Goal: Information Seeking & Learning: Compare options

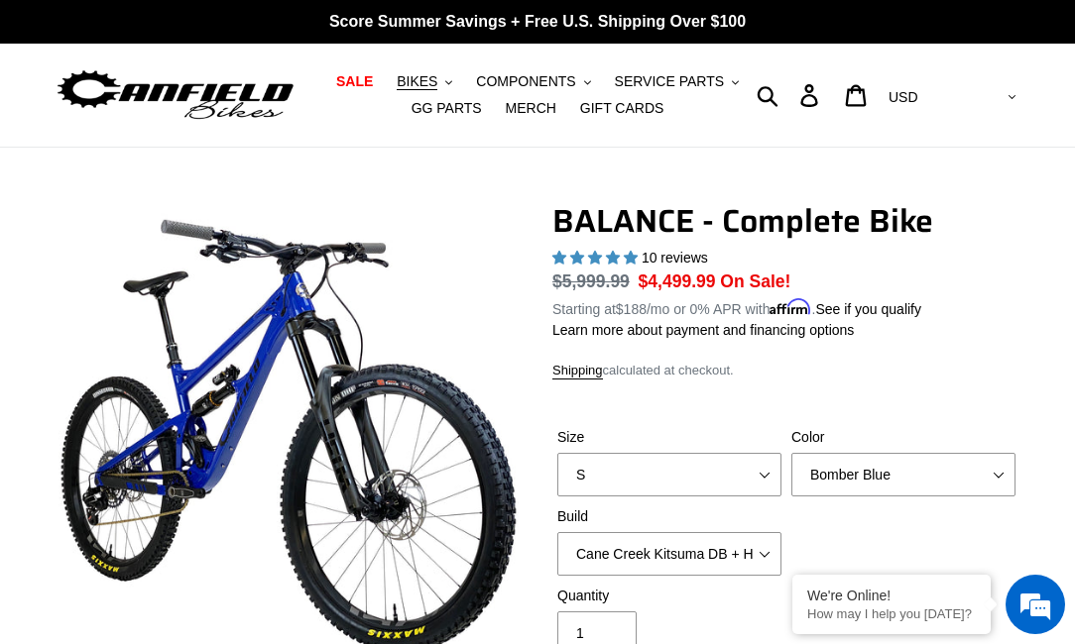
select select "highest-rating"
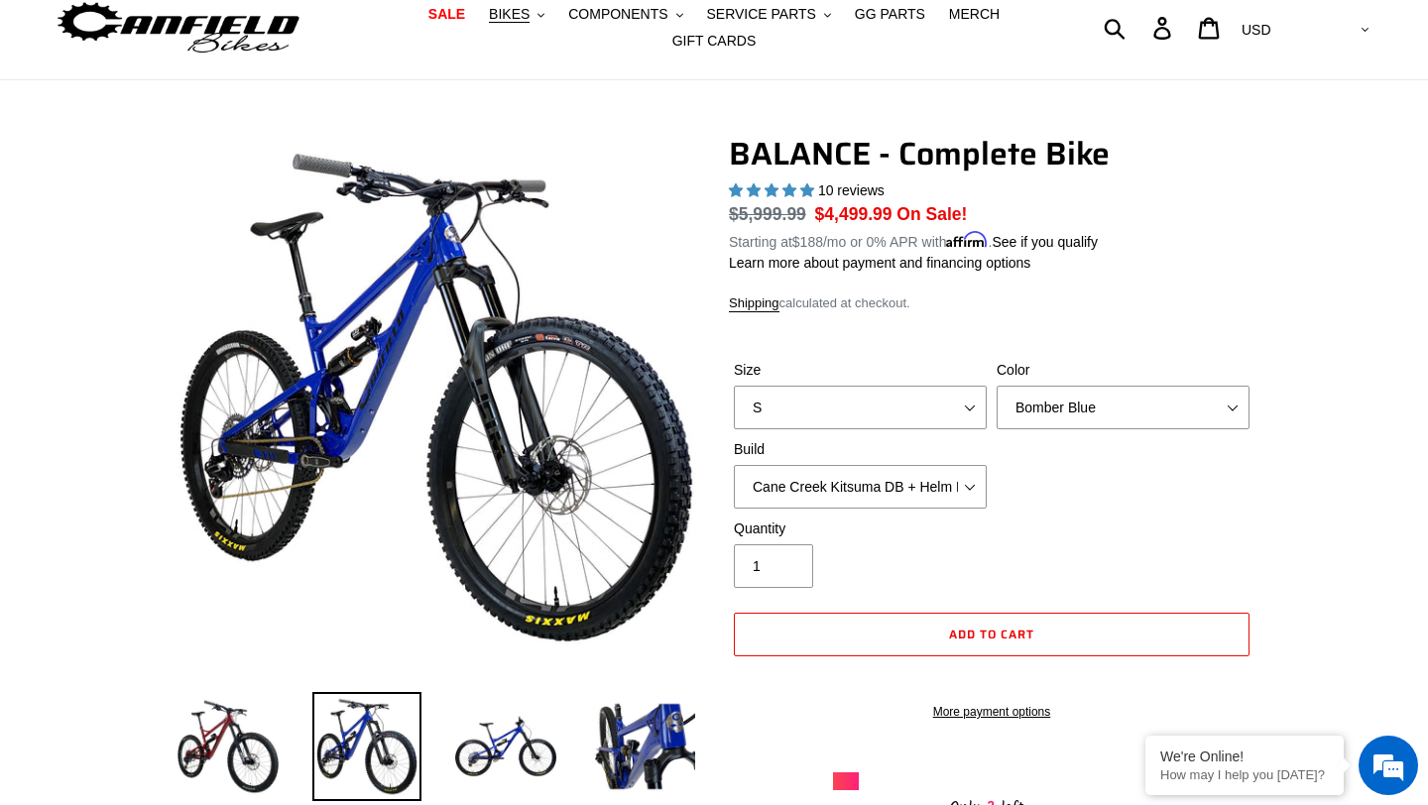
scroll to position [110, 0]
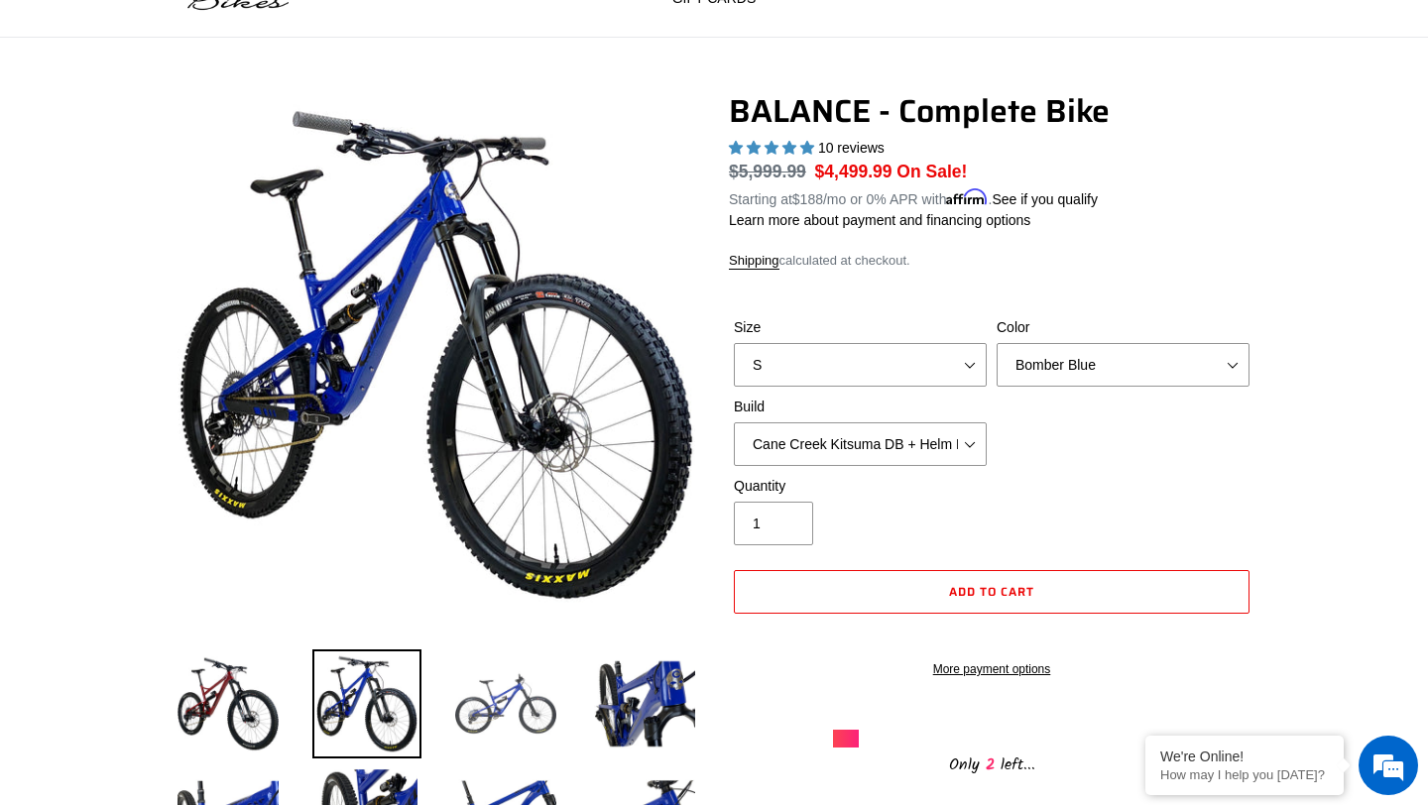
click at [533, 643] on img at bounding box center [505, 703] width 109 height 109
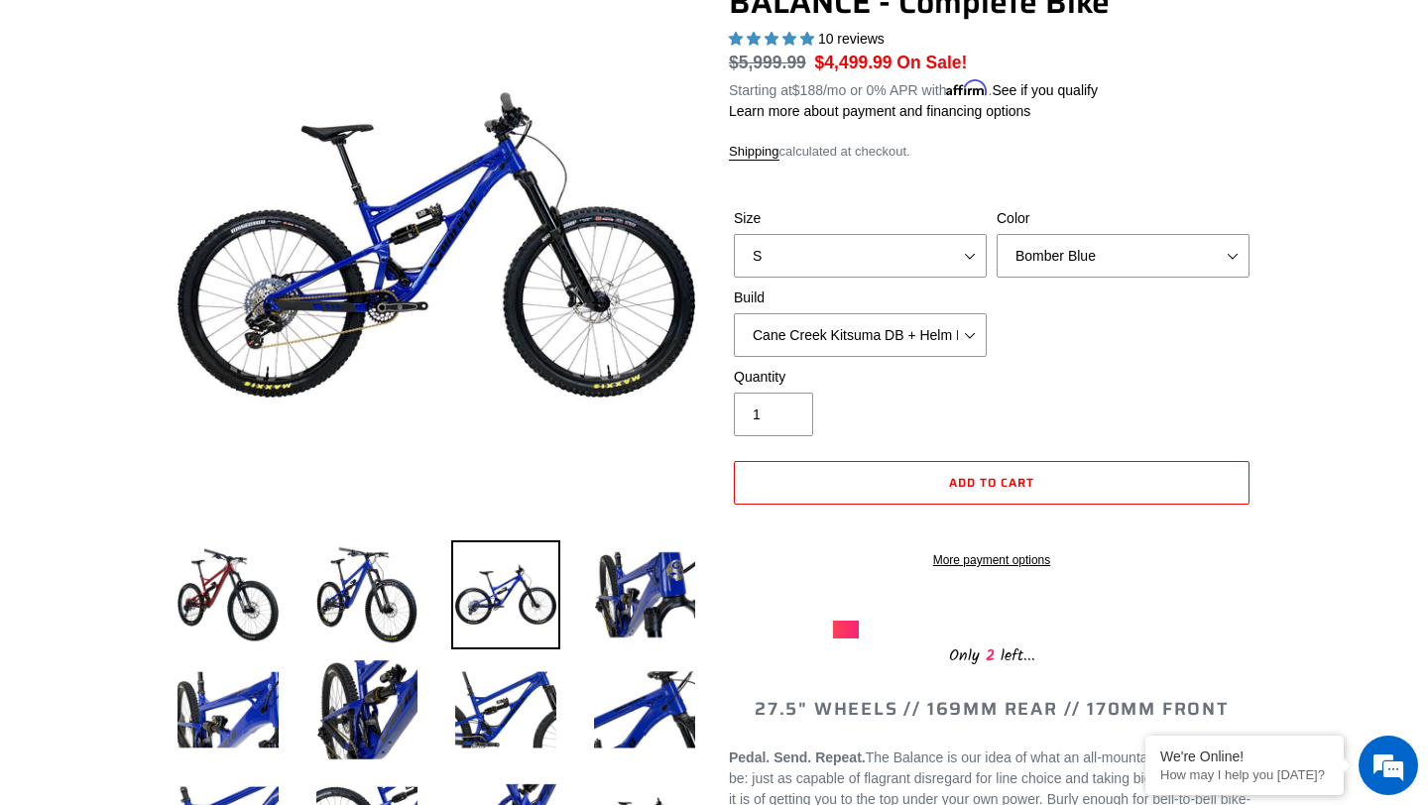
scroll to position [227, 0]
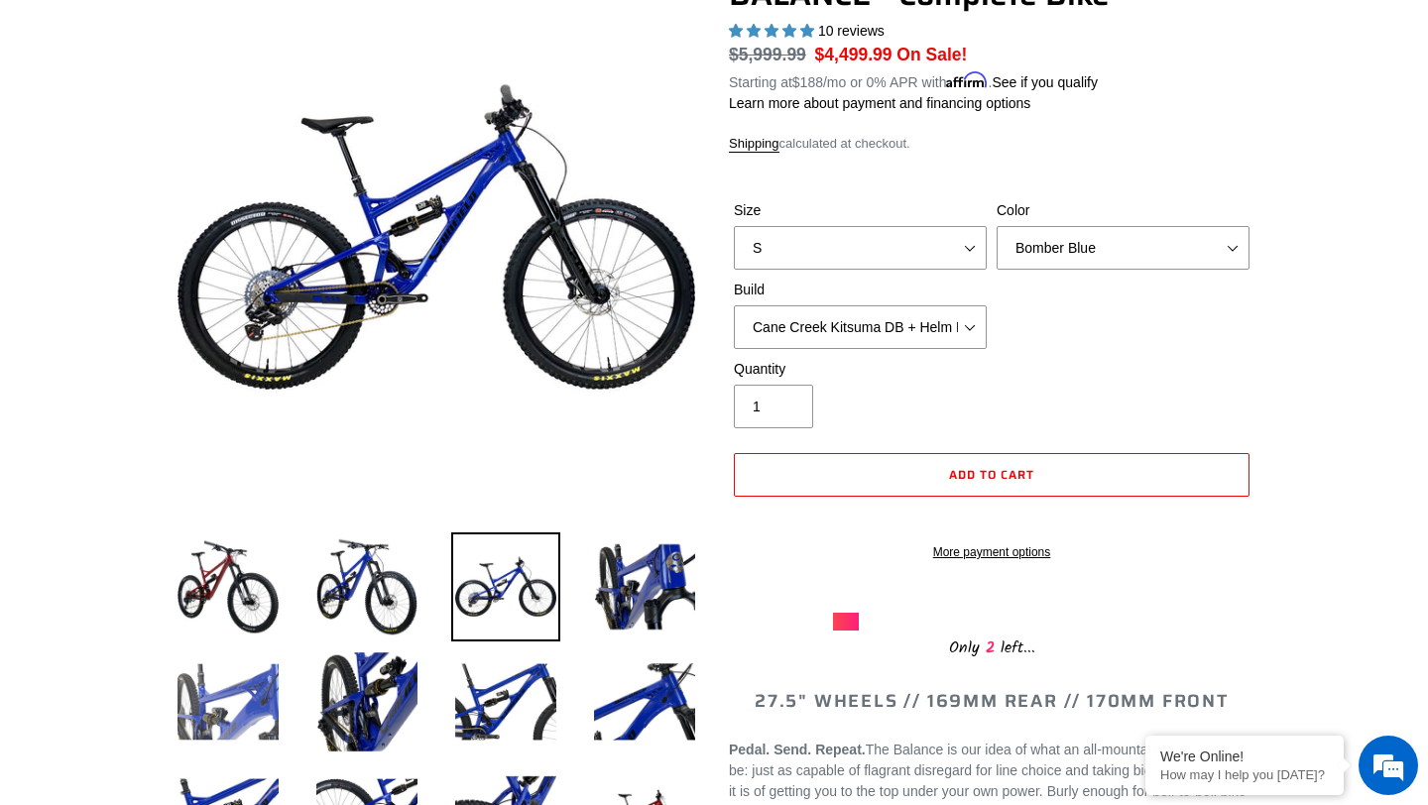
click at [249, 643] on img at bounding box center [228, 701] width 109 height 109
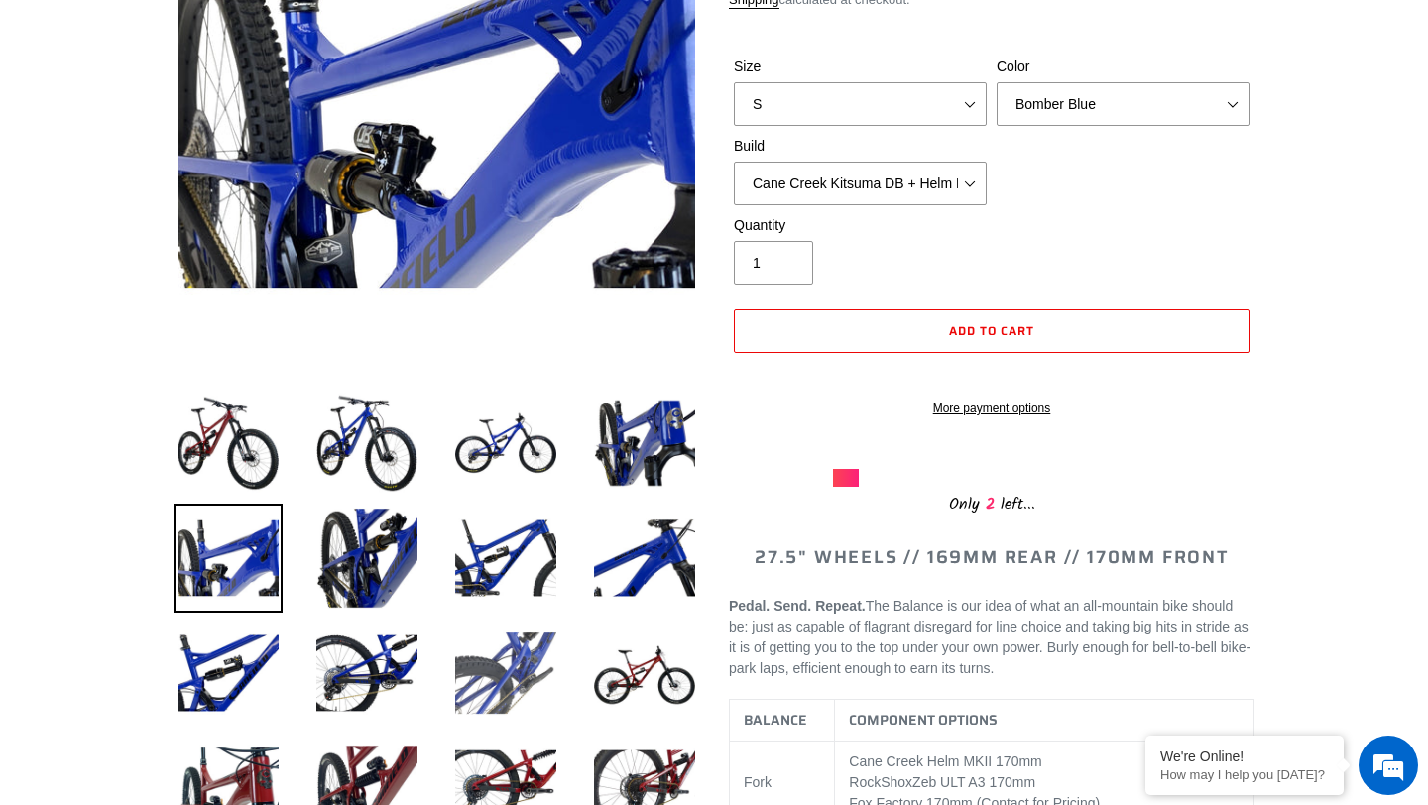
scroll to position [372, 0]
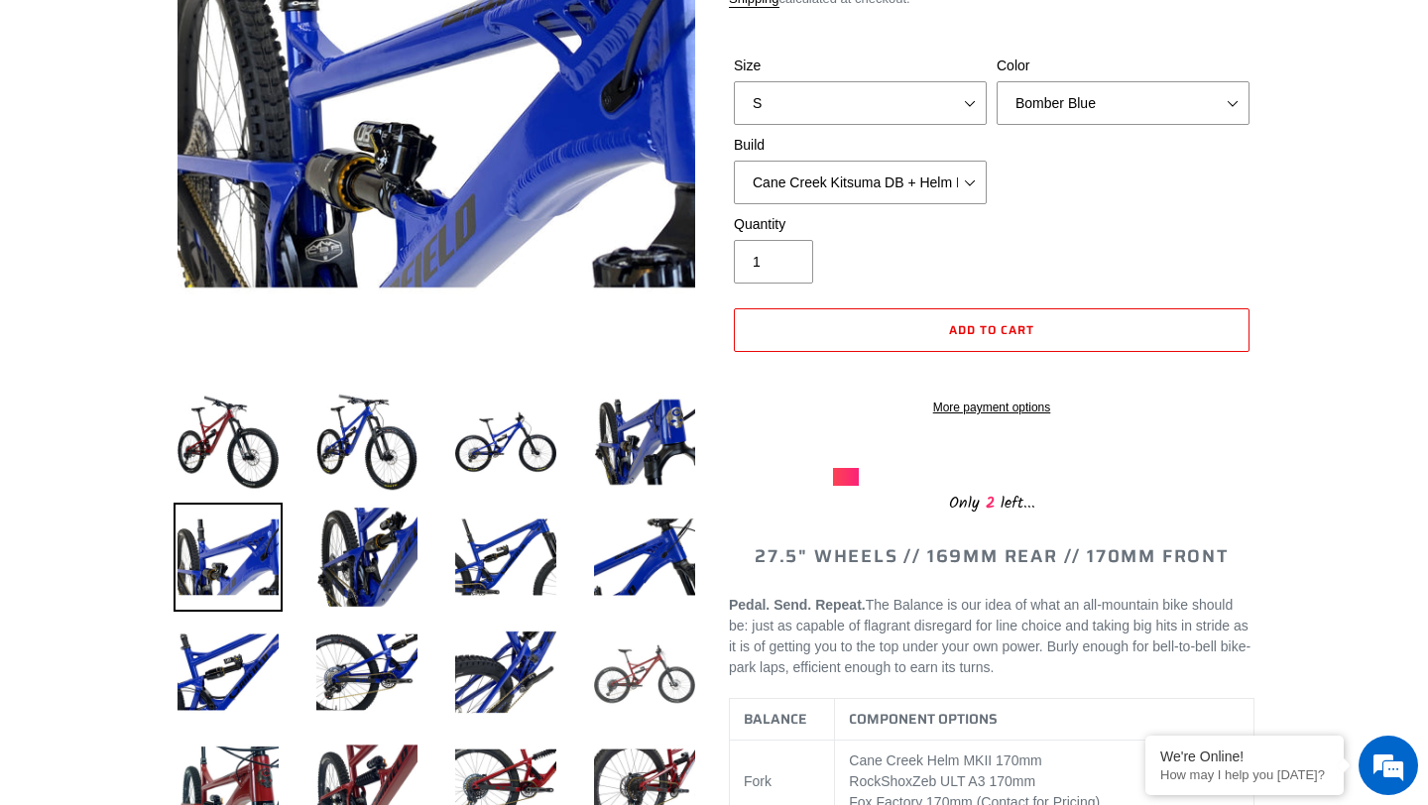
click at [636, 643] on img at bounding box center [644, 672] width 109 height 109
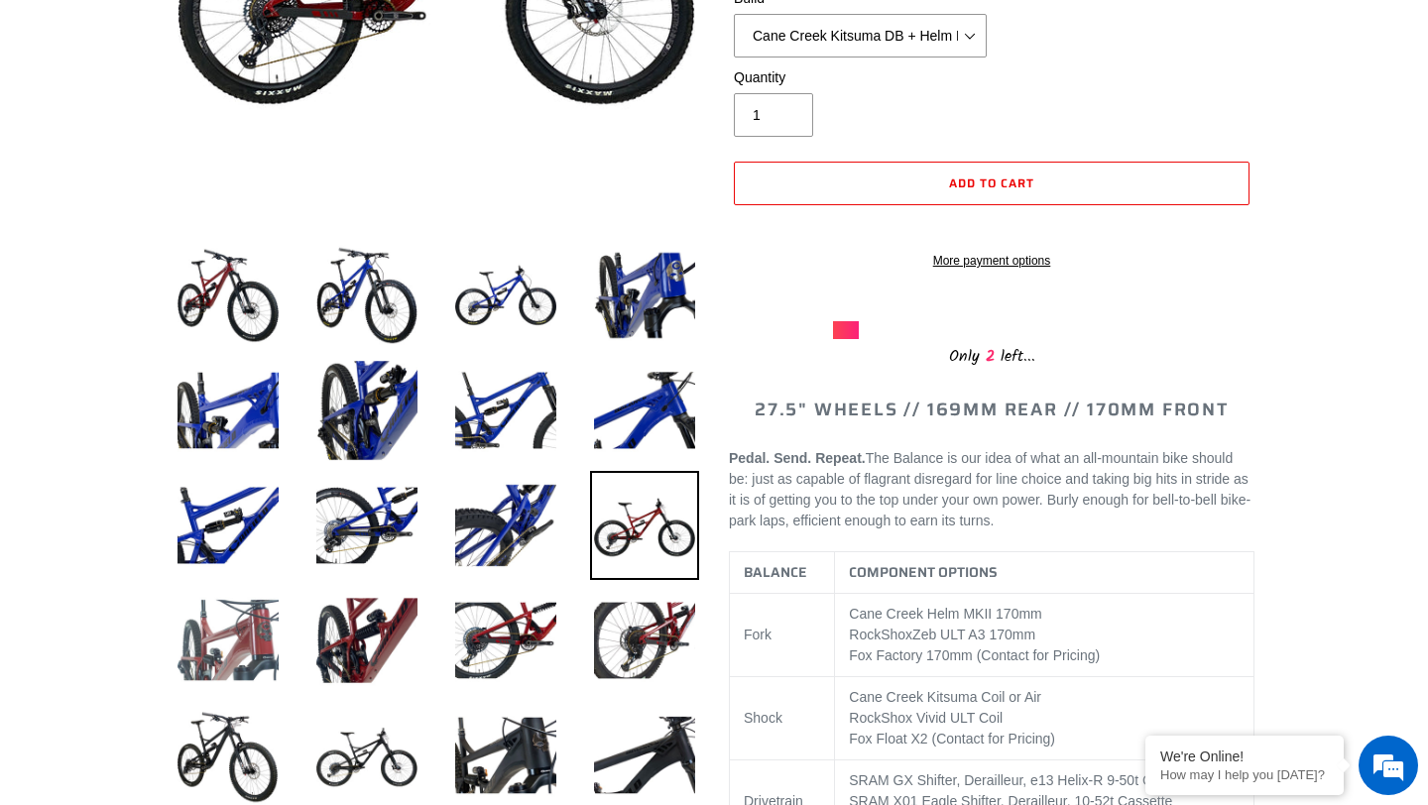
scroll to position [533, 0]
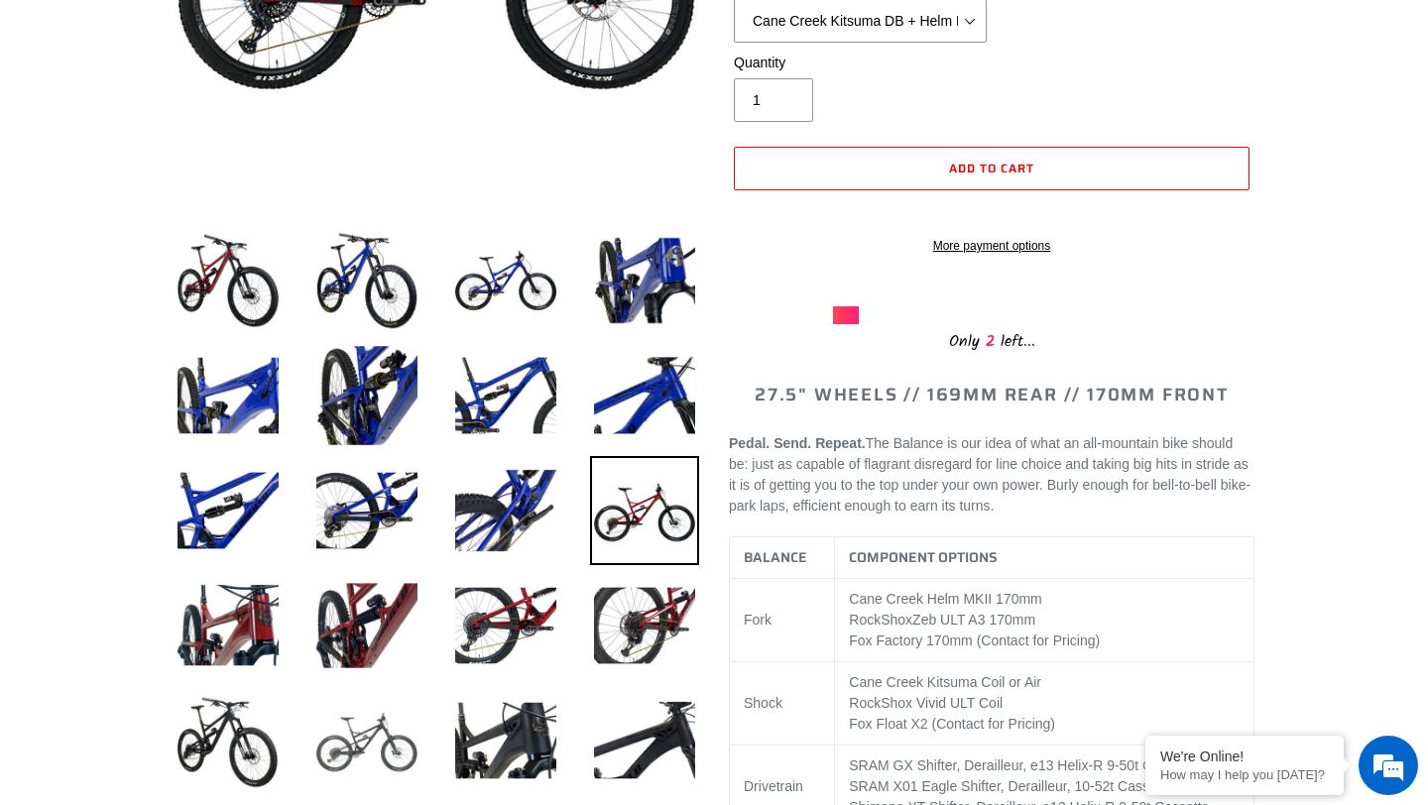
click at [374, 643] on img at bounding box center [366, 740] width 109 height 109
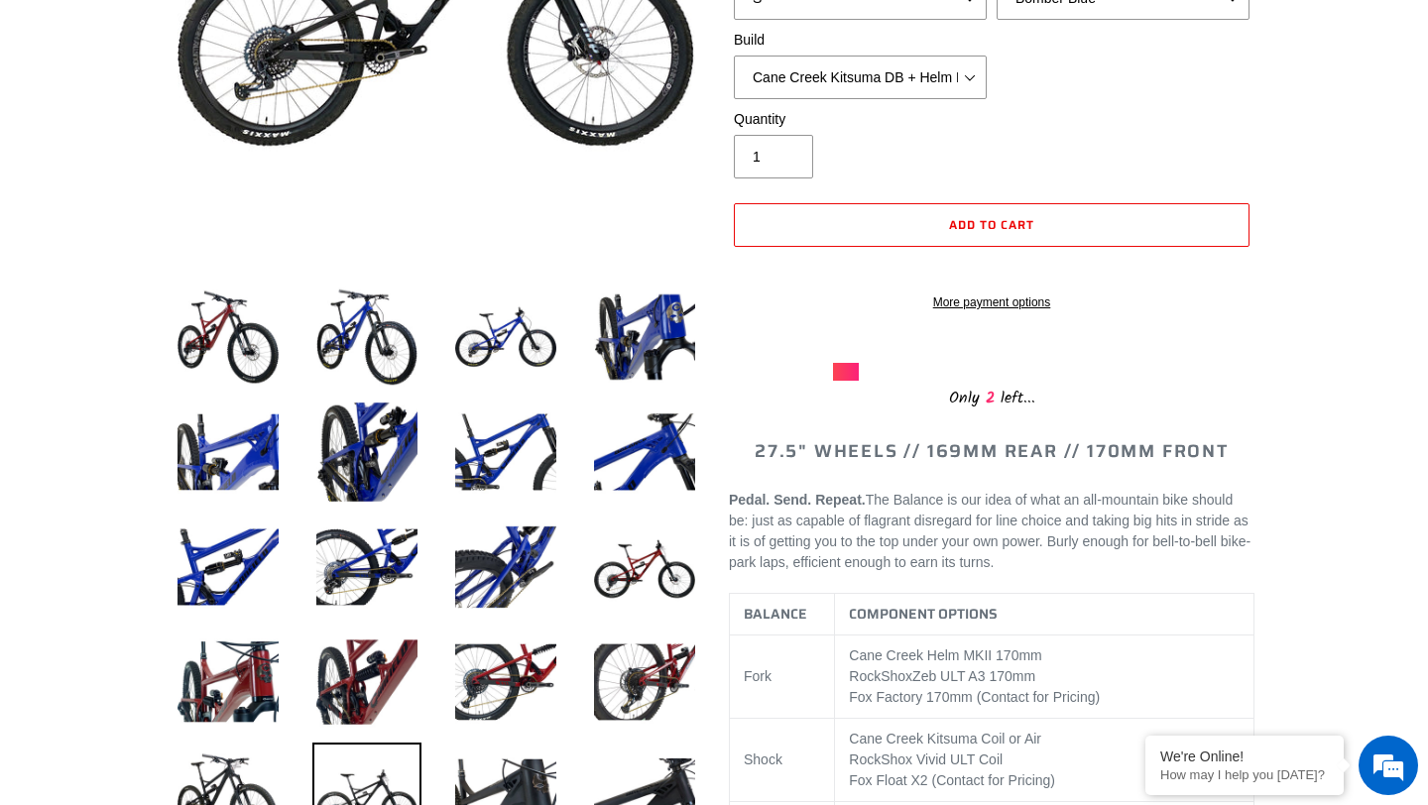
scroll to position [532, 0]
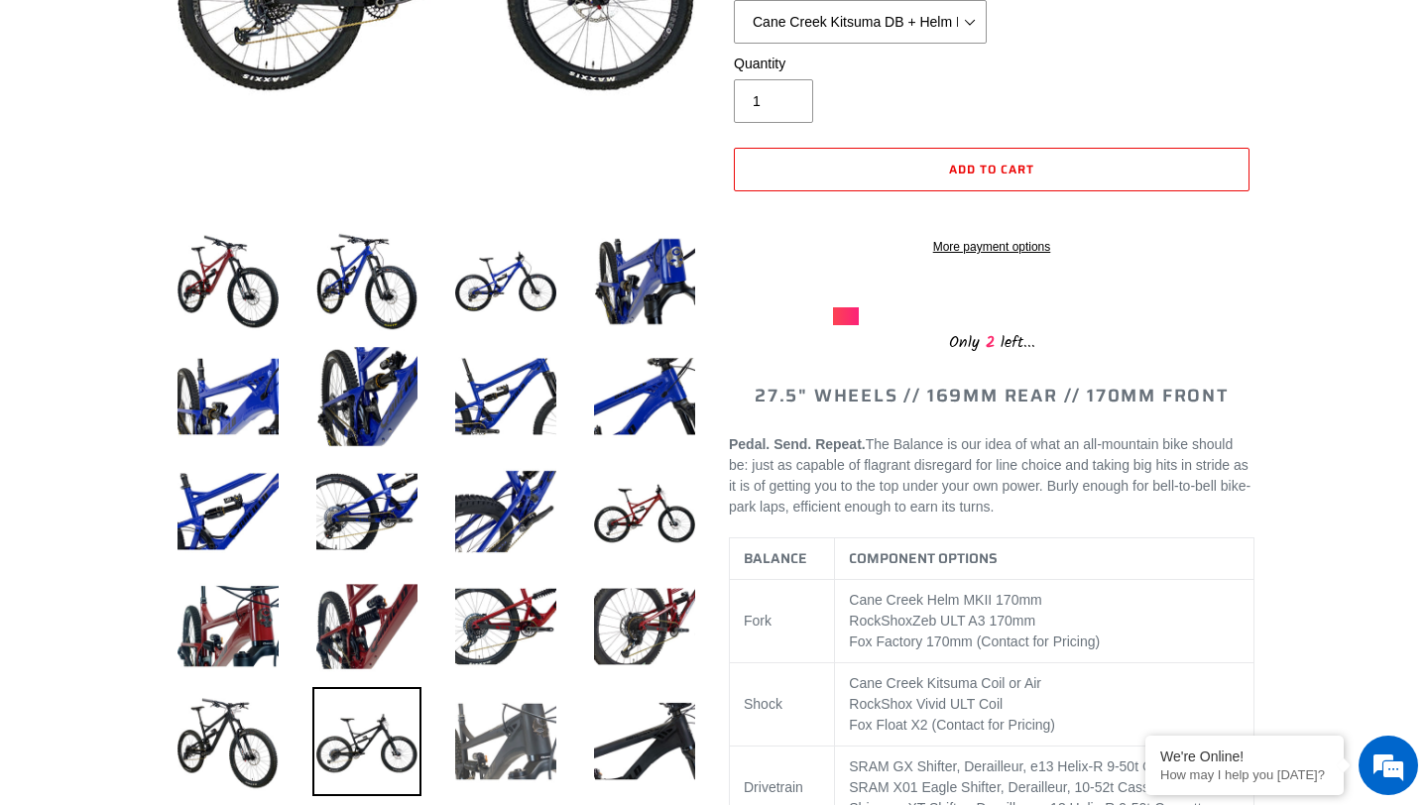
click at [497, 643] on img at bounding box center [505, 741] width 109 height 109
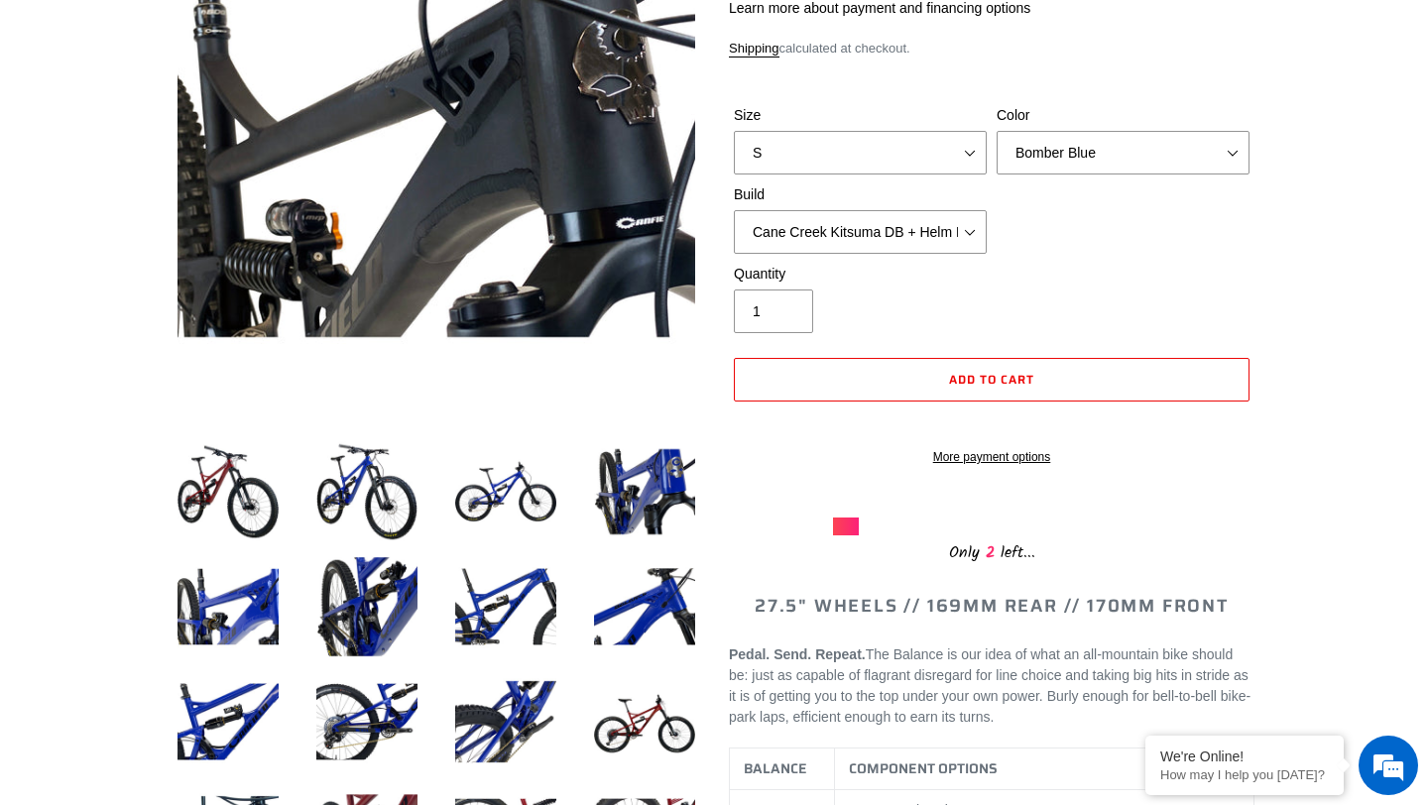
scroll to position [0, 0]
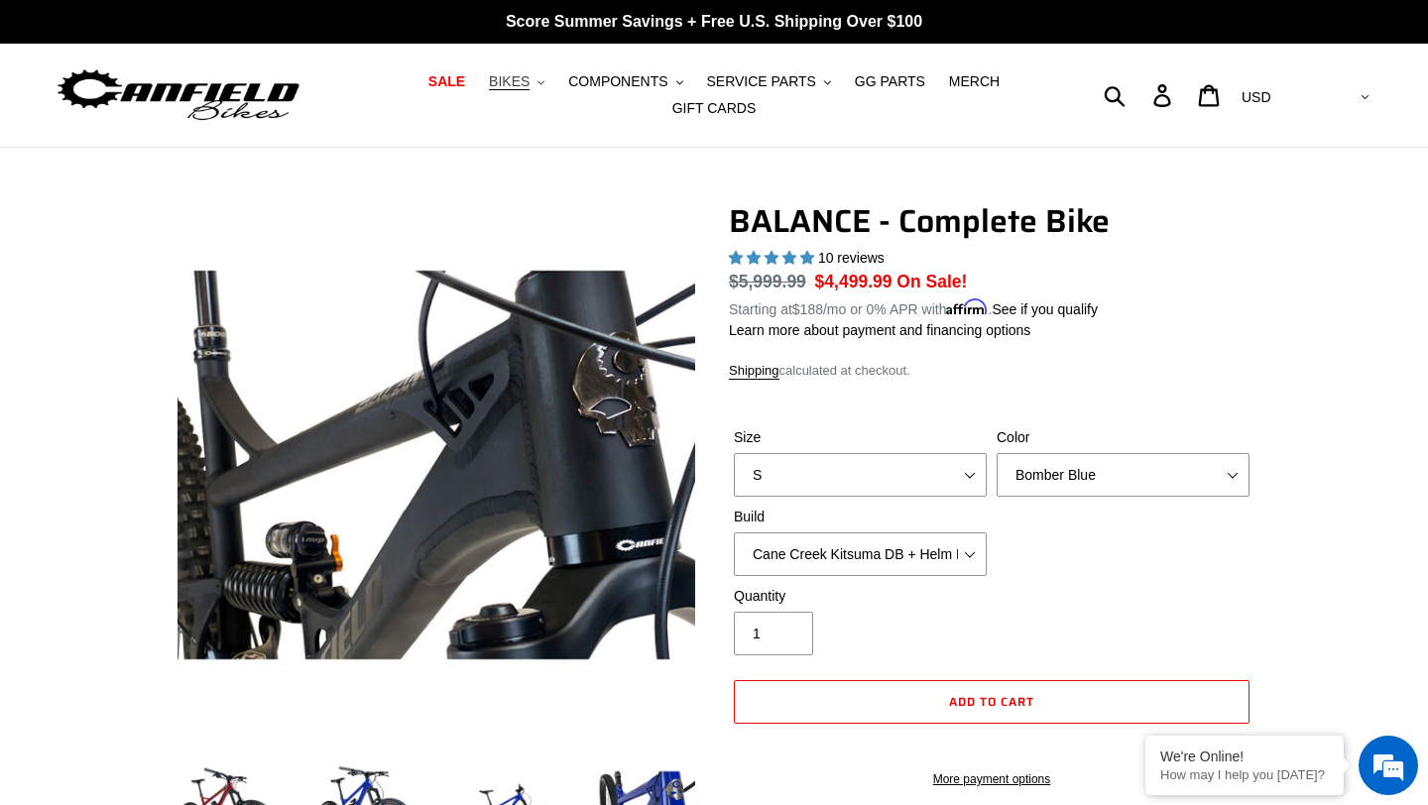
click at [536, 85] on button "BIKES .cls-1{fill:#231f20}" at bounding box center [516, 81] width 75 height 27
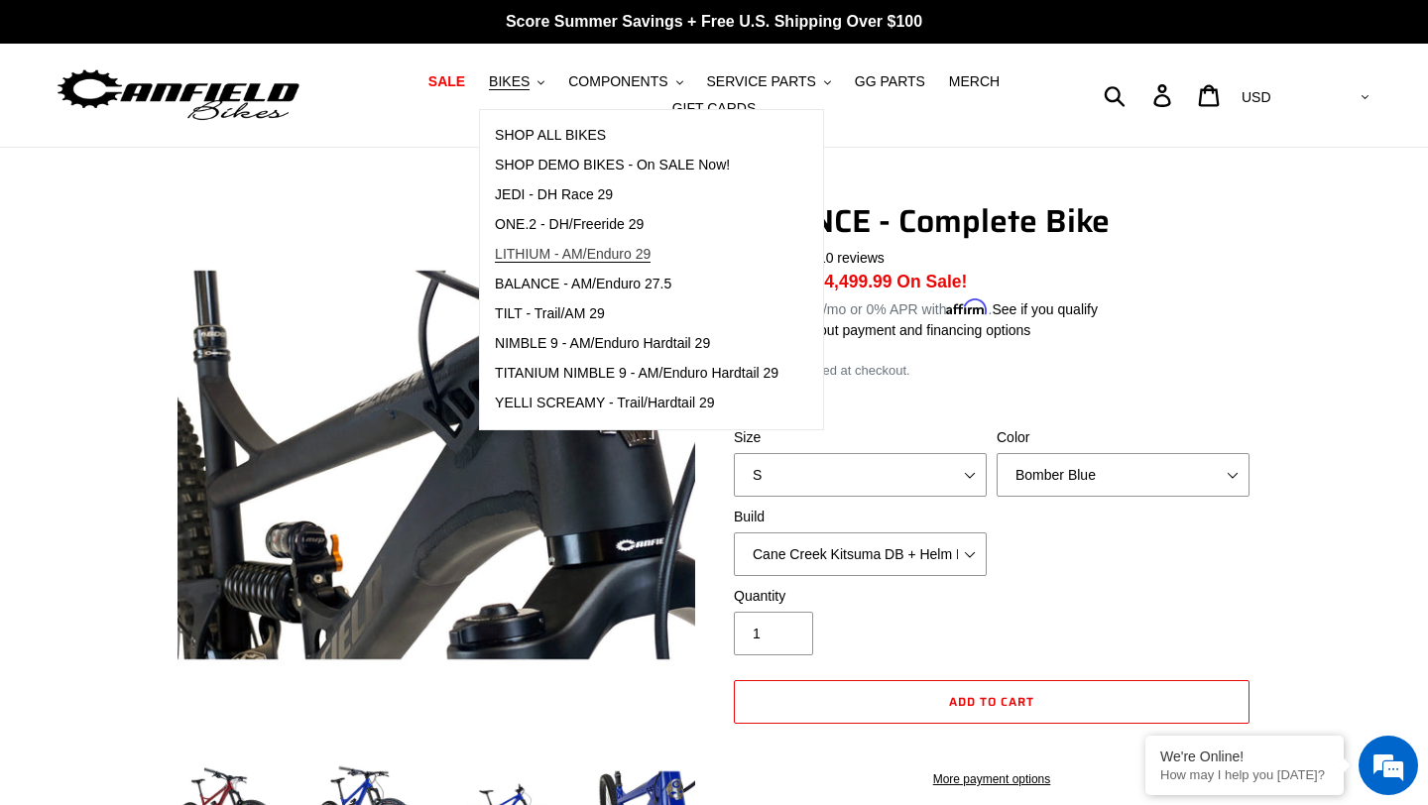
click at [566, 258] on span "LITHIUM - AM/Enduro 29" at bounding box center [573, 254] width 156 height 17
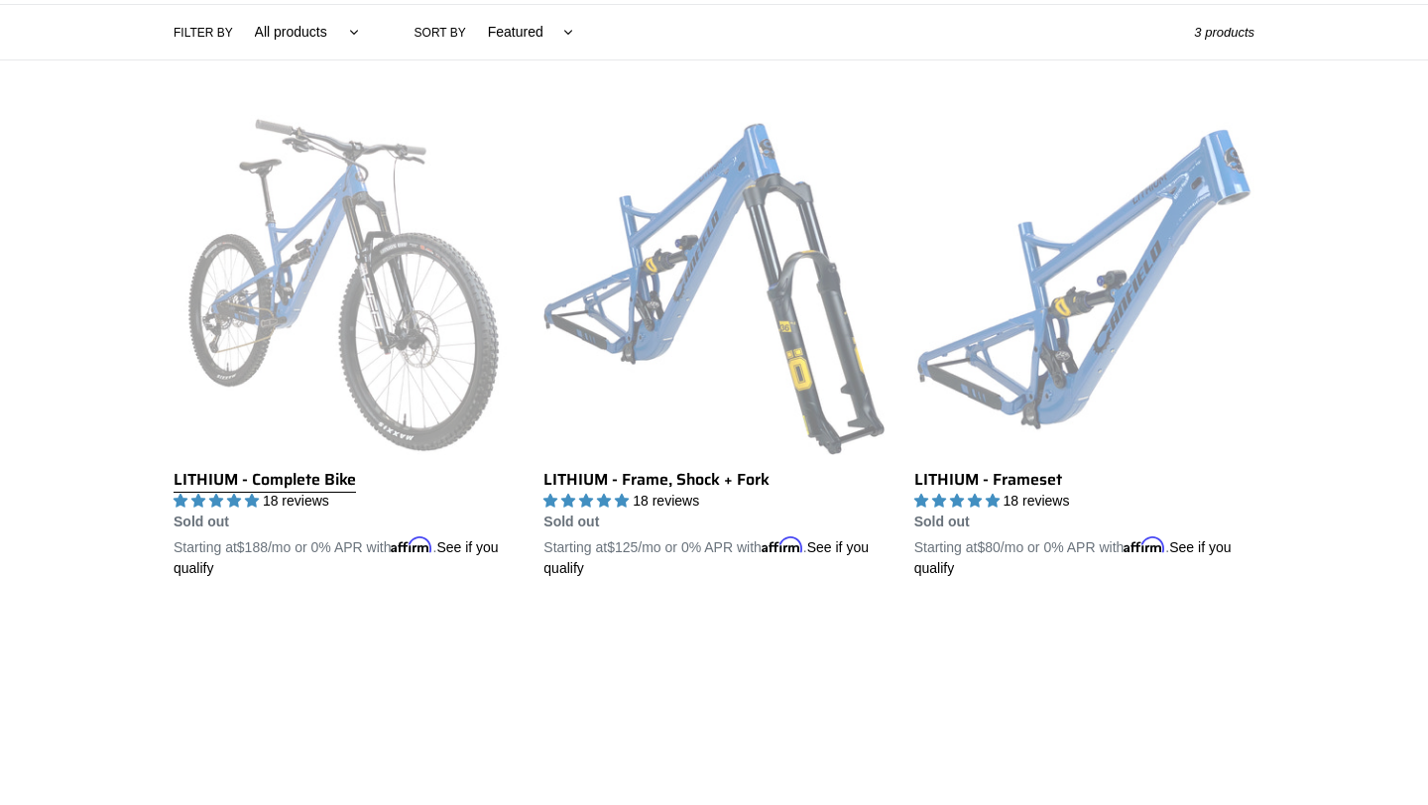
scroll to position [479, 0]
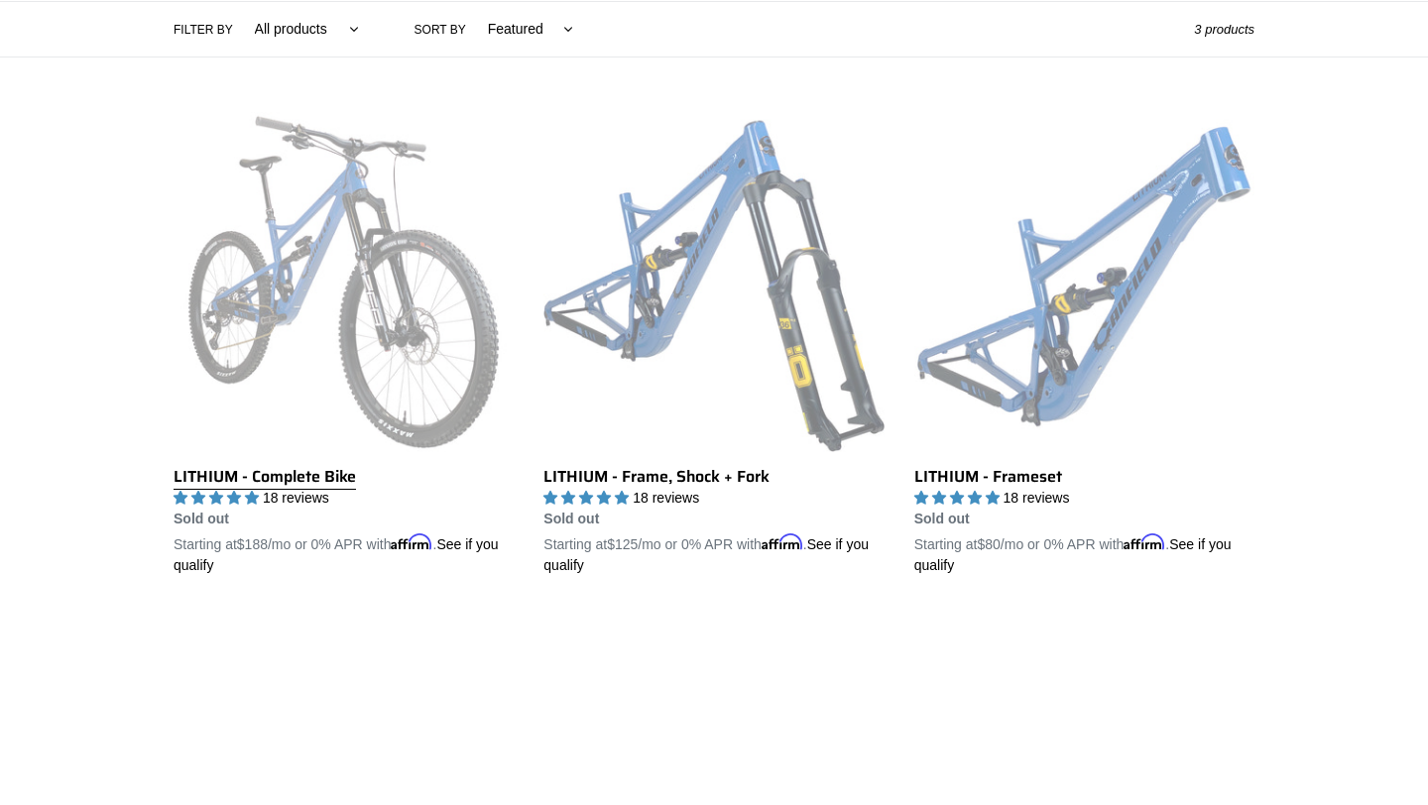
click at [459, 372] on link "LITHIUM - Complete Bike" at bounding box center [344, 344] width 340 height 464
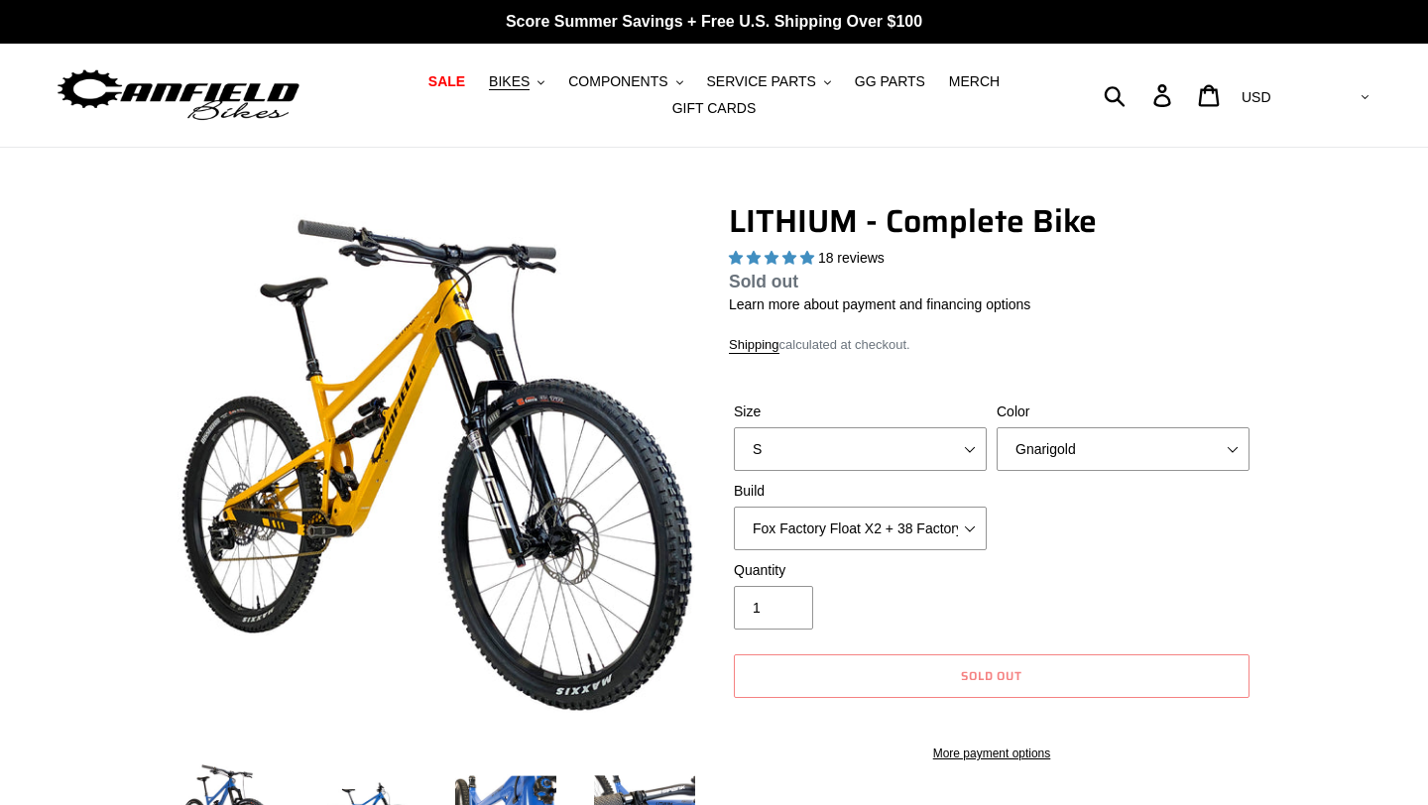
select select "highest-rating"
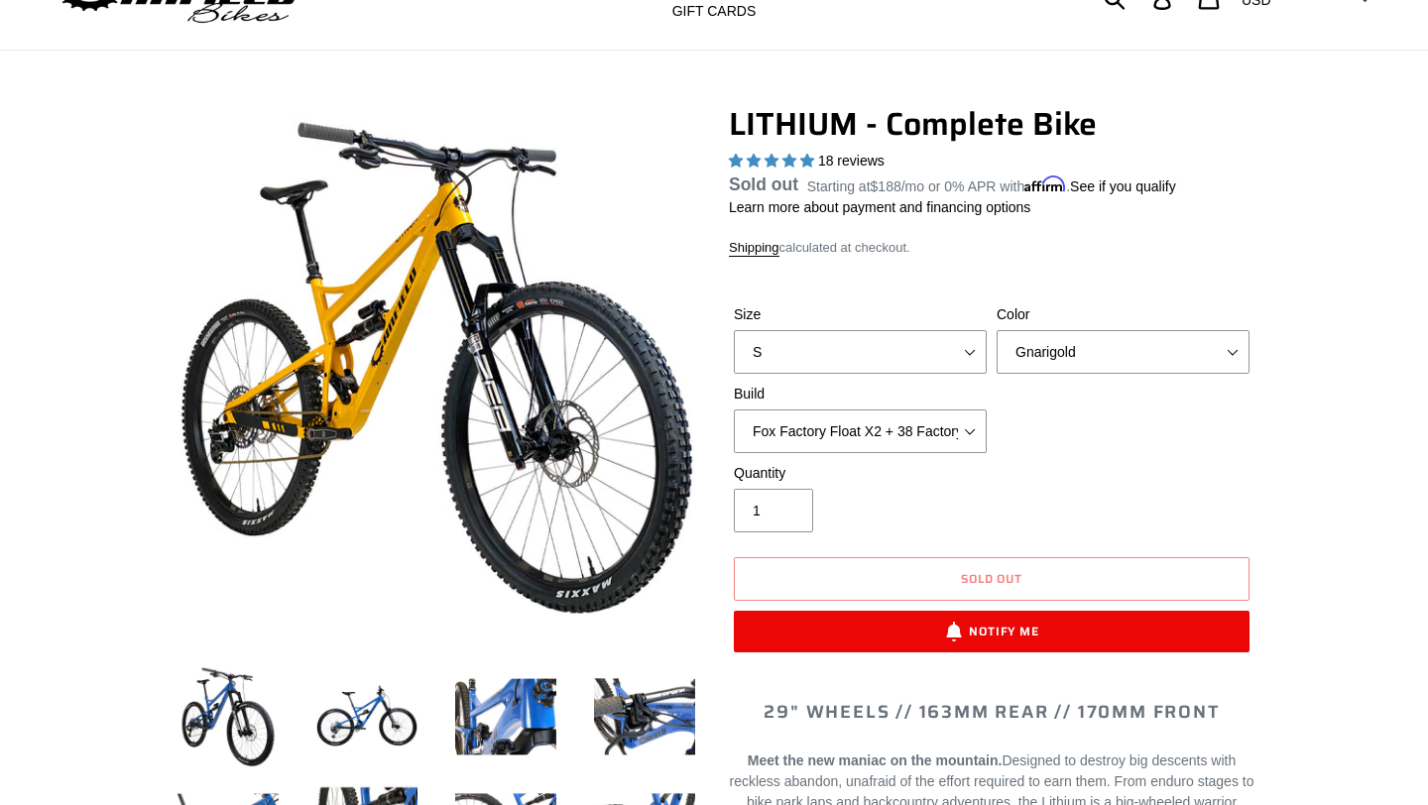
scroll to position [101, 0]
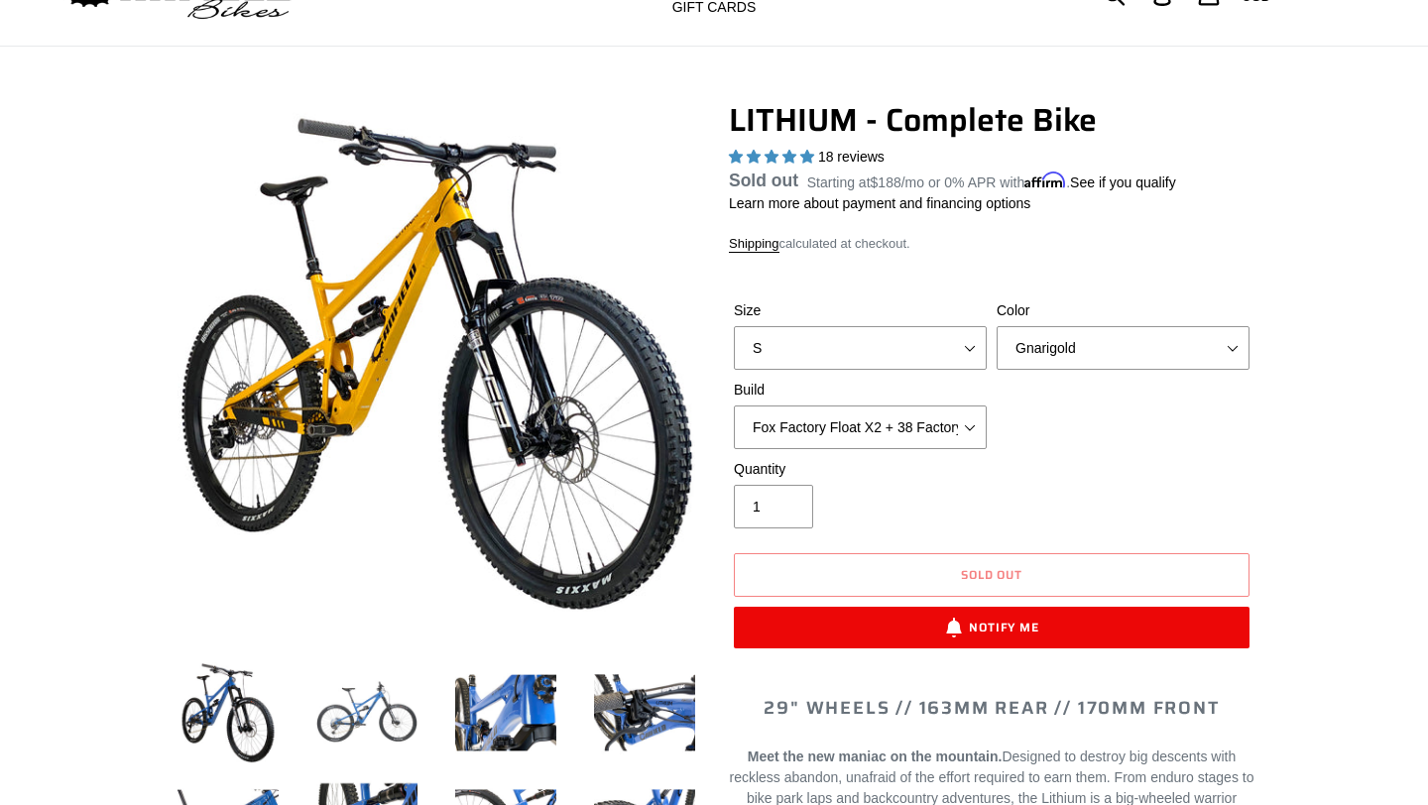
click at [397, 708] on img at bounding box center [366, 712] width 109 height 109
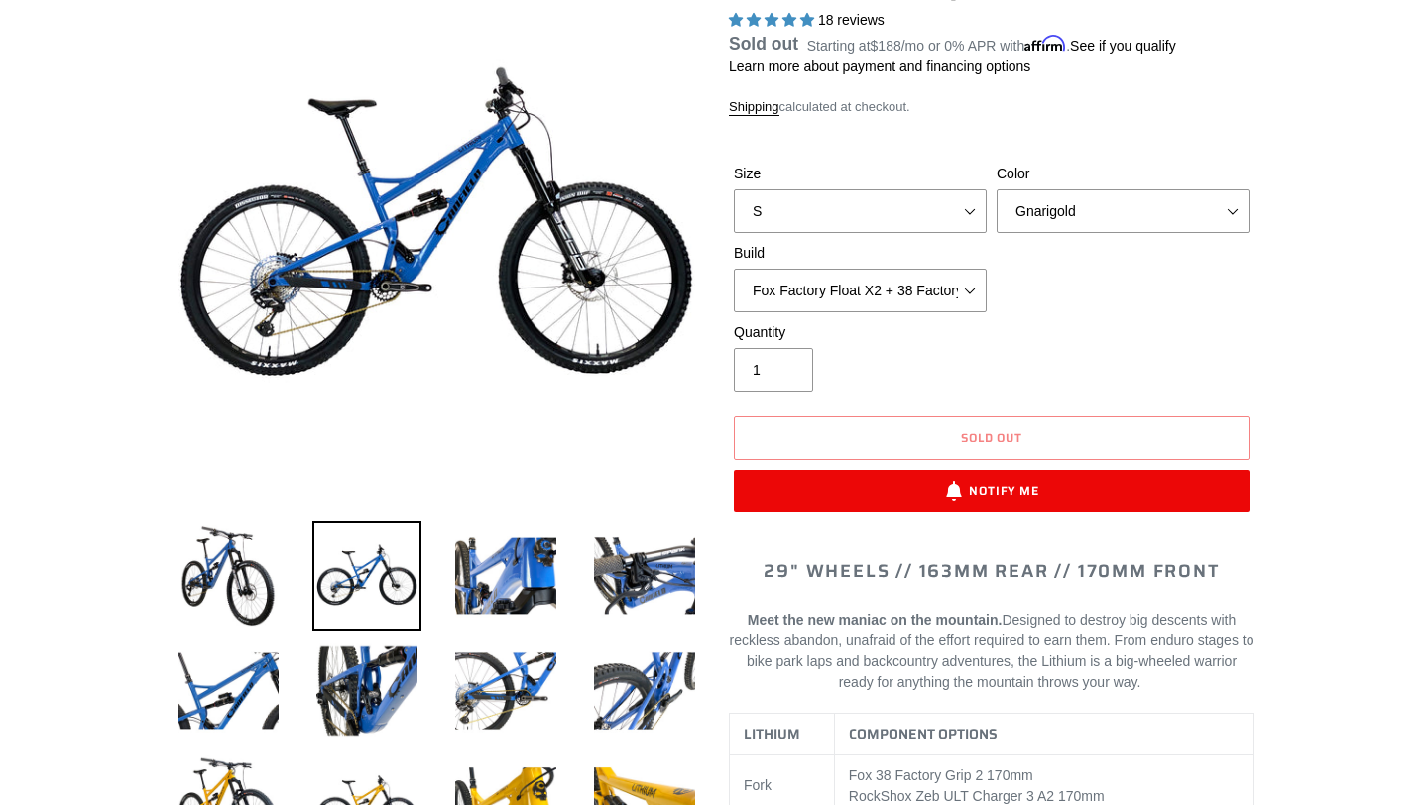
scroll to position [260, 0]
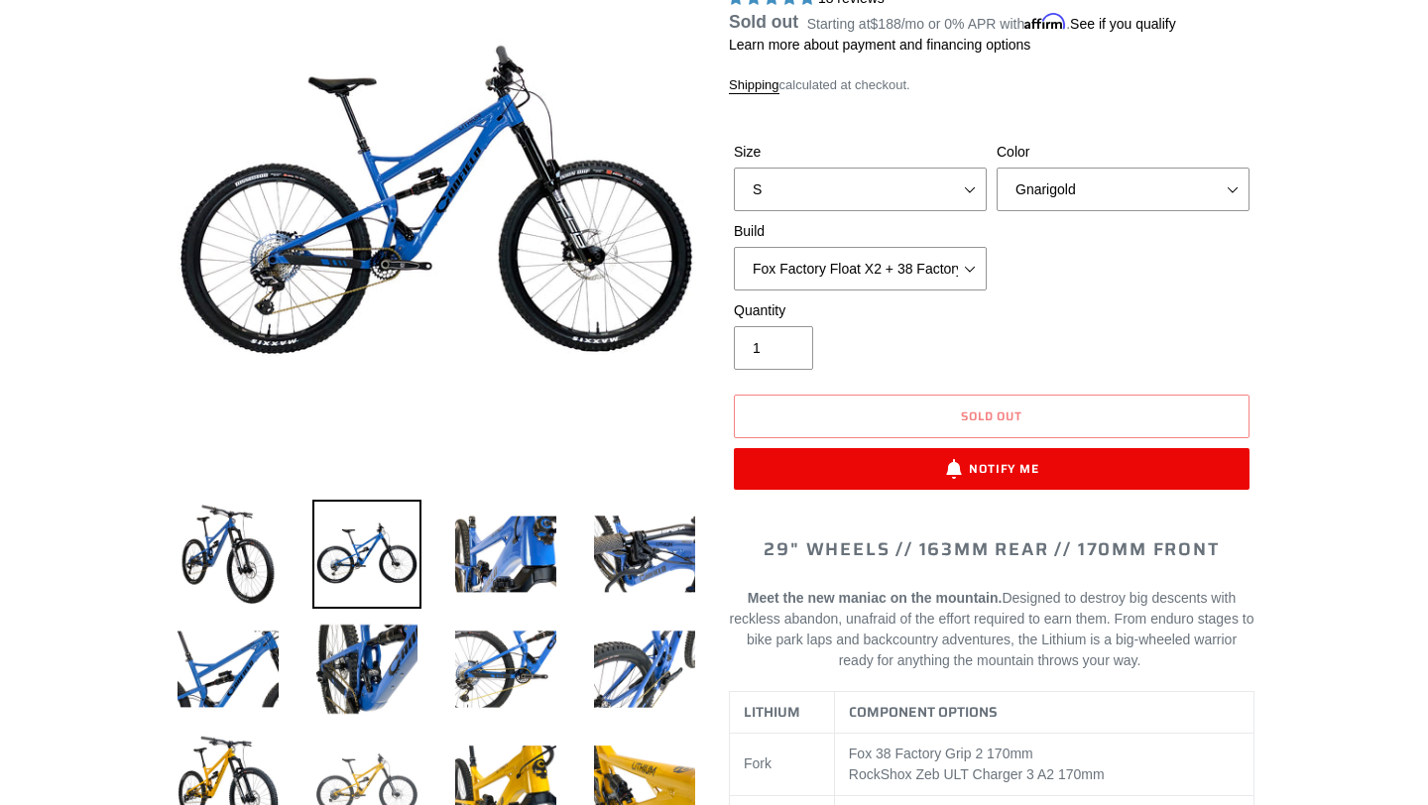
click at [338, 766] on img at bounding box center [366, 784] width 109 height 109
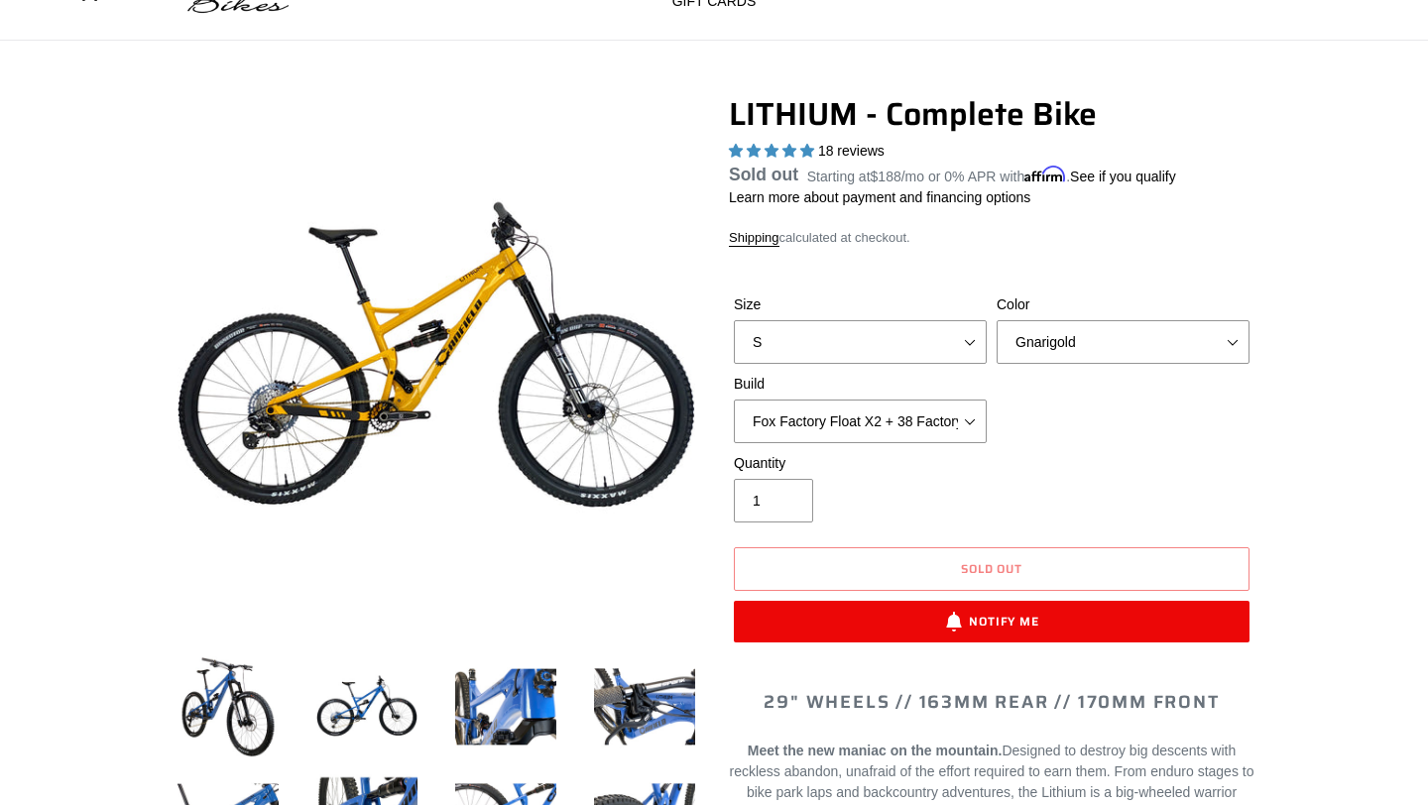
scroll to position [0, 0]
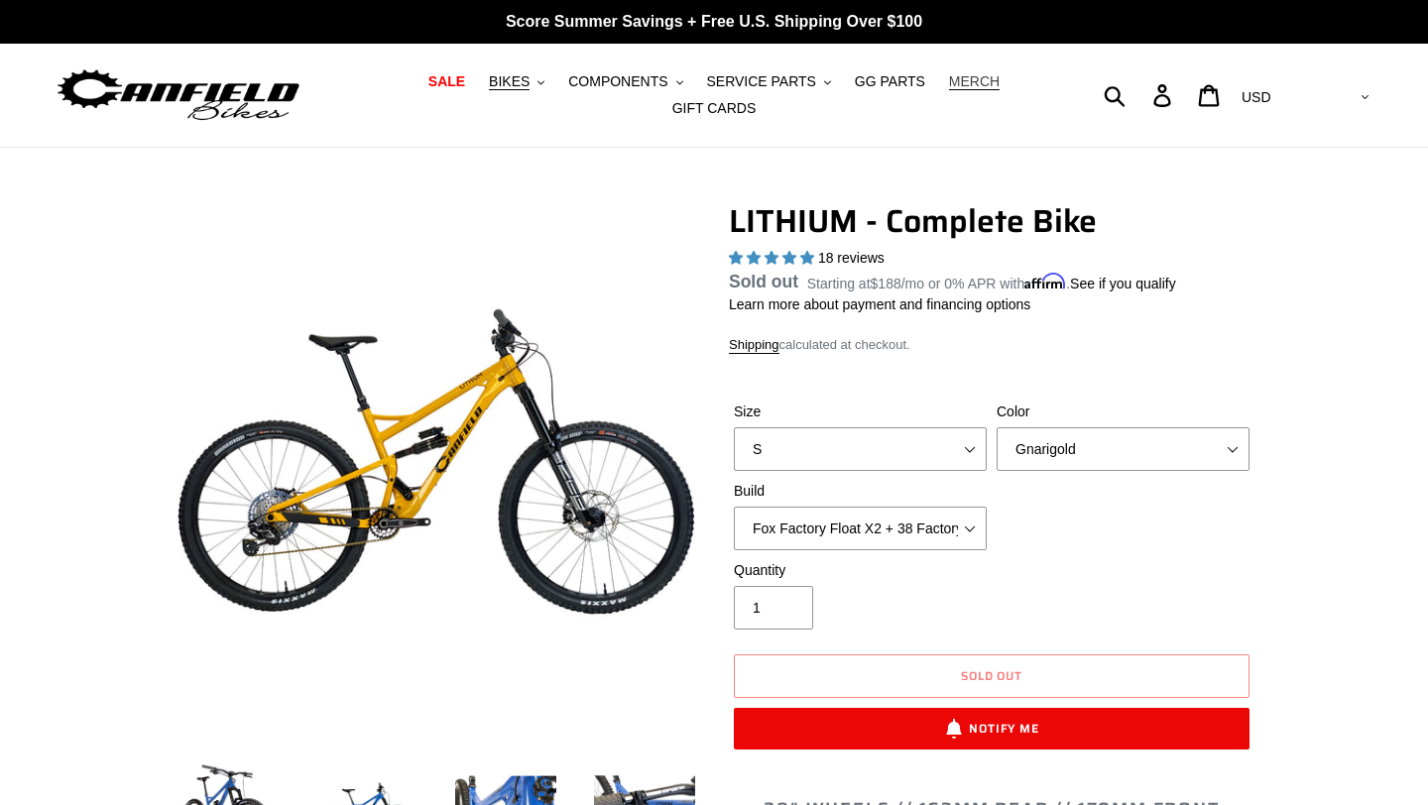
click at [962, 88] on span "MERCH" at bounding box center [974, 81] width 51 height 17
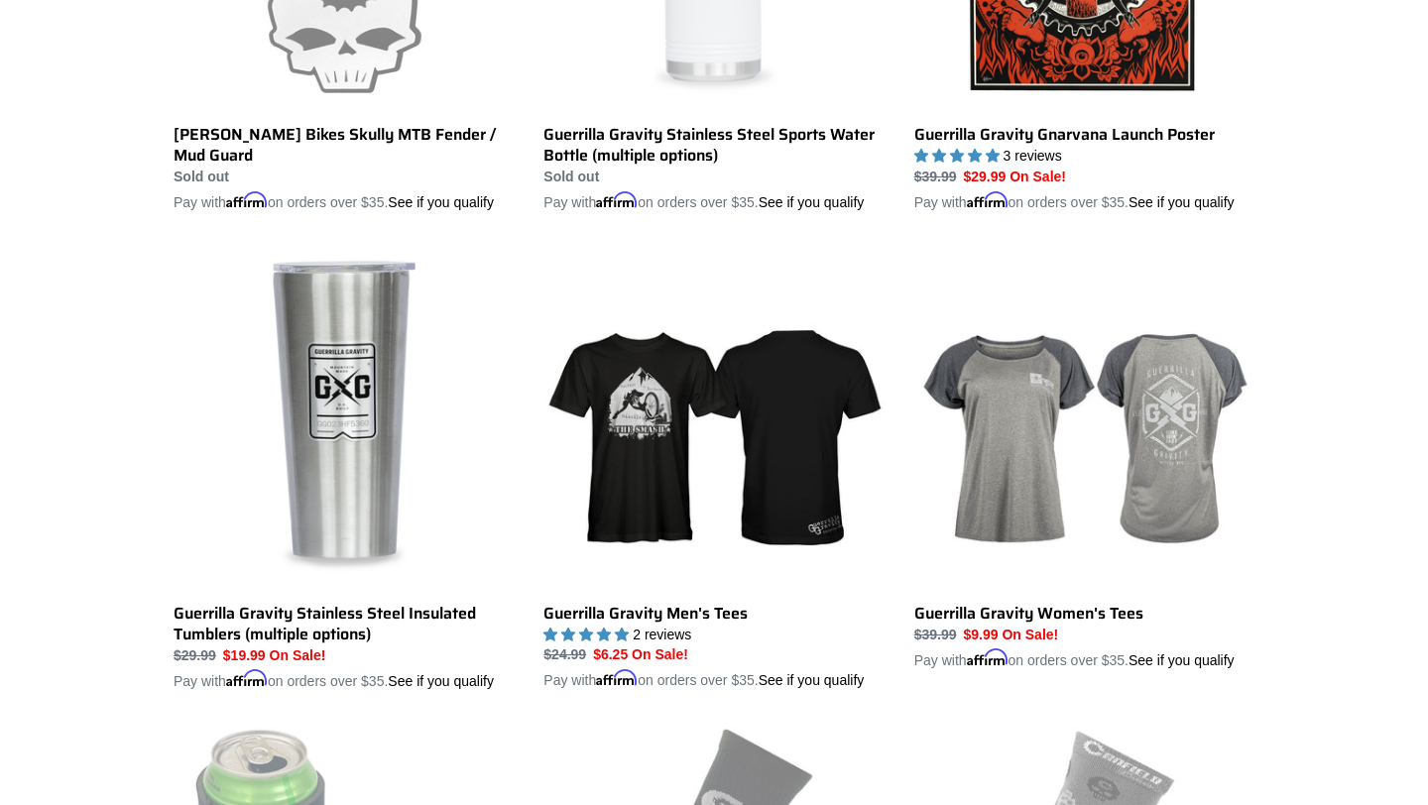
scroll to position [3491, 0]
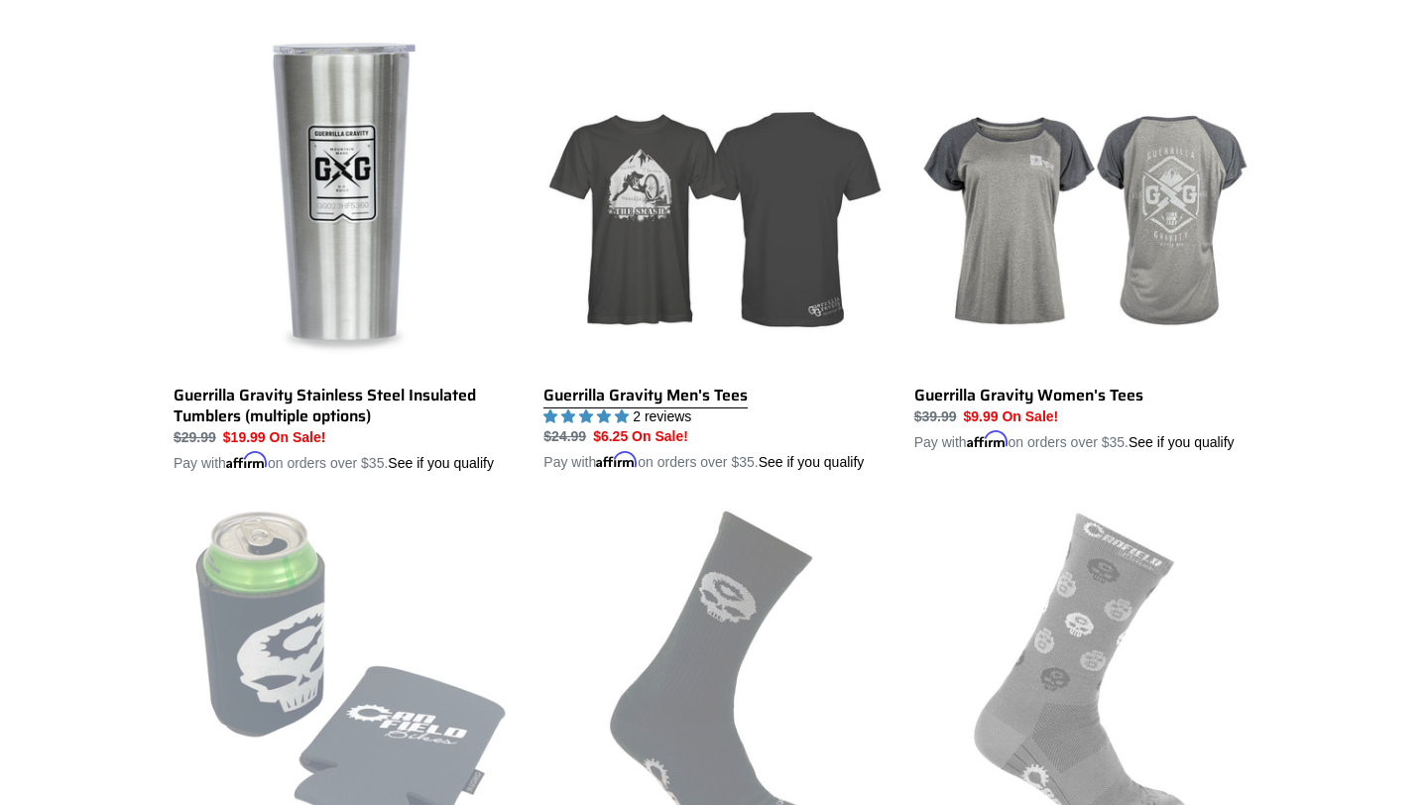
click at [696, 413] on link "Guerrilla Gravity Men's Tees" at bounding box center [713, 251] width 340 height 443
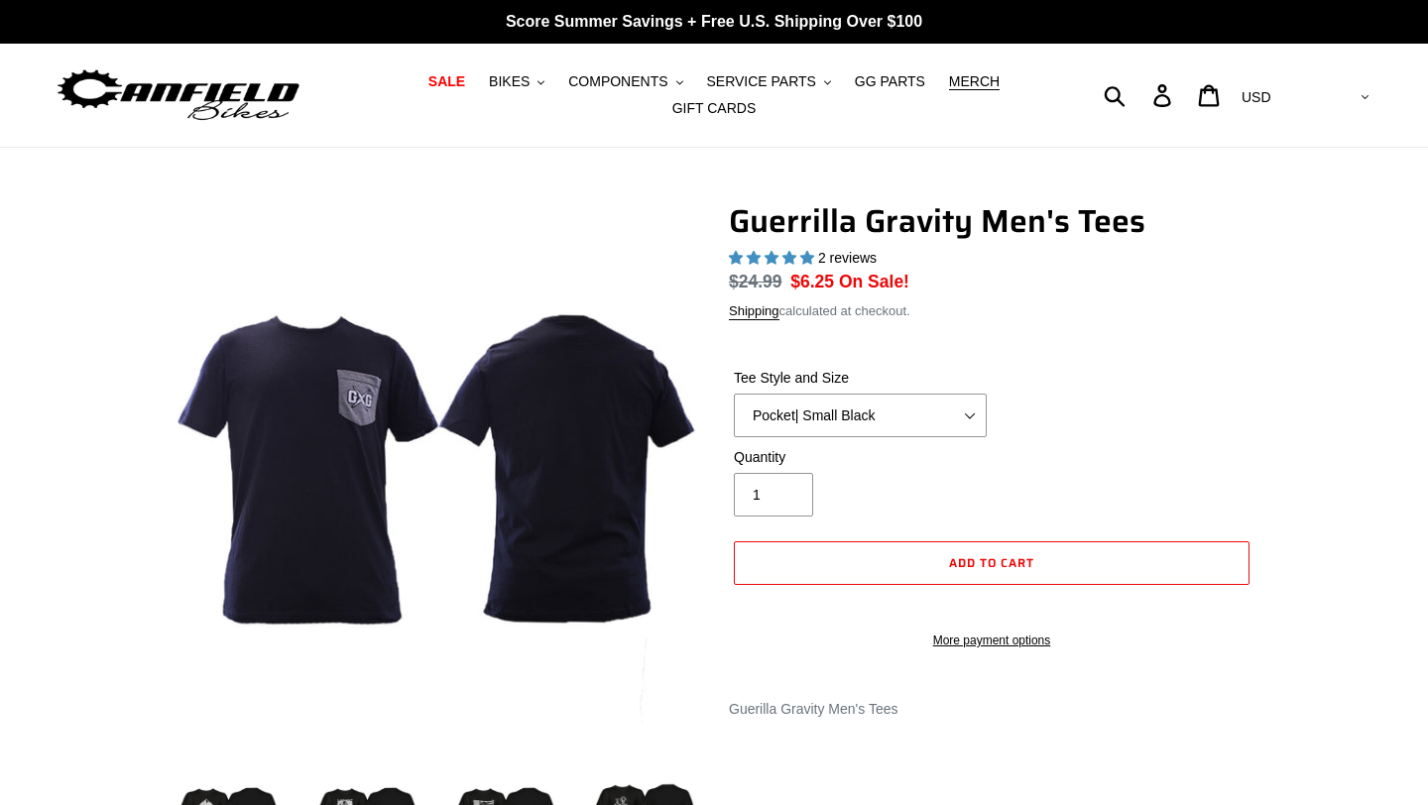
select select "highest-rating"
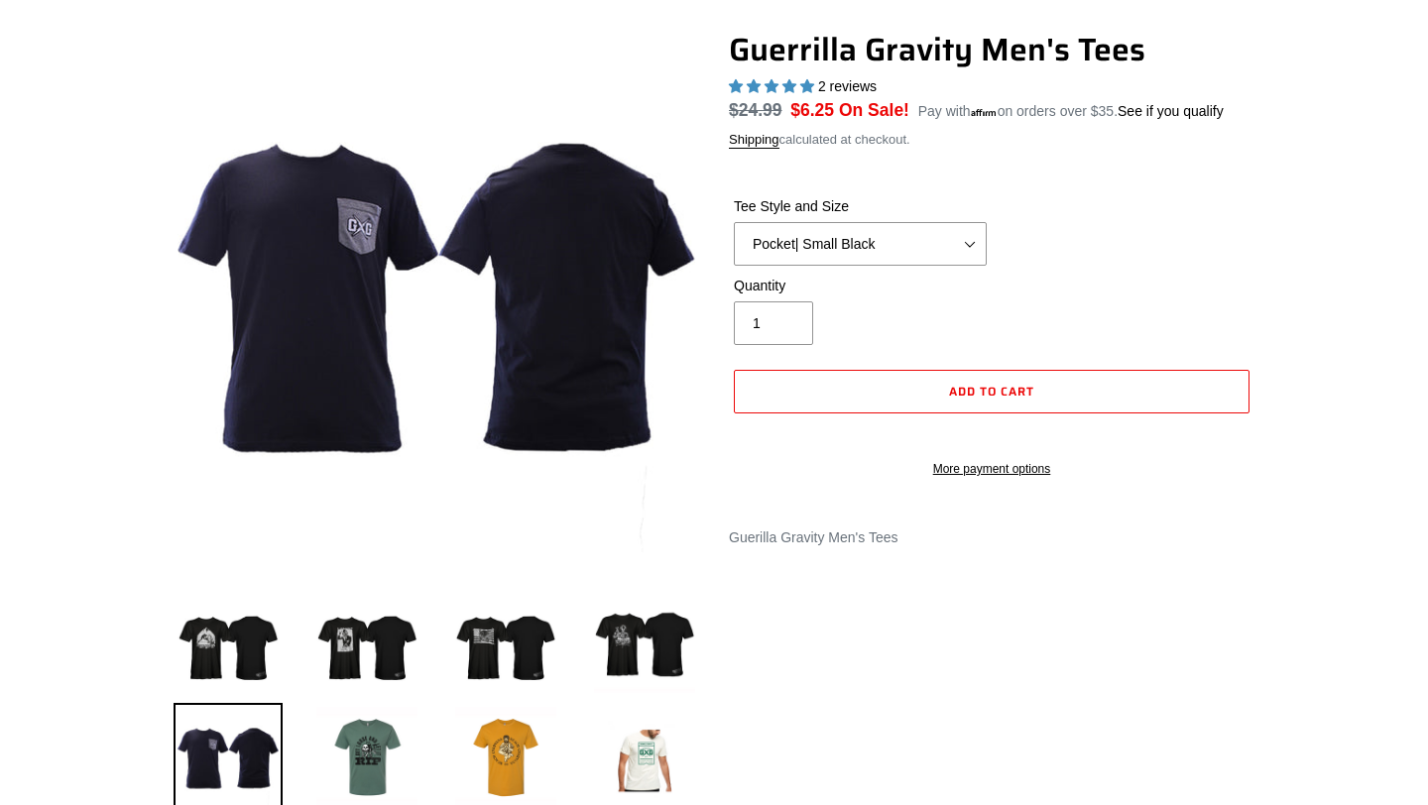
scroll to position [175, 0]
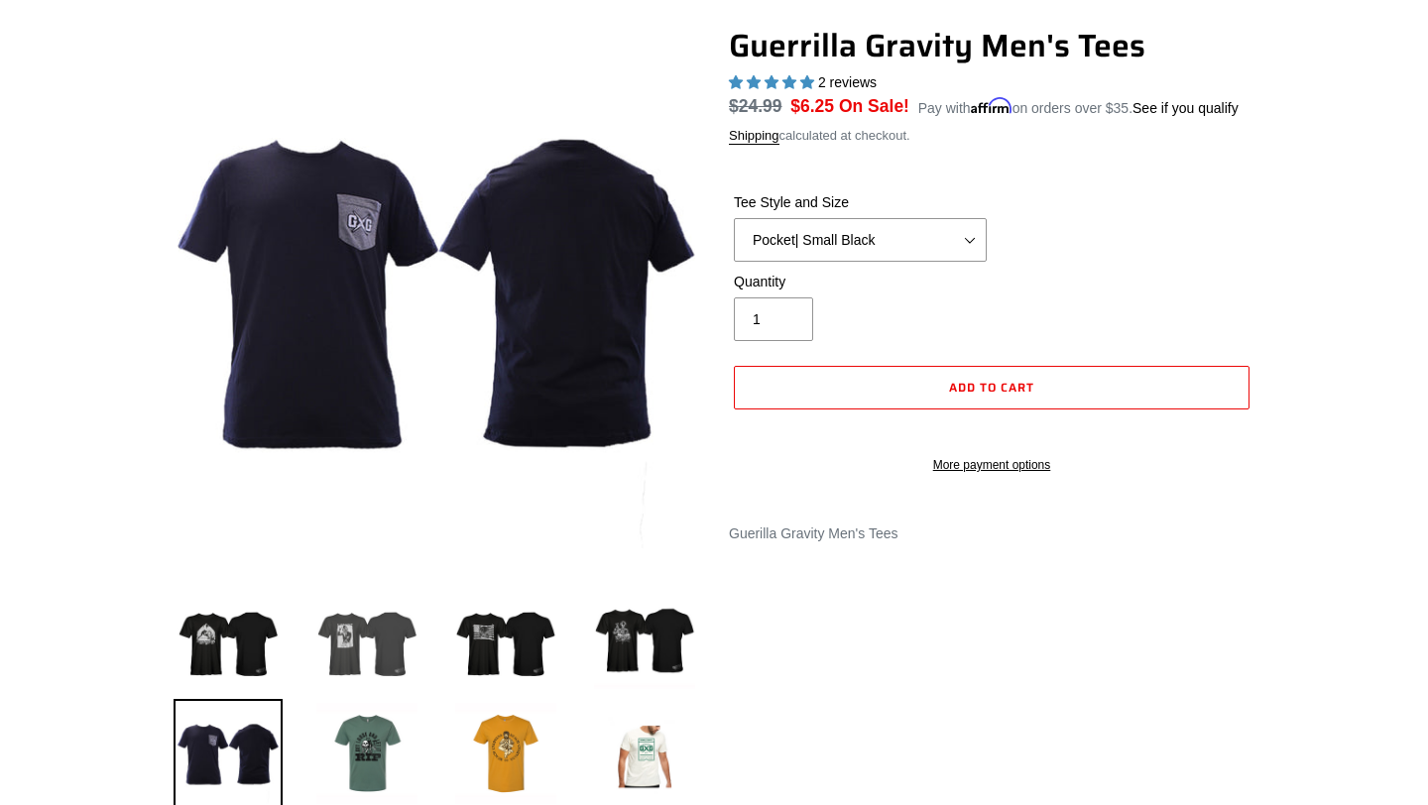
click at [361, 657] on img at bounding box center [366, 638] width 109 height 109
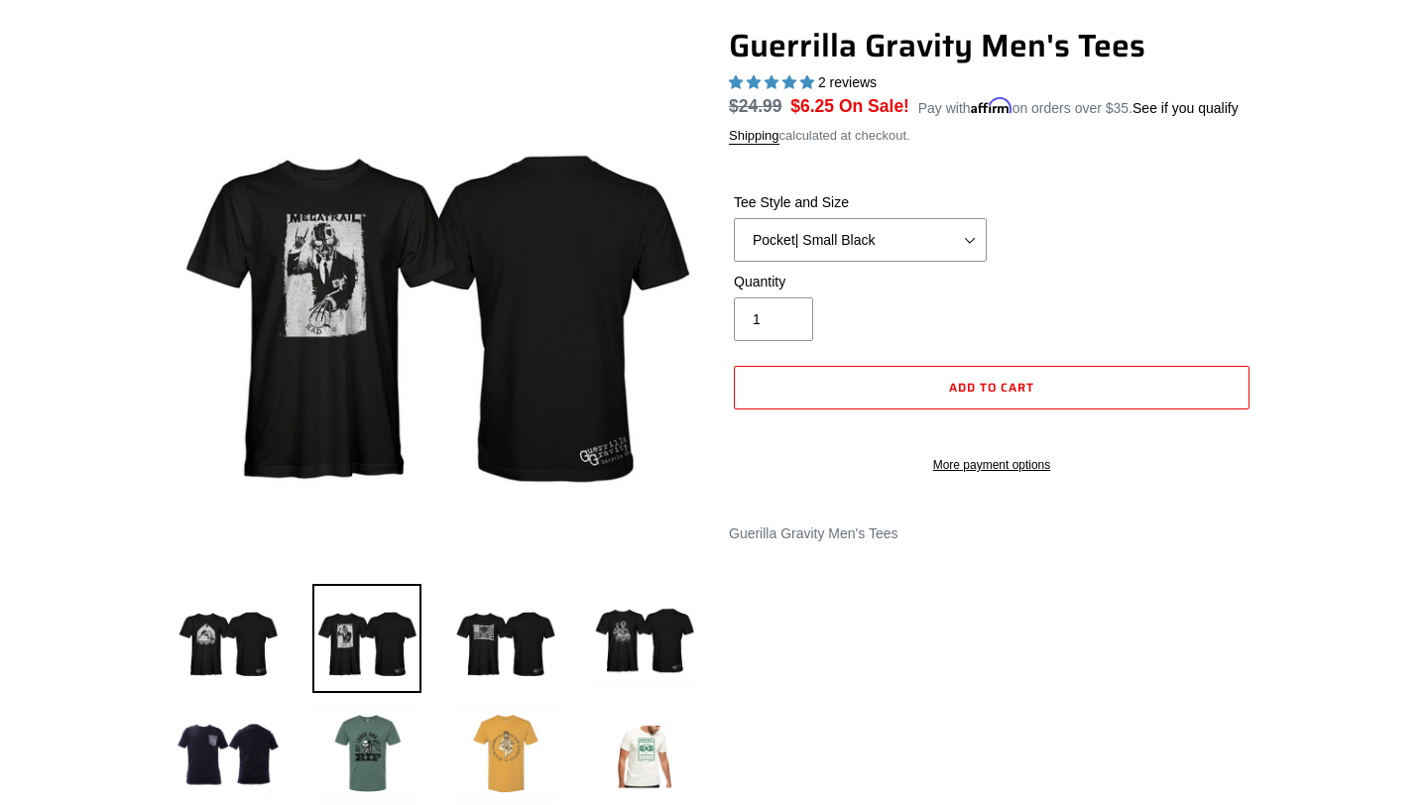
click at [521, 747] on img at bounding box center [505, 753] width 109 height 109
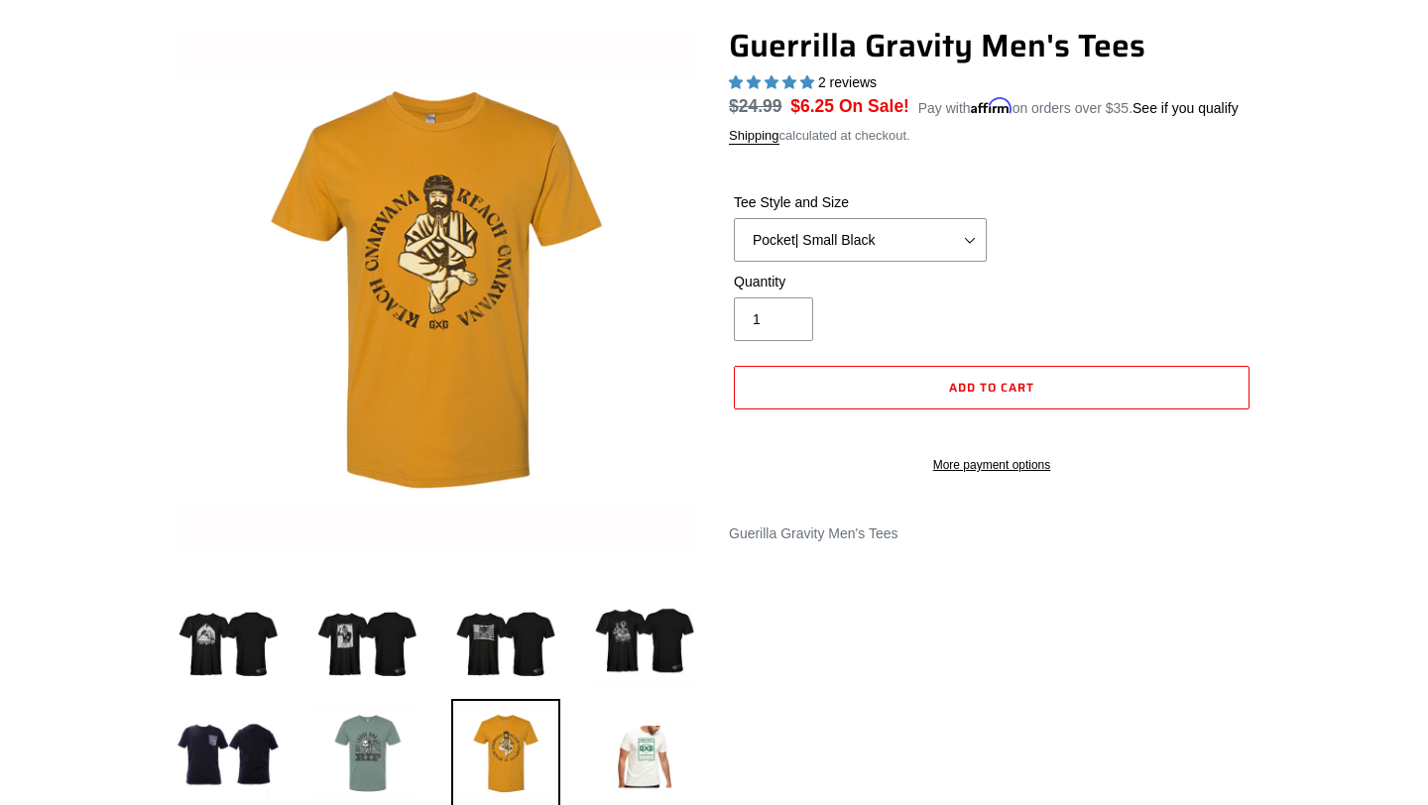
click at [376, 751] on img at bounding box center [366, 753] width 109 height 109
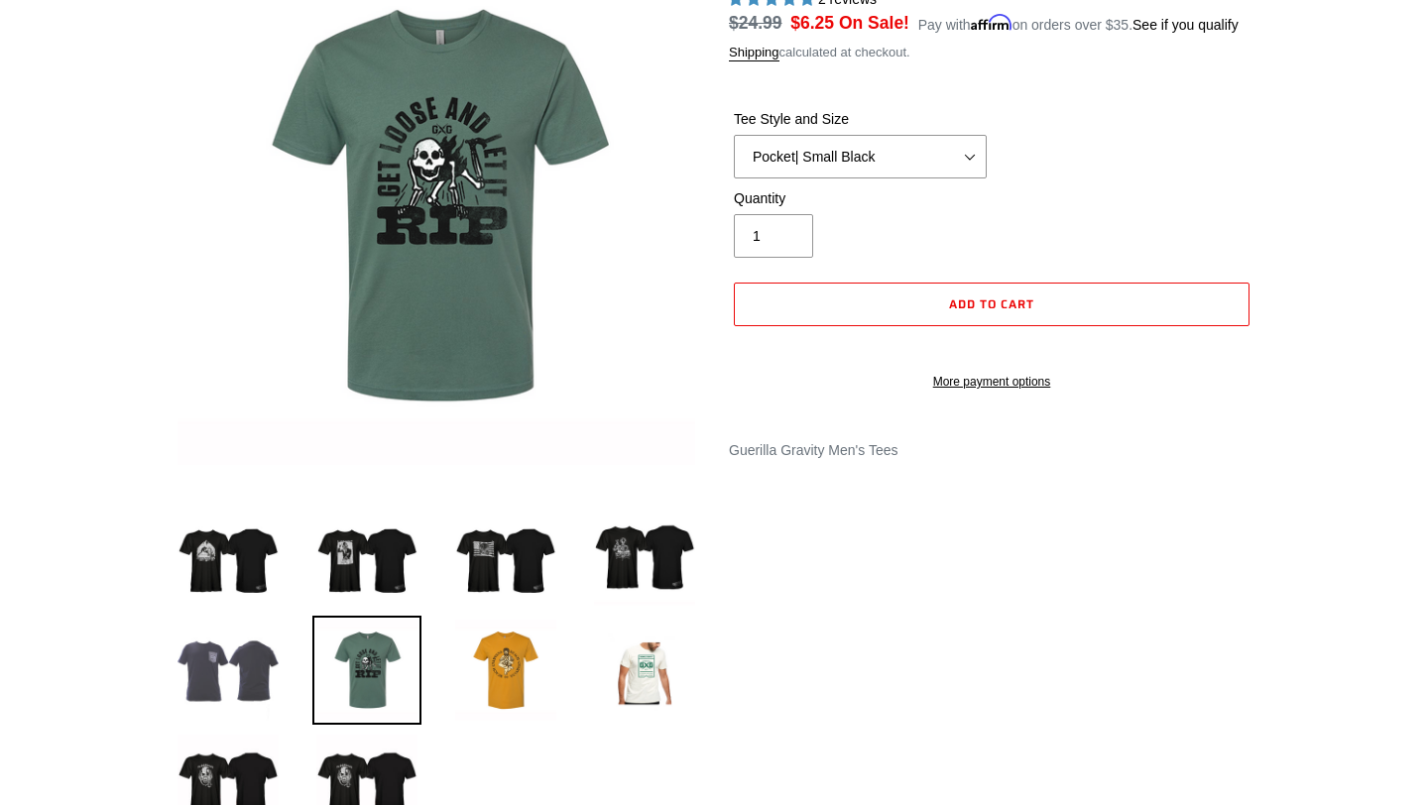
scroll to position [273, 0]
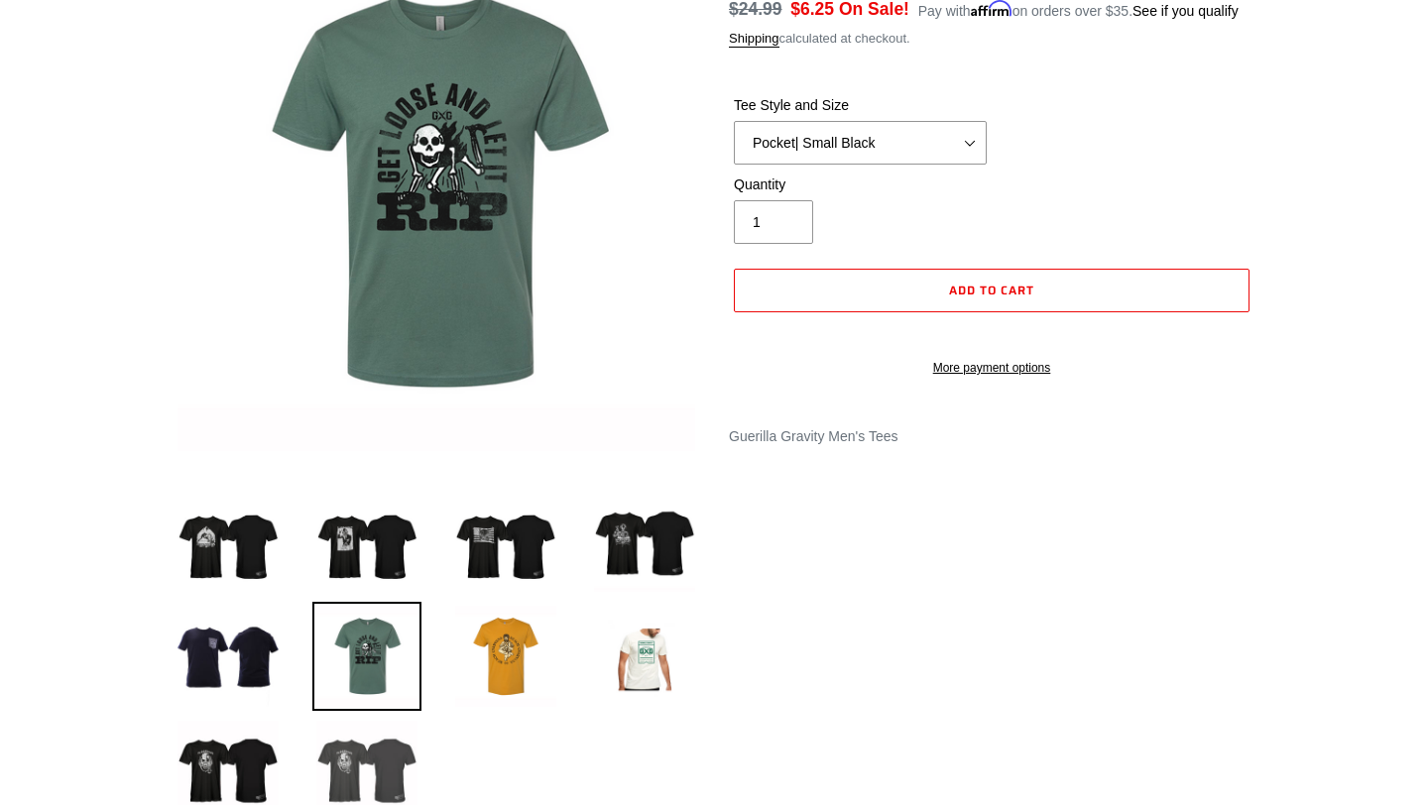
click at [373, 753] on img at bounding box center [366, 771] width 109 height 109
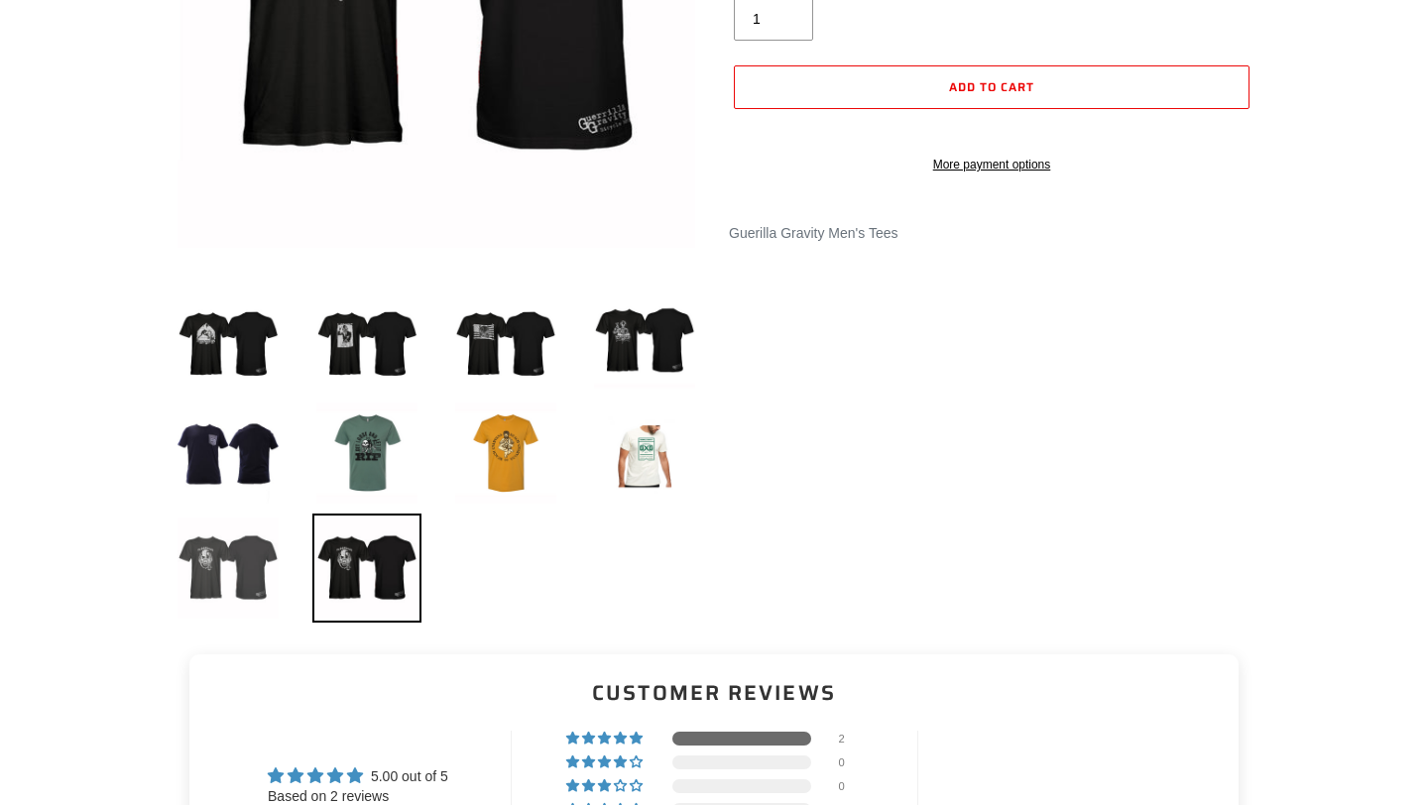
click at [203, 567] on img at bounding box center [228, 568] width 109 height 109
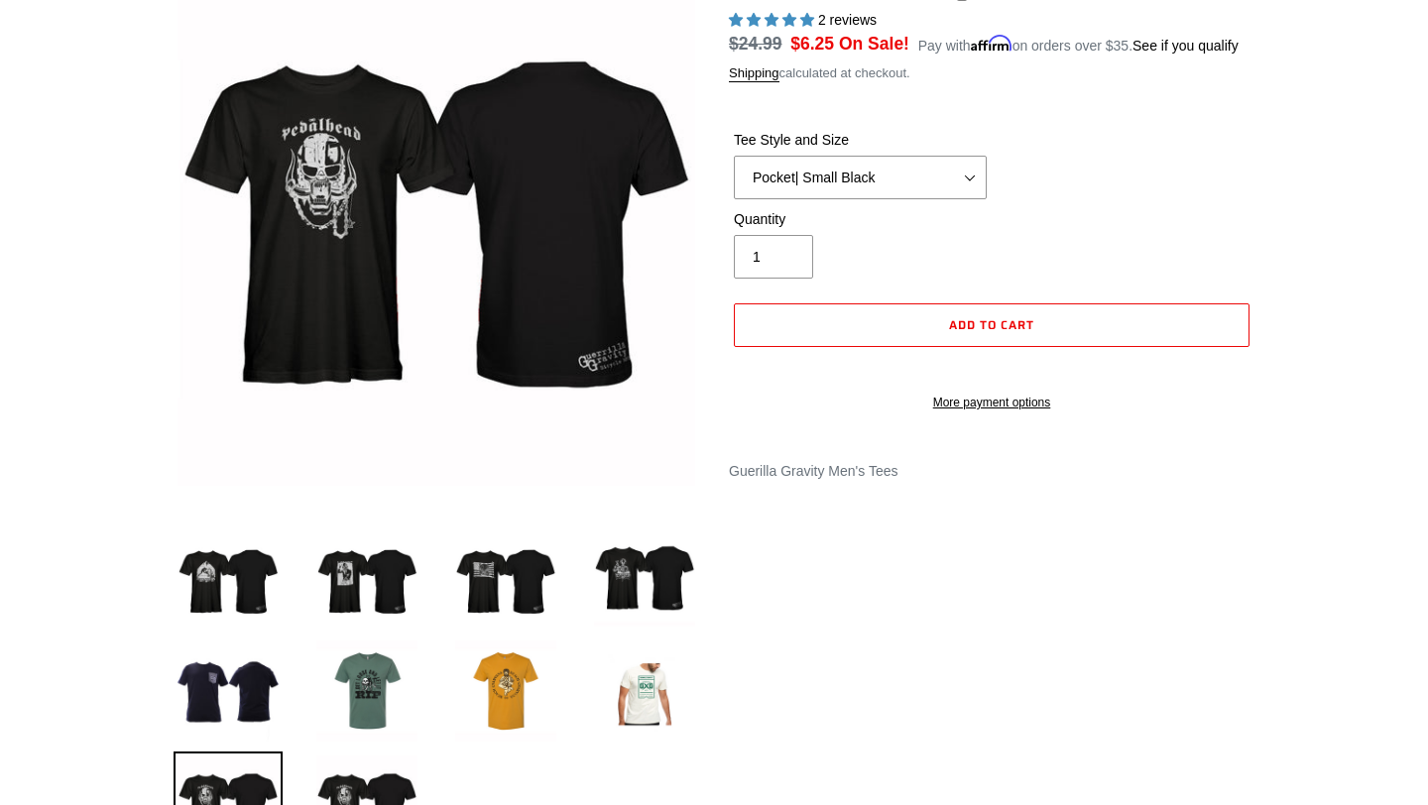
scroll to position [240, 0]
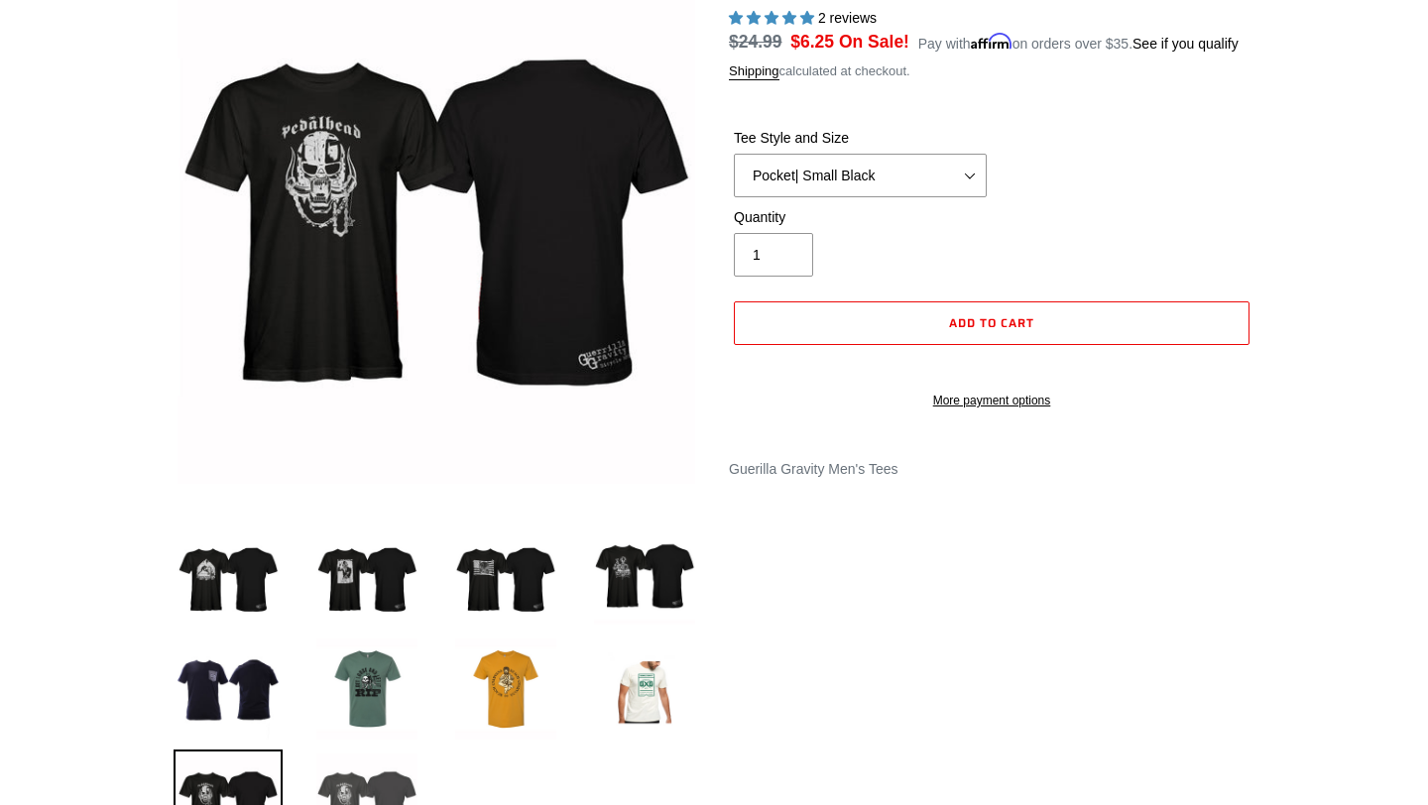
click at [358, 773] on img at bounding box center [366, 804] width 109 height 109
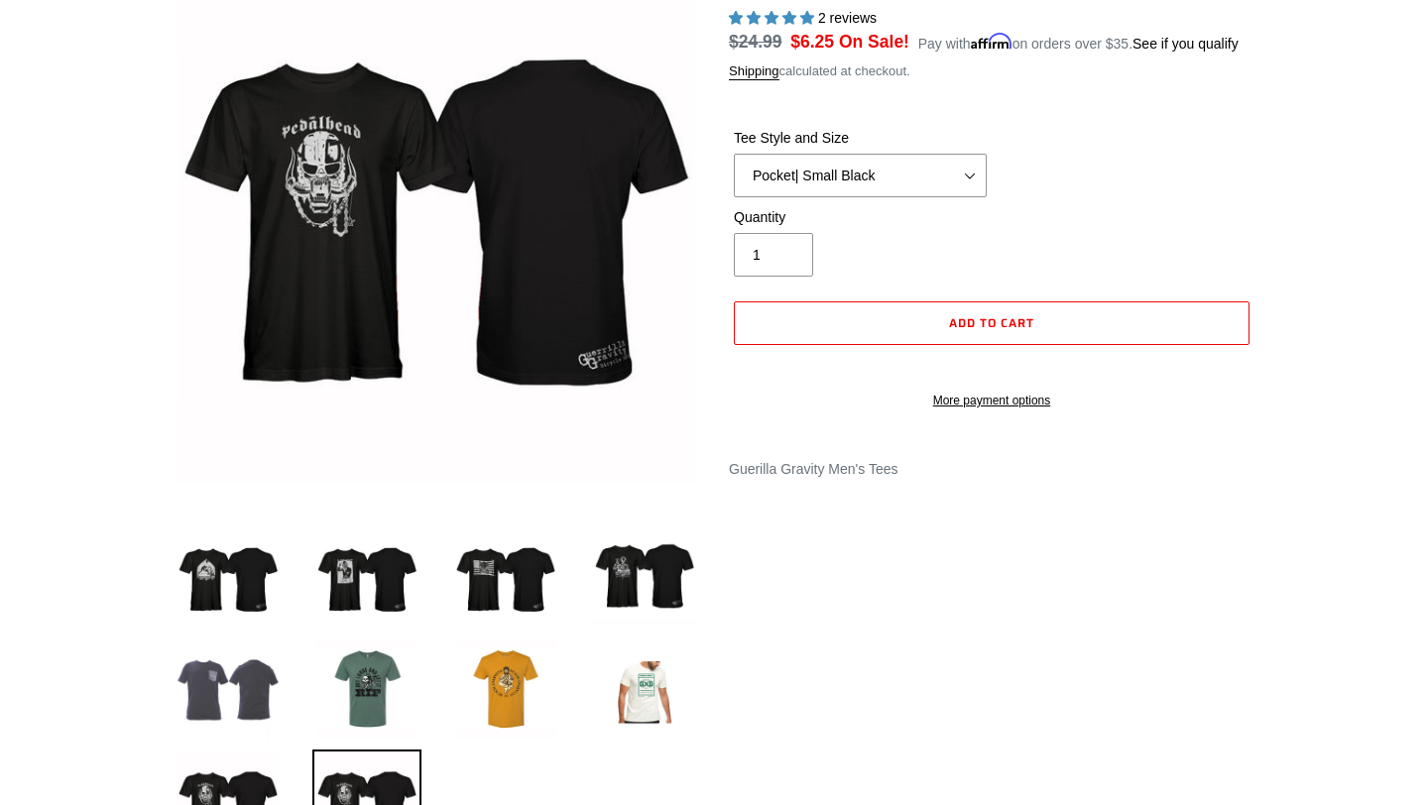
click at [250, 679] on img at bounding box center [228, 689] width 109 height 109
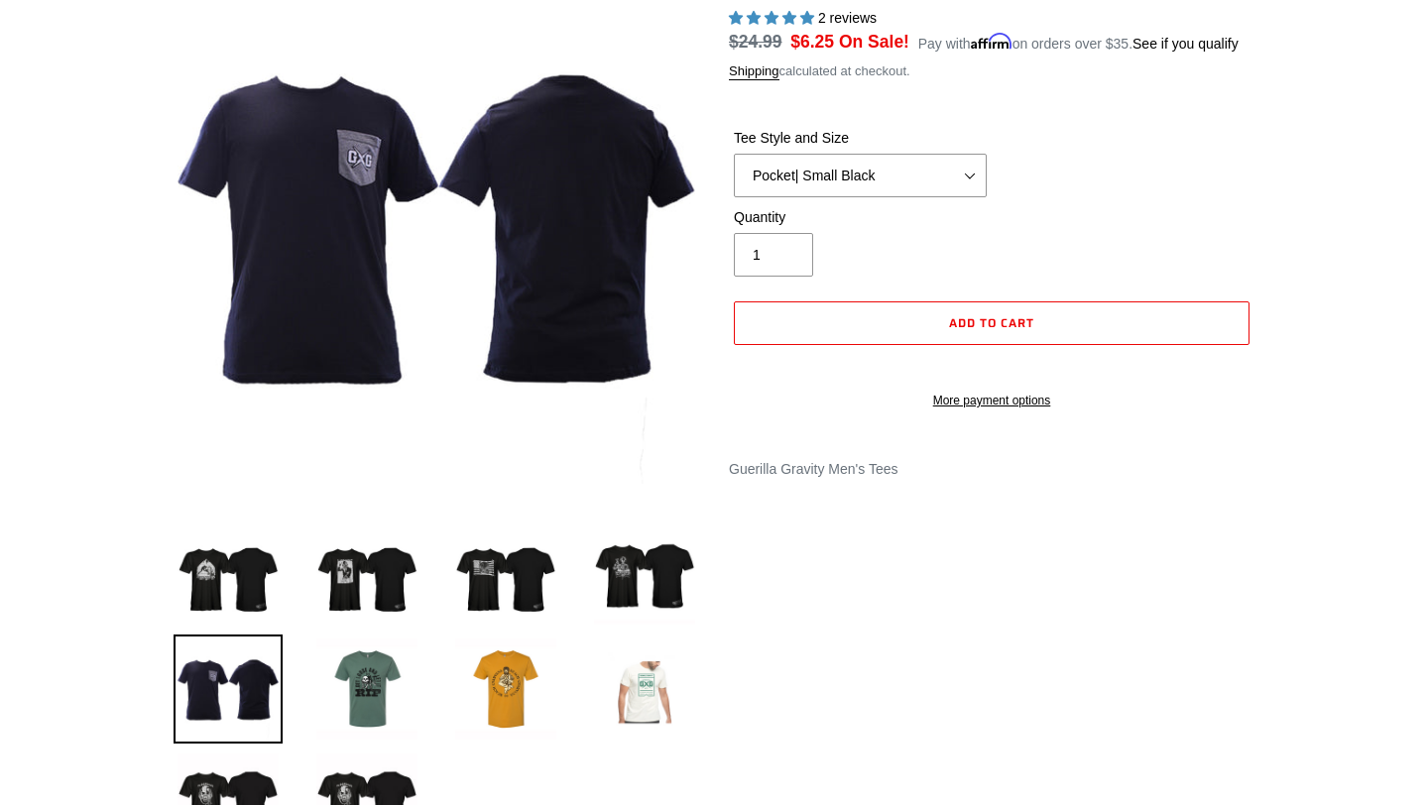
click at [625, 675] on img at bounding box center [644, 689] width 109 height 109
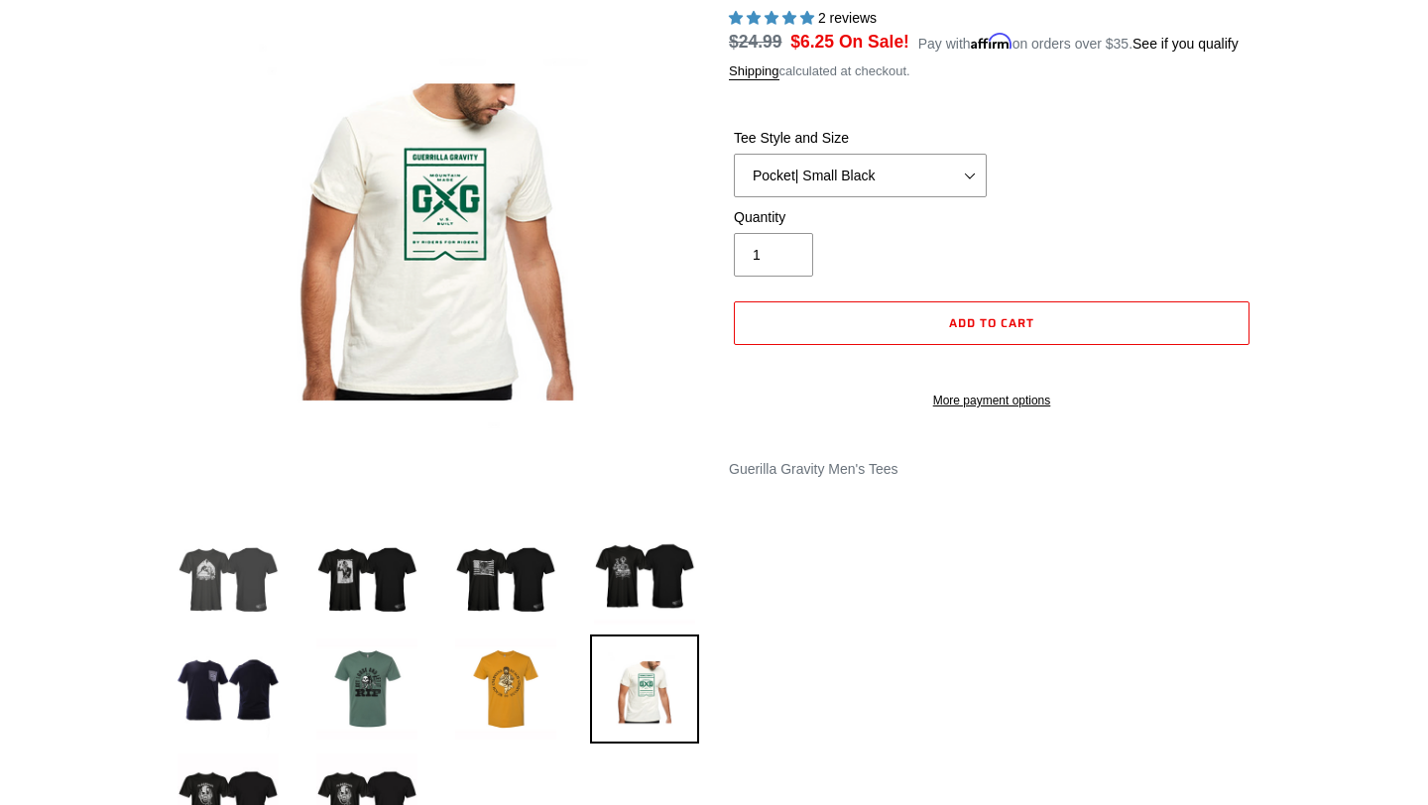
click at [242, 569] on img at bounding box center [228, 574] width 109 height 109
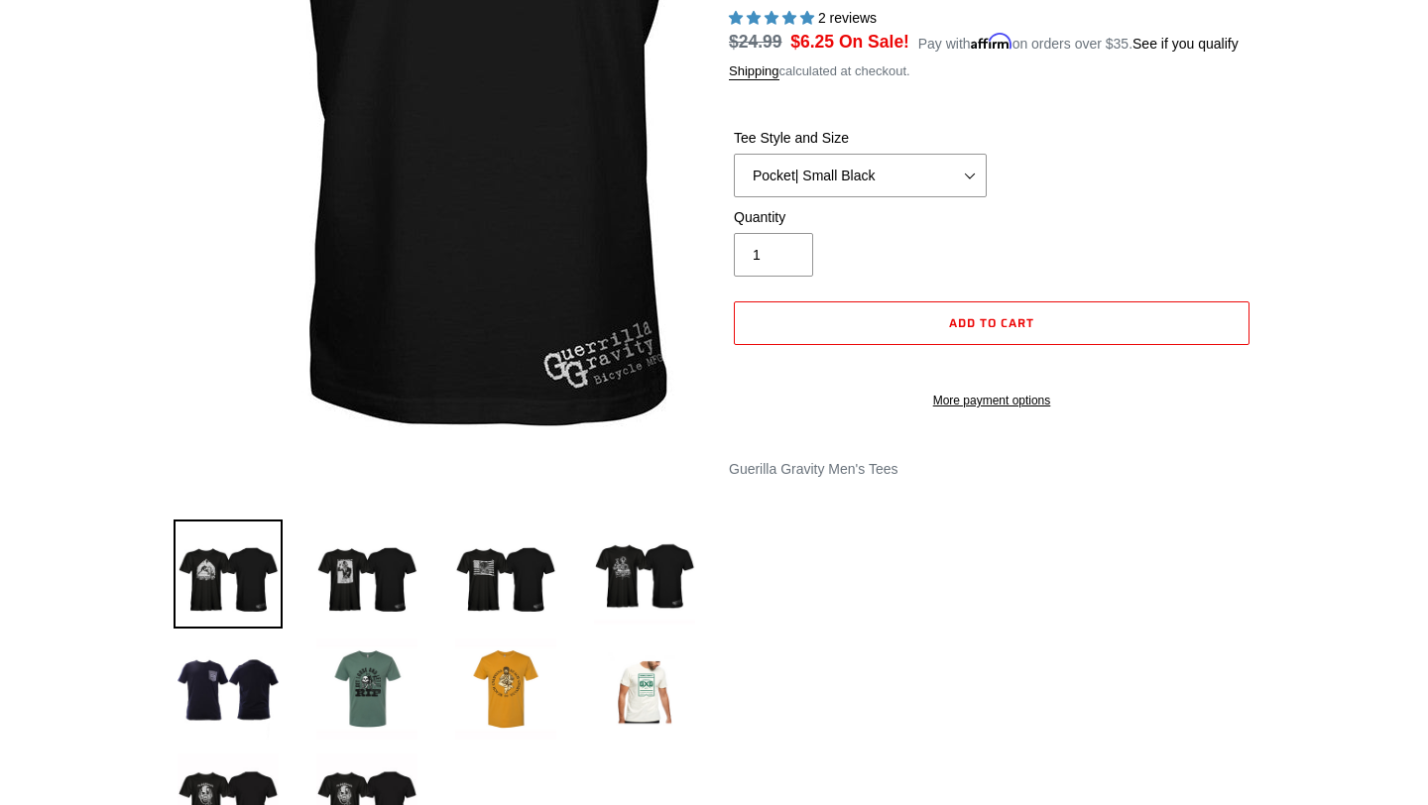
scroll to position [0, 0]
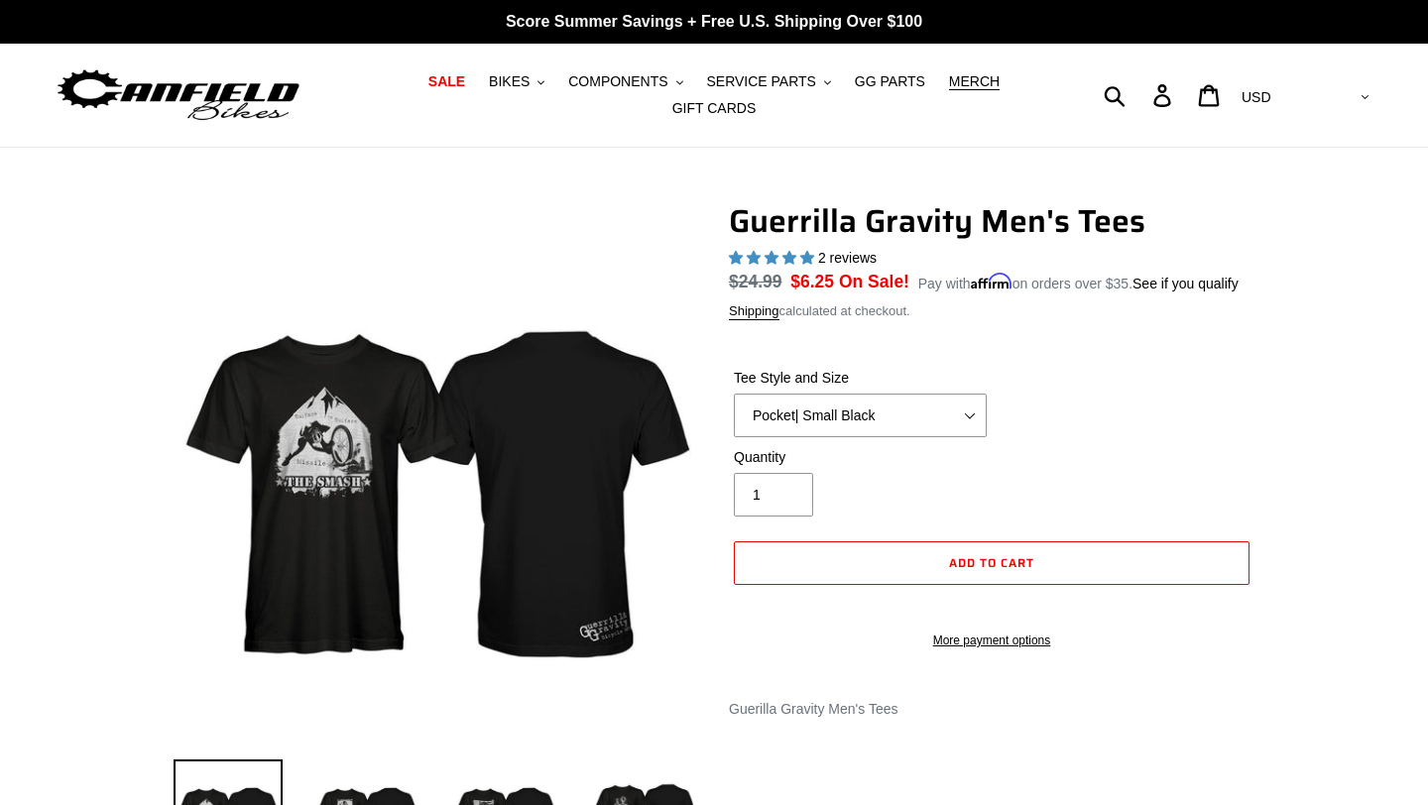
click at [539, 98] on ul "SALE BIKES .cls-1{fill:#231f20} SHOP ALL BIKES SHOP DEMO BIKES - On SALE Now! J…" at bounding box center [714, 95] width 659 height 54
click at [539, 82] on button "BIKES .cls-1{fill:#231f20}" at bounding box center [516, 81] width 75 height 27
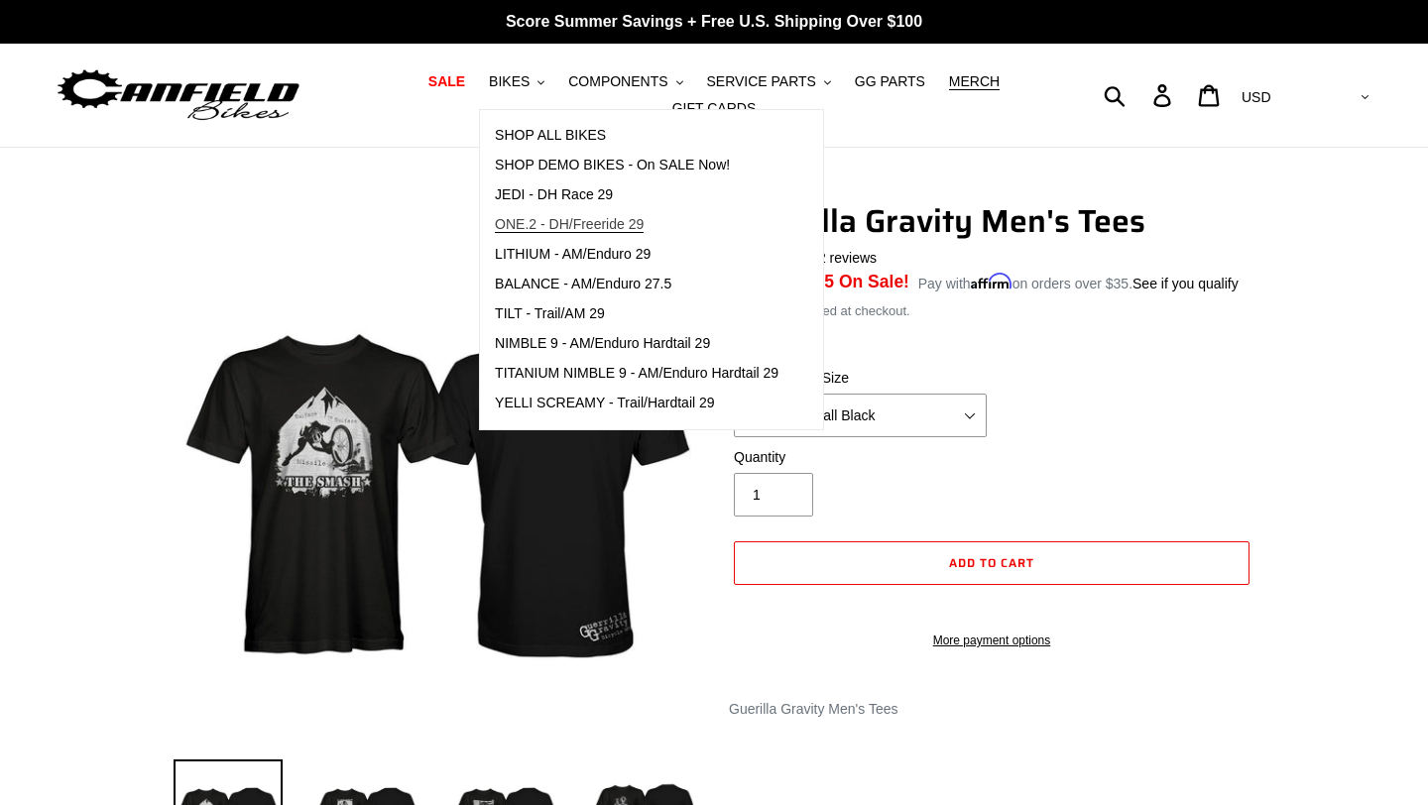
click at [544, 226] on span "ONE.2 - DH/Freeride 29" at bounding box center [569, 224] width 149 height 17
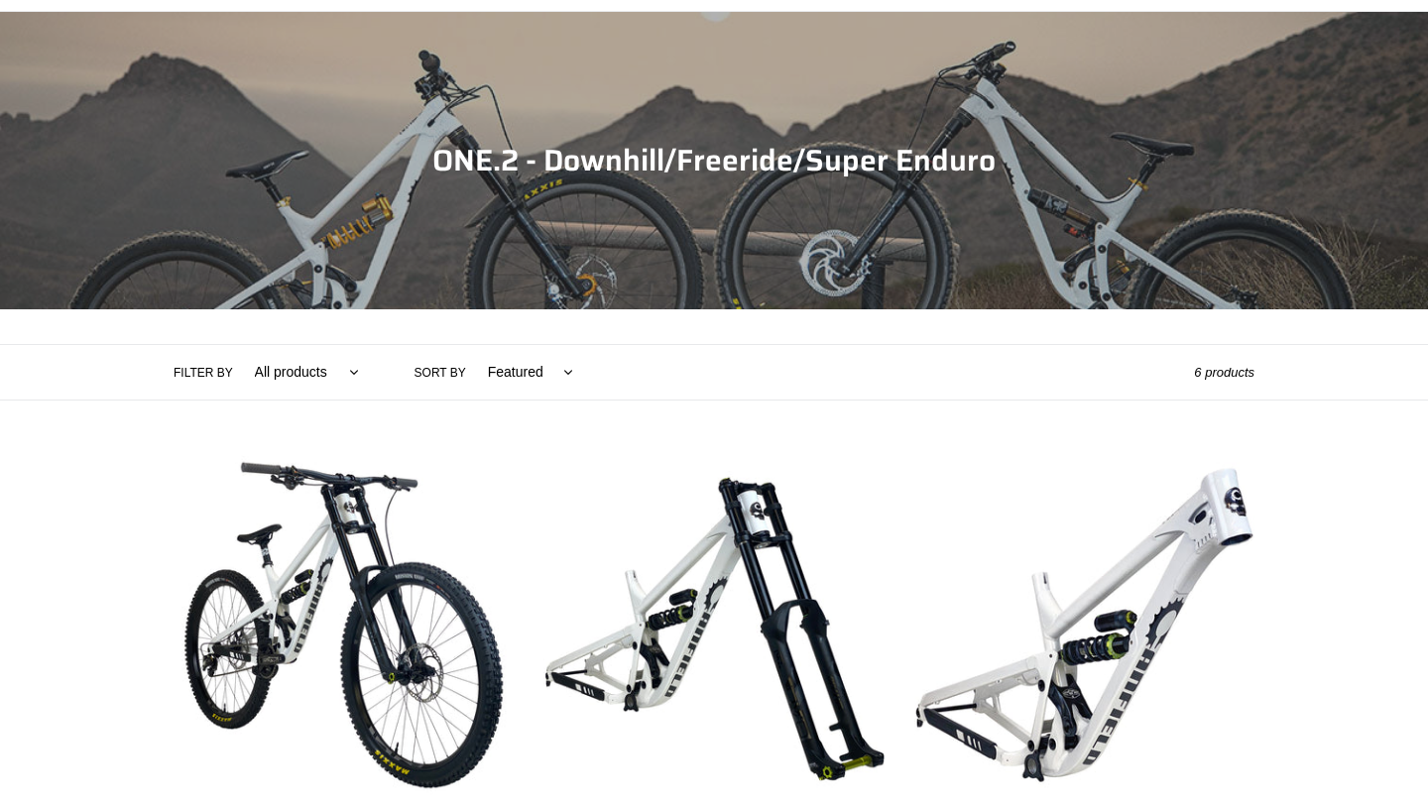
scroll to position [183, 0]
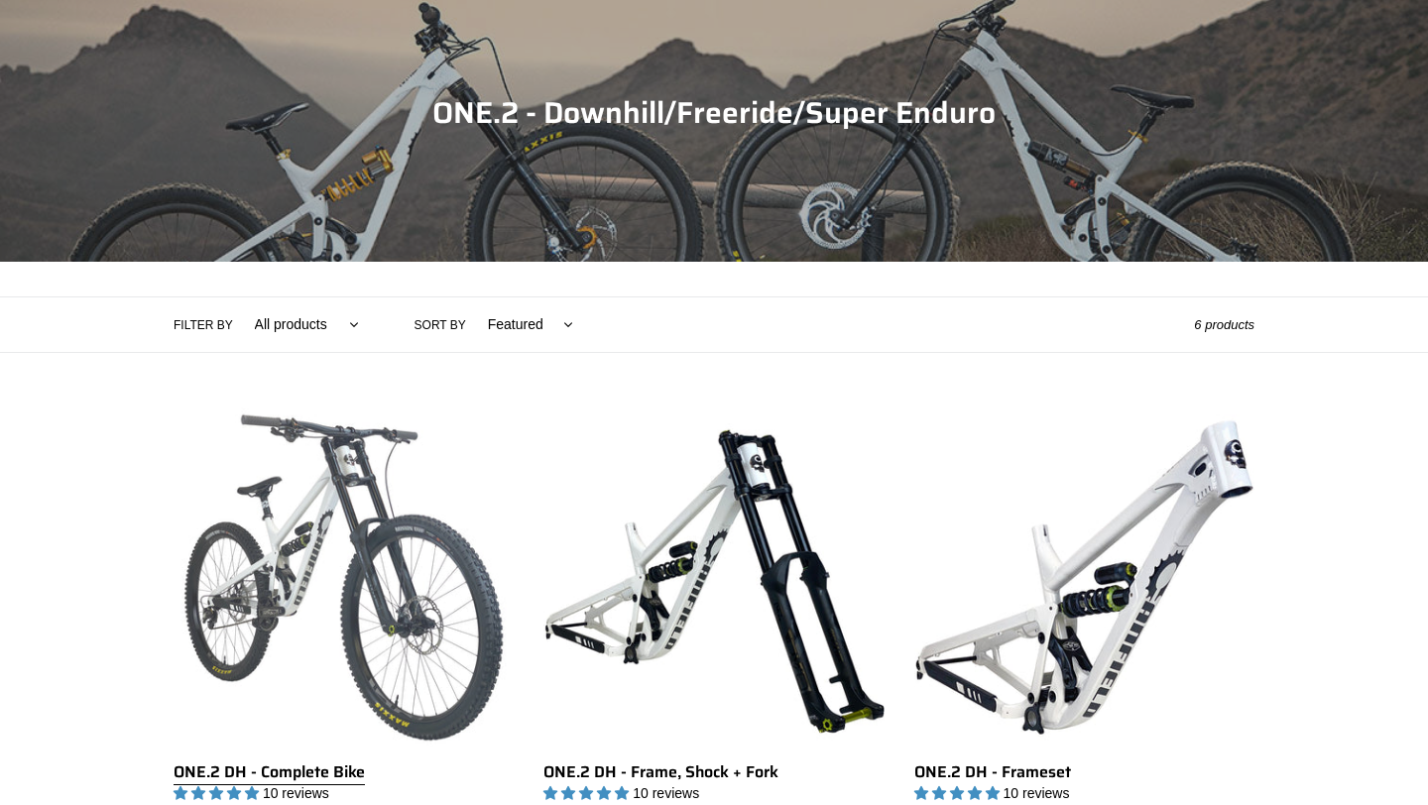
click at [348, 520] on link "ONE.2 DH - Complete Bike" at bounding box center [344, 639] width 340 height 464
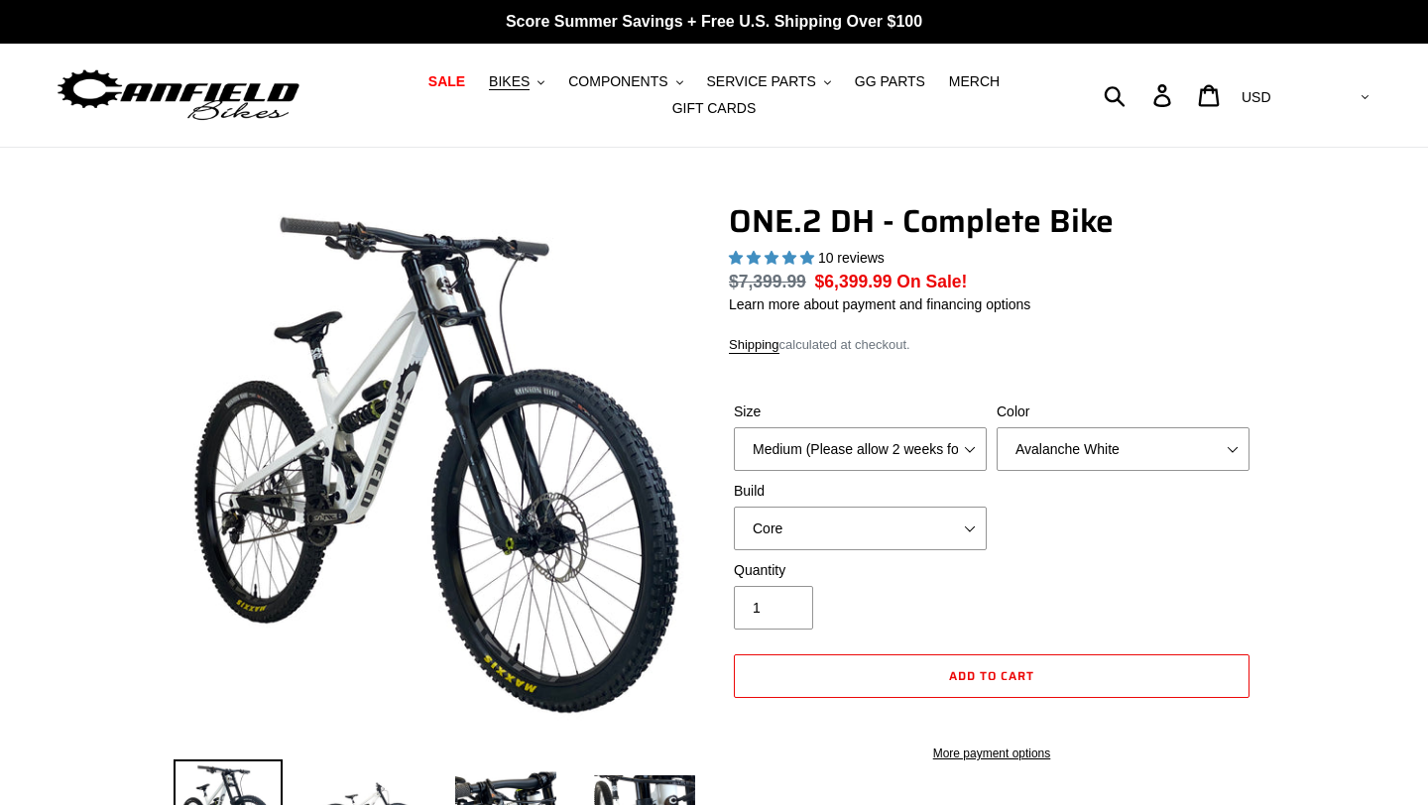
select select "highest-rating"
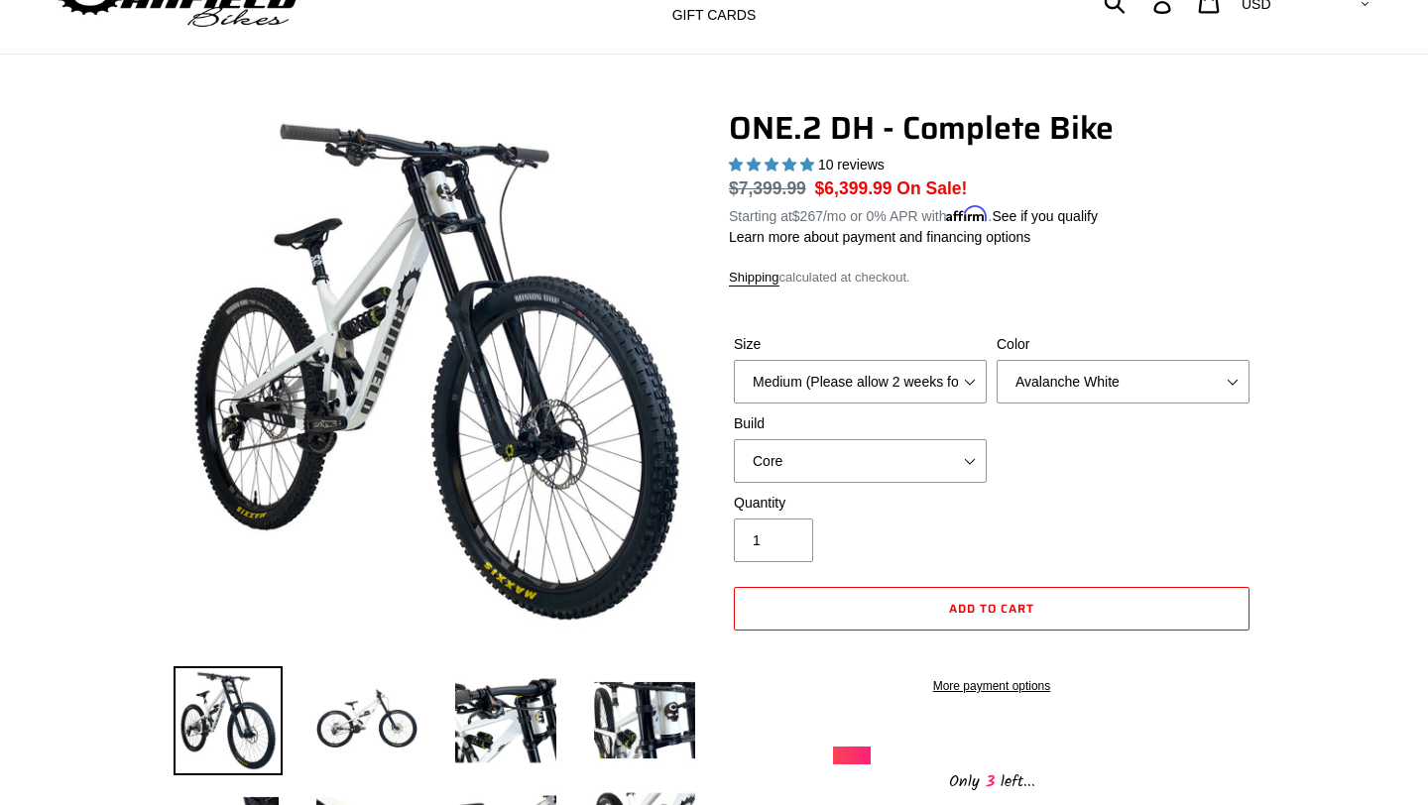
scroll to position [99, 0]
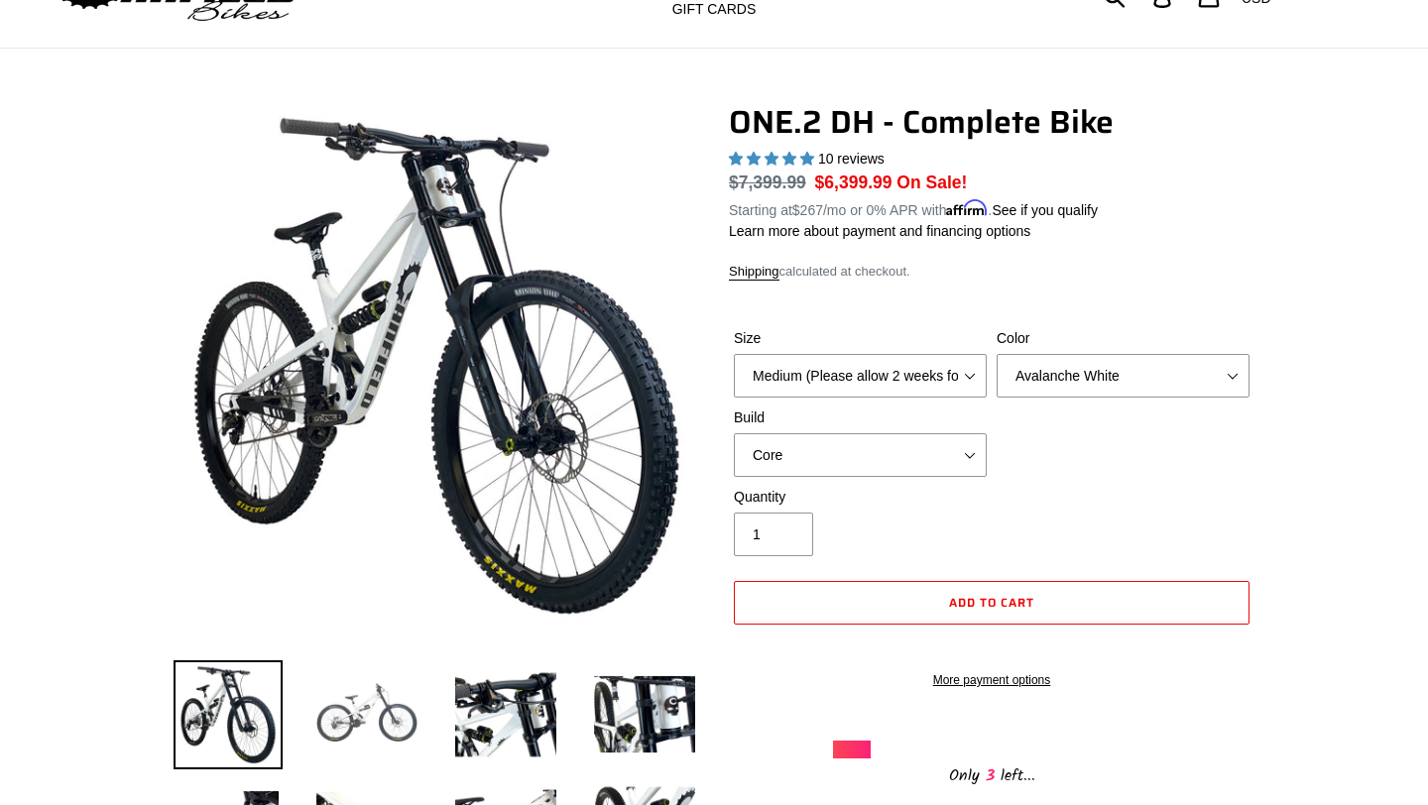
click at [394, 699] on img at bounding box center [366, 714] width 109 height 109
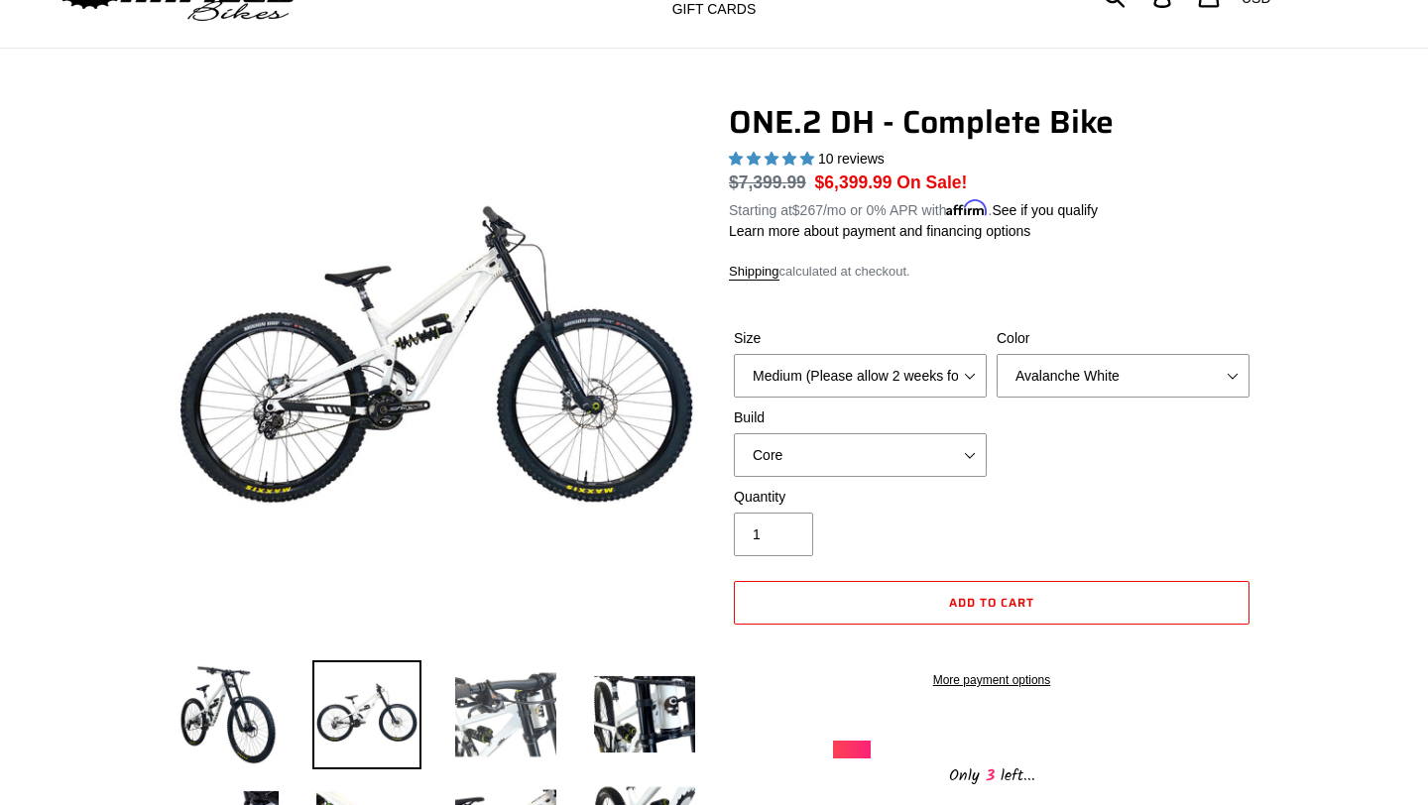
click at [527, 719] on img at bounding box center [505, 714] width 109 height 109
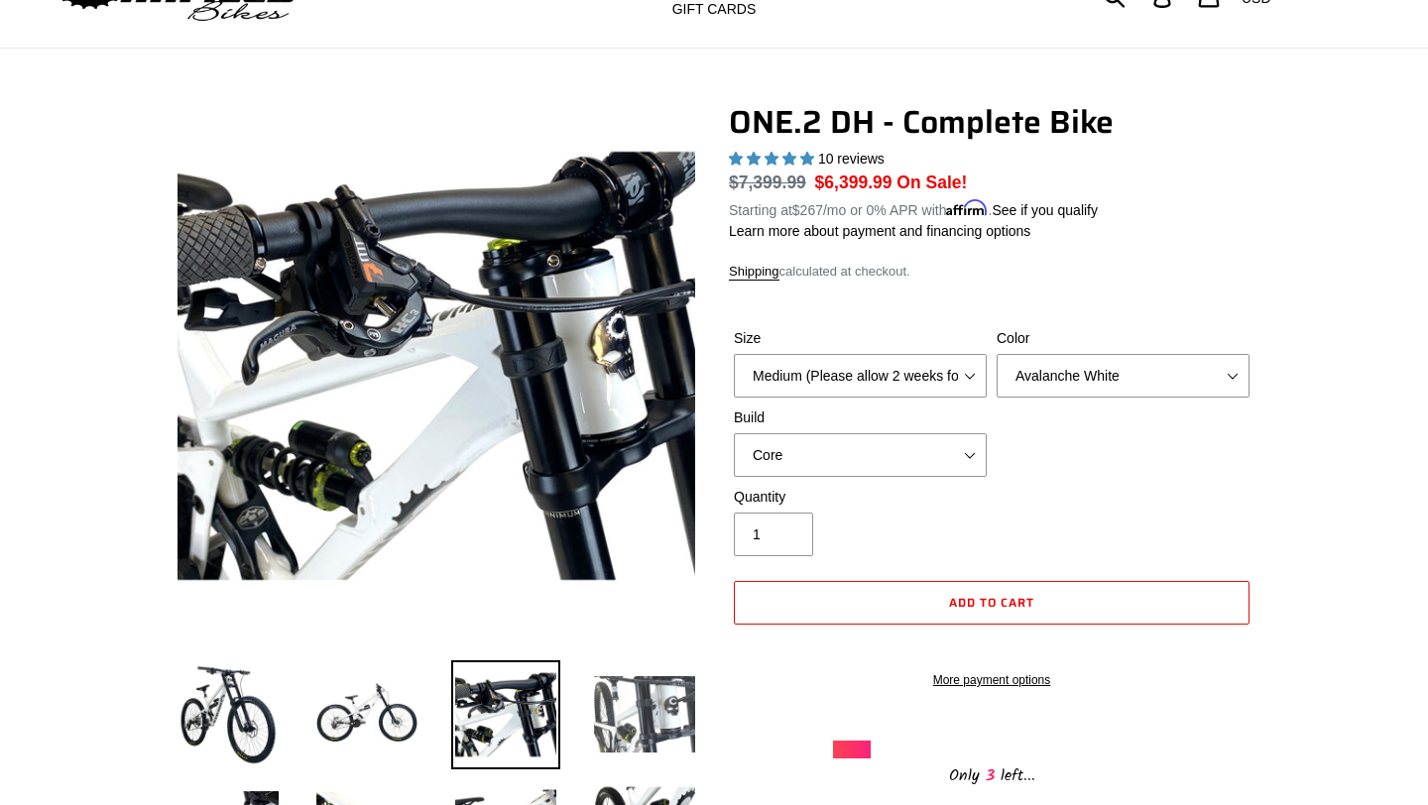
click at [637, 721] on img at bounding box center [644, 714] width 109 height 109
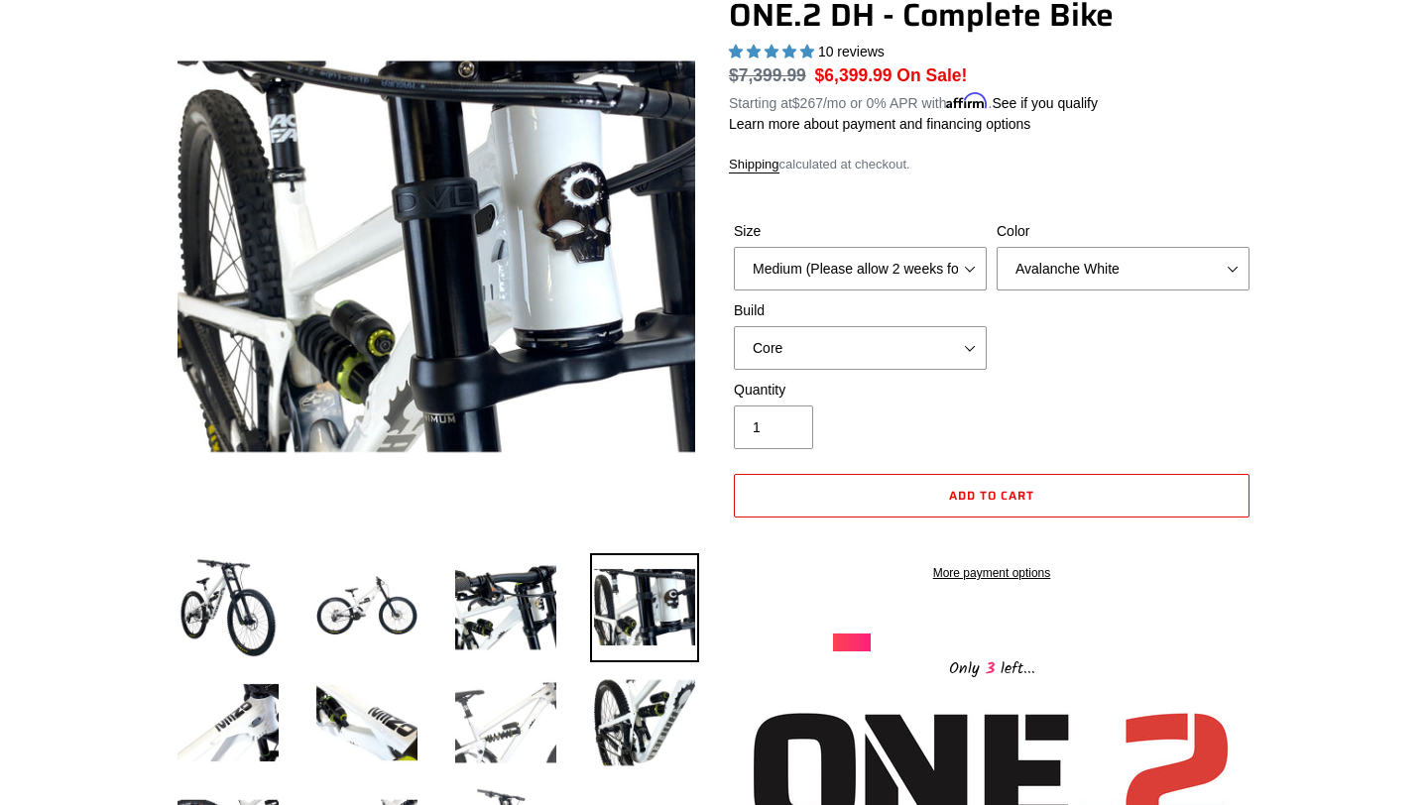
scroll to position [207, 0]
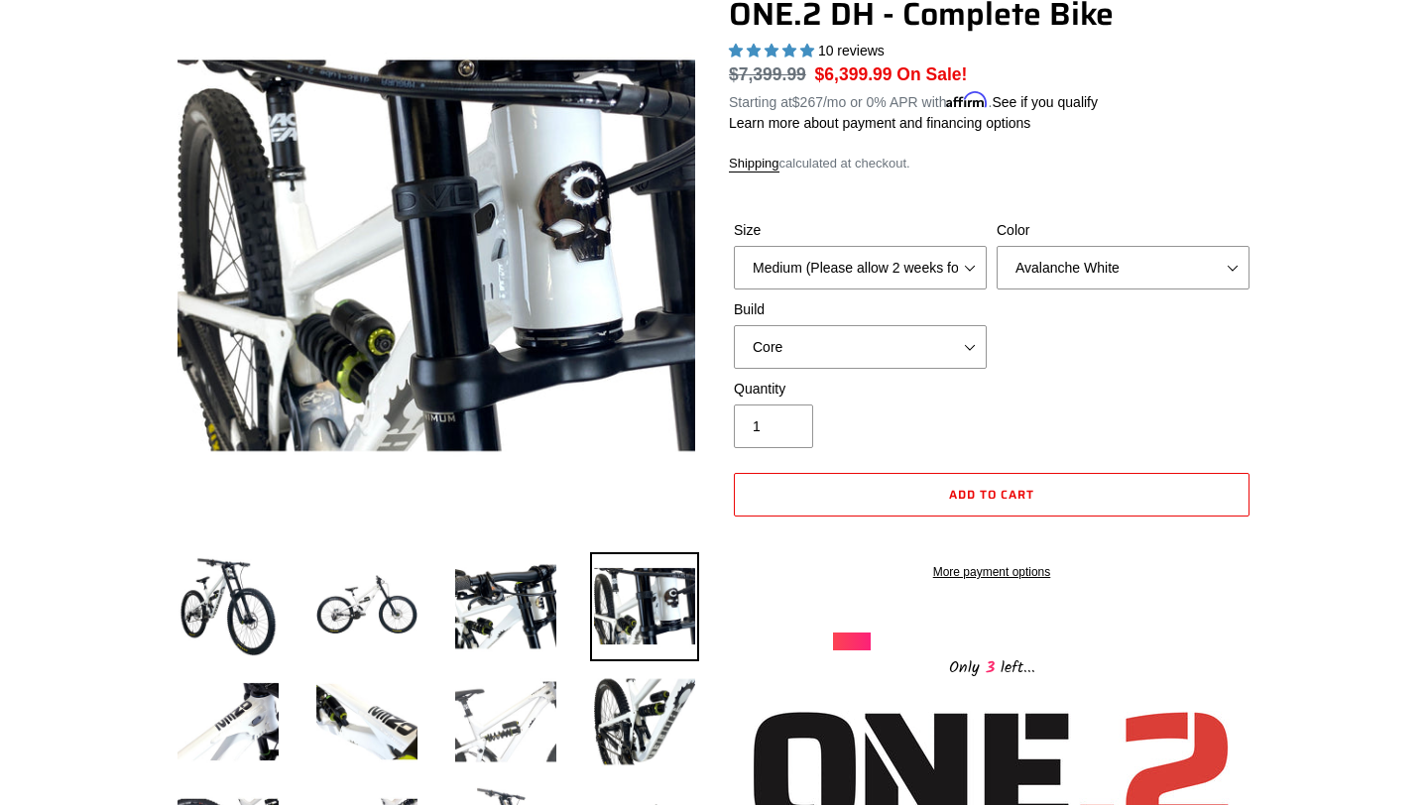
click at [524, 706] on img at bounding box center [505, 721] width 109 height 109
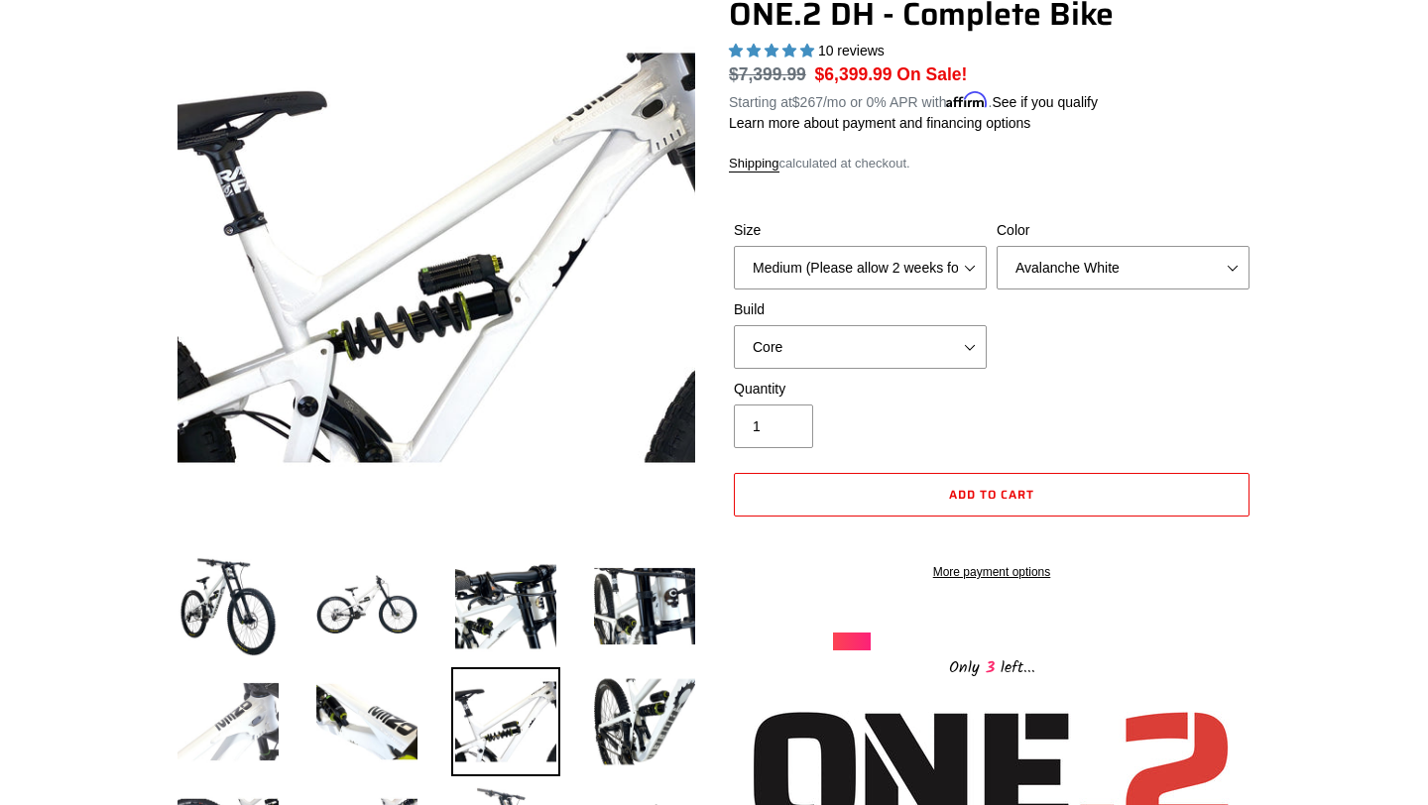
click at [261, 719] on img at bounding box center [228, 721] width 109 height 109
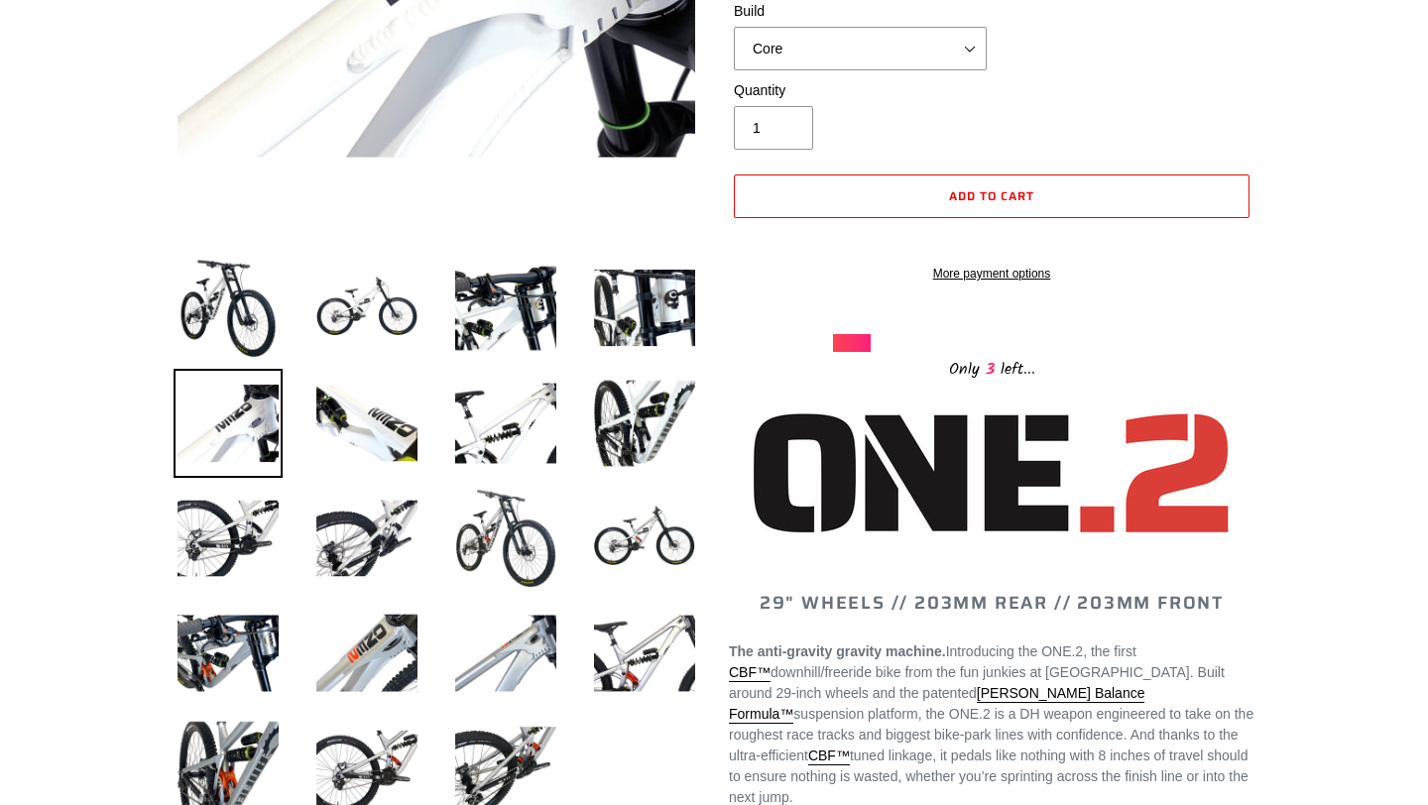
scroll to position [510, 0]
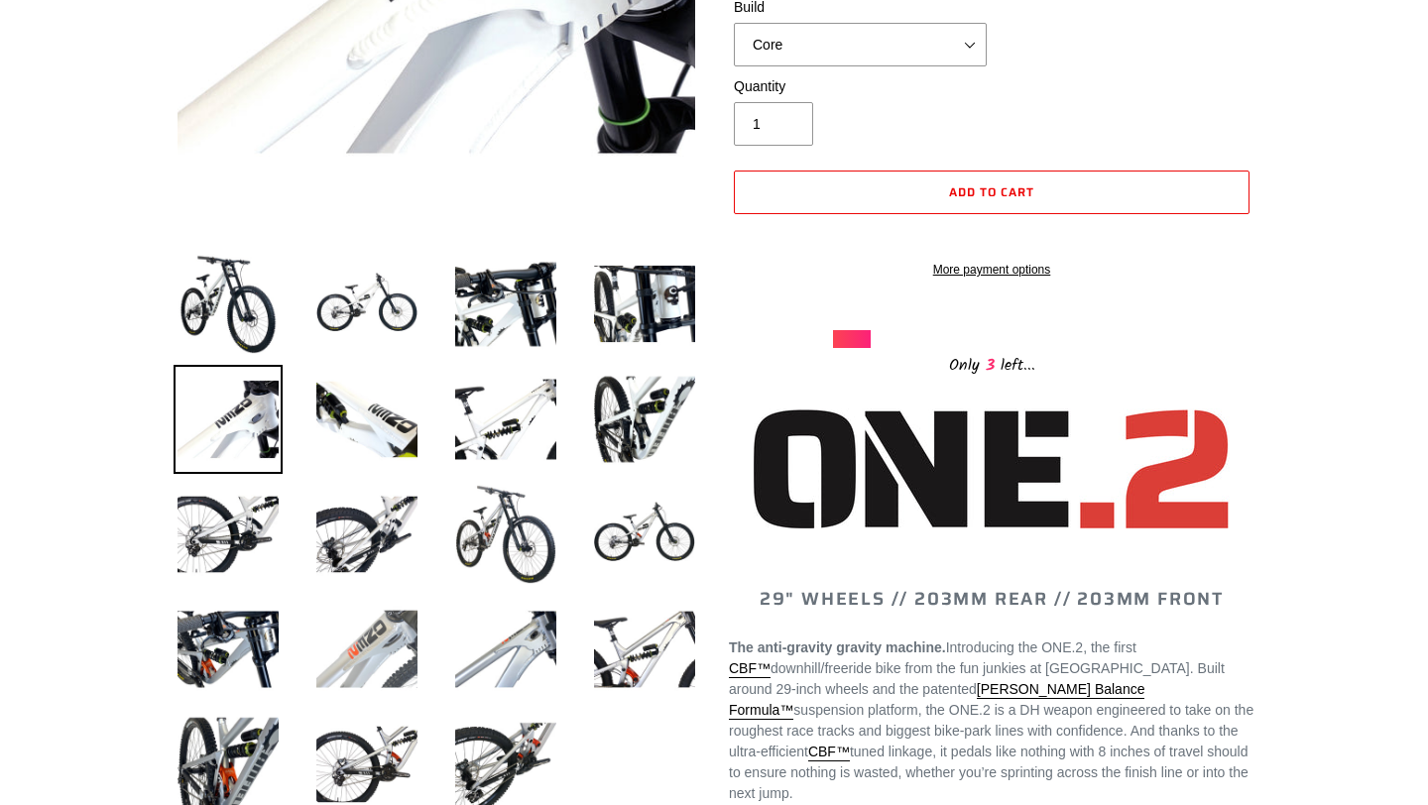
click at [335, 664] on img at bounding box center [366, 649] width 109 height 109
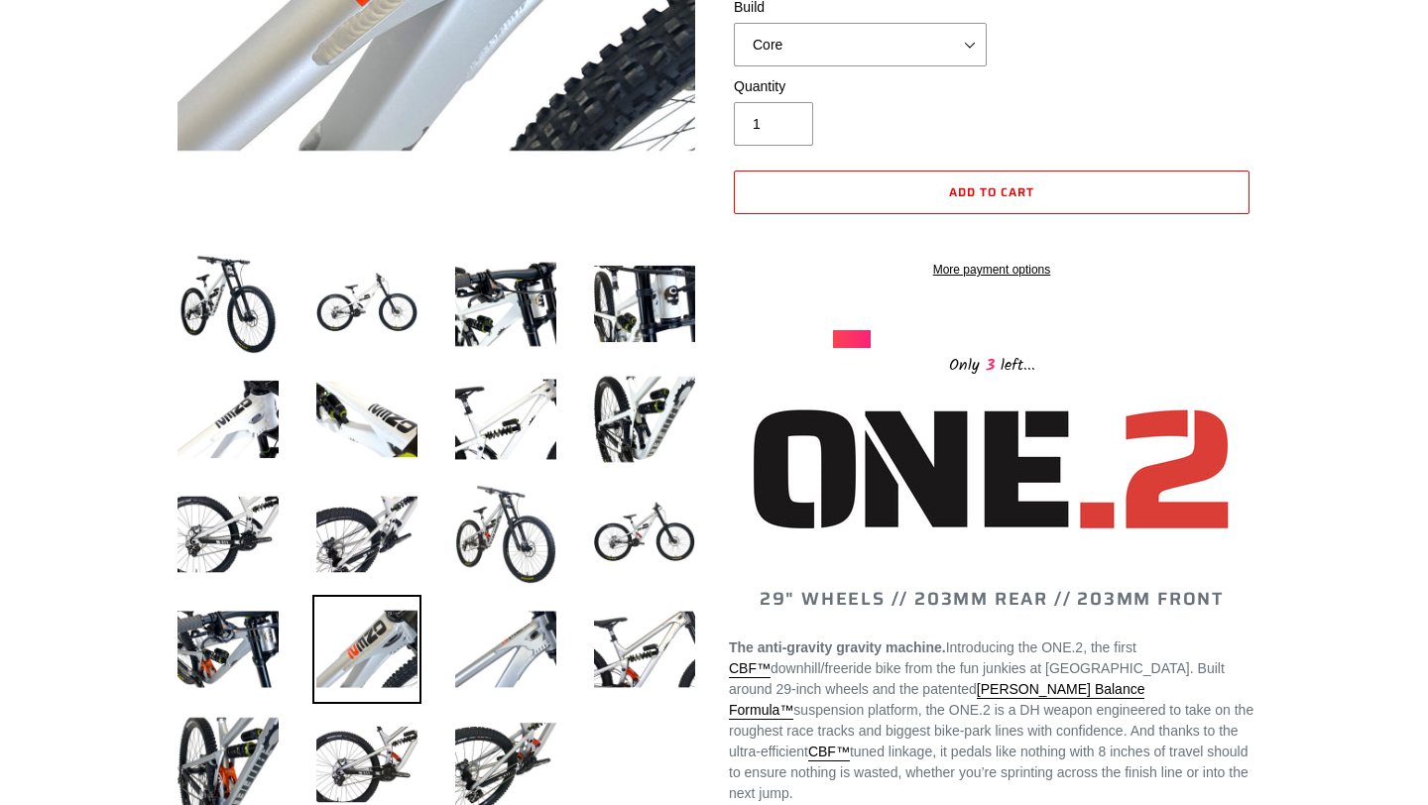
scroll to position [577, 0]
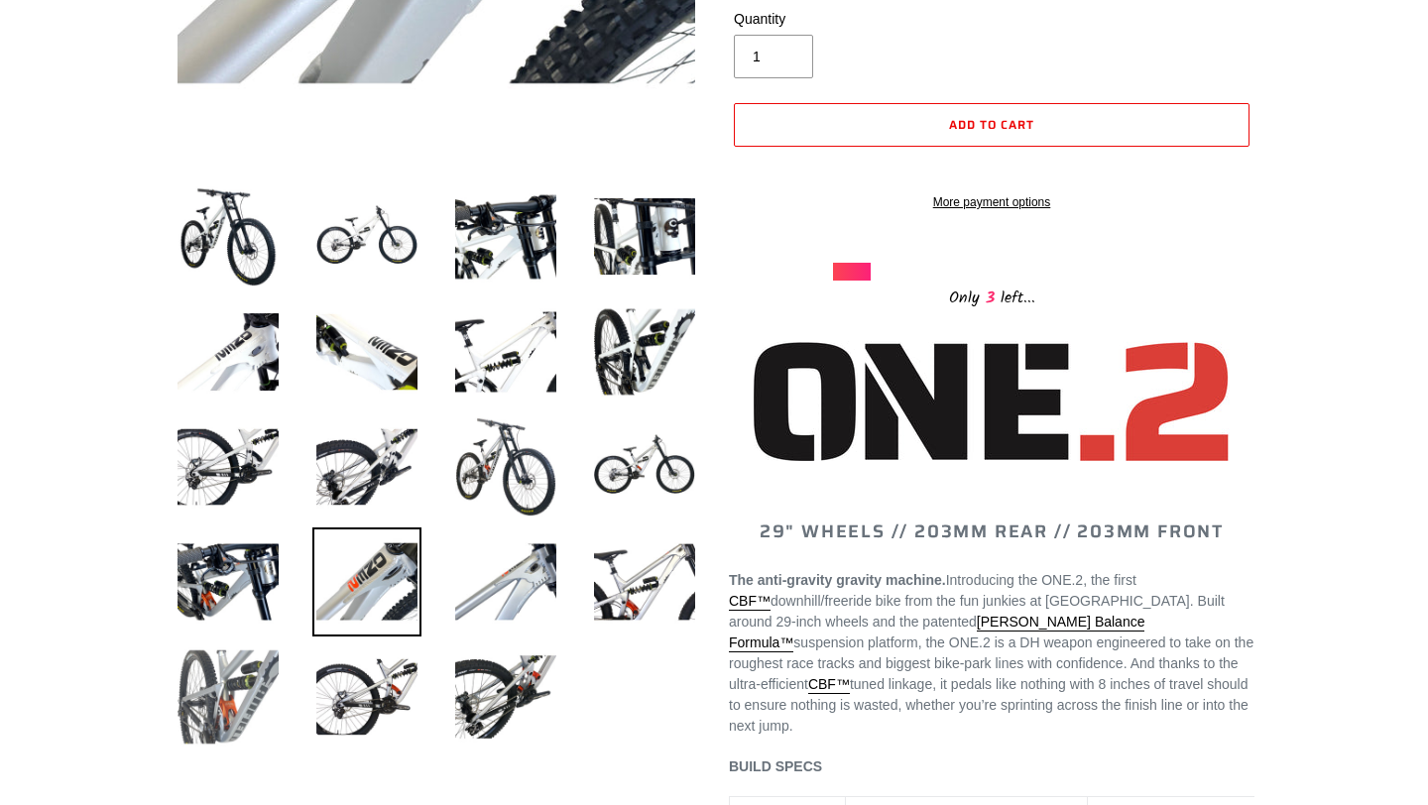
click at [270, 736] on img at bounding box center [228, 696] width 109 height 109
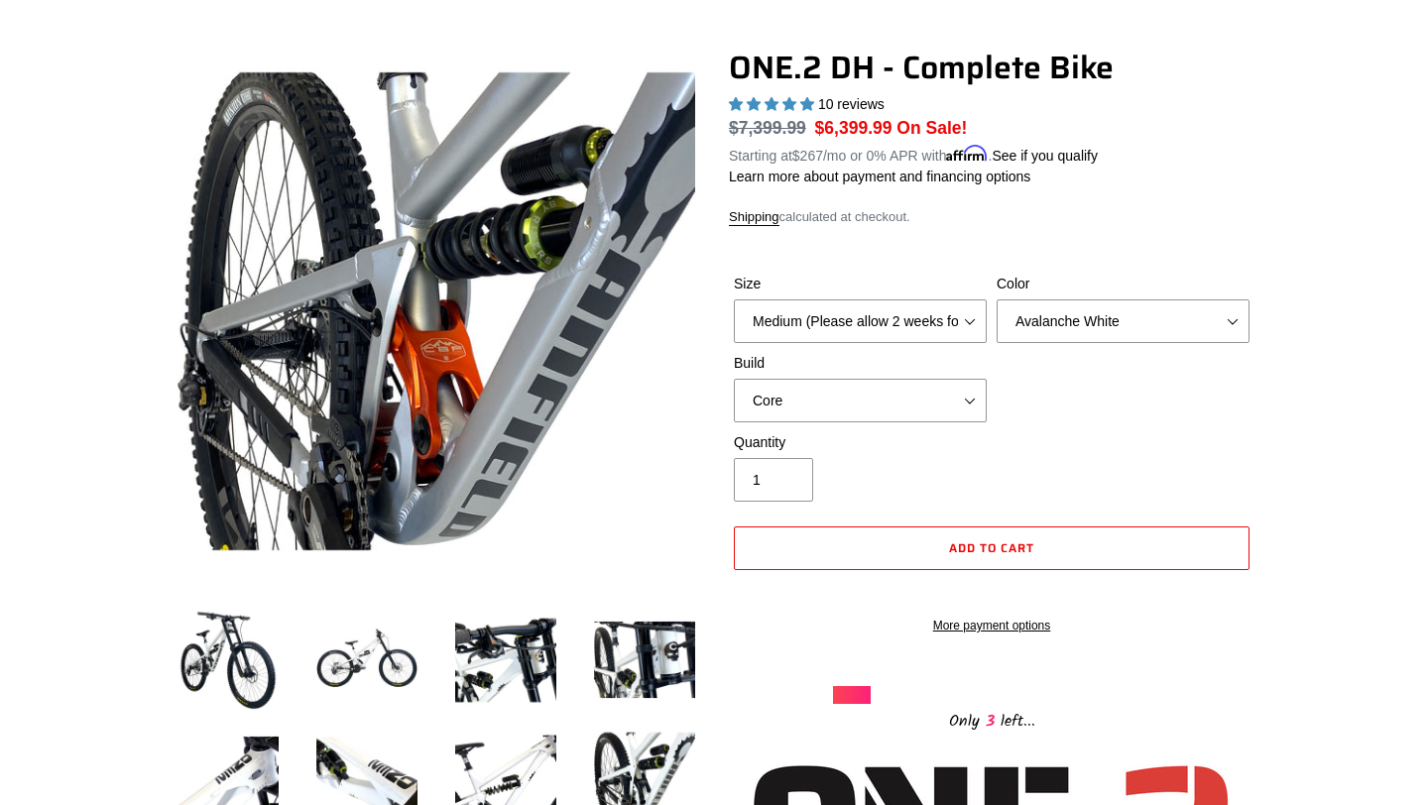
scroll to position [152, 0]
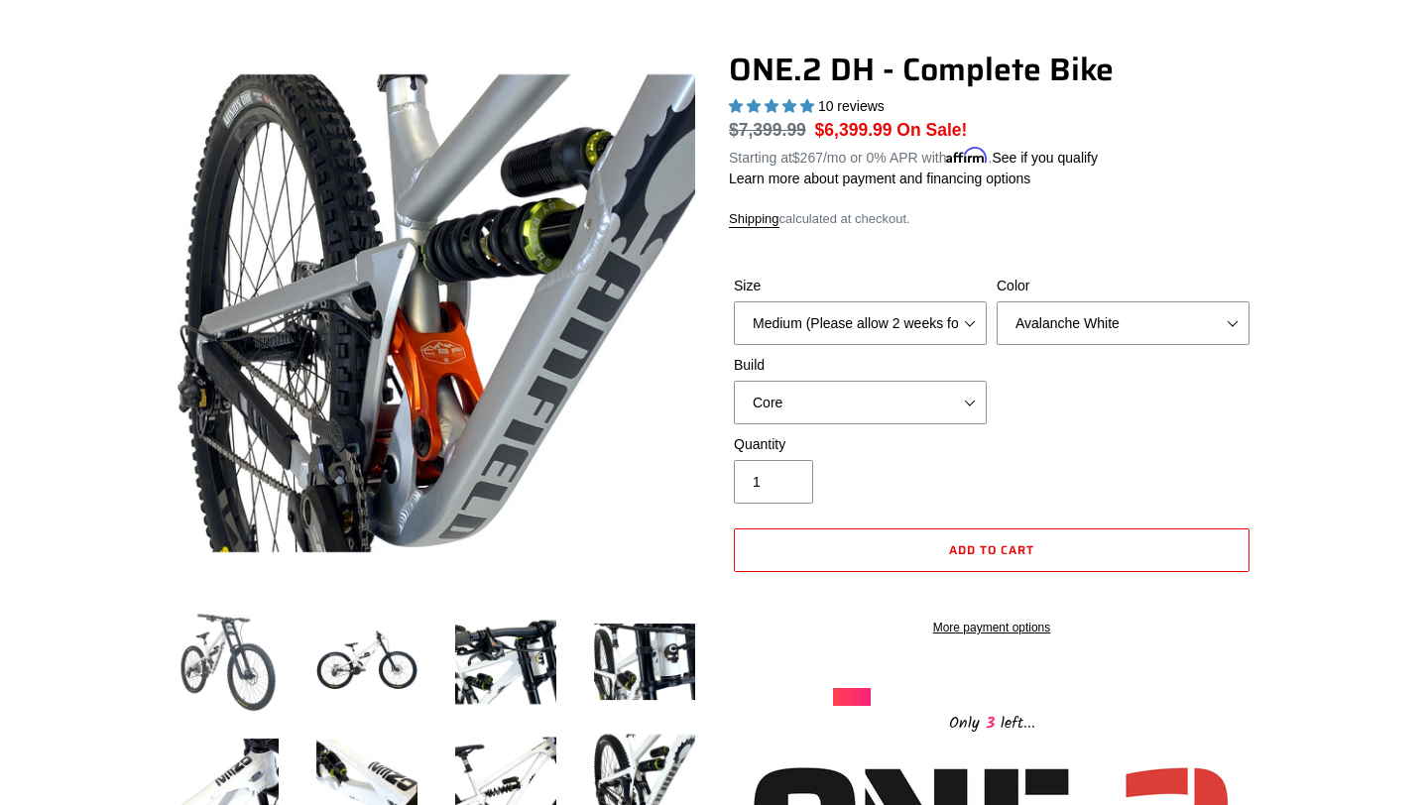
click at [229, 669] on img at bounding box center [228, 662] width 109 height 109
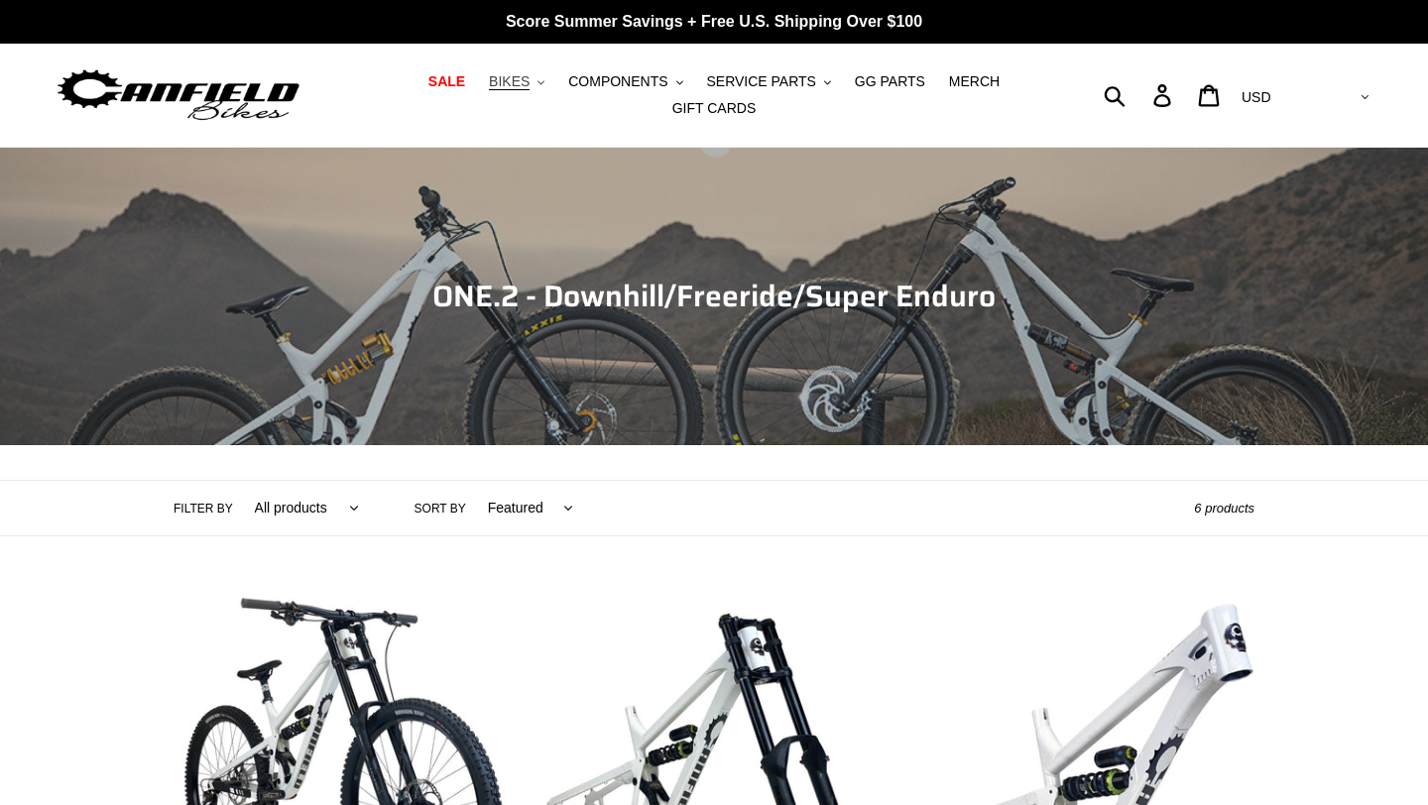
click at [525, 91] on button "BIKES .cls-1{fill:#231f20}" at bounding box center [516, 81] width 75 height 27
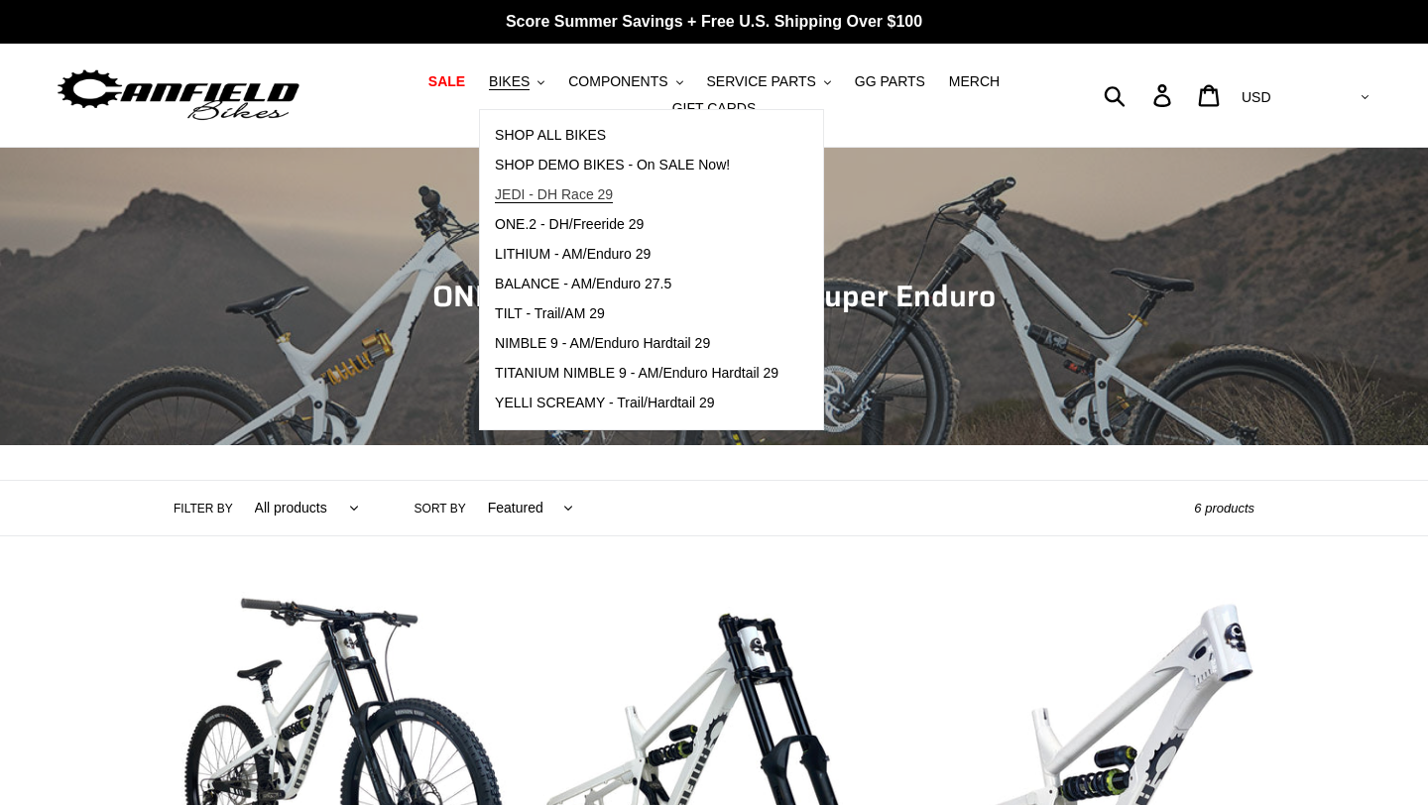
click at [549, 196] on span "JEDI - DH Race 29" at bounding box center [554, 194] width 118 height 17
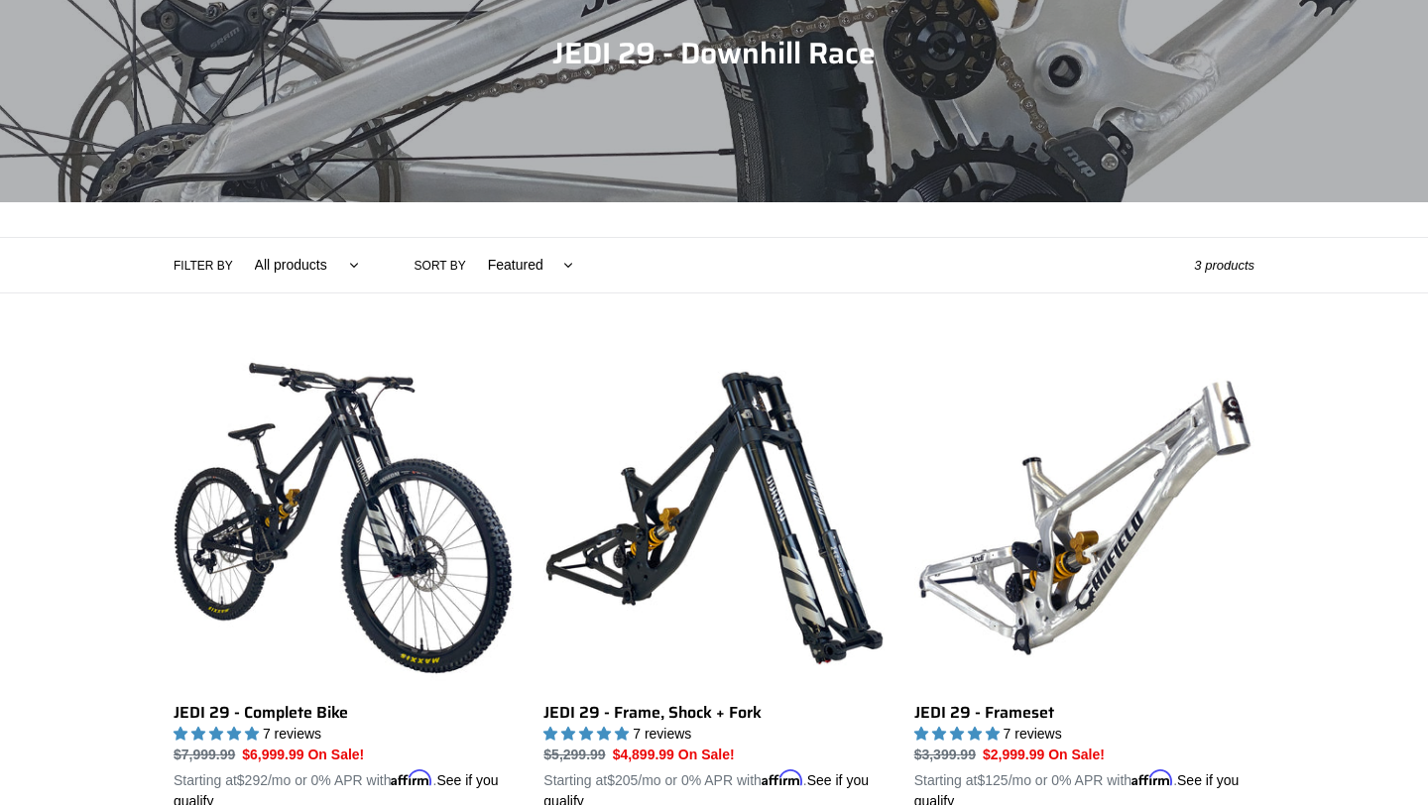
scroll to position [264, 0]
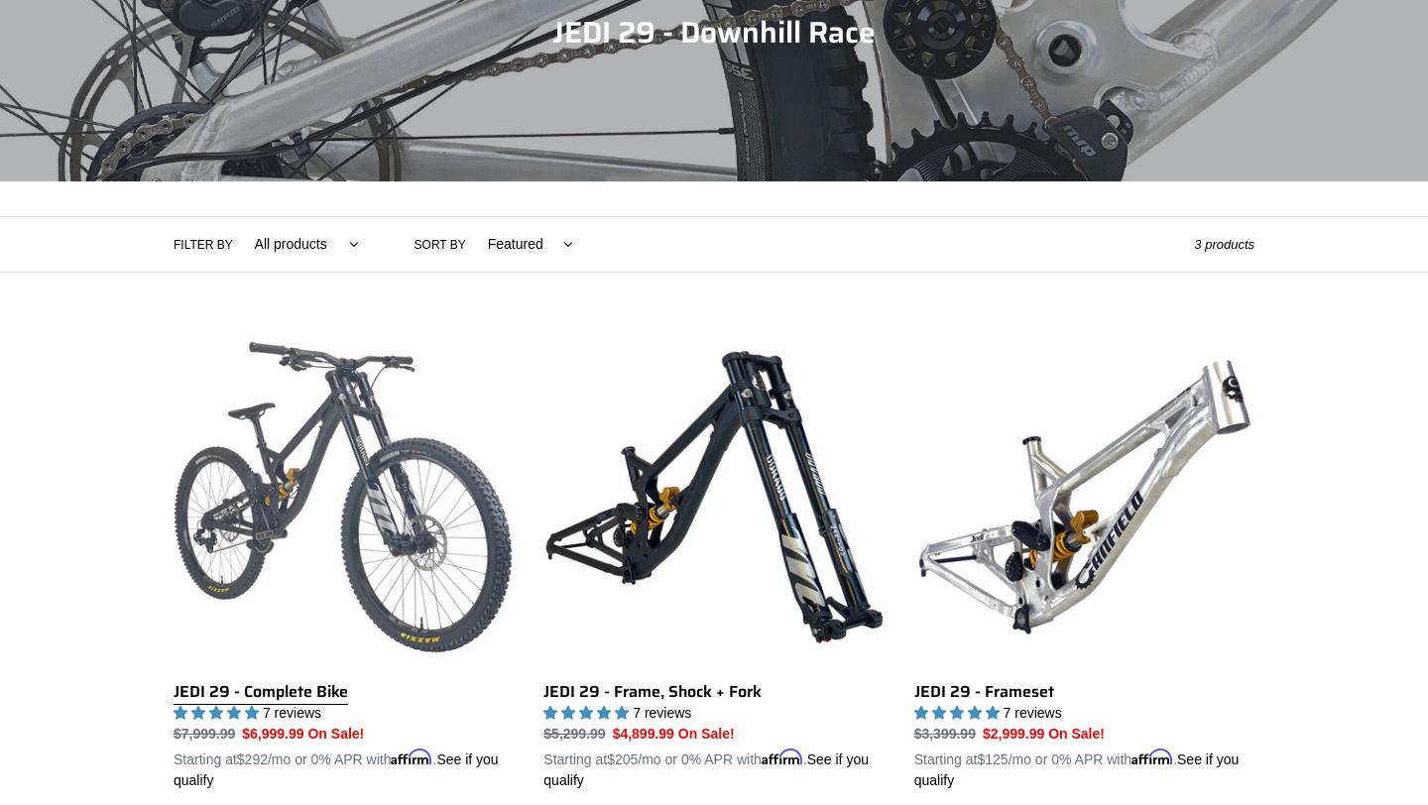
click at [454, 517] on link "JEDI 29 - Complete Bike" at bounding box center [344, 559] width 340 height 464
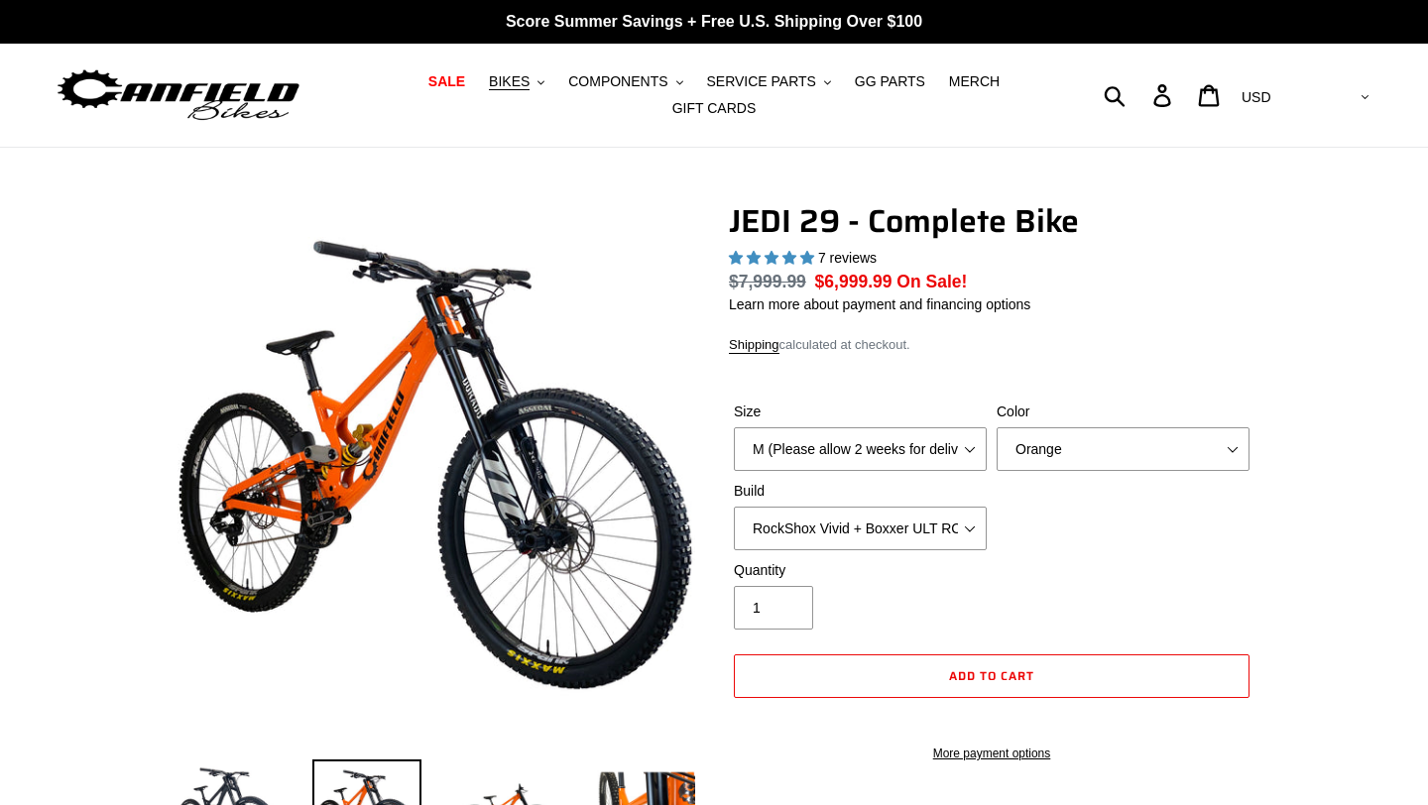
select select "highest-rating"
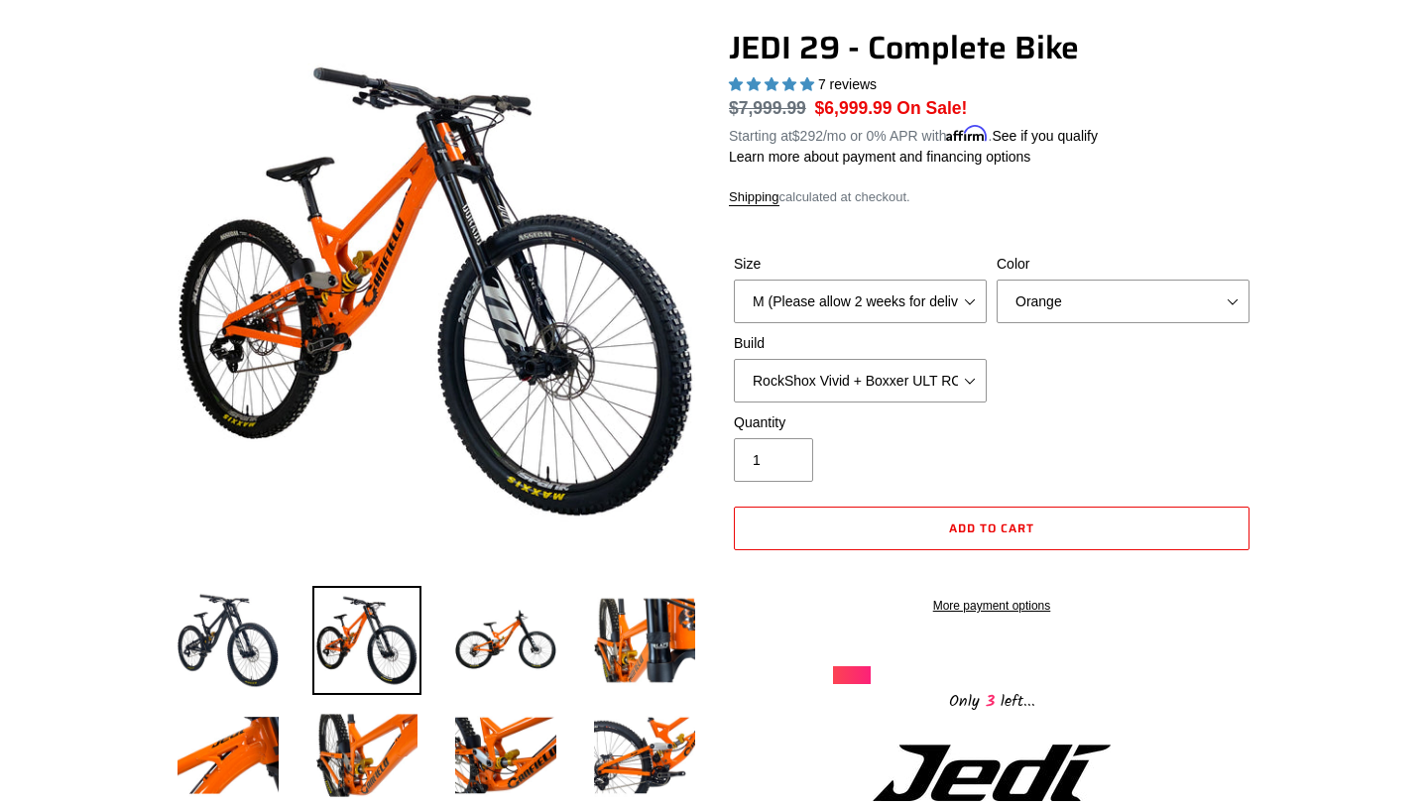
scroll to position [176, 0]
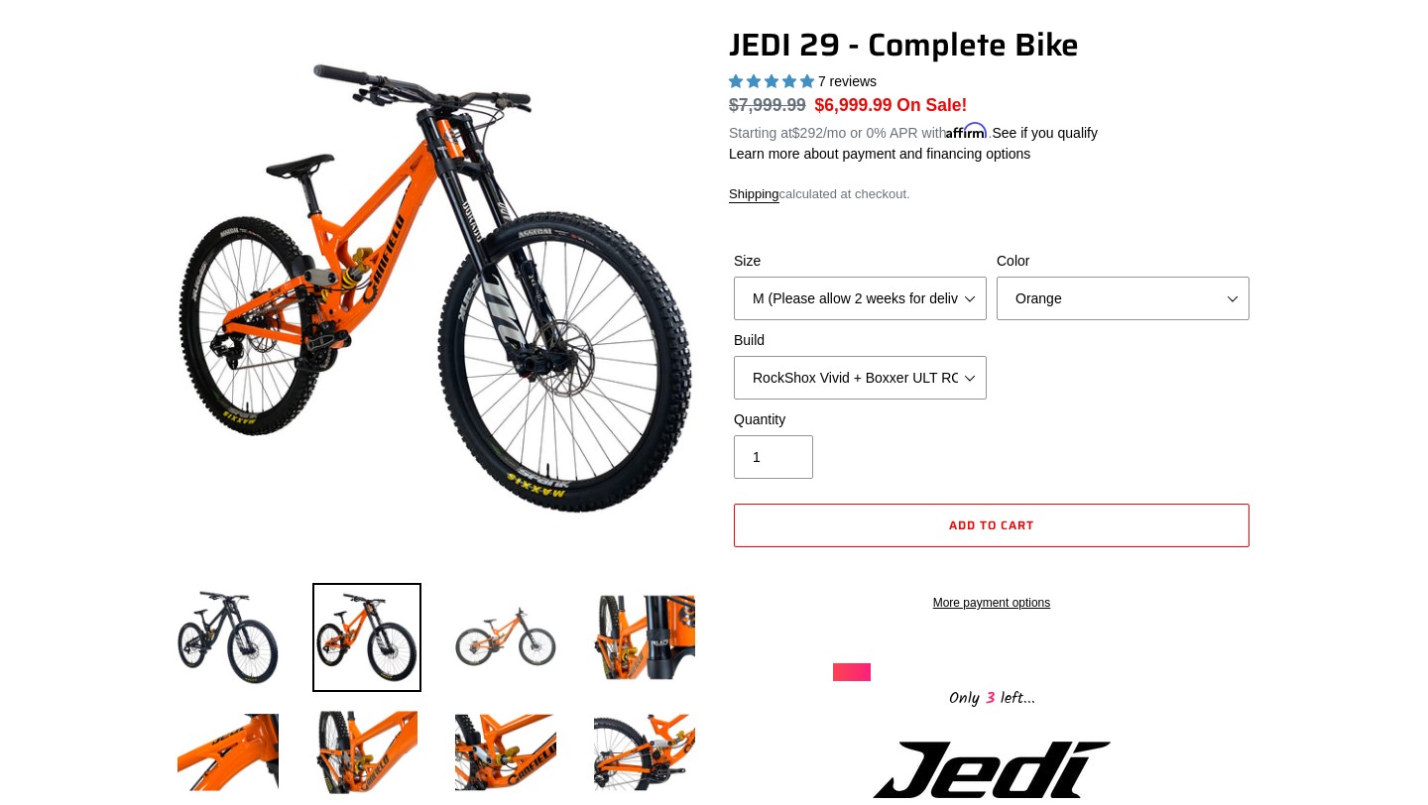
click at [504, 635] on img at bounding box center [505, 637] width 109 height 109
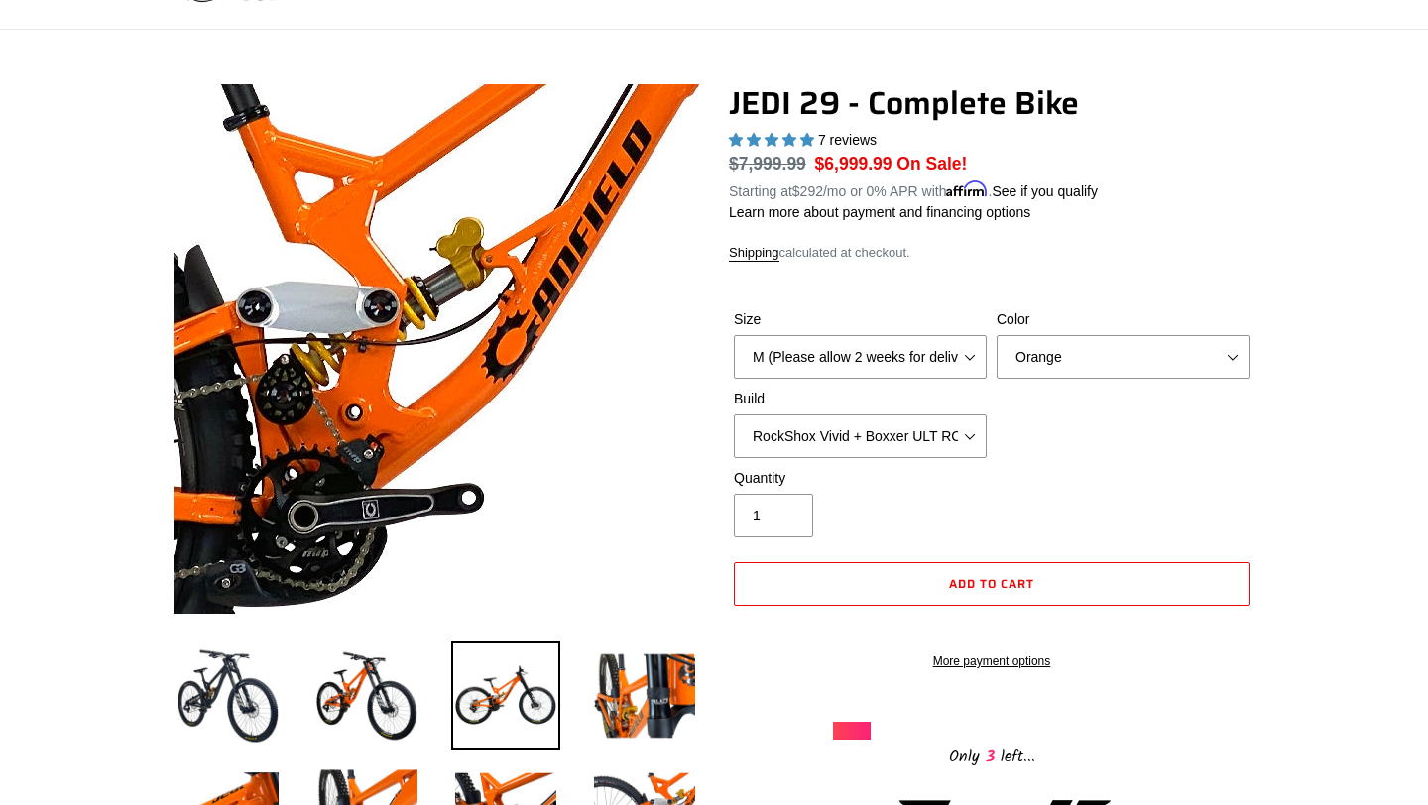
scroll to position [0, 0]
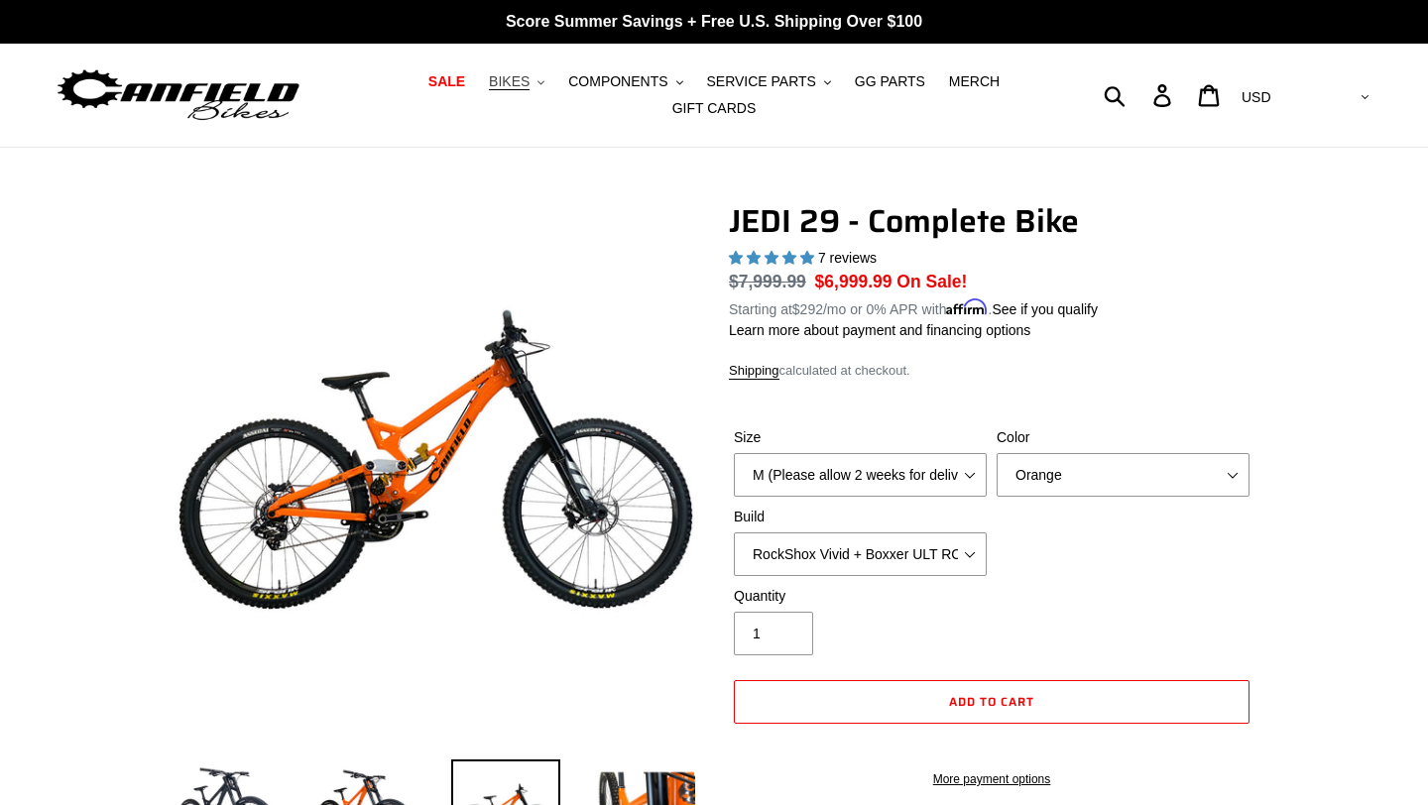
click at [521, 81] on span "BIKES" at bounding box center [509, 81] width 41 height 17
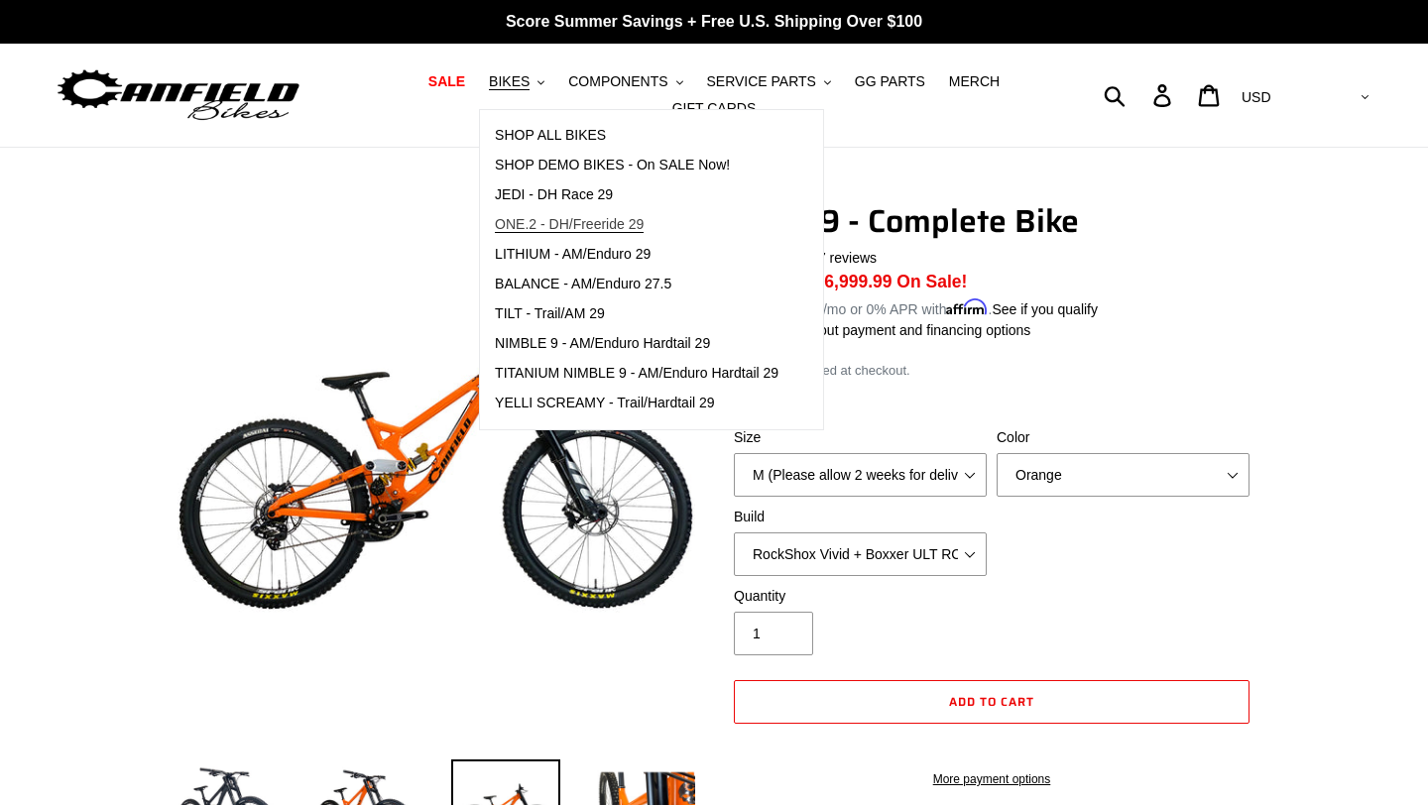
click at [549, 231] on span "ONE.2 - DH/Freeride 29" at bounding box center [569, 224] width 149 height 17
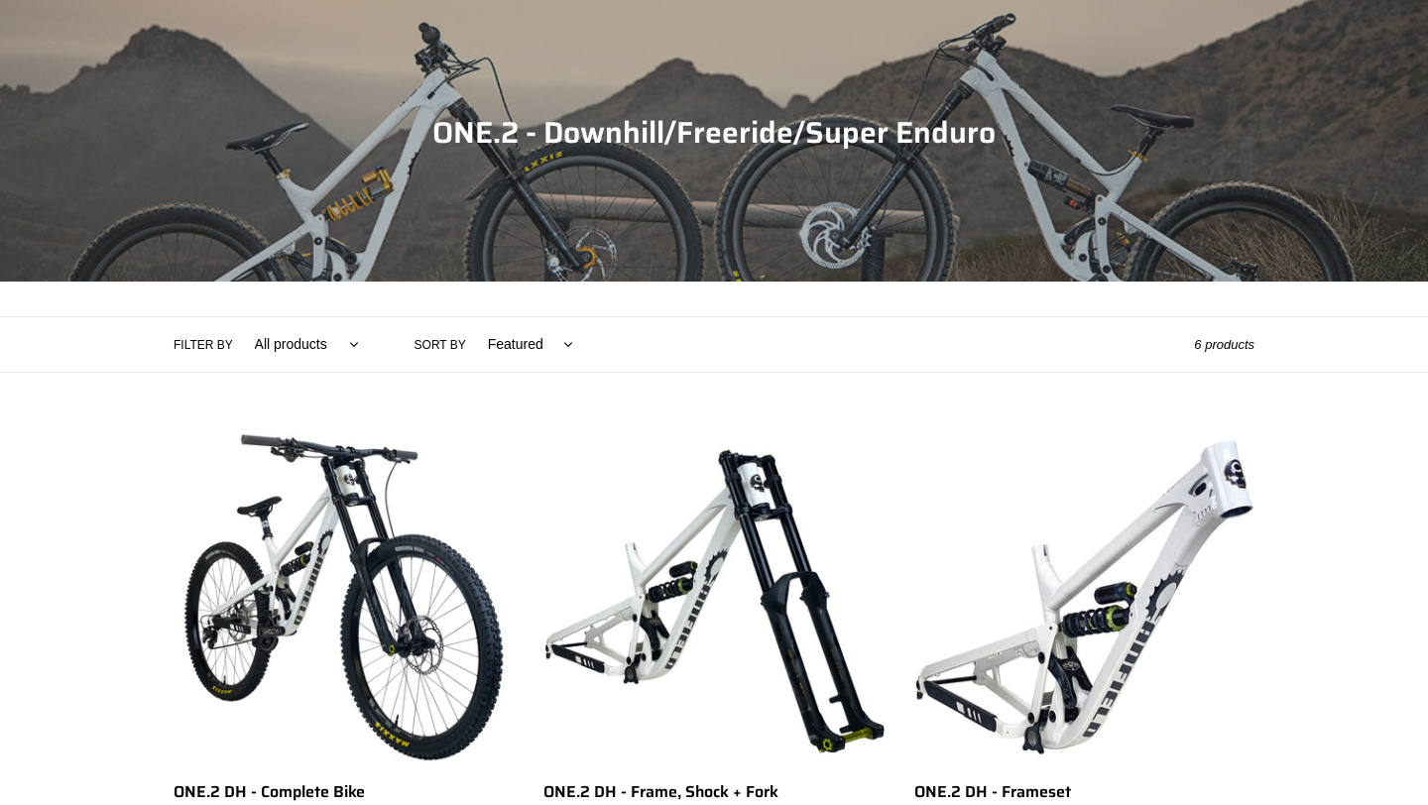
scroll to position [166, 0]
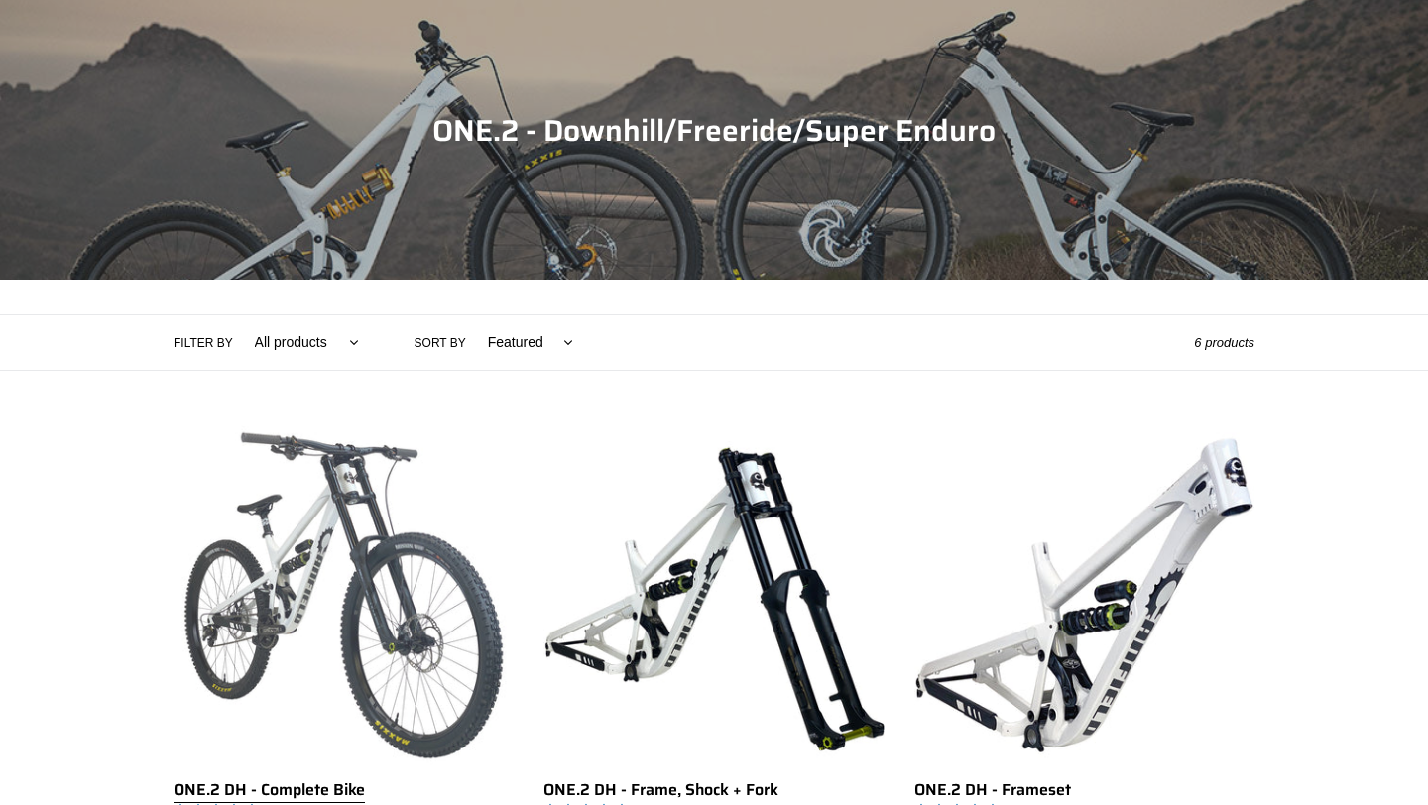
click at [426, 596] on link "ONE.2 DH - Complete Bike" at bounding box center [344, 657] width 340 height 464
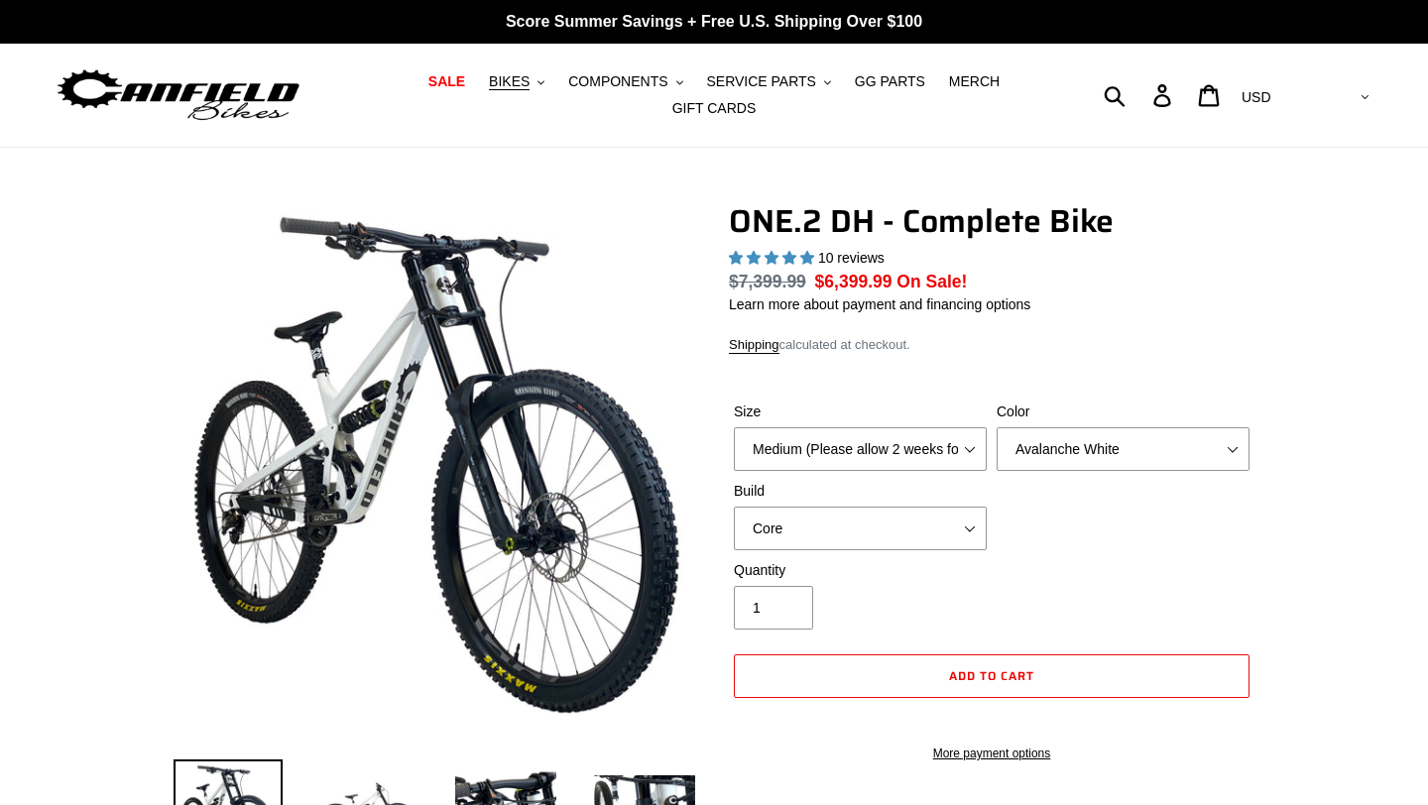
select select "highest-rating"
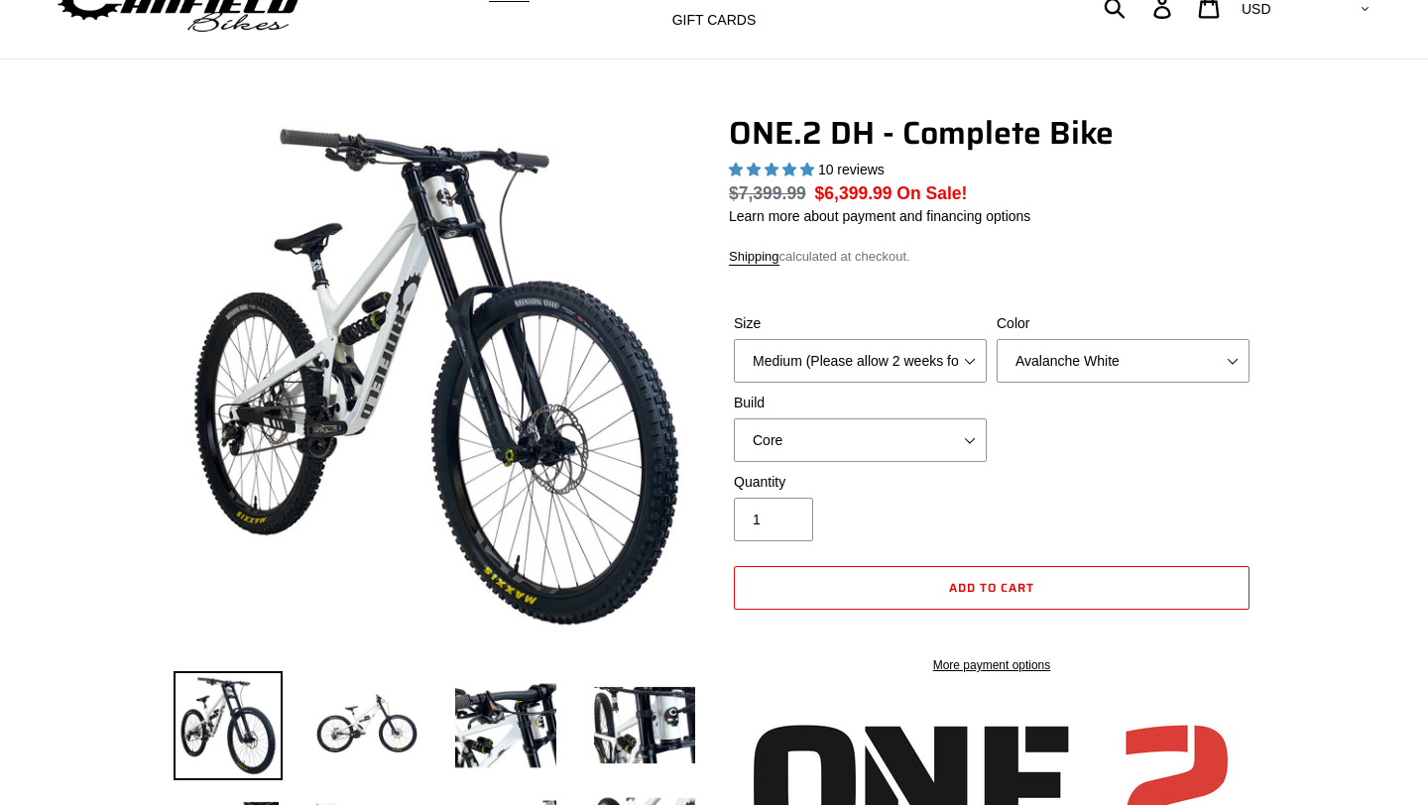
scroll to position [120, 0]
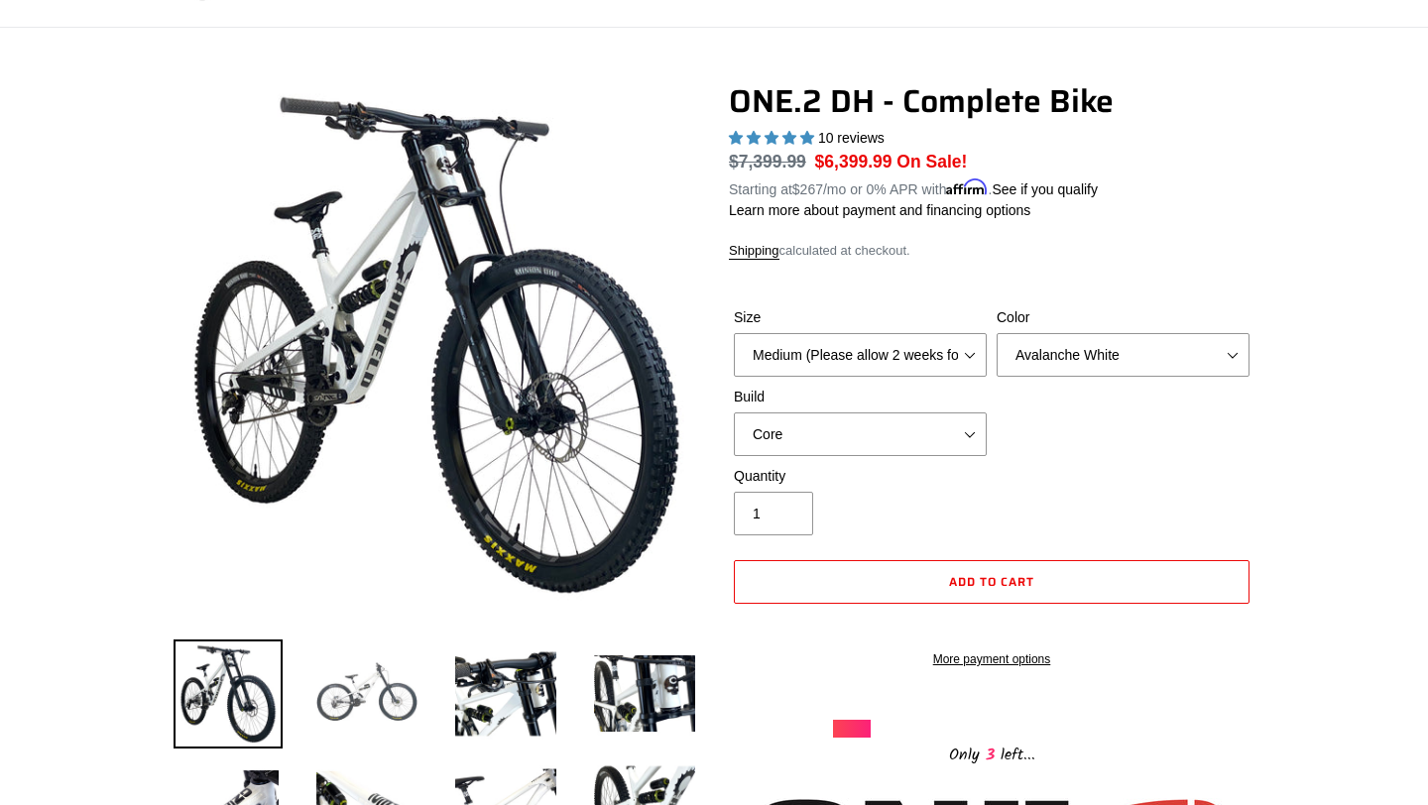
click at [364, 713] on img at bounding box center [366, 693] width 109 height 109
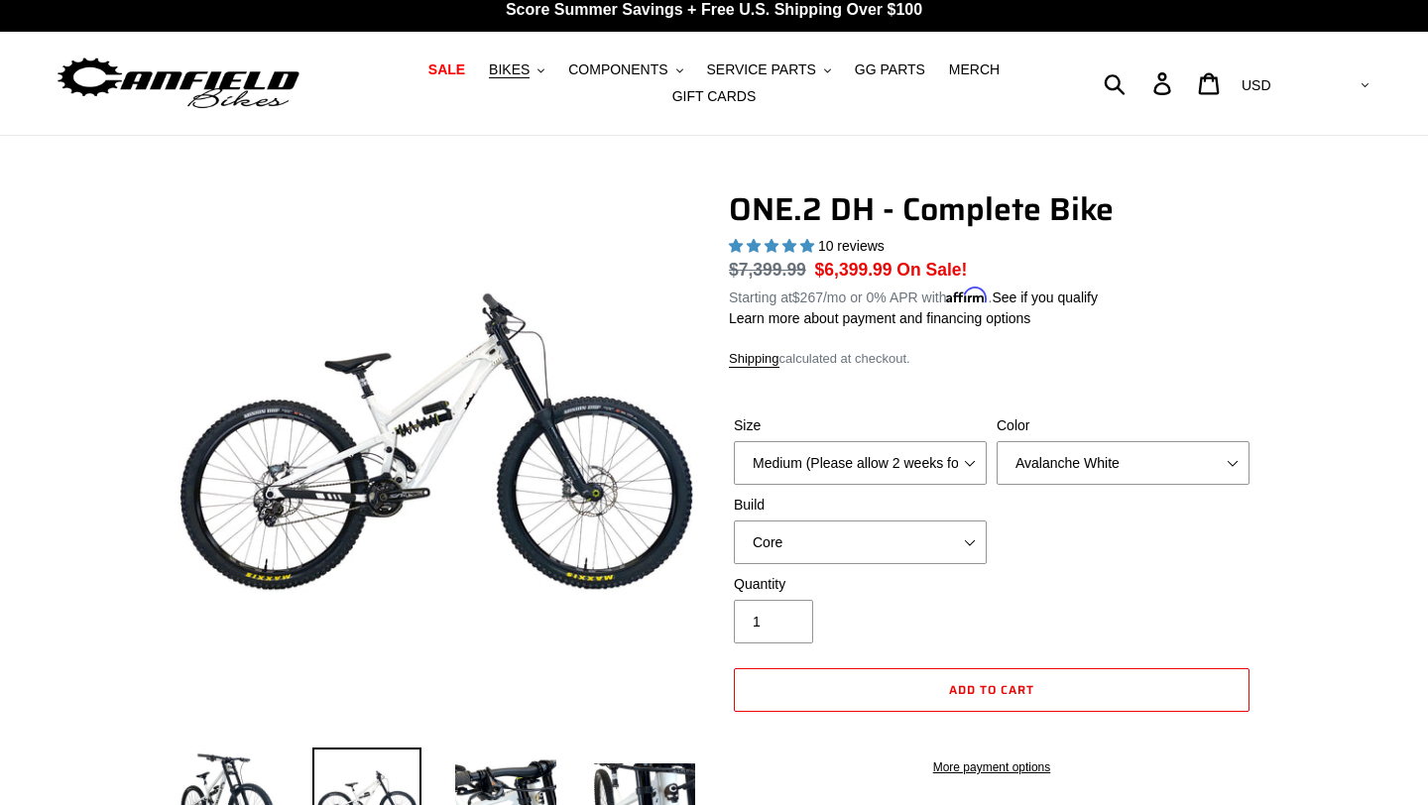
scroll to position [0, 0]
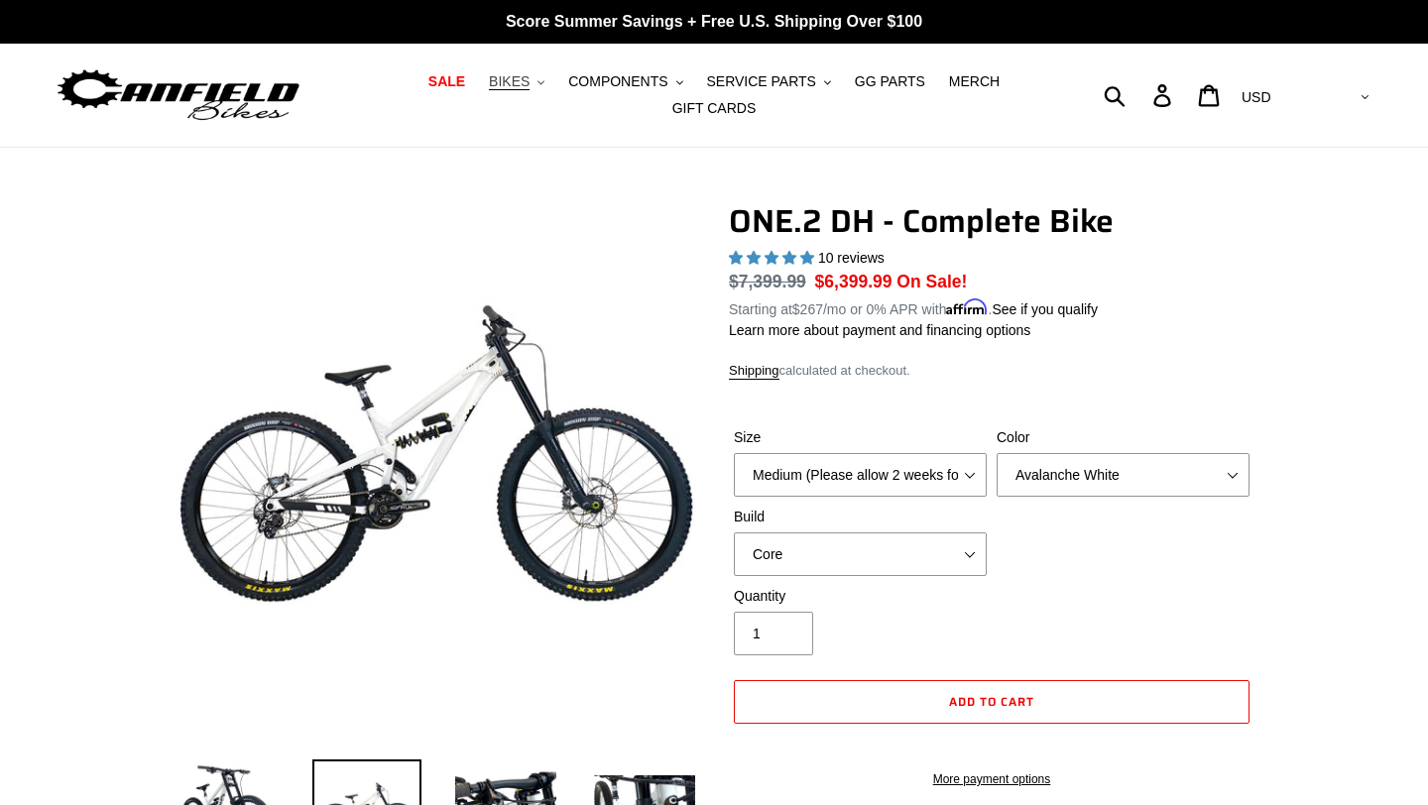
click at [539, 80] on button "BIKES .cls-1{fill:#231f20}" at bounding box center [516, 81] width 75 height 27
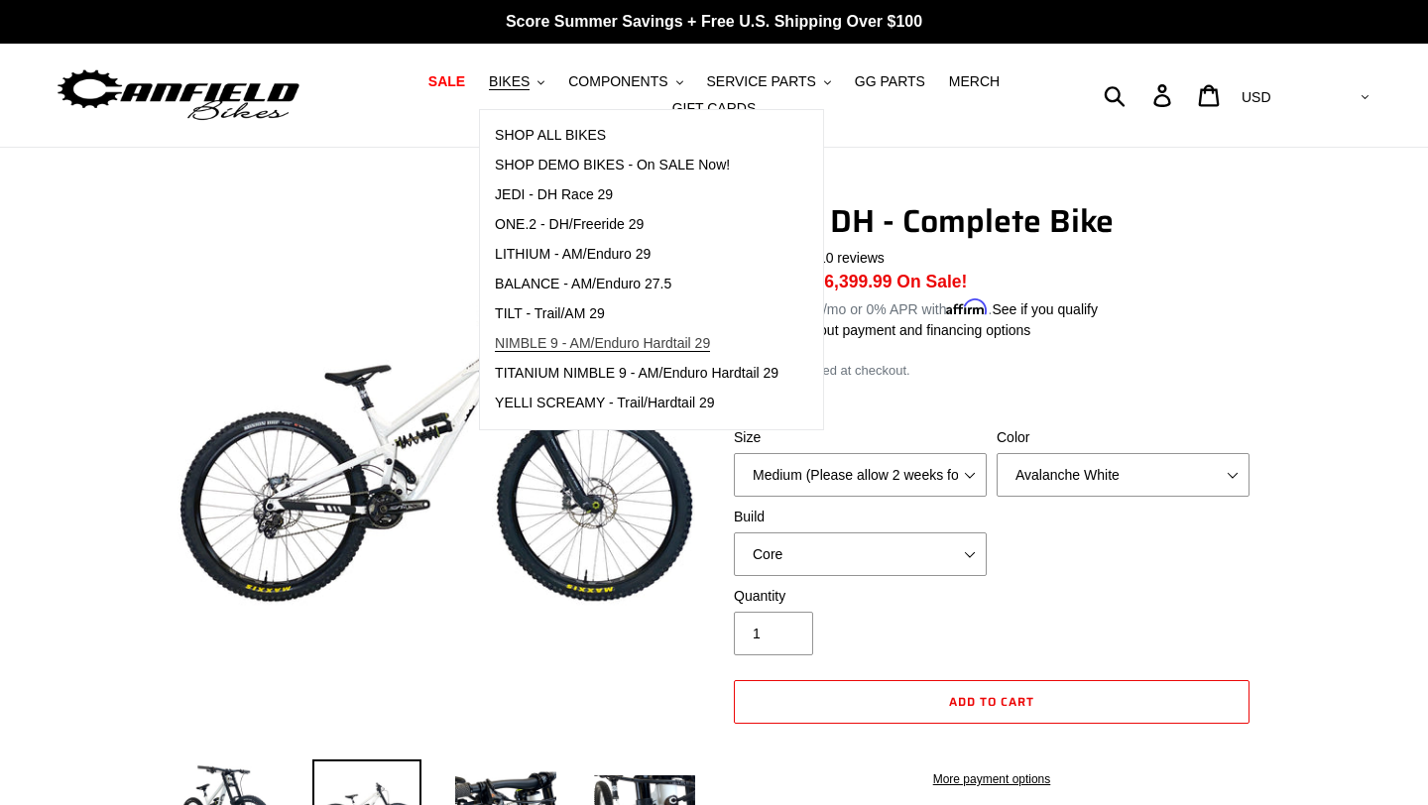
click at [562, 348] on span "NIMBLE 9 - AM/Enduro Hardtail 29" at bounding box center [602, 343] width 215 height 17
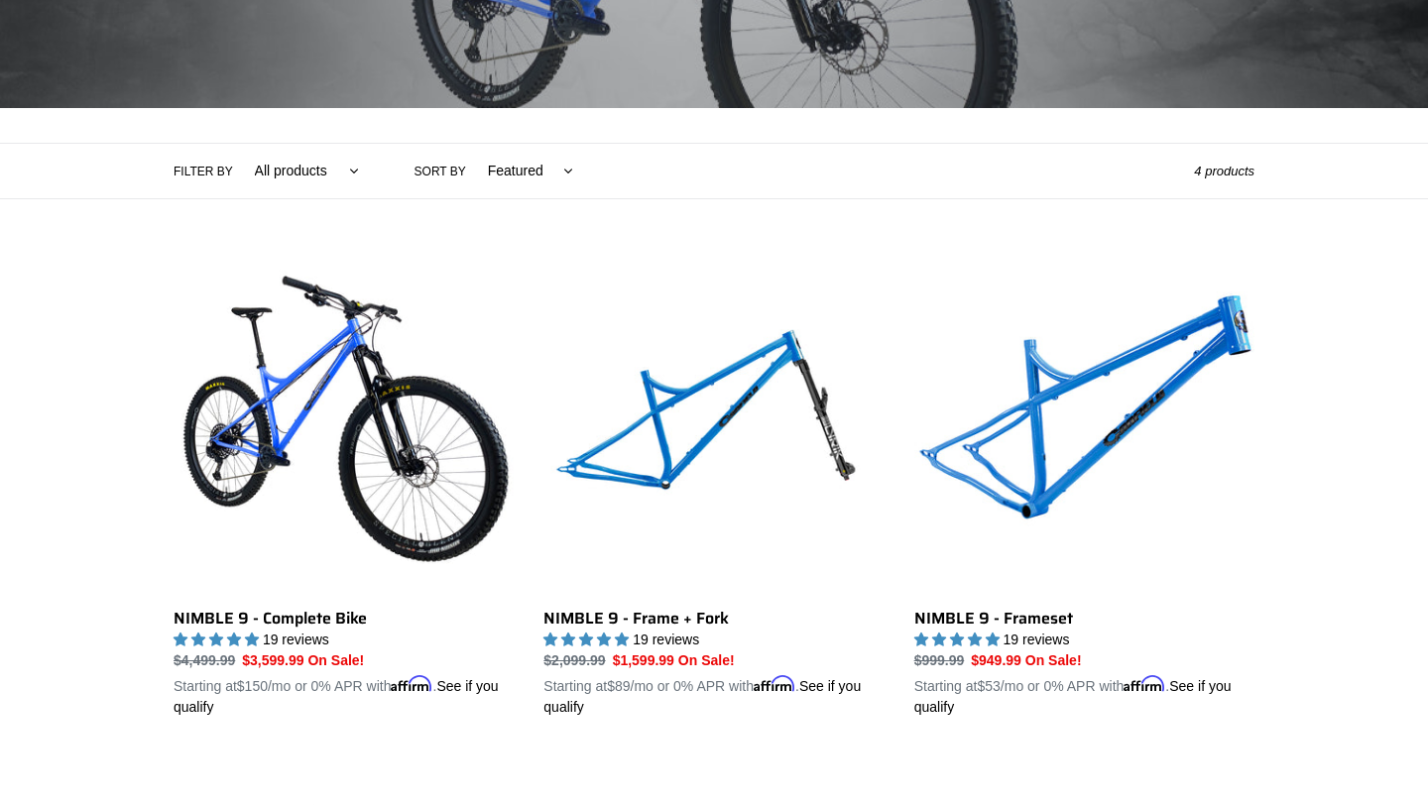
scroll to position [349, 0]
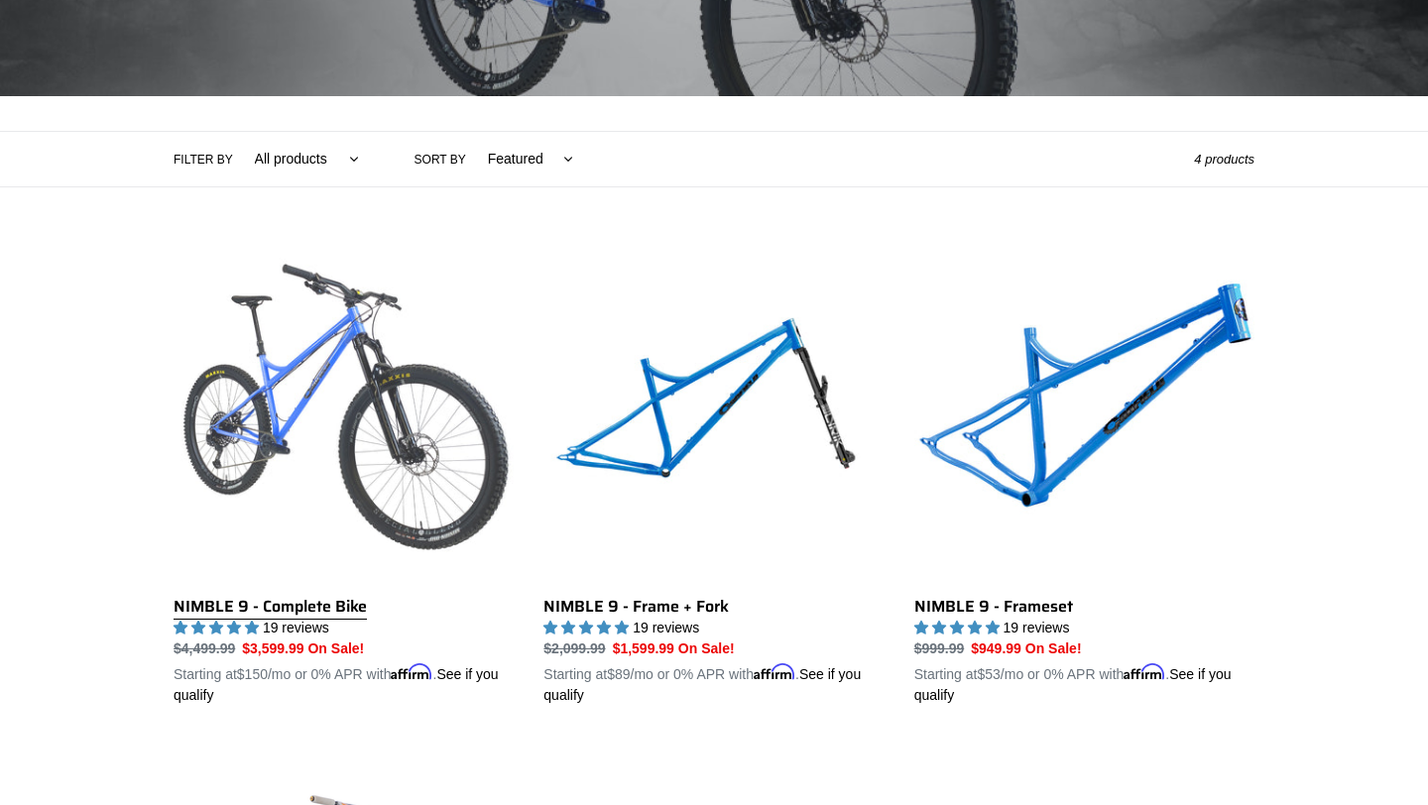
click at [345, 597] on link "NIMBLE 9 - Complete Bike" at bounding box center [344, 474] width 340 height 464
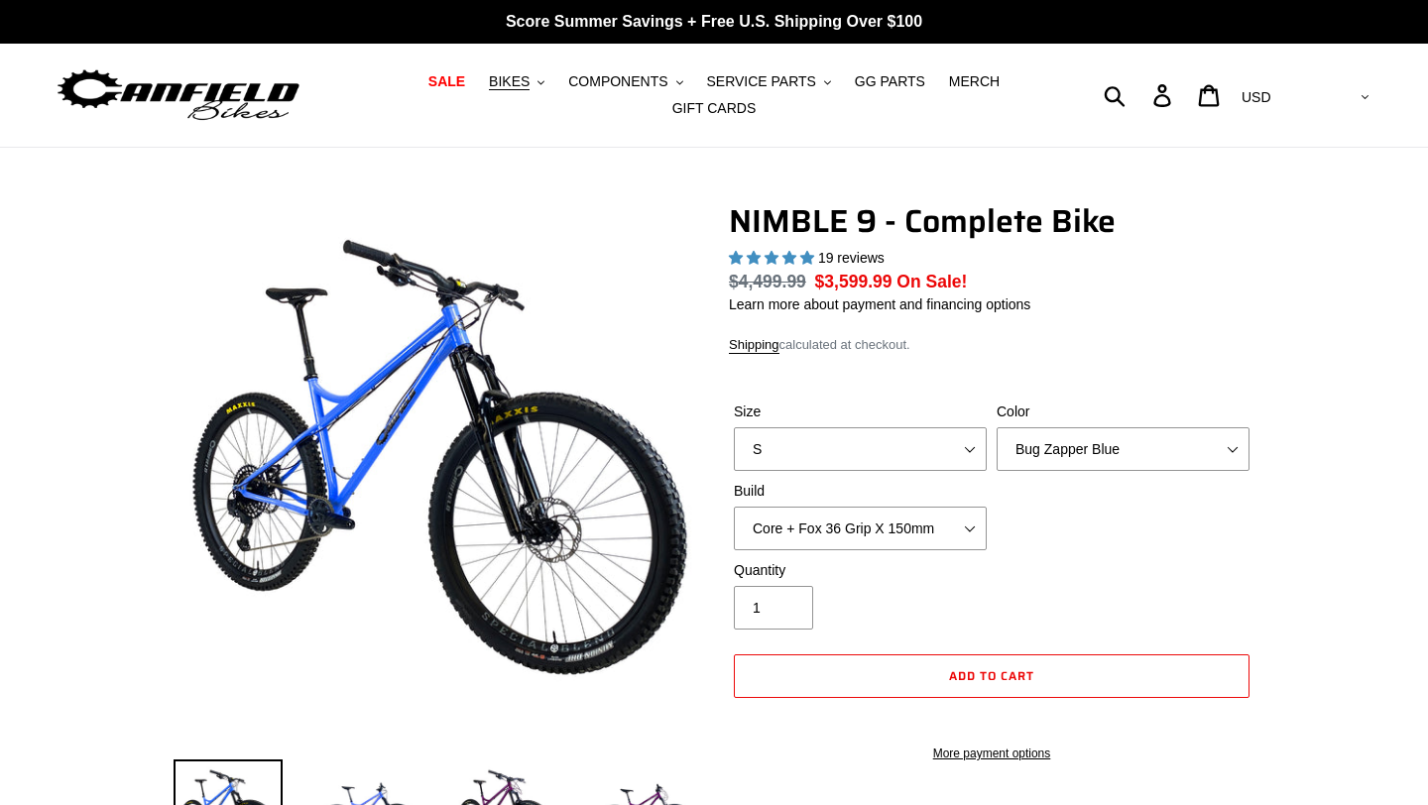
select select "highest-rating"
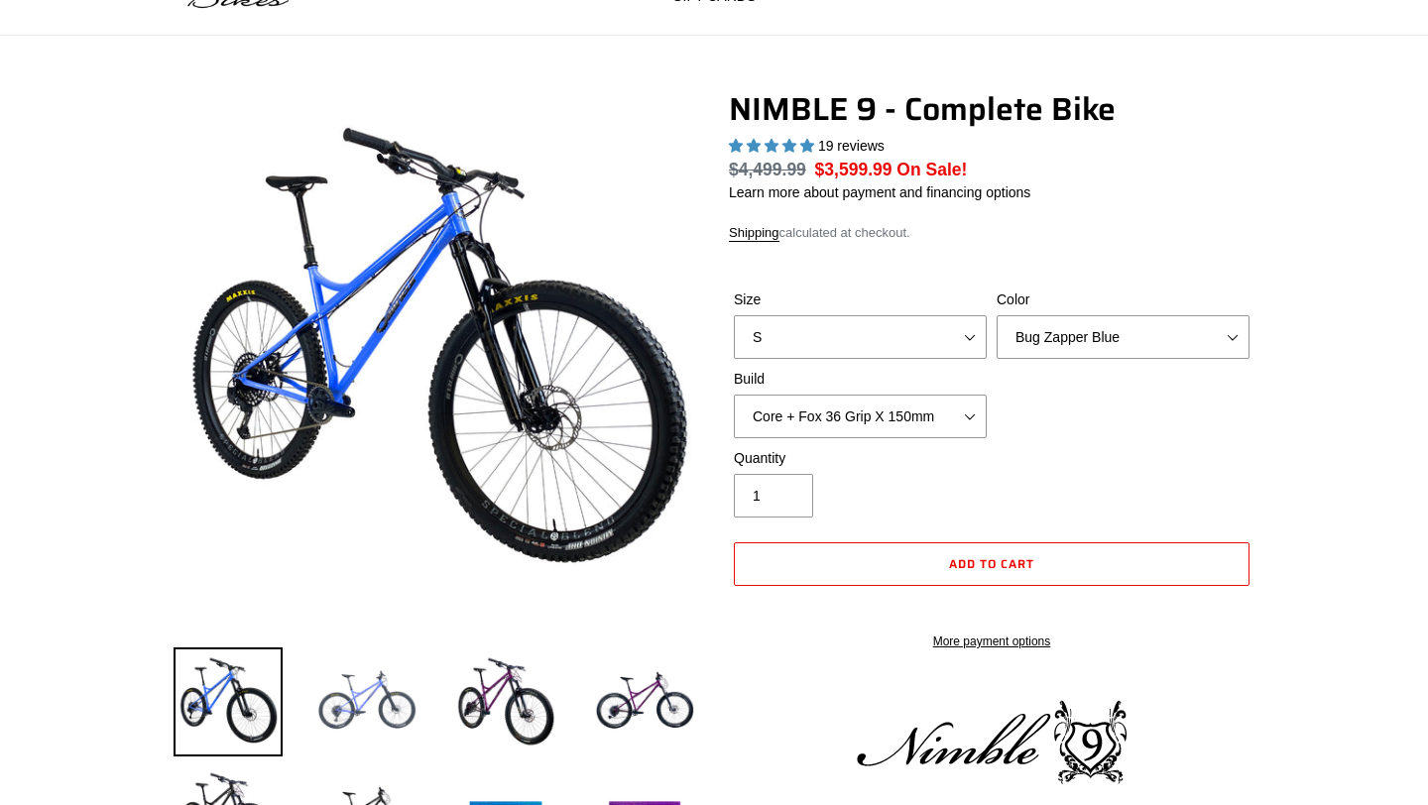
click at [357, 709] on img at bounding box center [366, 701] width 109 height 109
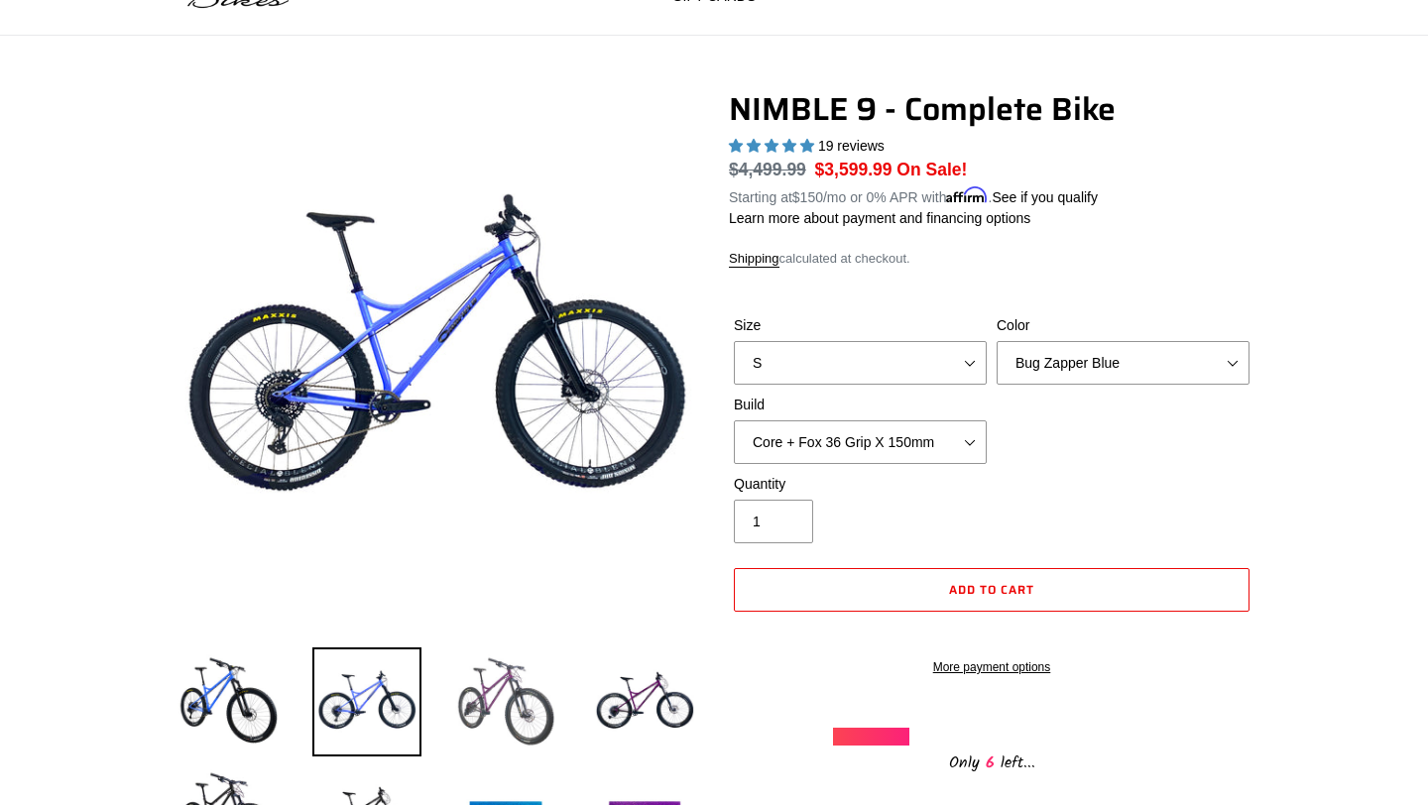
click at [485, 711] on img at bounding box center [505, 701] width 109 height 109
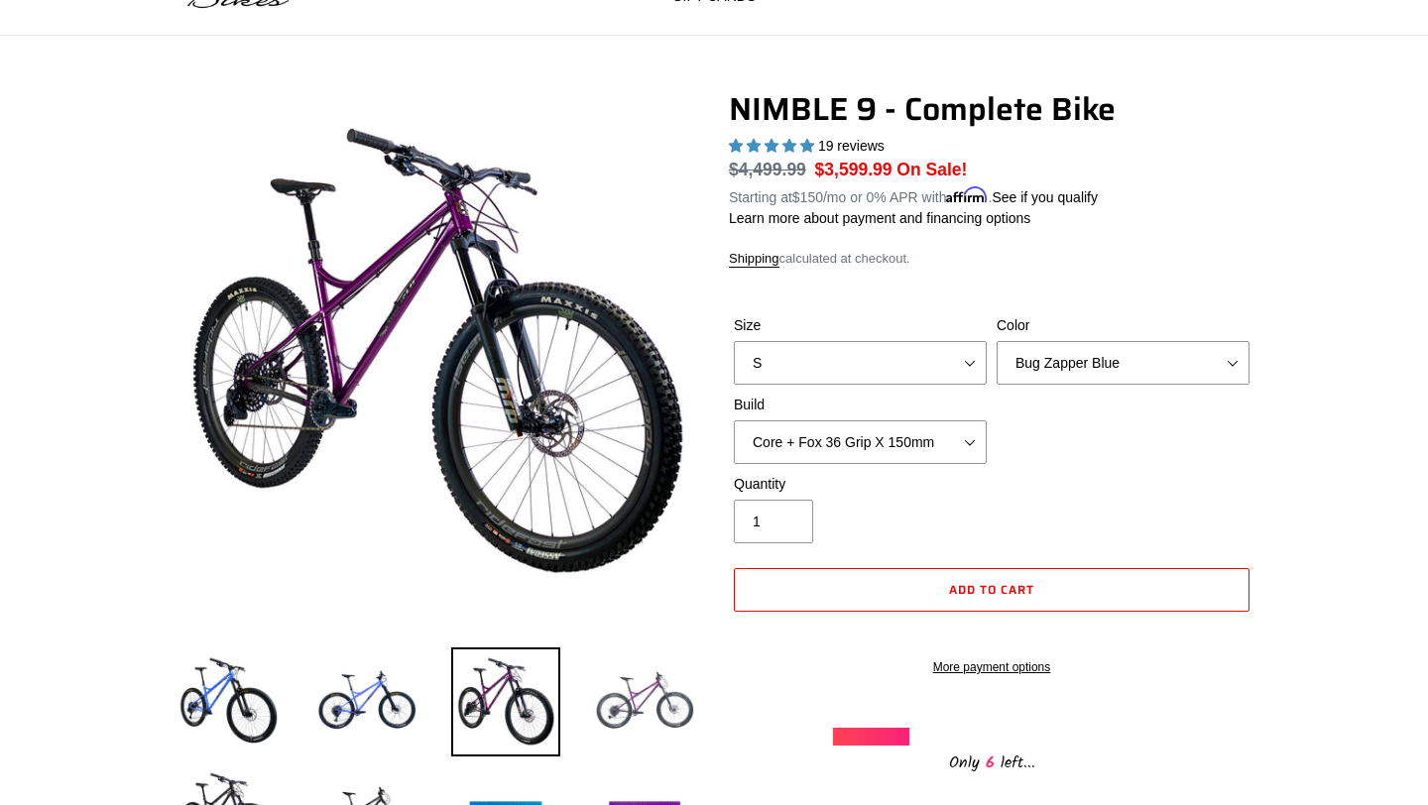
click at [631, 703] on img at bounding box center [644, 701] width 109 height 109
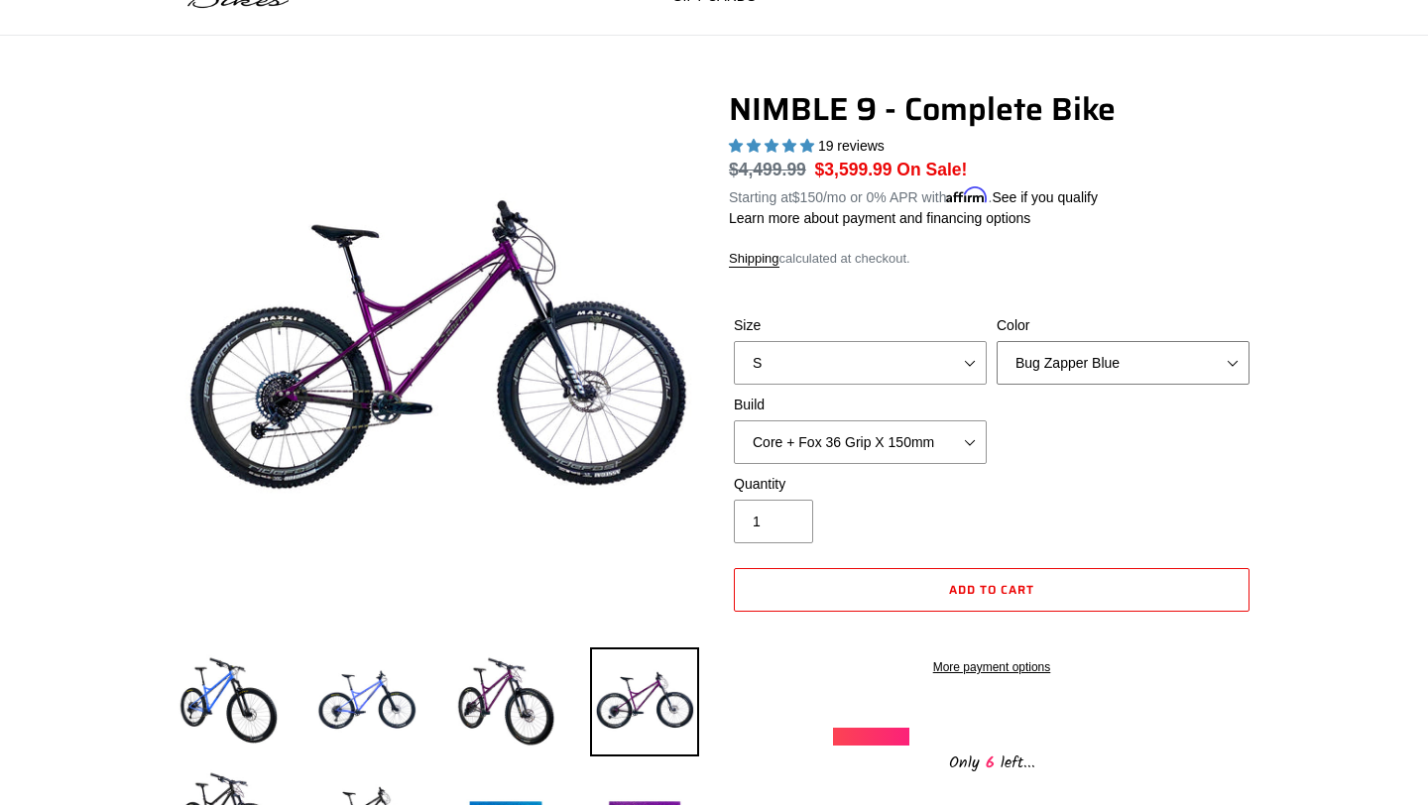
click at [1147, 367] on select "Bug Zapper Blue Purple Haze - Sold Out Galaxy Black" at bounding box center [1122, 363] width 253 height 44
click at [996, 341] on select "Bug Zapper Blue Purple Haze - Sold Out Galaxy Black" at bounding box center [1122, 363] width 253 height 44
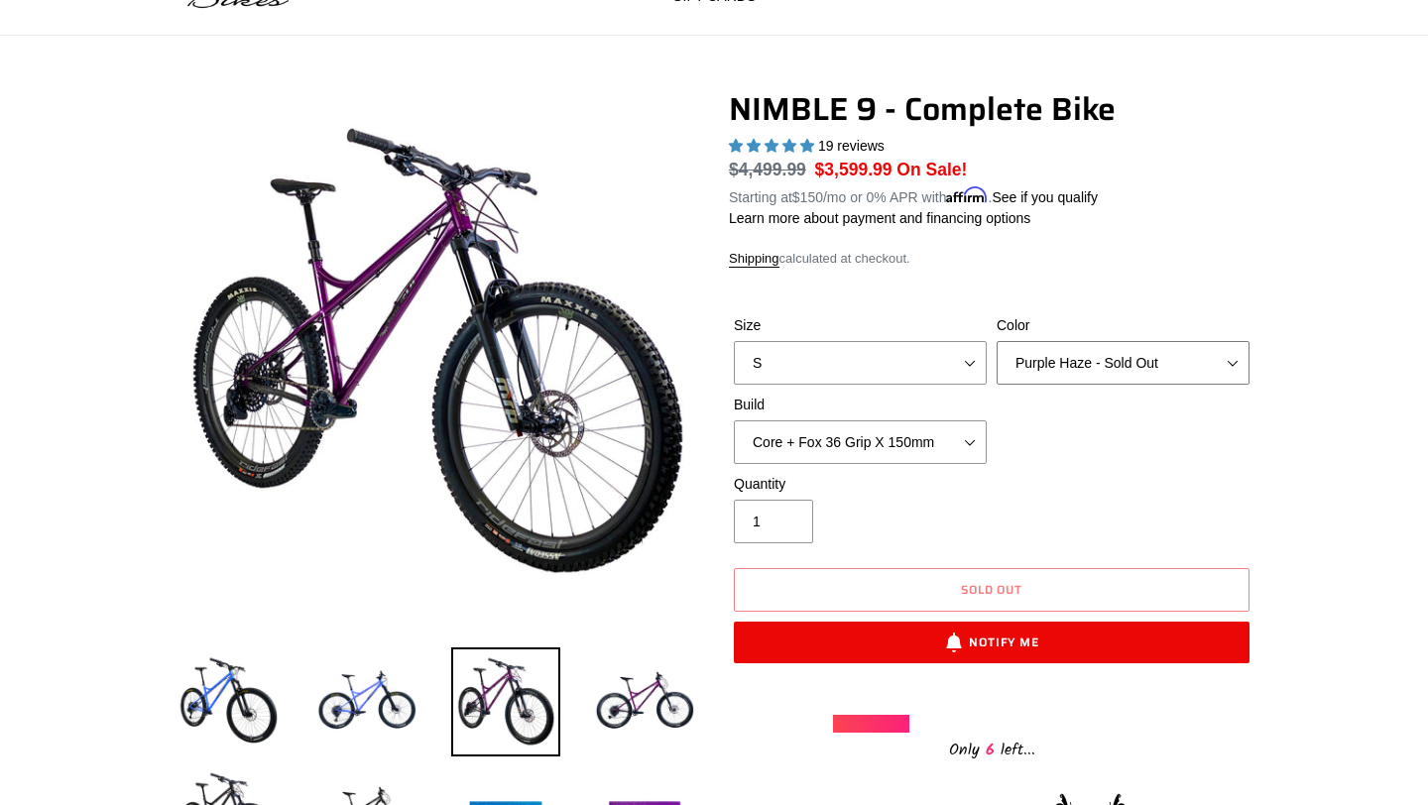
click at [1058, 373] on select "Bug Zapper Blue Purple Haze - Sold Out Galaxy Black" at bounding box center [1122, 363] width 253 height 44
select select "Galaxy Black"
click at [996, 341] on select "Bug Zapper Blue Purple Haze - Sold Out Galaxy Black" at bounding box center [1122, 363] width 253 height 44
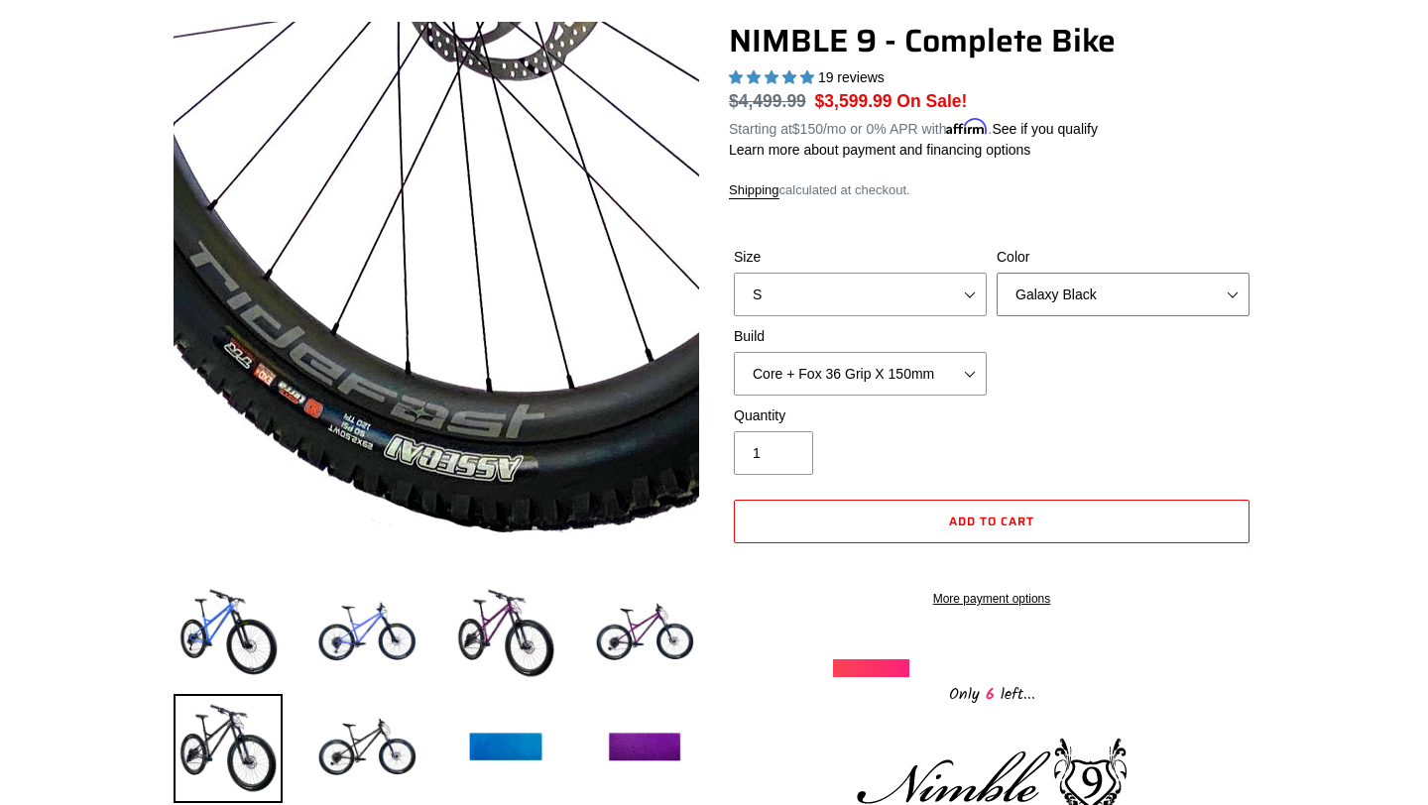
scroll to position [191, 0]
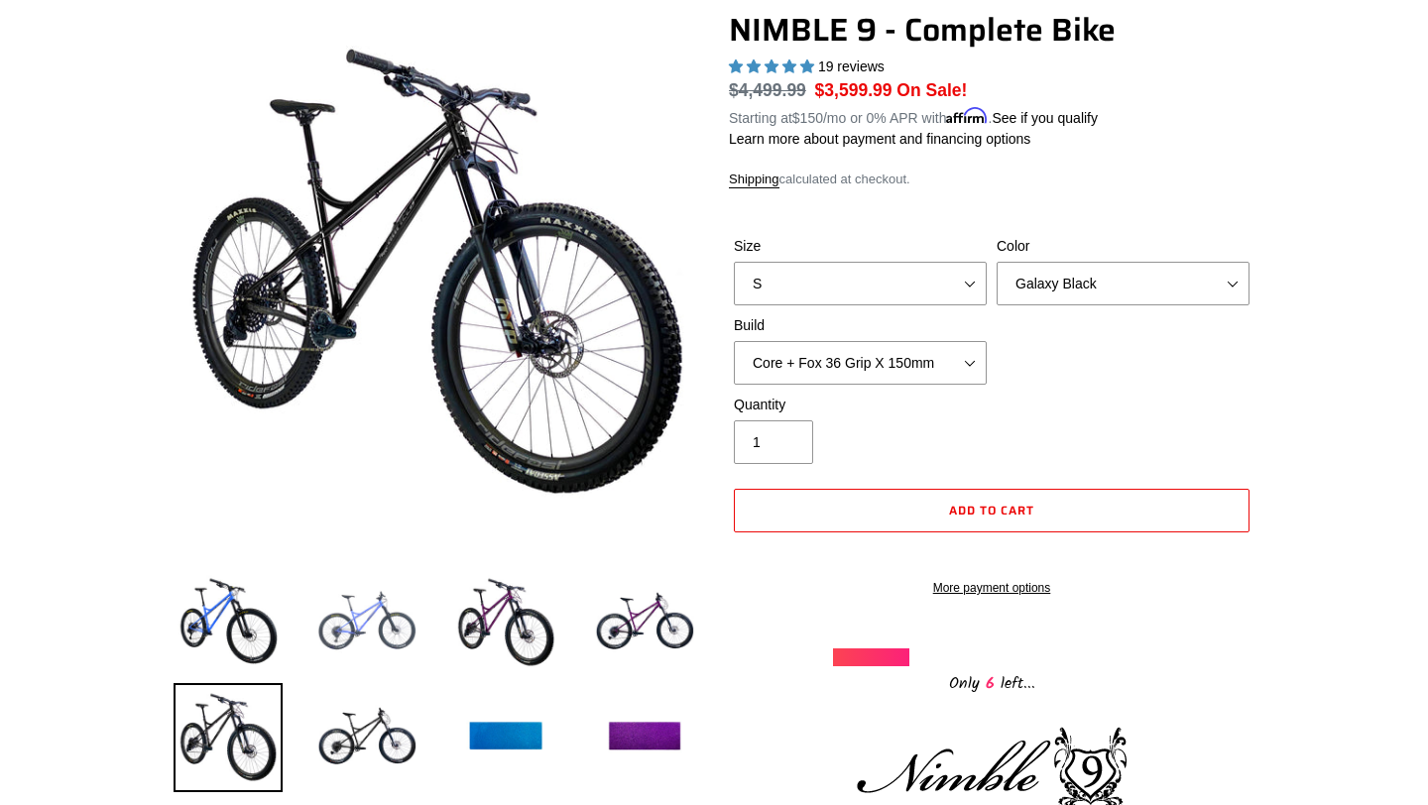
click at [392, 636] on img at bounding box center [366, 622] width 109 height 109
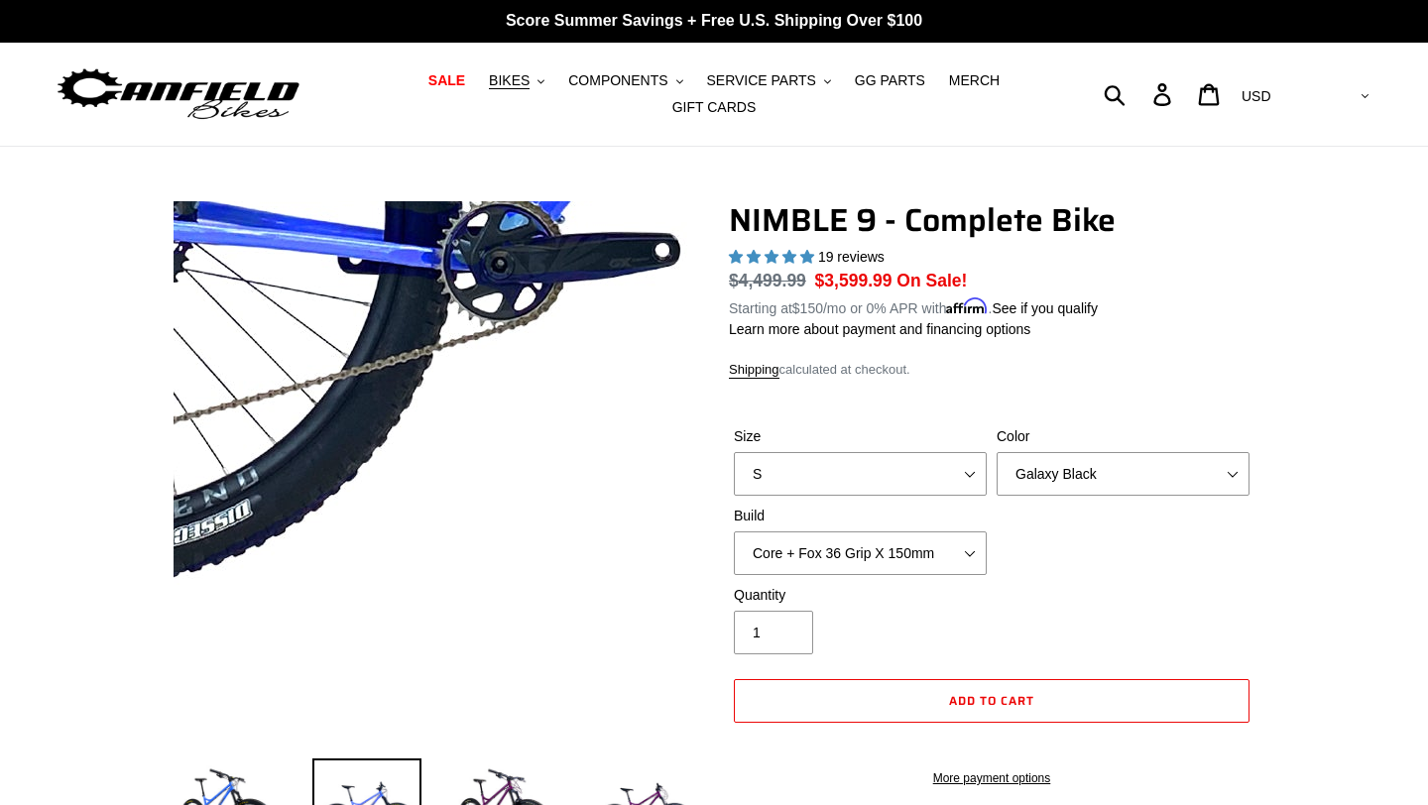
scroll to position [0, 0]
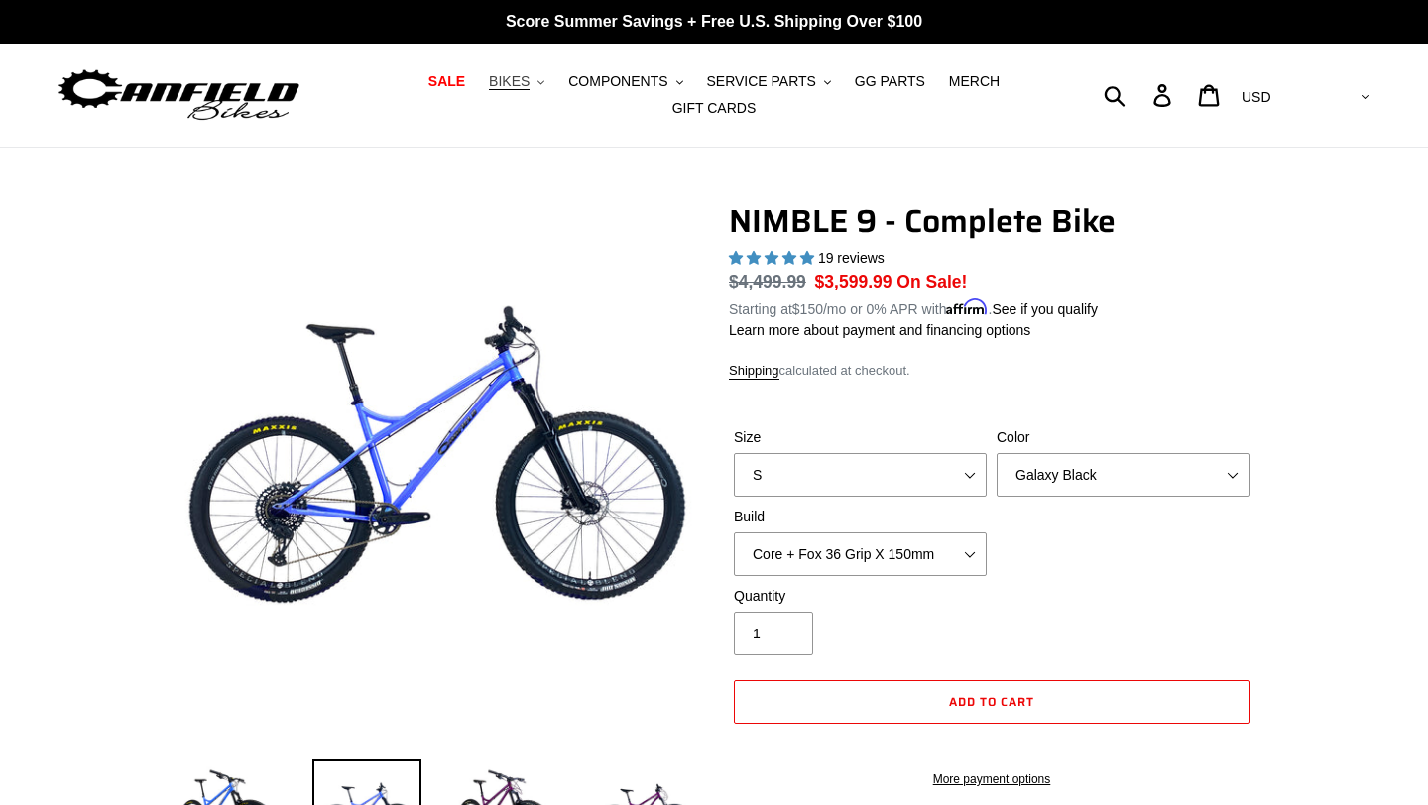
click at [522, 74] on span "BIKES" at bounding box center [509, 81] width 41 height 17
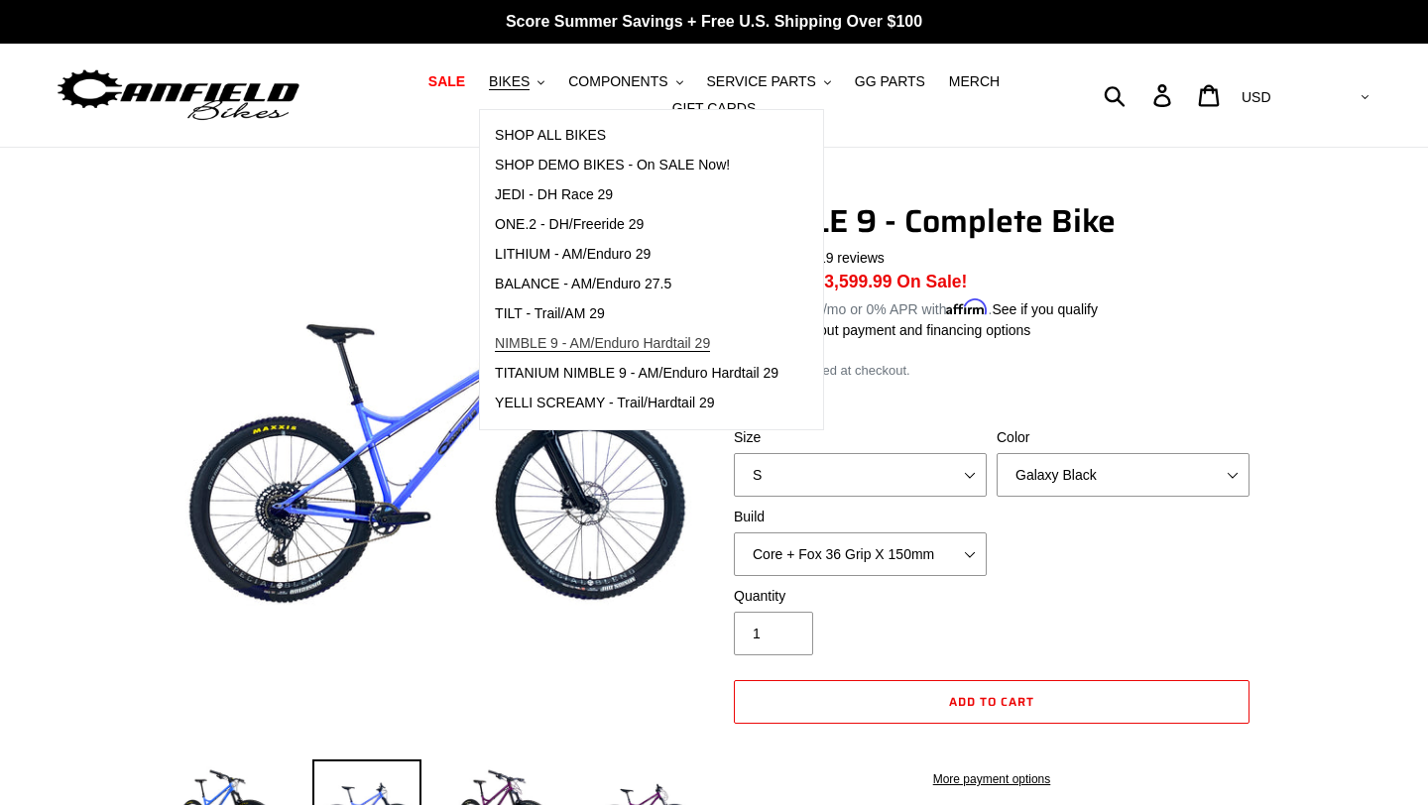
click at [564, 342] on span "NIMBLE 9 - AM/Enduro Hardtail 29" at bounding box center [602, 343] width 215 height 17
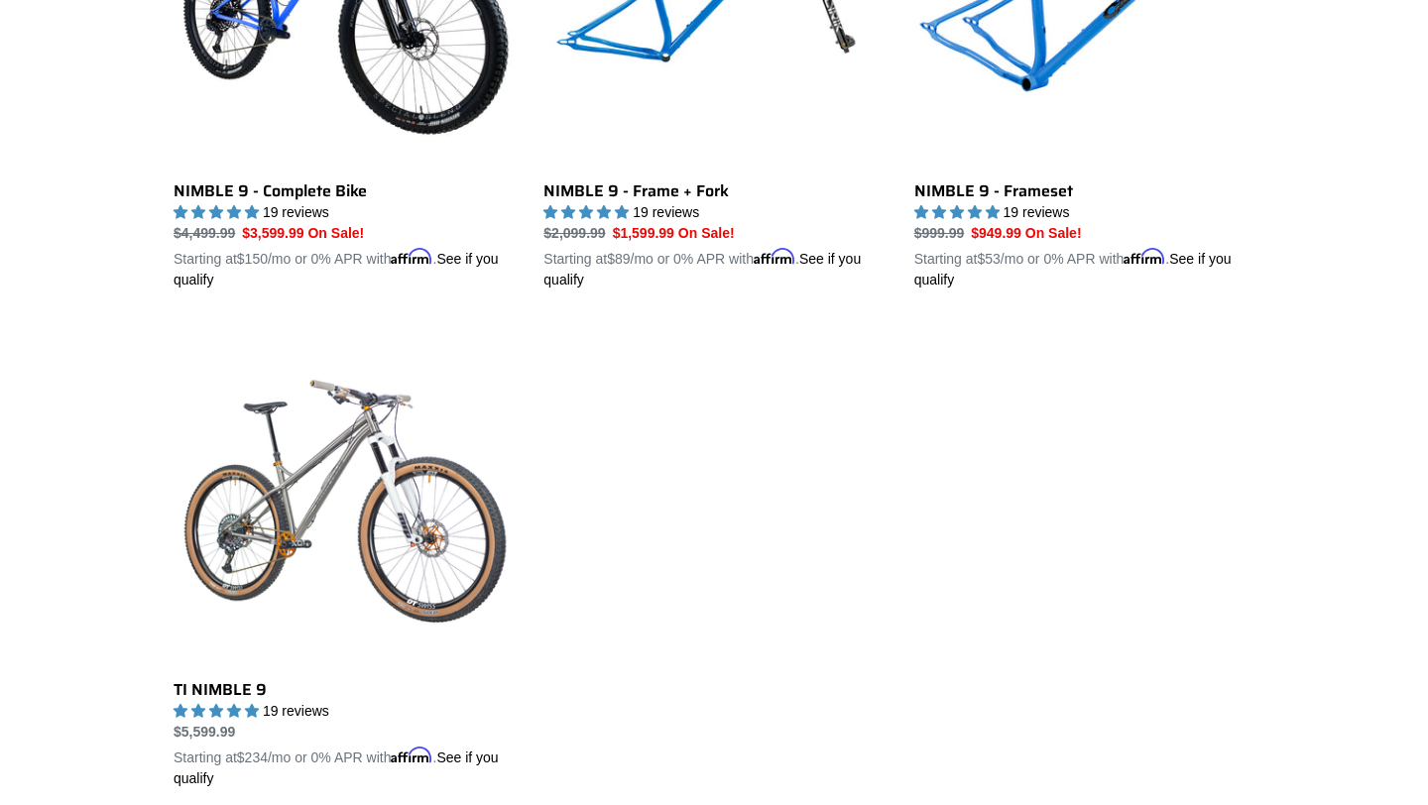
scroll to position [779, 0]
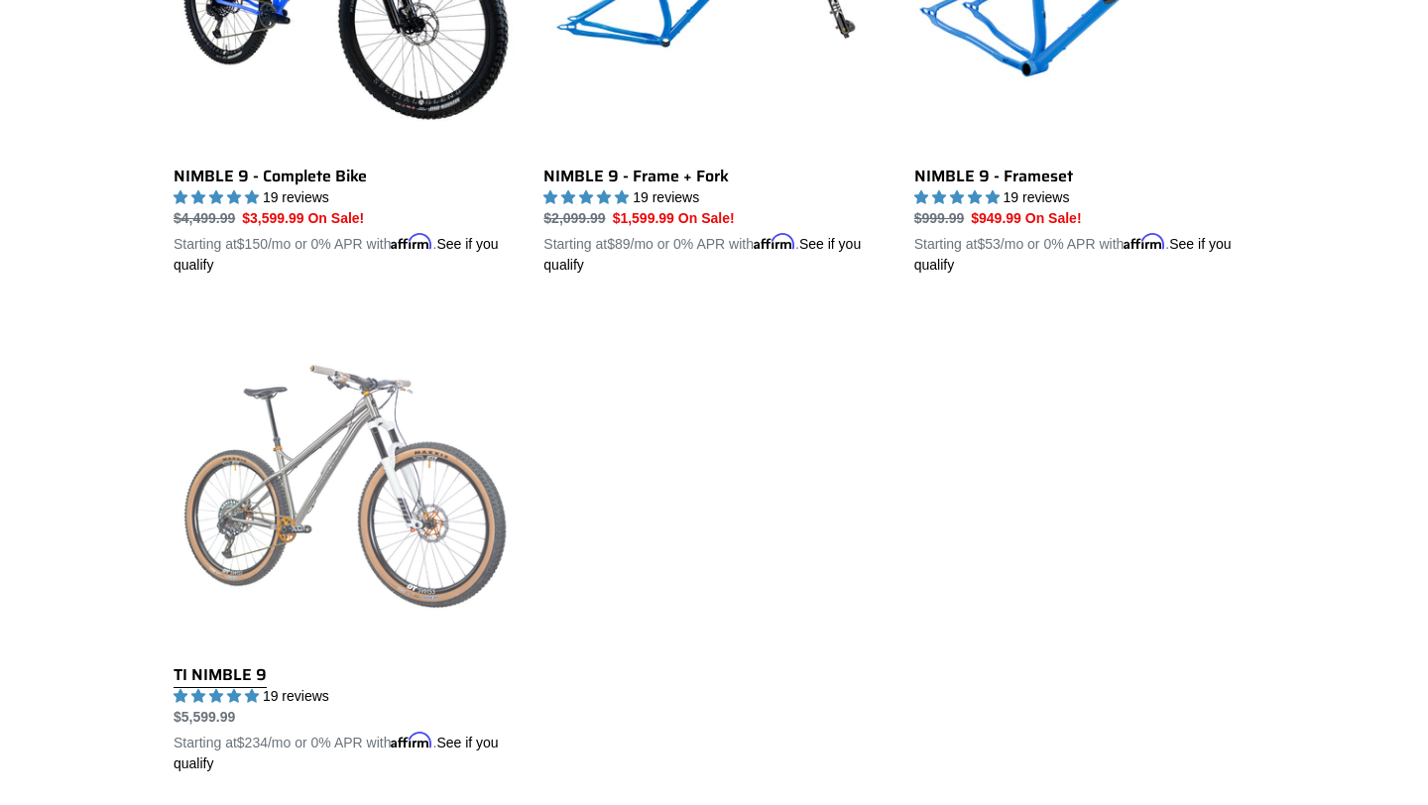
click at [422, 543] on link "TI NIMBLE 9" at bounding box center [344, 542] width 340 height 464
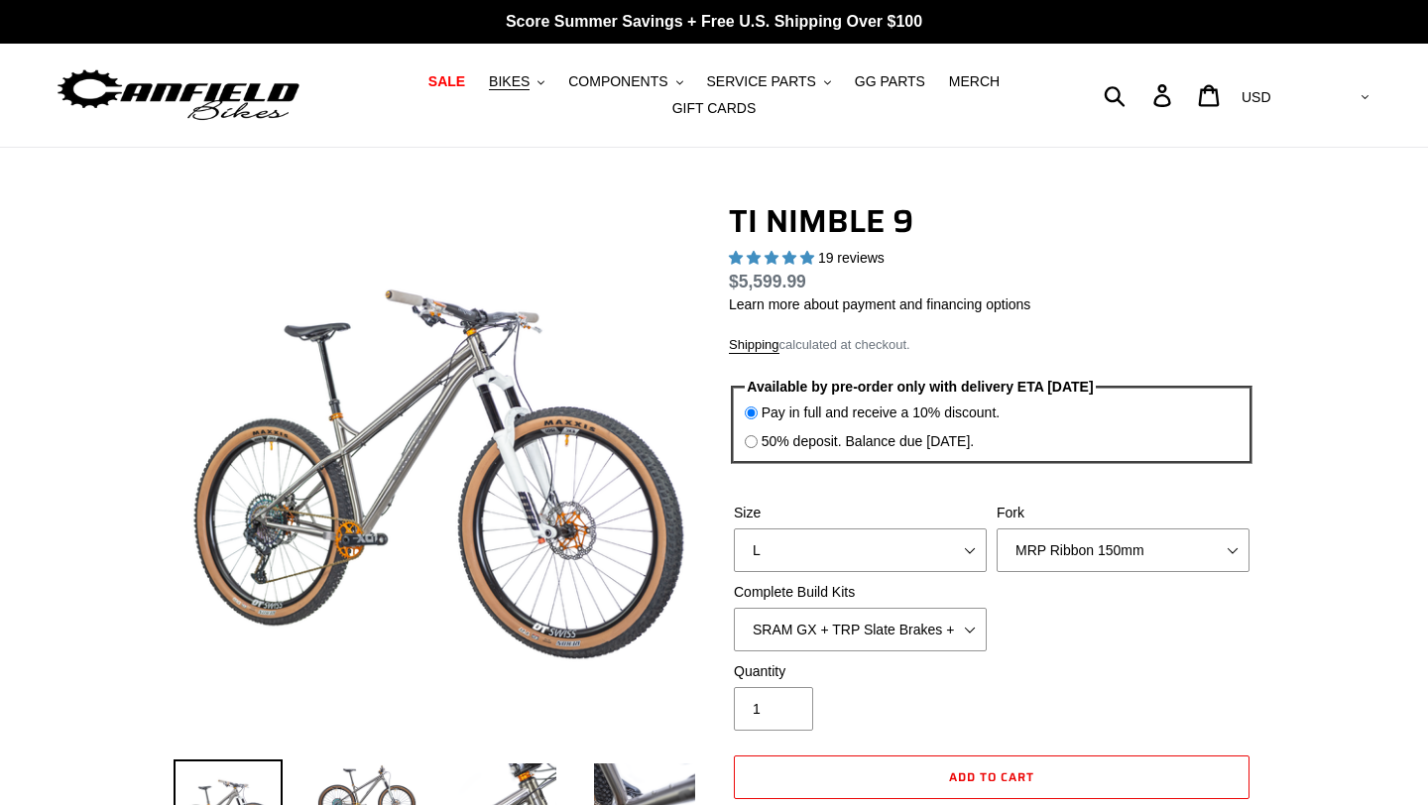
select select "highest-rating"
click at [672, 79] on button "COMPONENTS .cls-1{fill:#231f20}" at bounding box center [625, 81] width 134 height 27
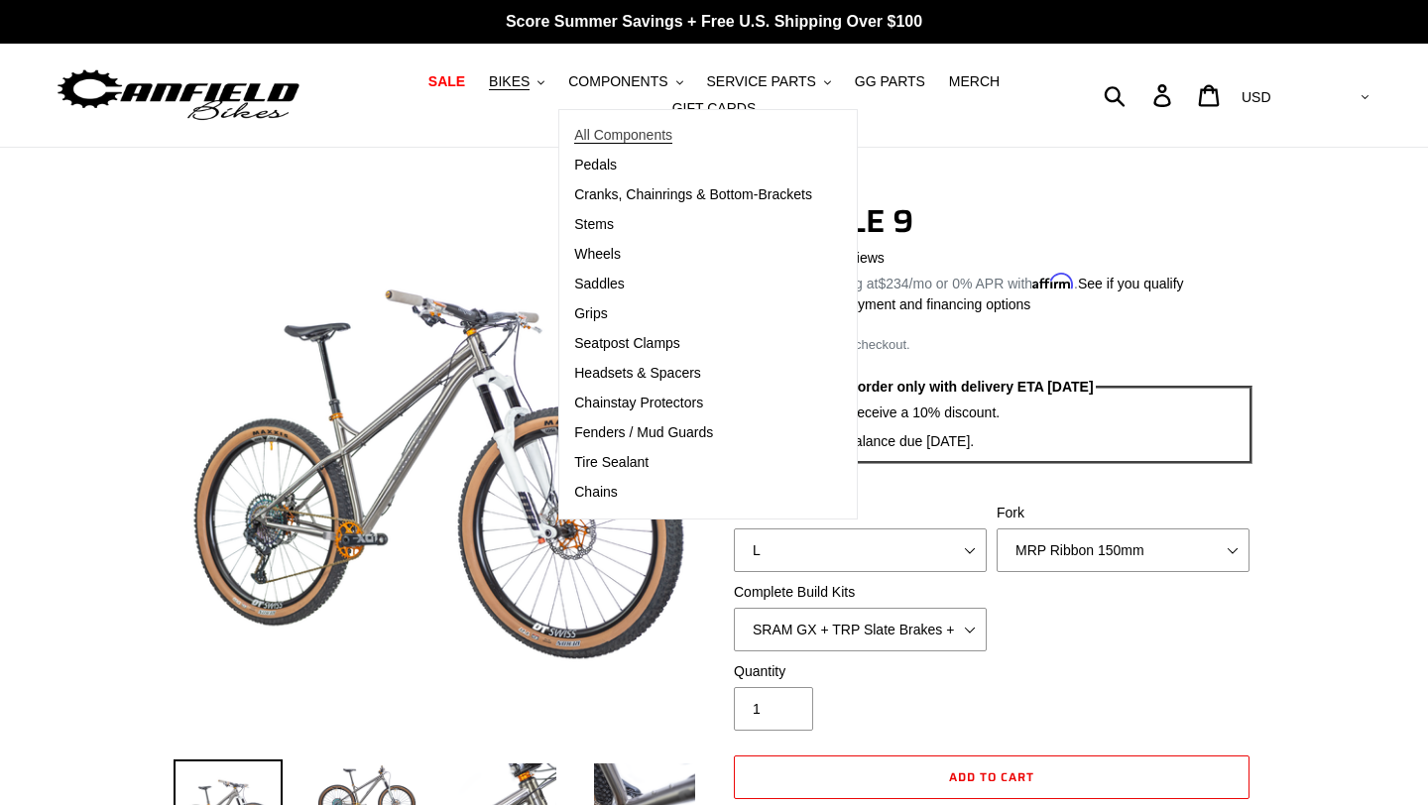
click at [647, 127] on span "All Components" at bounding box center [623, 135] width 98 height 17
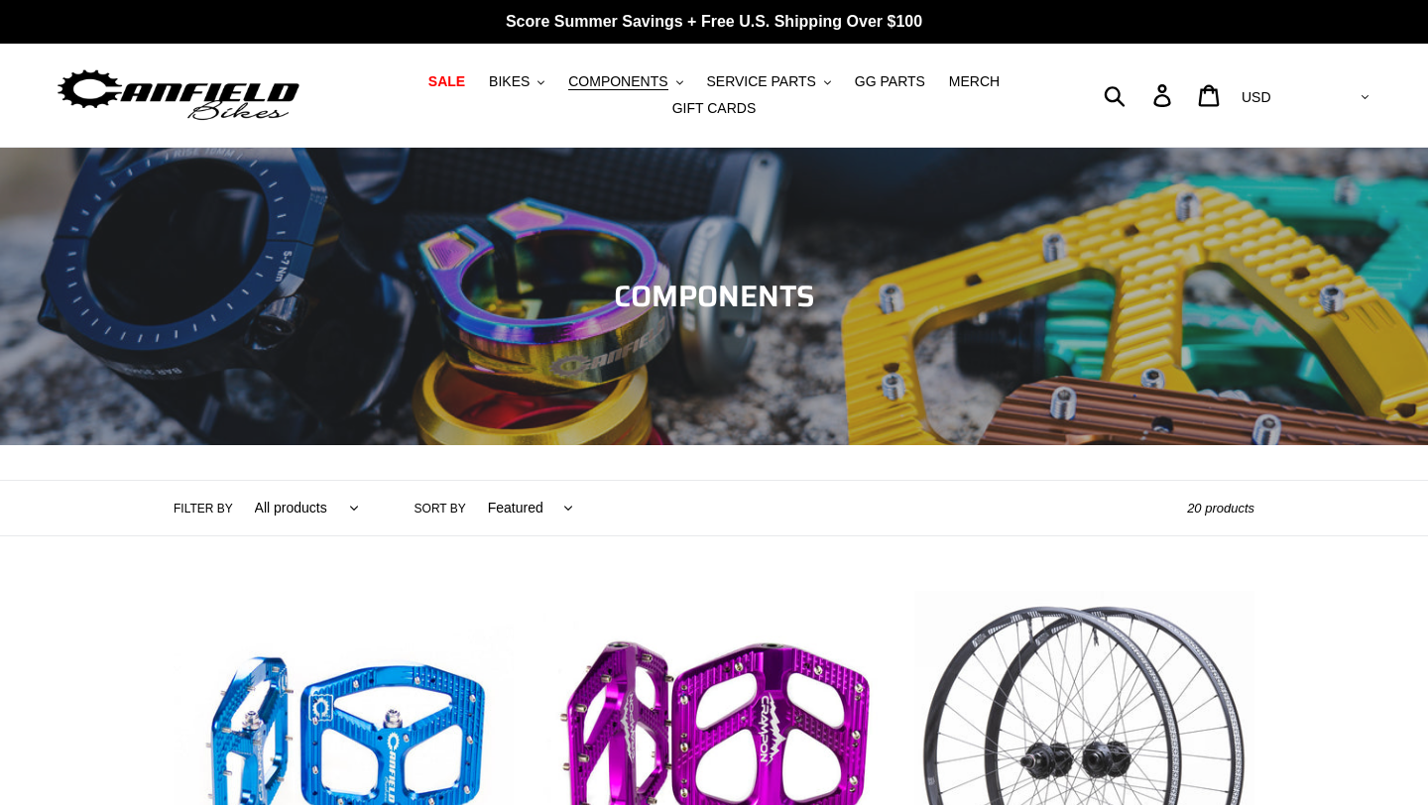
click at [242, 120] on img at bounding box center [179, 95] width 248 height 62
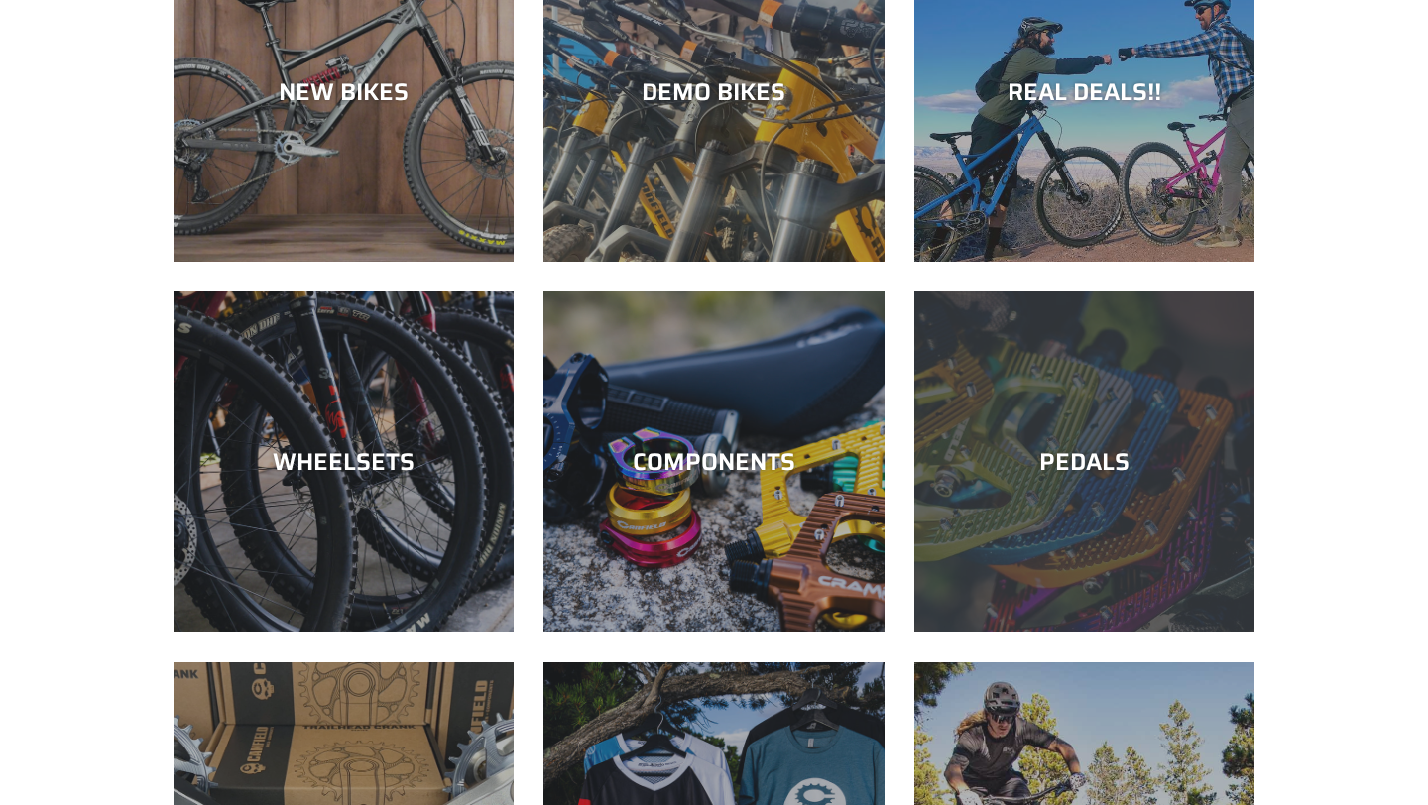
scroll to position [310, 0]
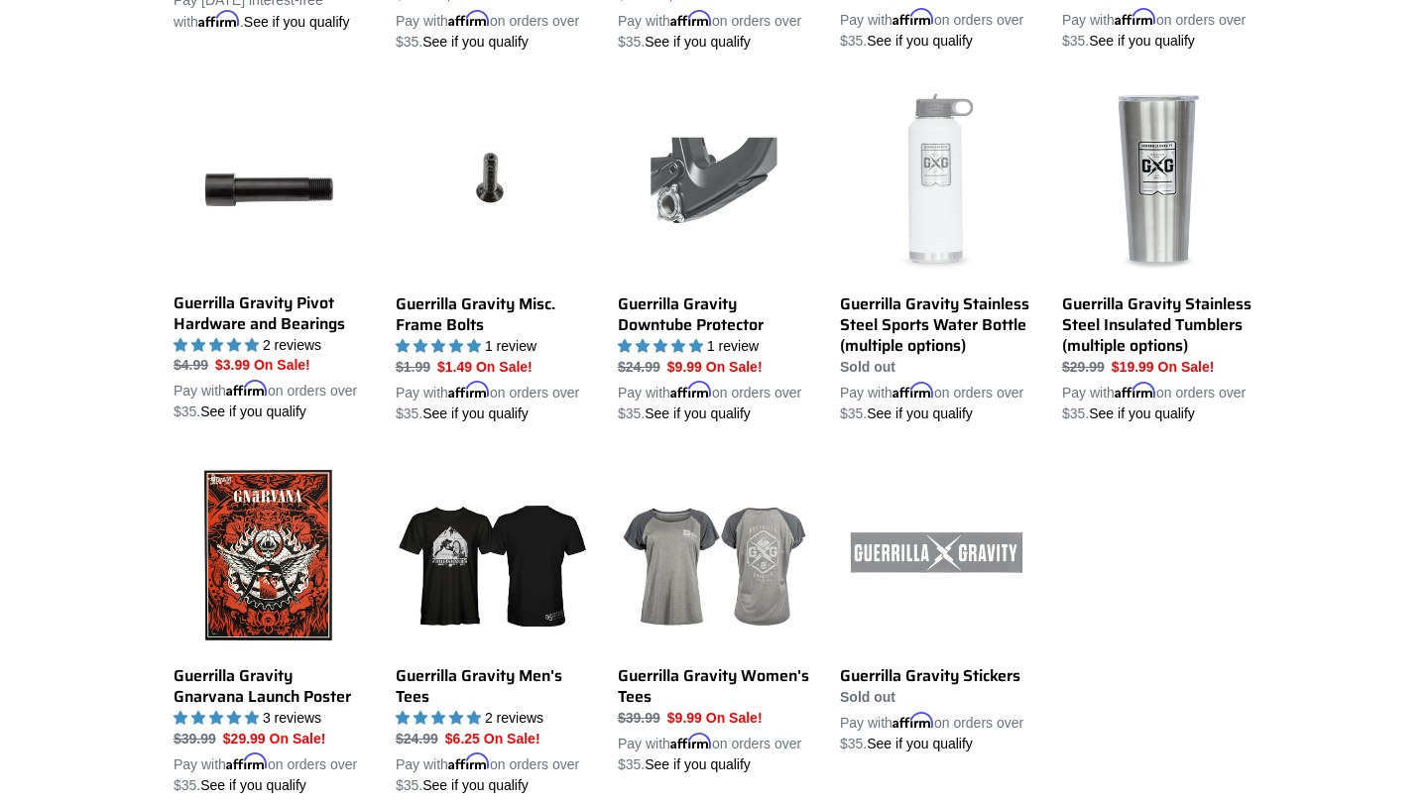
scroll to position [1878, 0]
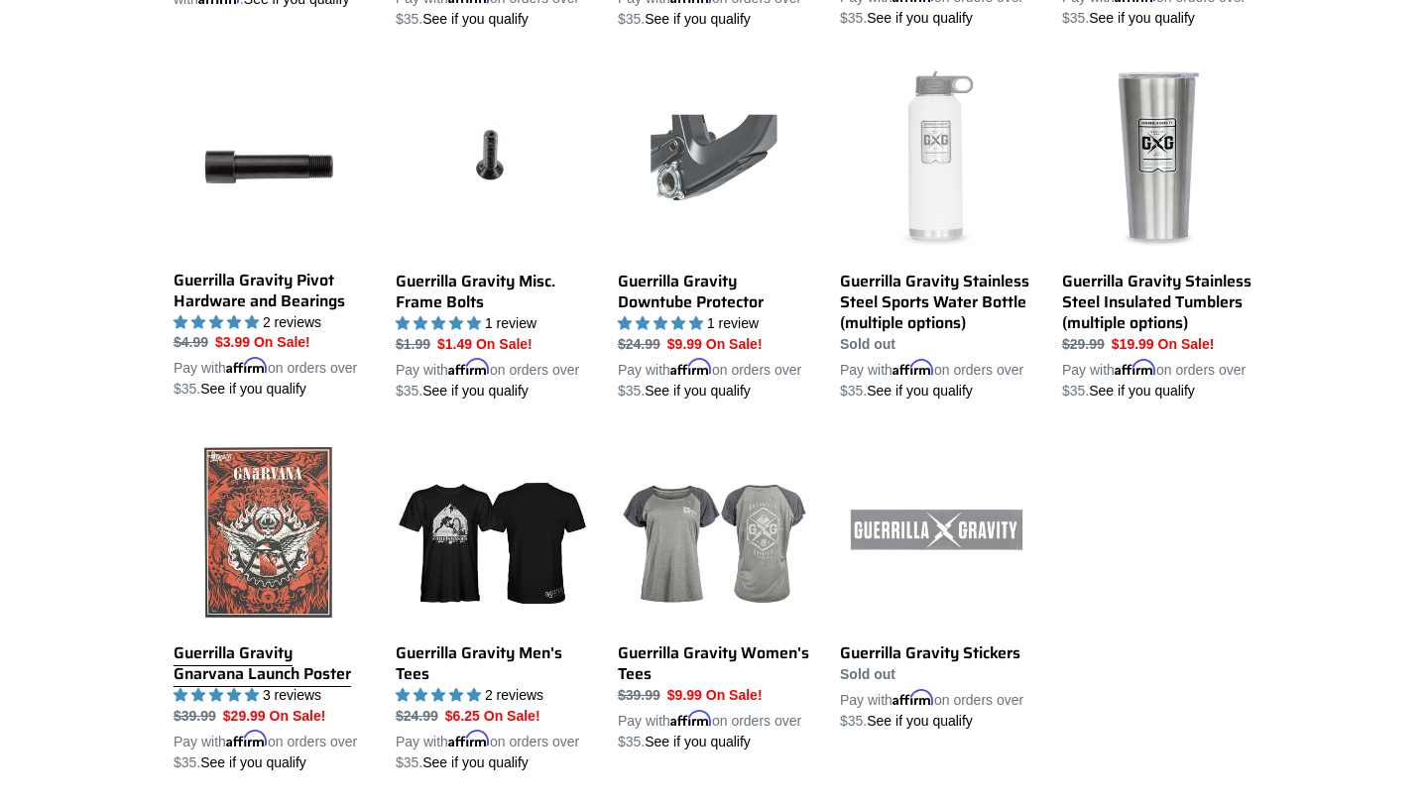
click at [275, 595] on link "Guerrilla Gravity Gnarvana Launch Poster" at bounding box center [270, 604] width 192 height 337
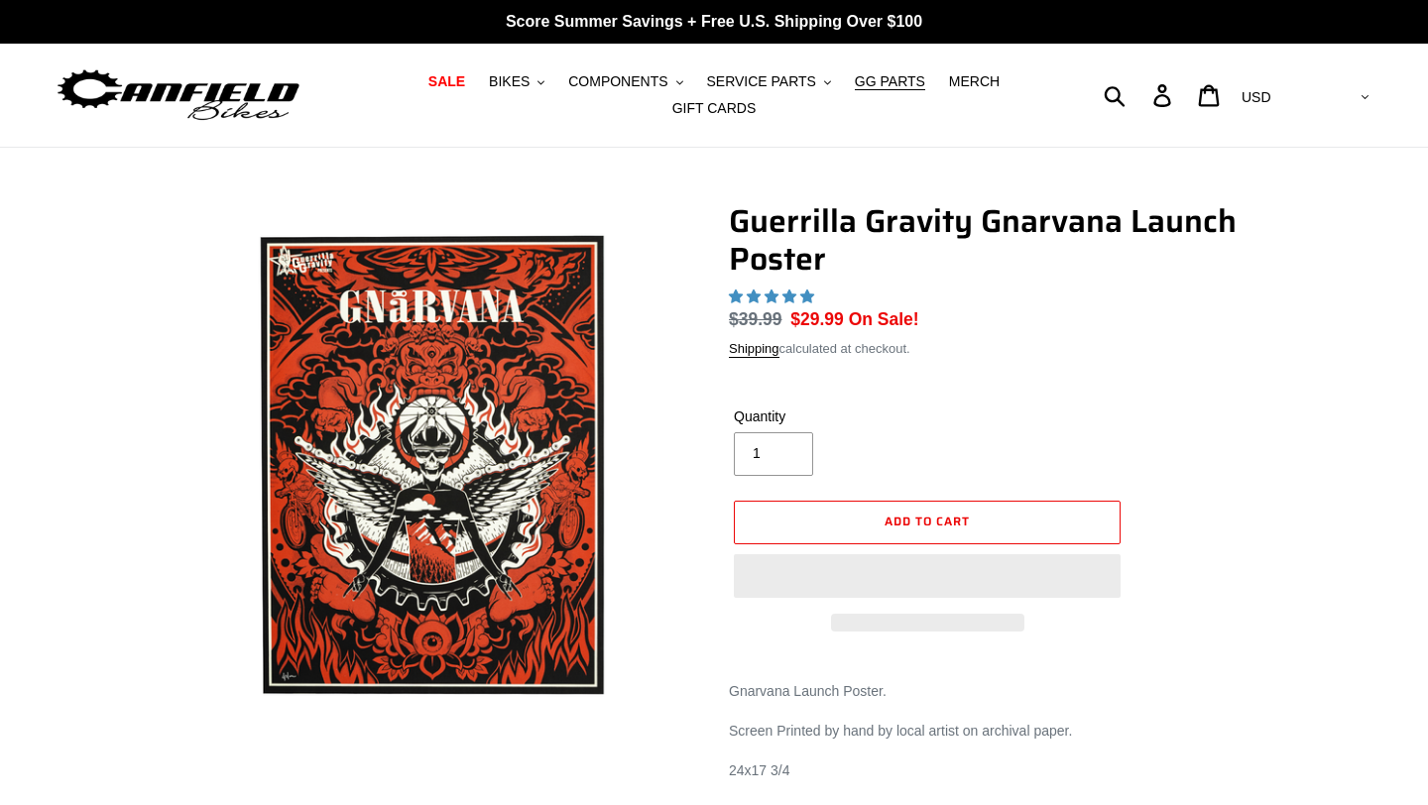
select select "highest-rating"
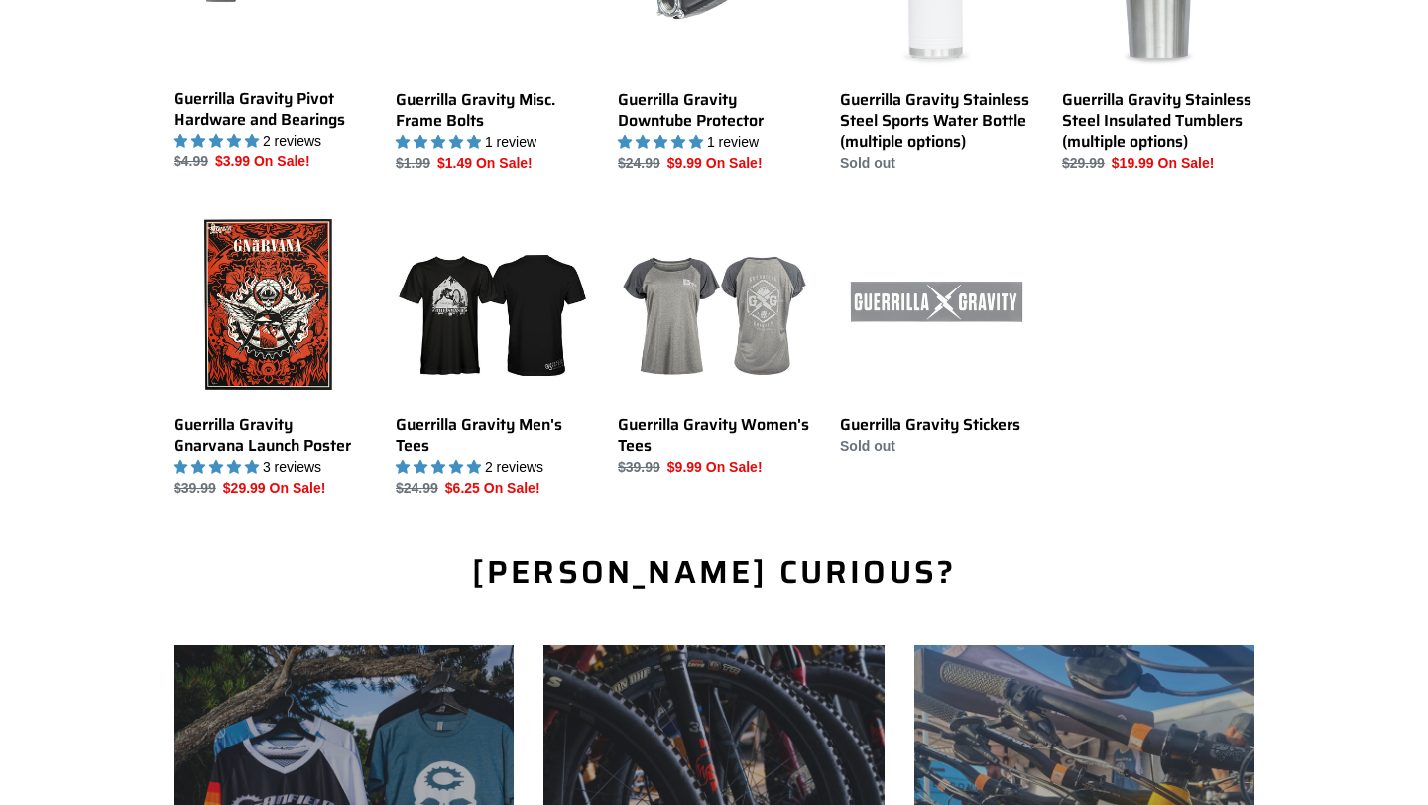
scroll to position [2059, 0]
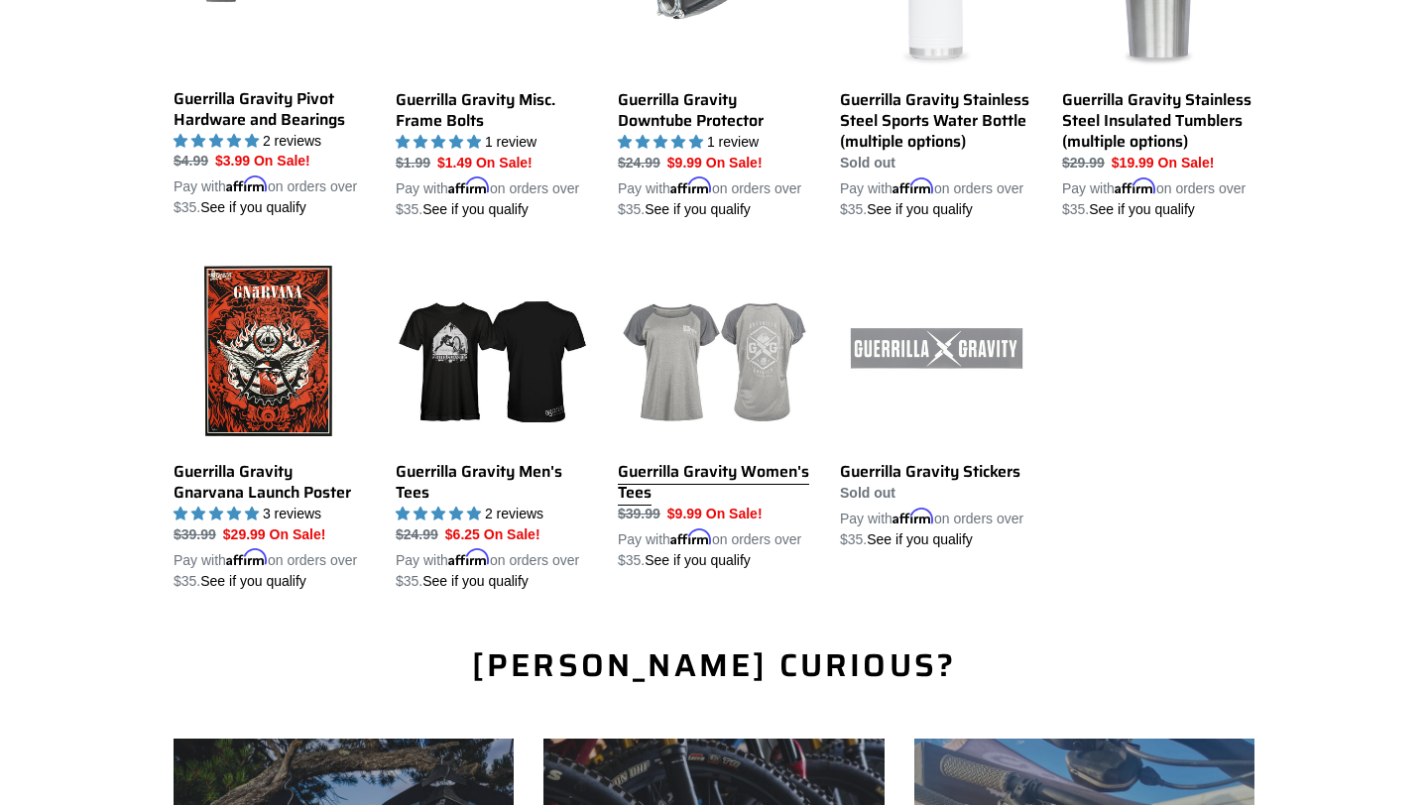
click at [695, 501] on link "Guerrilla Gravity Women's Tees" at bounding box center [714, 413] width 192 height 316
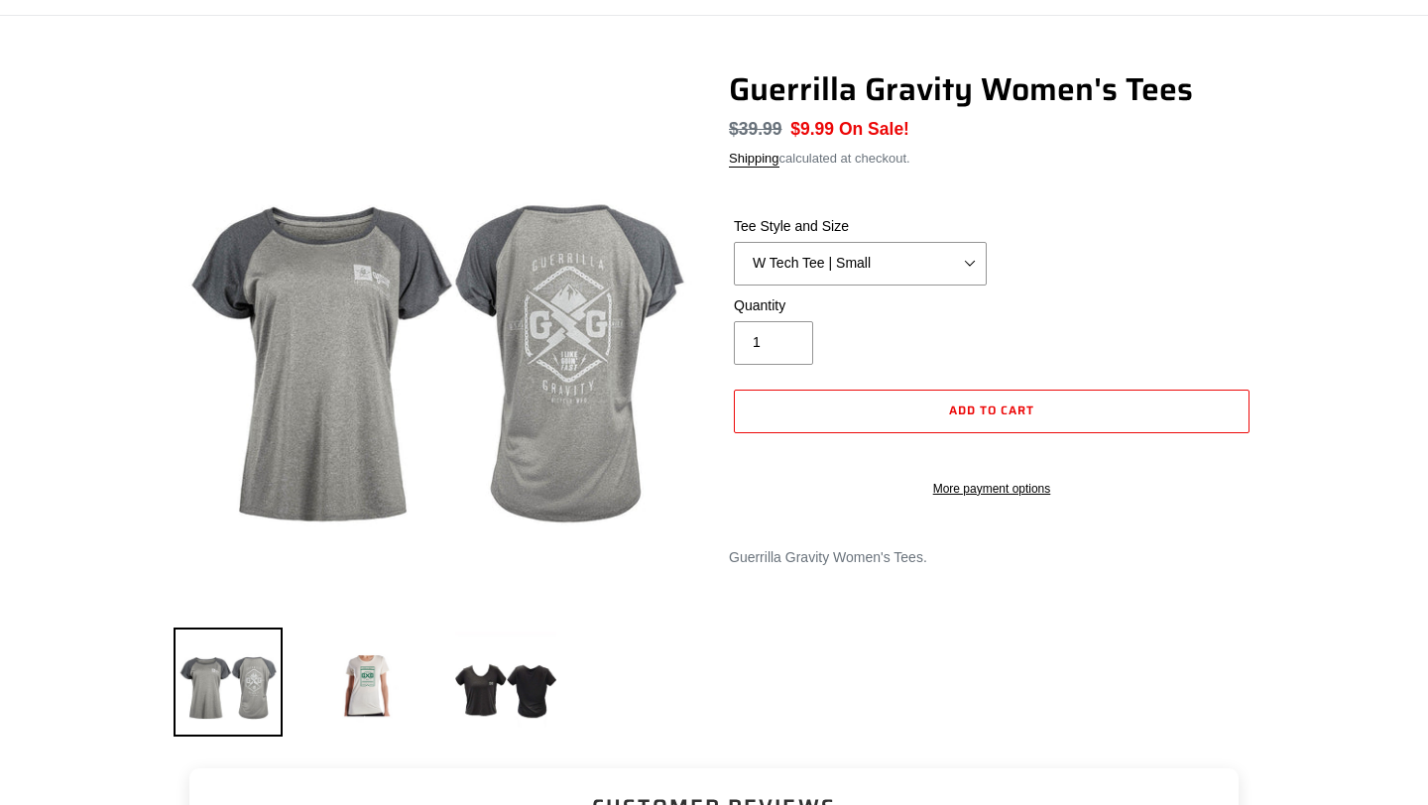
scroll to position [129, 0]
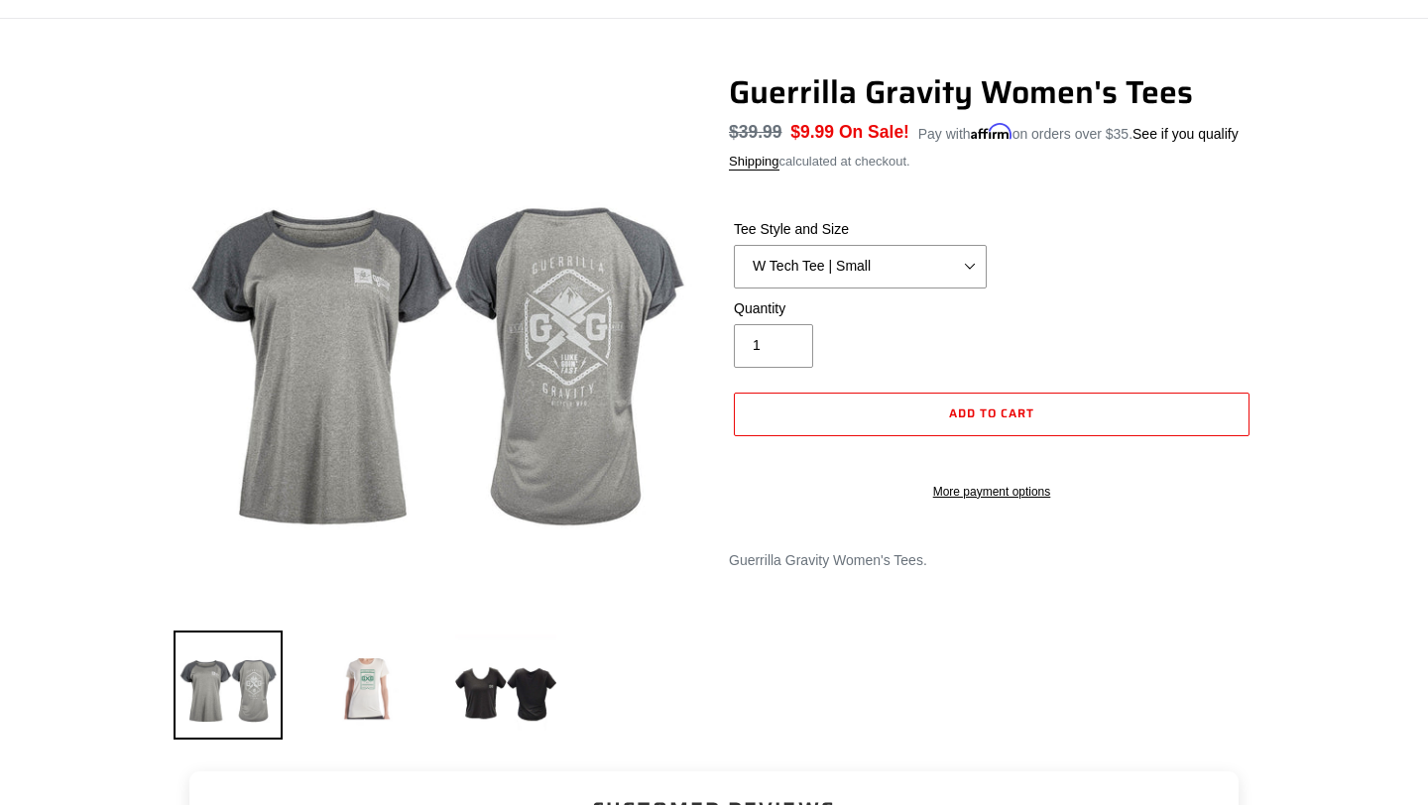
click at [351, 684] on img at bounding box center [366, 685] width 109 height 109
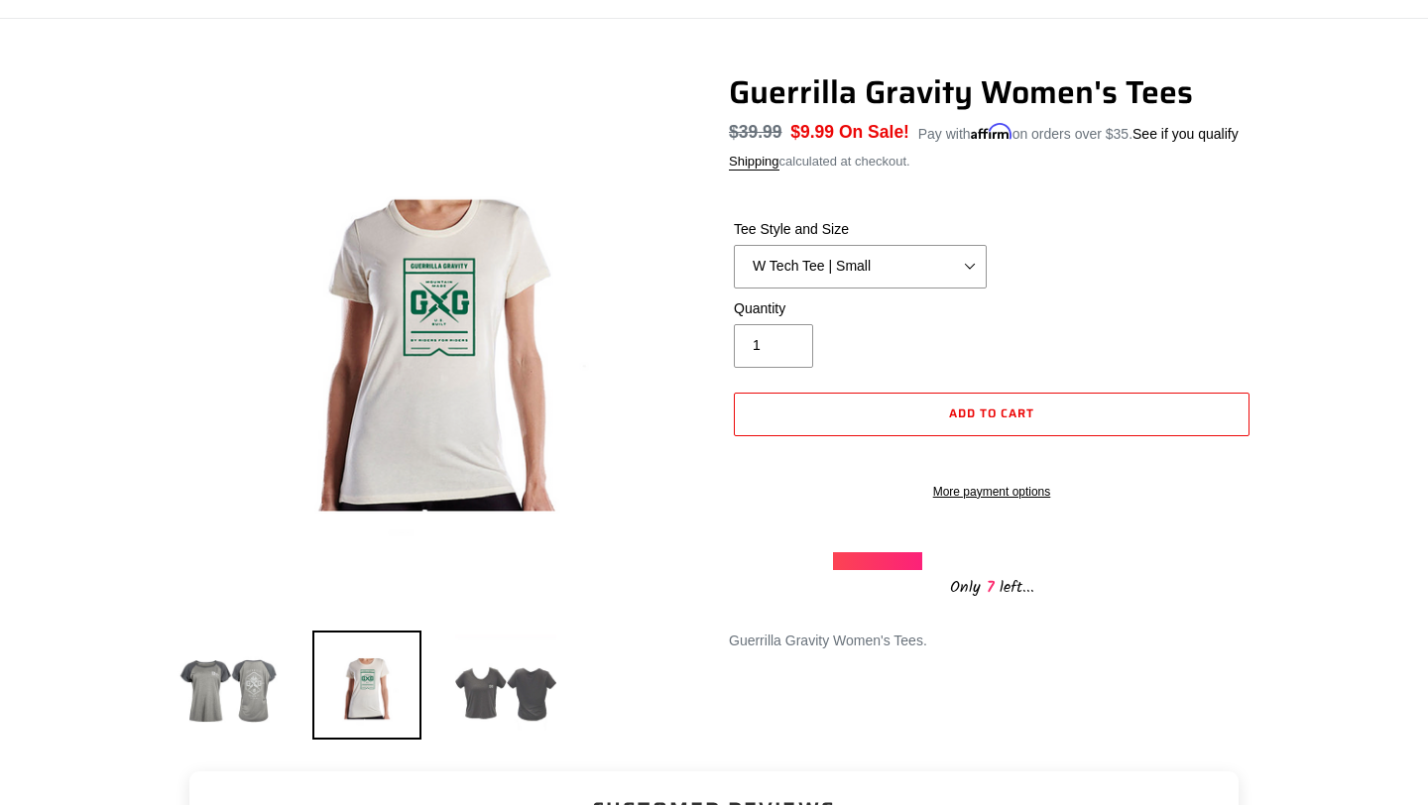
click at [511, 710] on img at bounding box center [505, 685] width 109 height 109
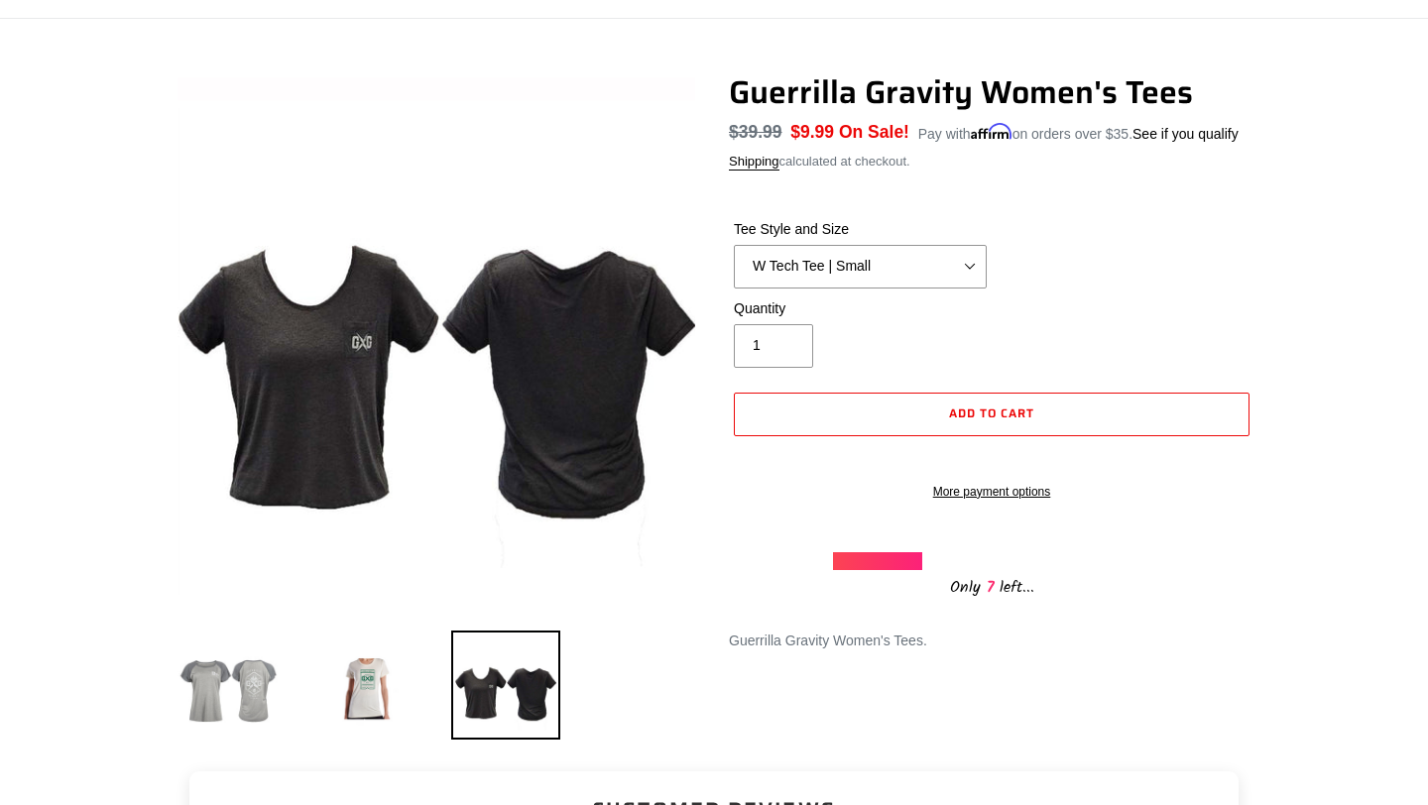
click at [246, 679] on img at bounding box center [228, 685] width 109 height 109
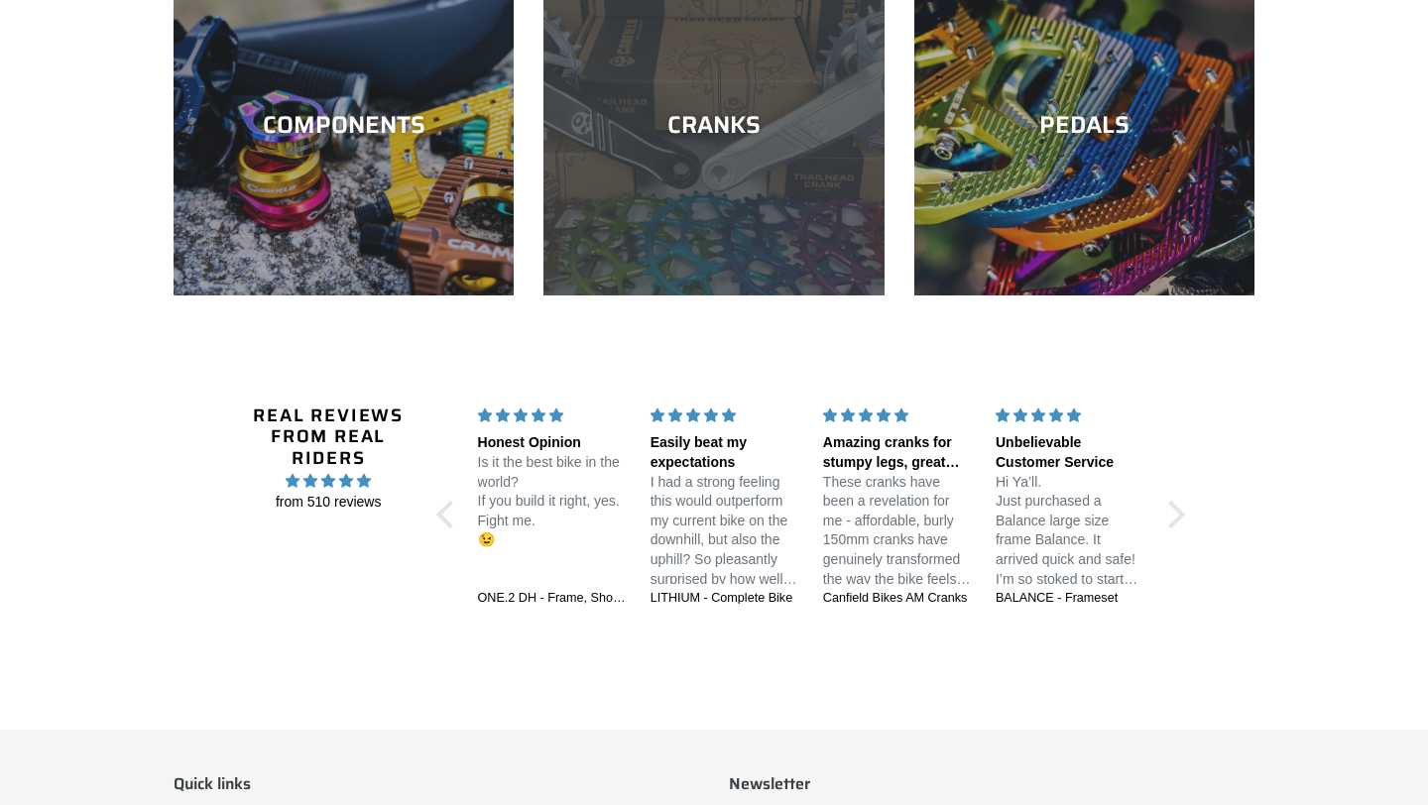
scroll to position [3220, 0]
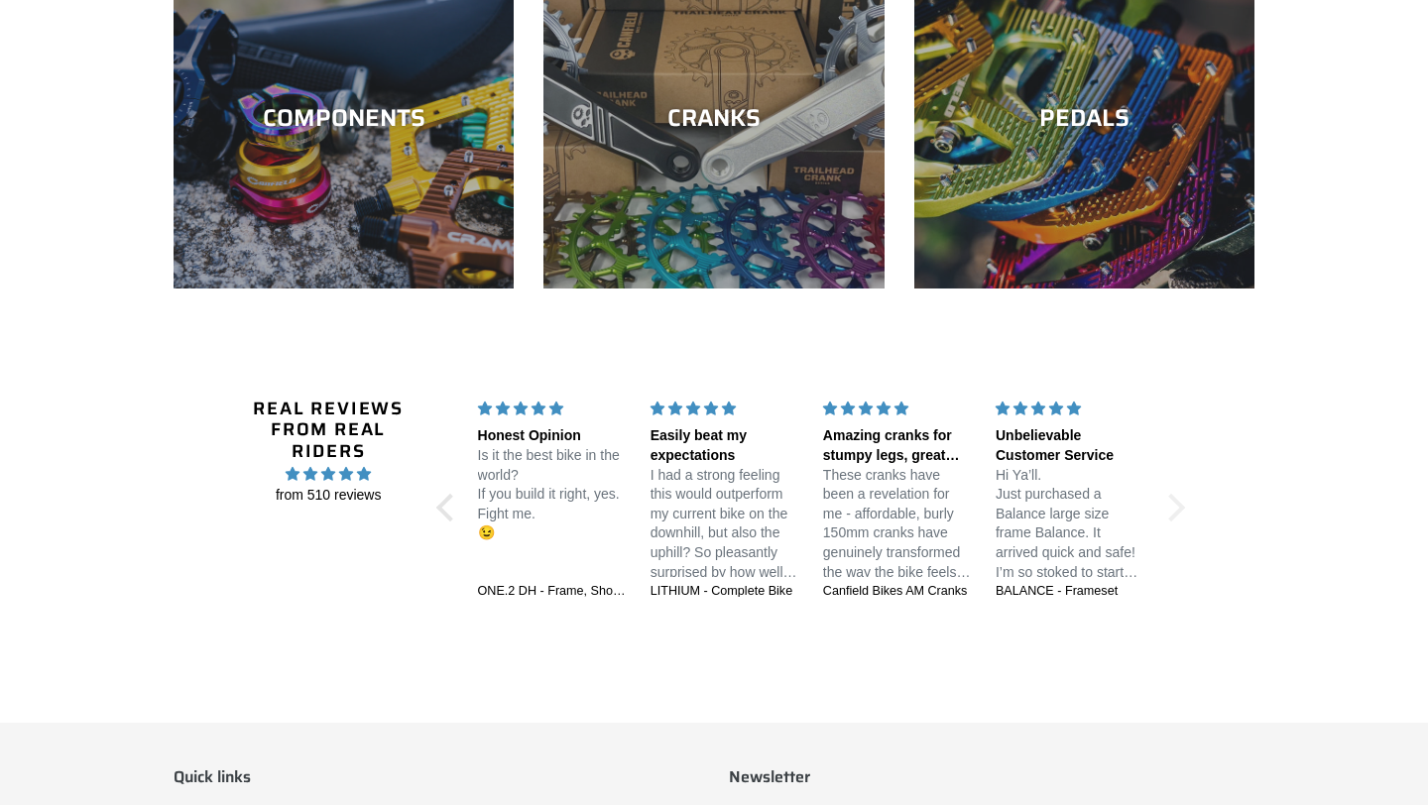
click at [1175, 521] on div at bounding box center [1171, 508] width 28 height 28
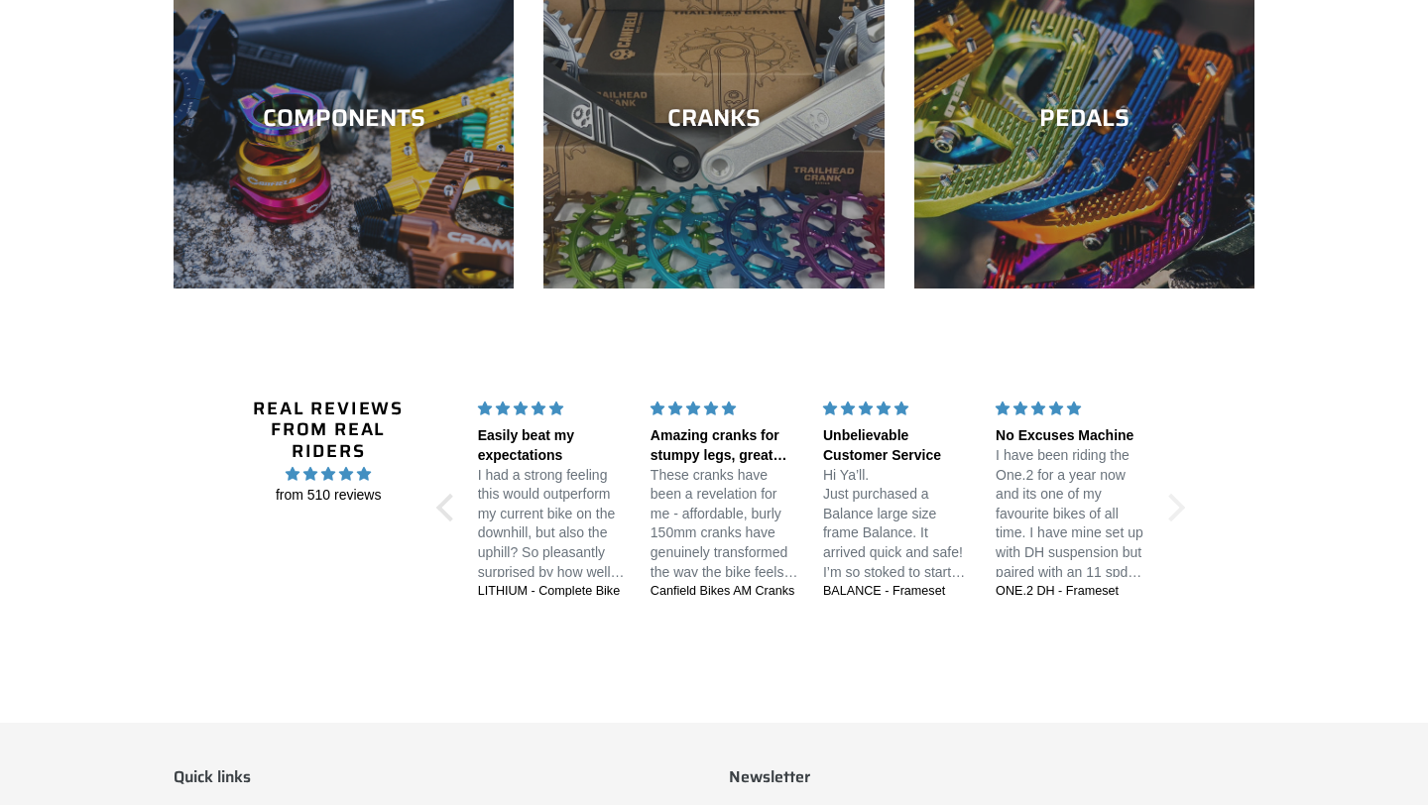
click at [1175, 521] on div at bounding box center [1171, 508] width 28 height 28
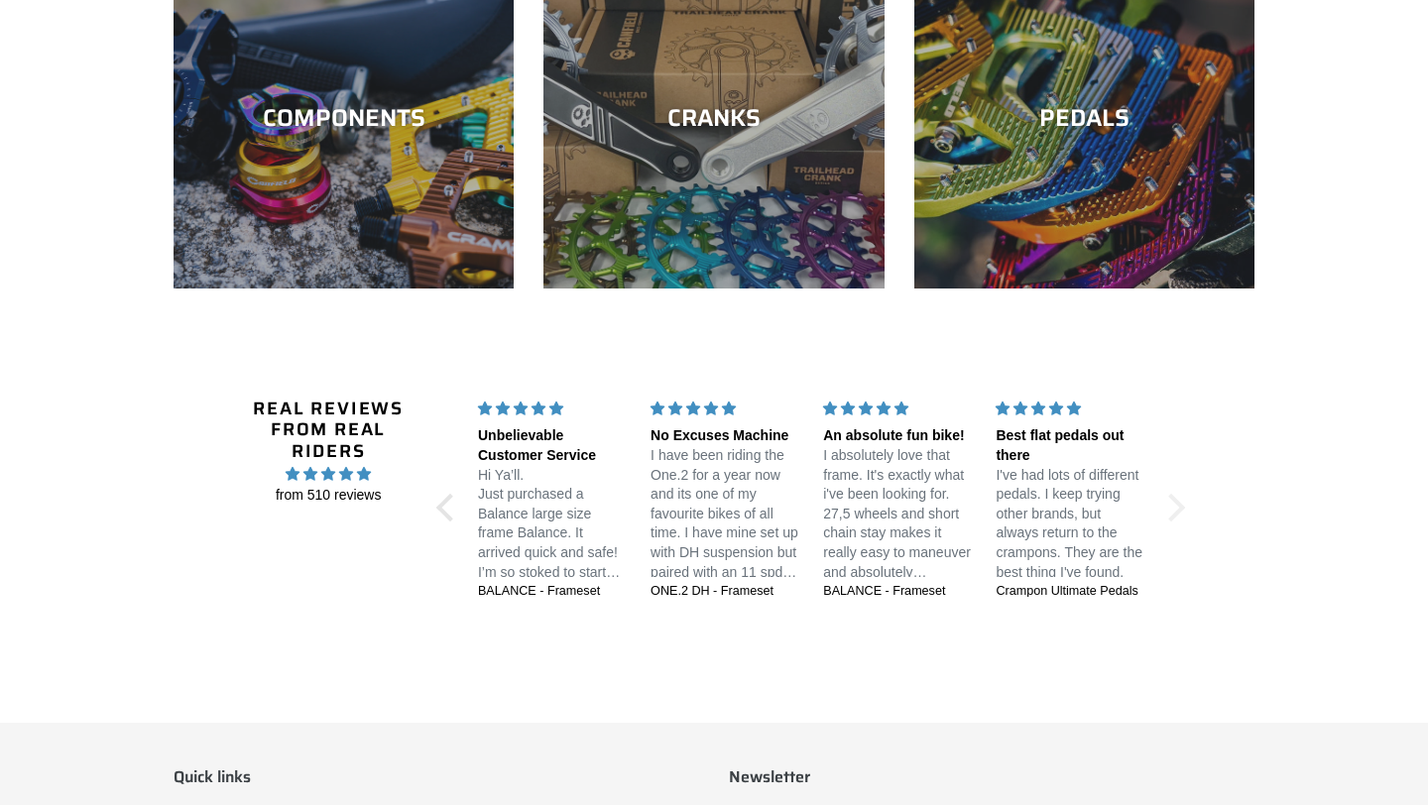
click at [1175, 521] on div at bounding box center [1171, 508] width 28 height 28
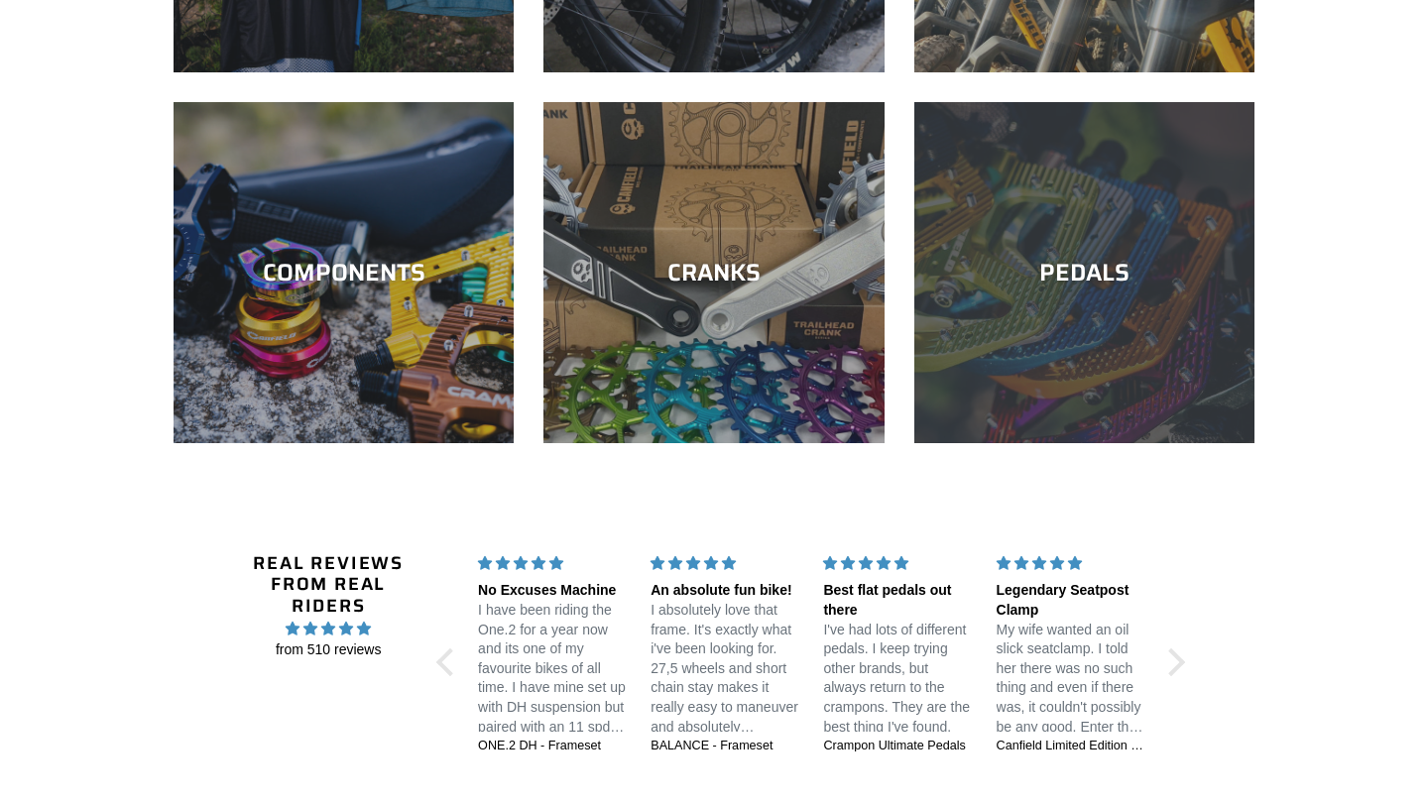
scroll to position [3065, 0]
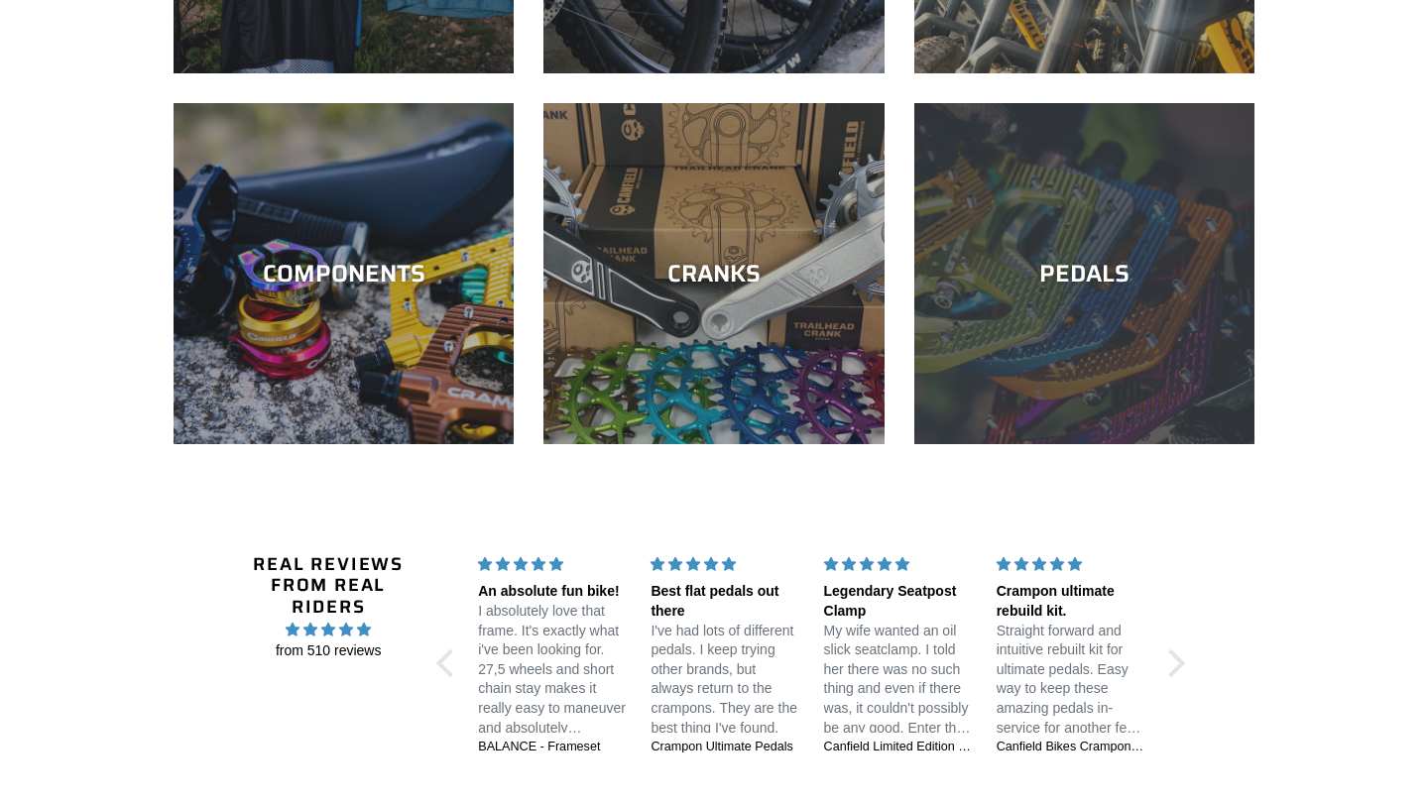
click at [1043, 278] on div "PEDALS" at bounding box center [1084, 274] width 340 height 29
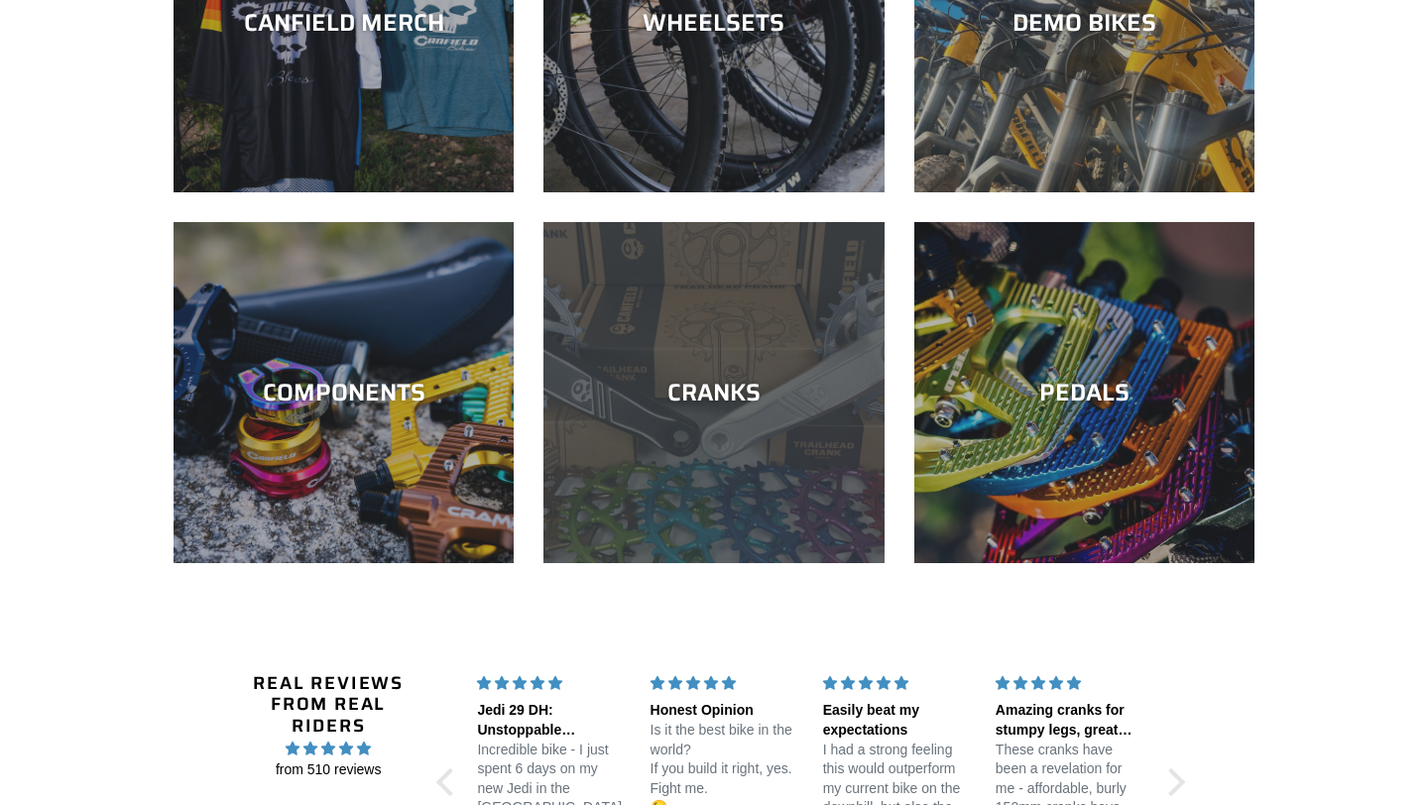
scroll to position [3215, 0]
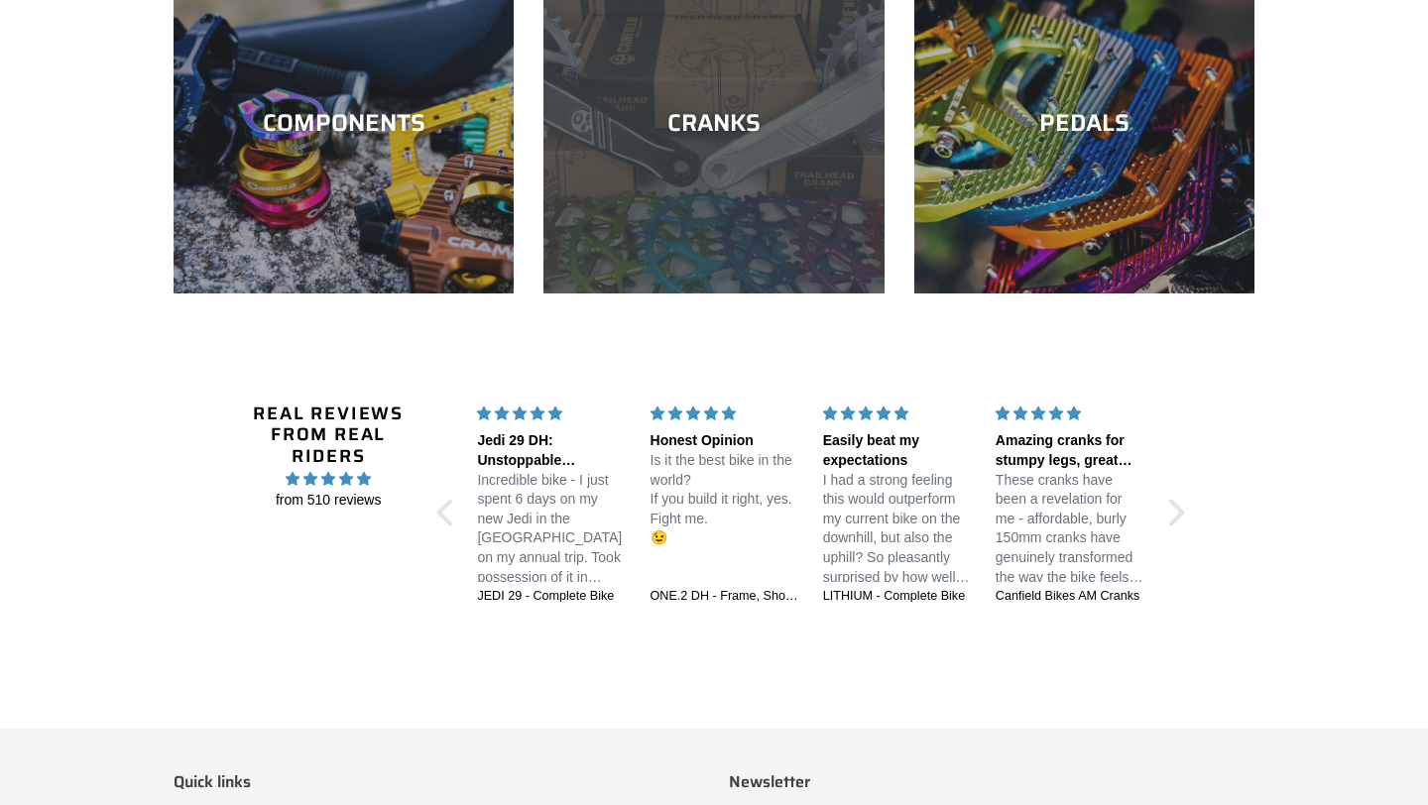
click at [745, 293] on div "CRANKS" at bounding box center [713, 293] width 340 height 0
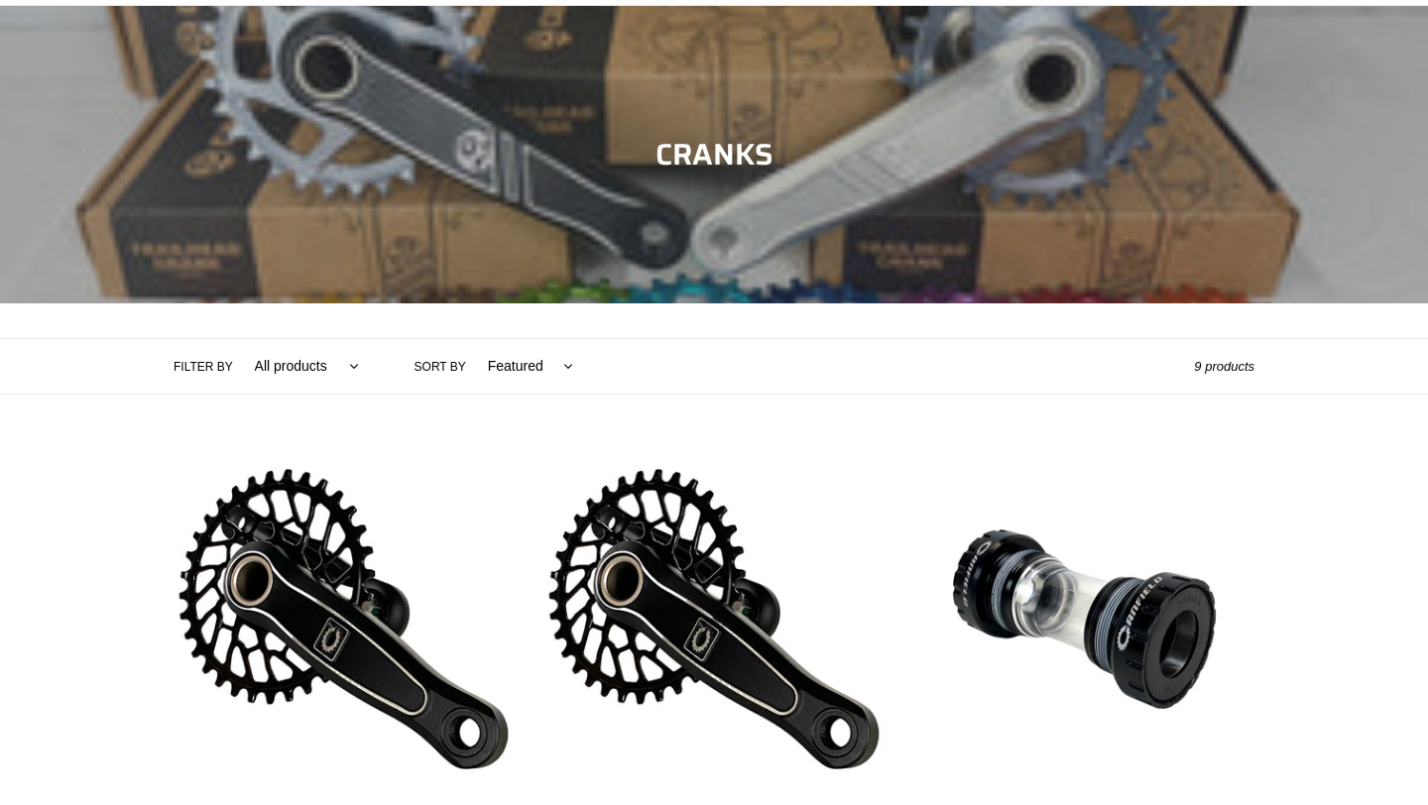
scroll to position [144, 0]
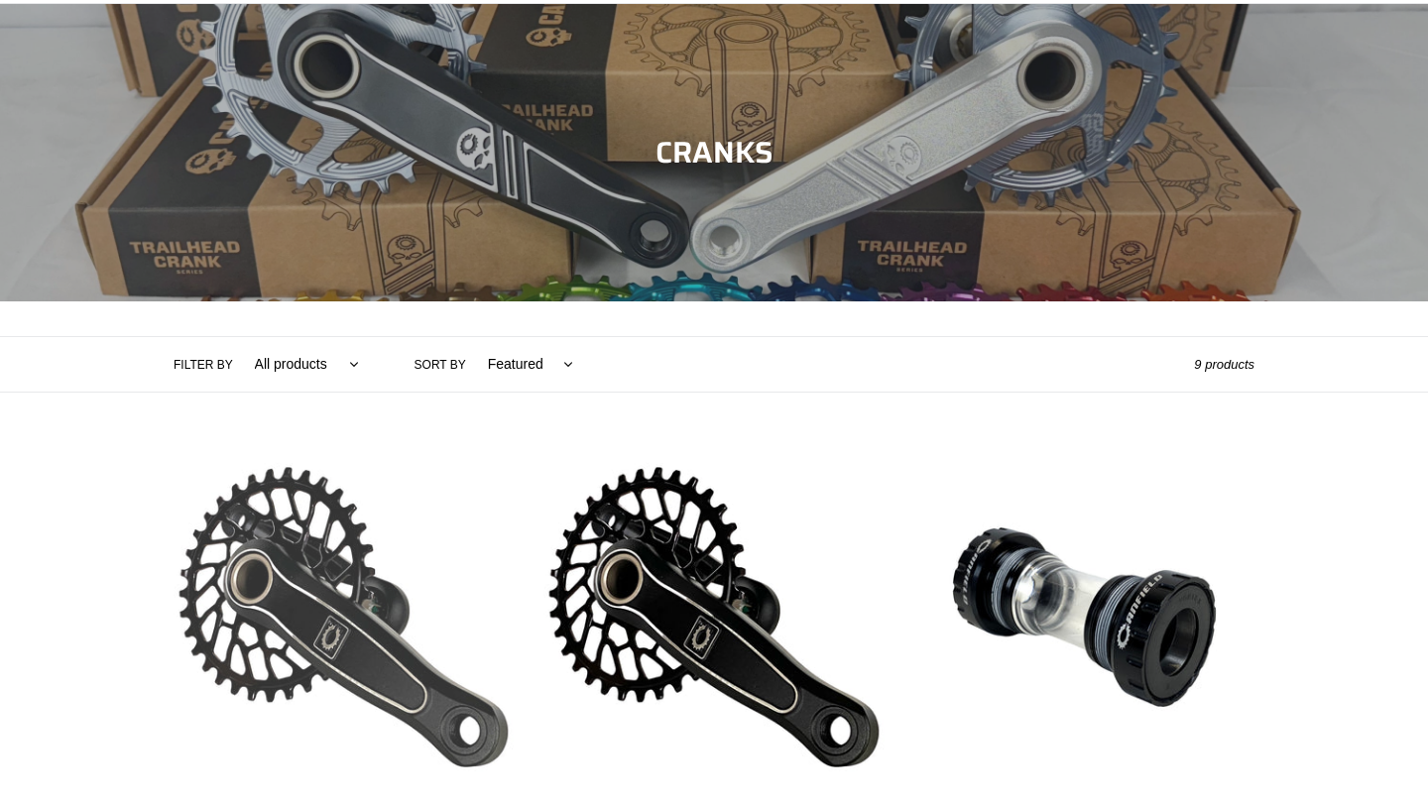
click at [356, 618] on link "Canfield Bikes AM Cranks" at bounding box center [344, 679] width 340 height 464
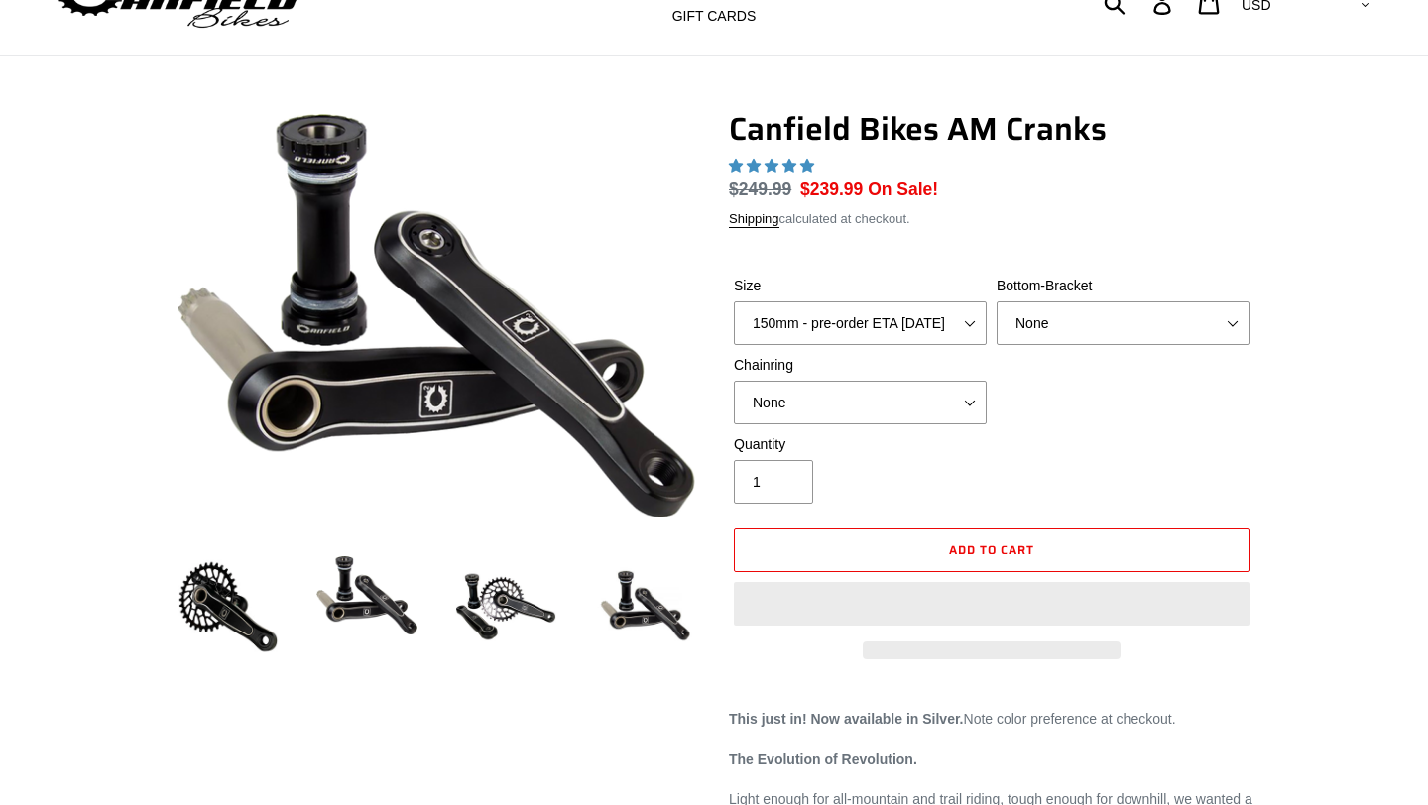
select select "highest-rating"
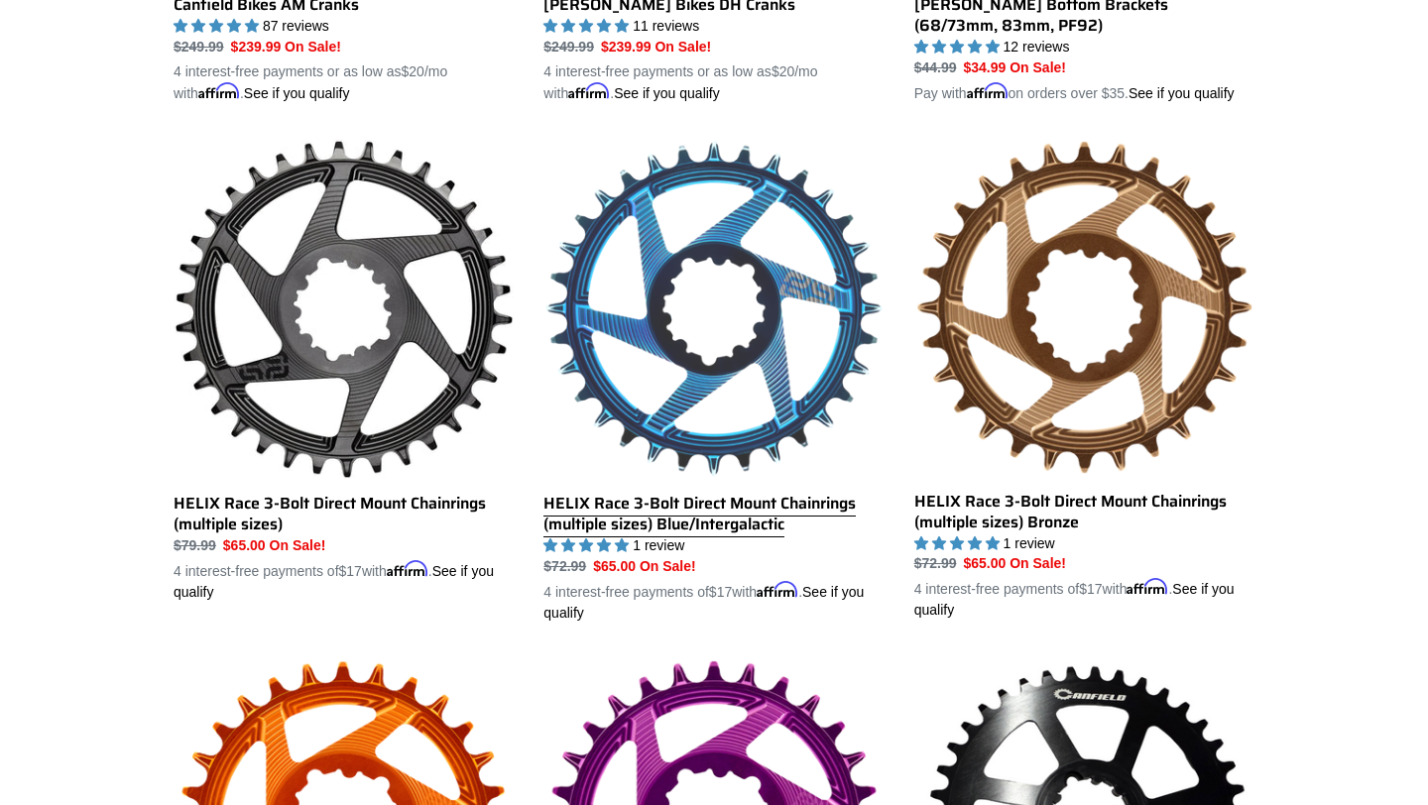
scroll to position [938, 0]
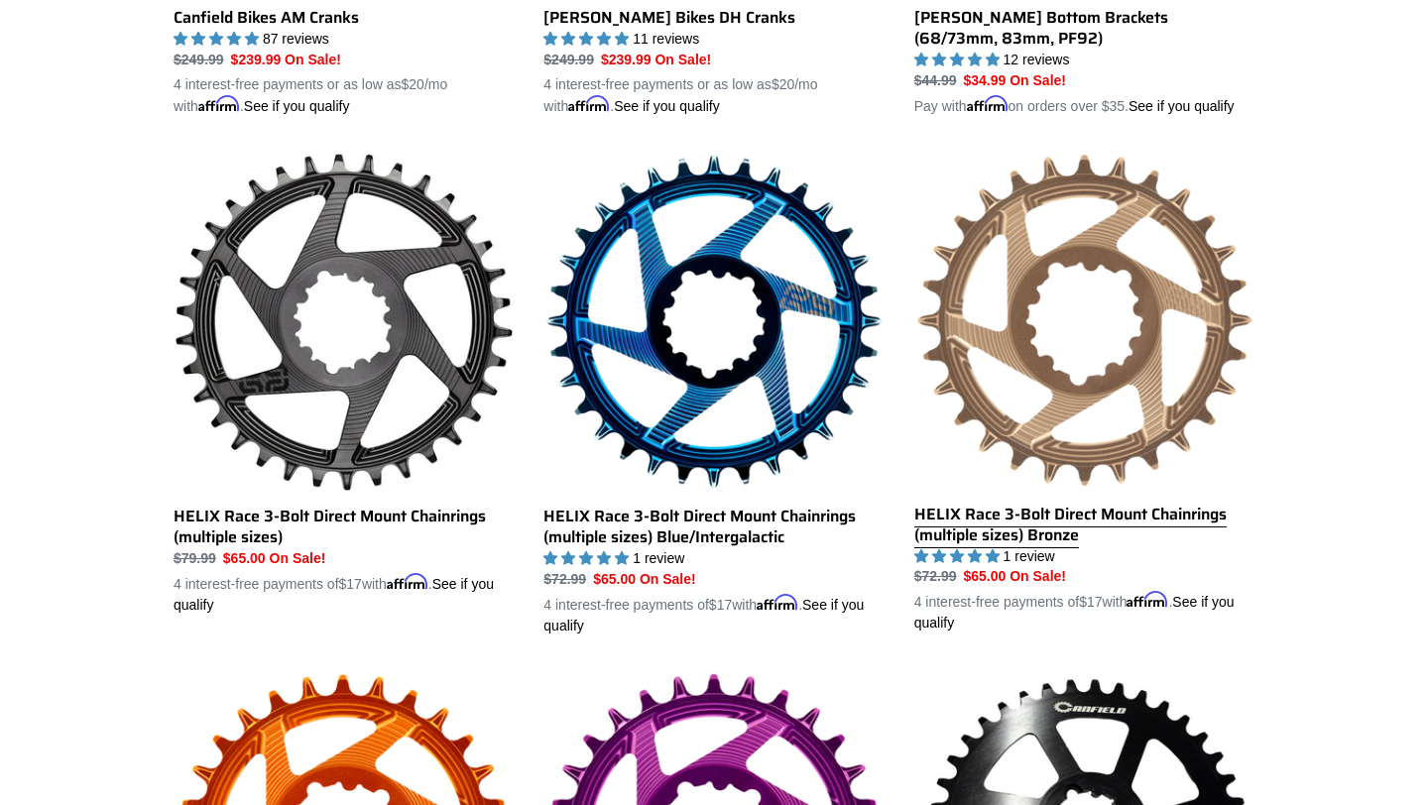
click at [1095, 517] on link "HELIX Race 3-Bolt Direct Mount Chainrings (multiple sizes) Bronze" at bounding box center [1084, 393] width 340 height 483
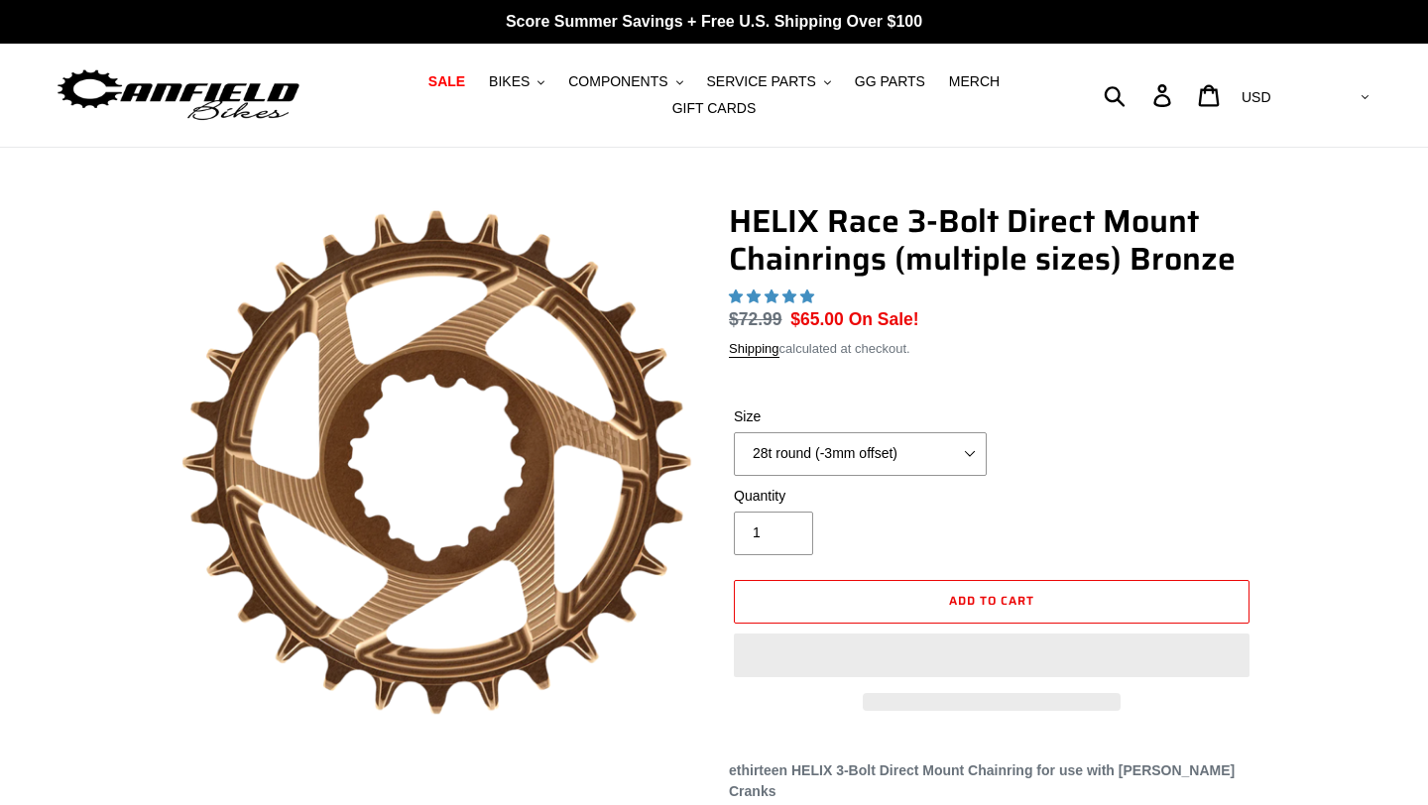
select select "highest-rating"
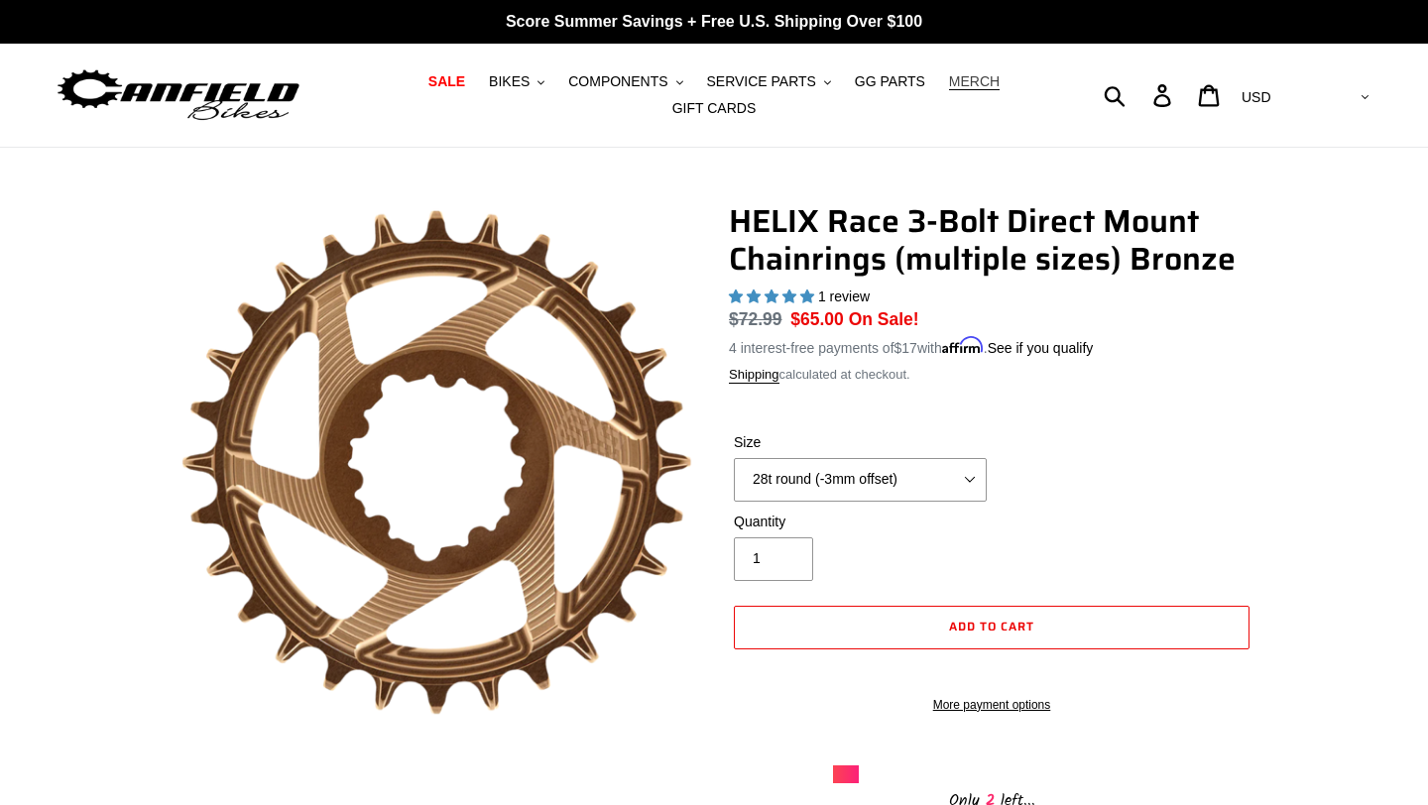
click at [977, 81] on span "MERCH" at bounding box center [974, 81] width 51 height 17
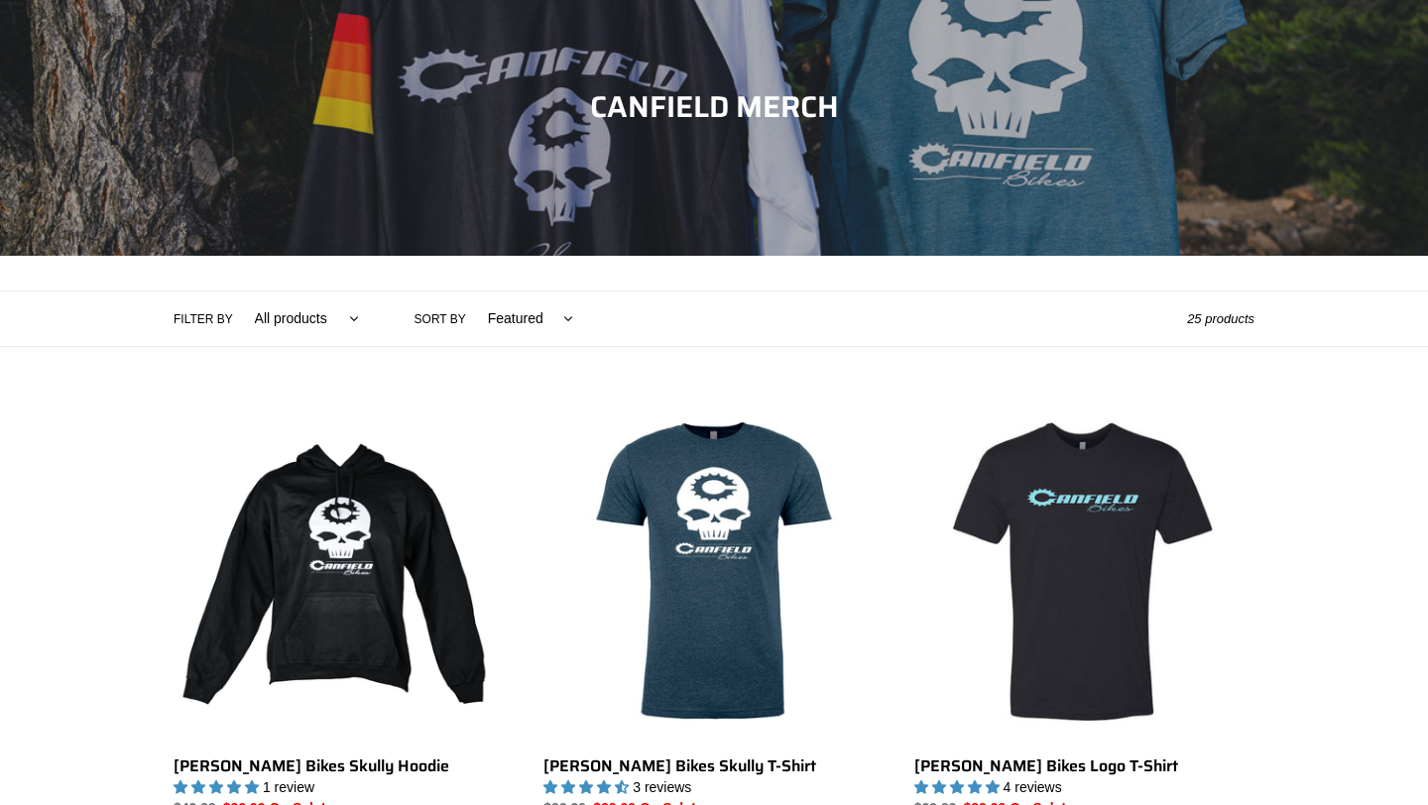
scroll to position [198, 0]
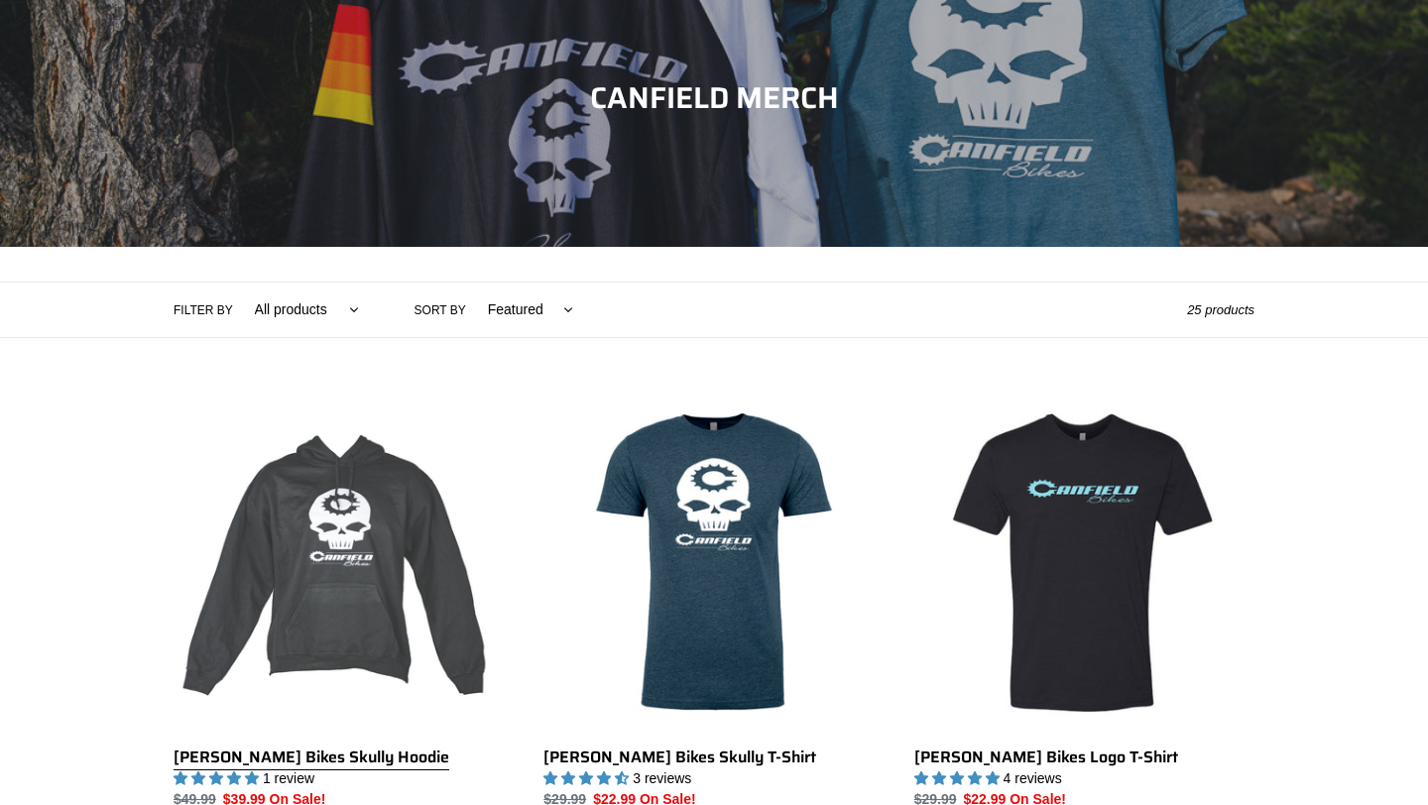
click at [381, 558] on link "[PERSON_NAME] Bikes Skully Hoodie" at bounding box center [344, 614] width 340 height 443
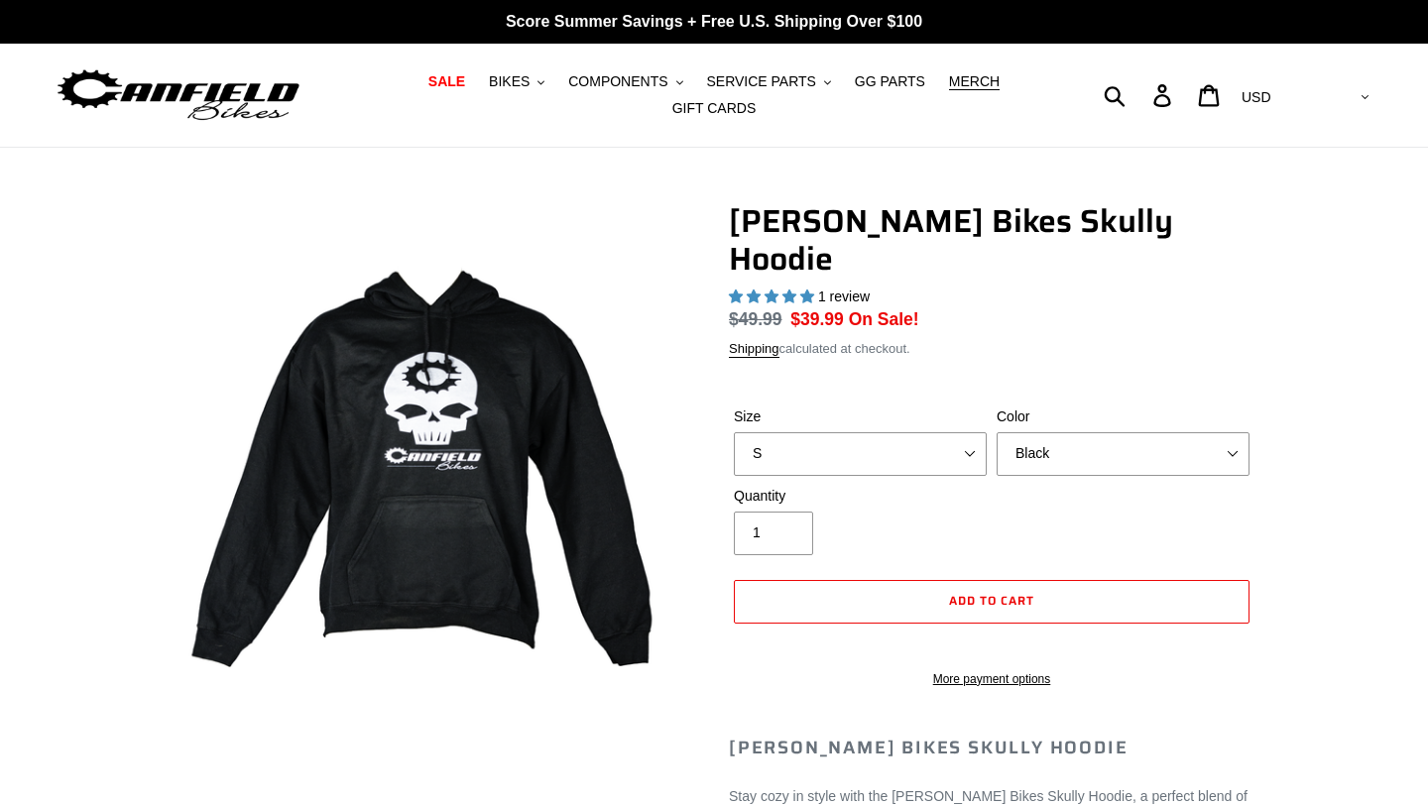
select select "highest-rating"
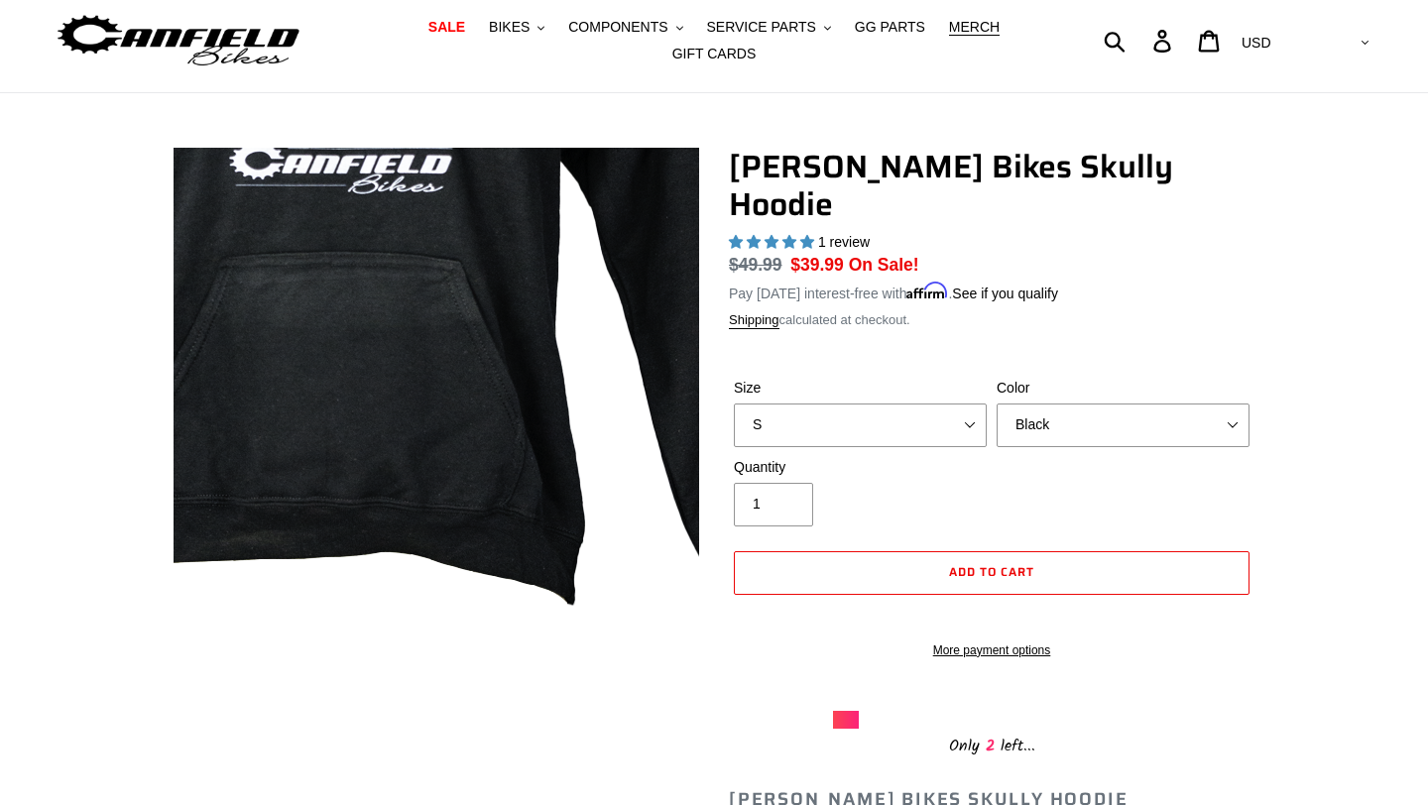
scroll to position [52, 0]
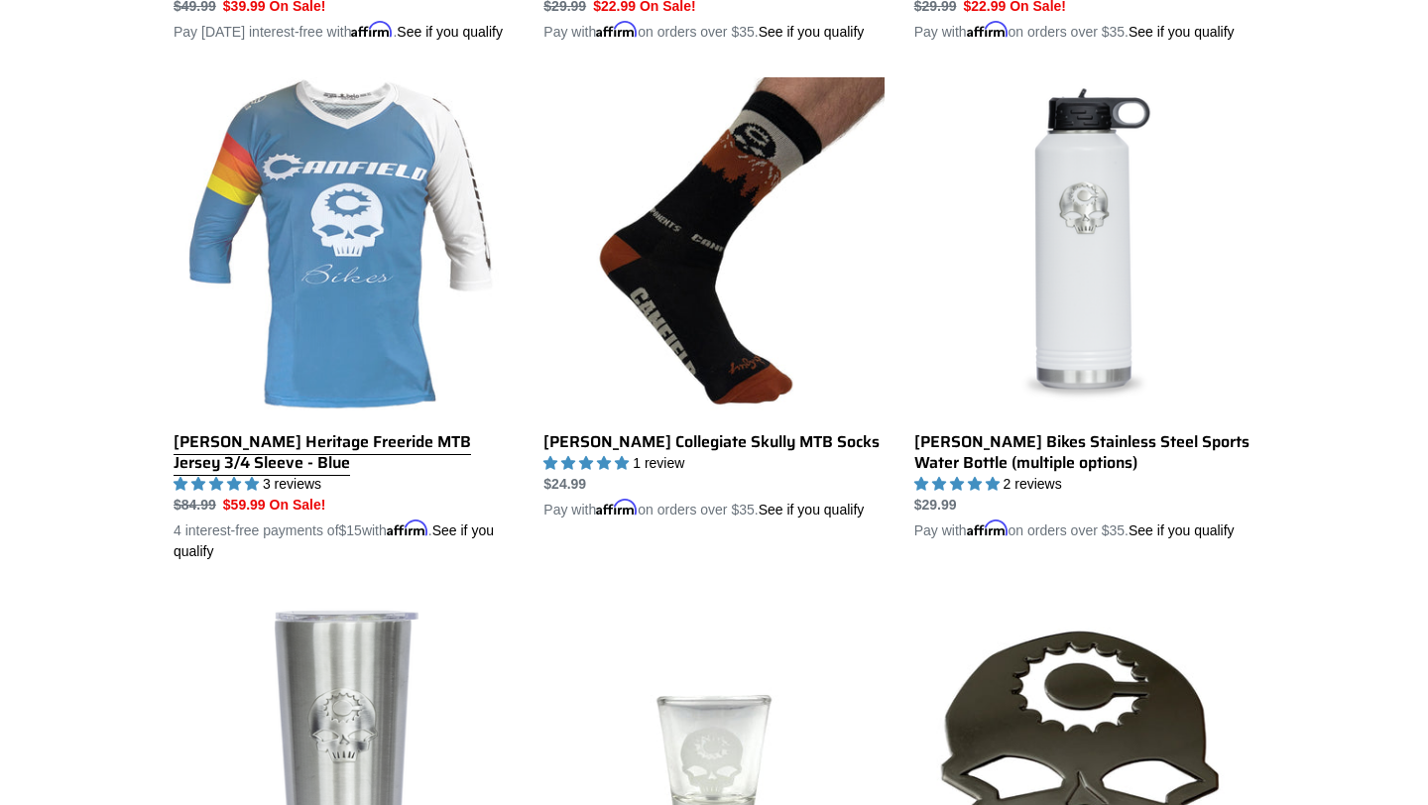
scroll to position [1018, 0]
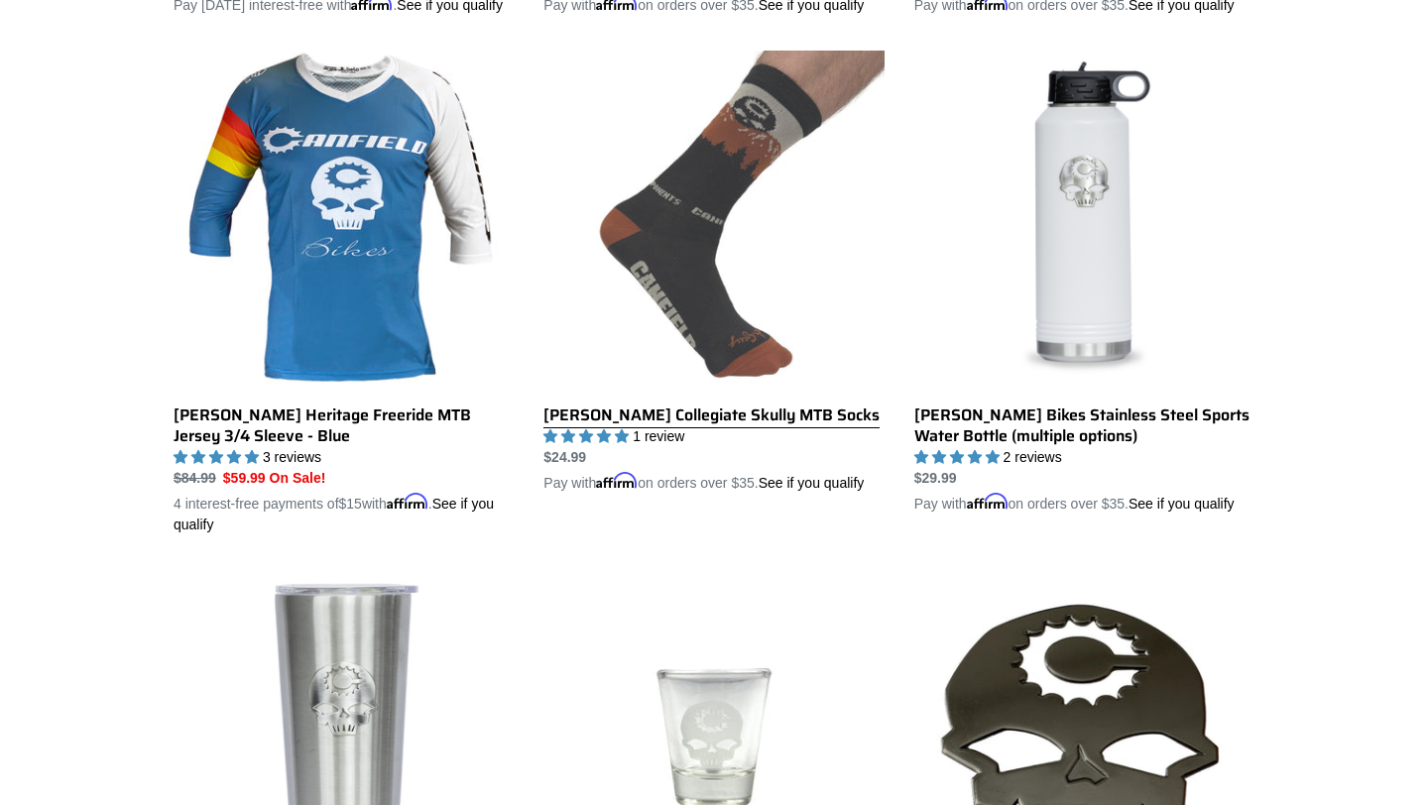
click at [624, 438] on link "Canfield Collegiate Skully MTB Socks" at bounding box center [713, 272] width 340 height 443
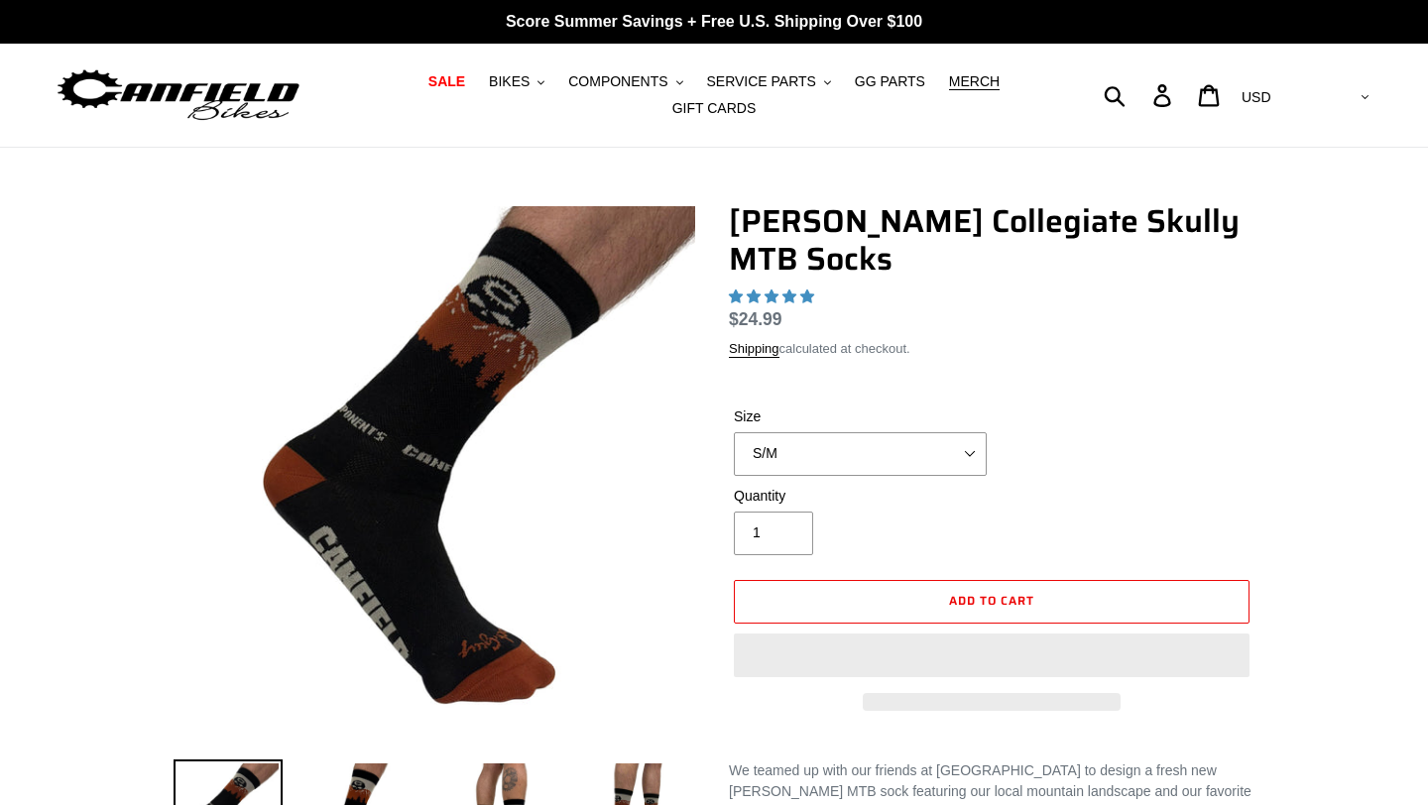
select select "highest-rating"
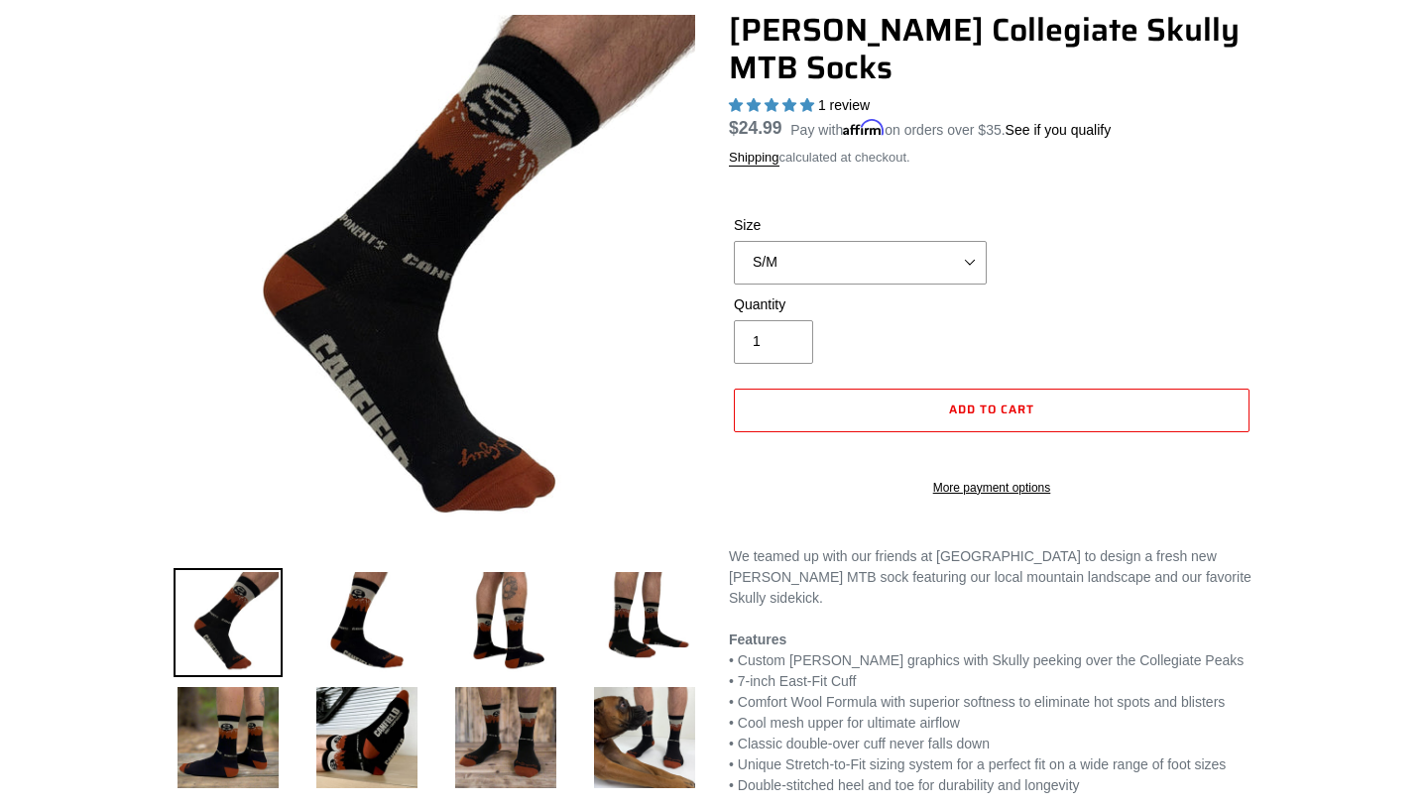
scroll to position [206, 0]
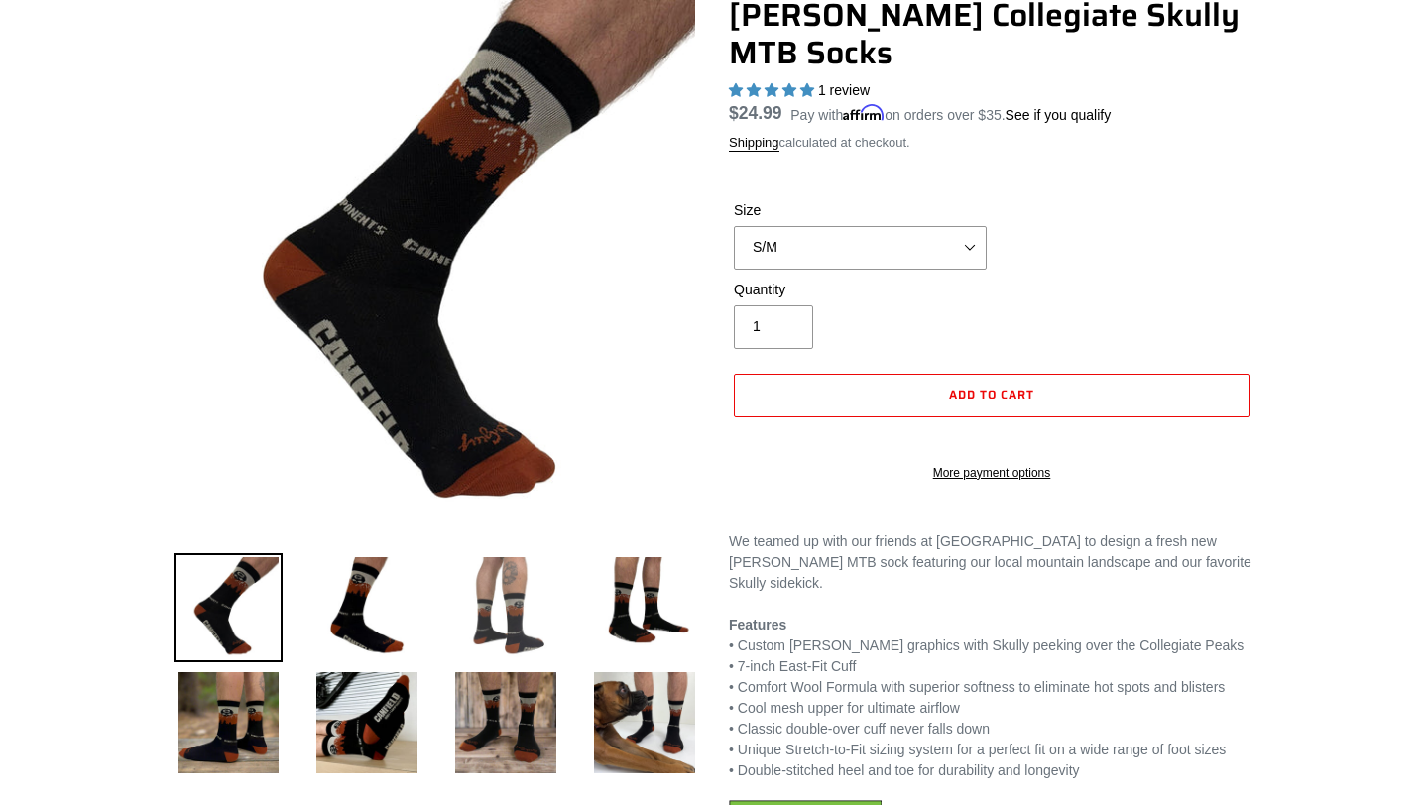
click at [529, 605] on img at bounding box center [505, 607] width 109 height 109
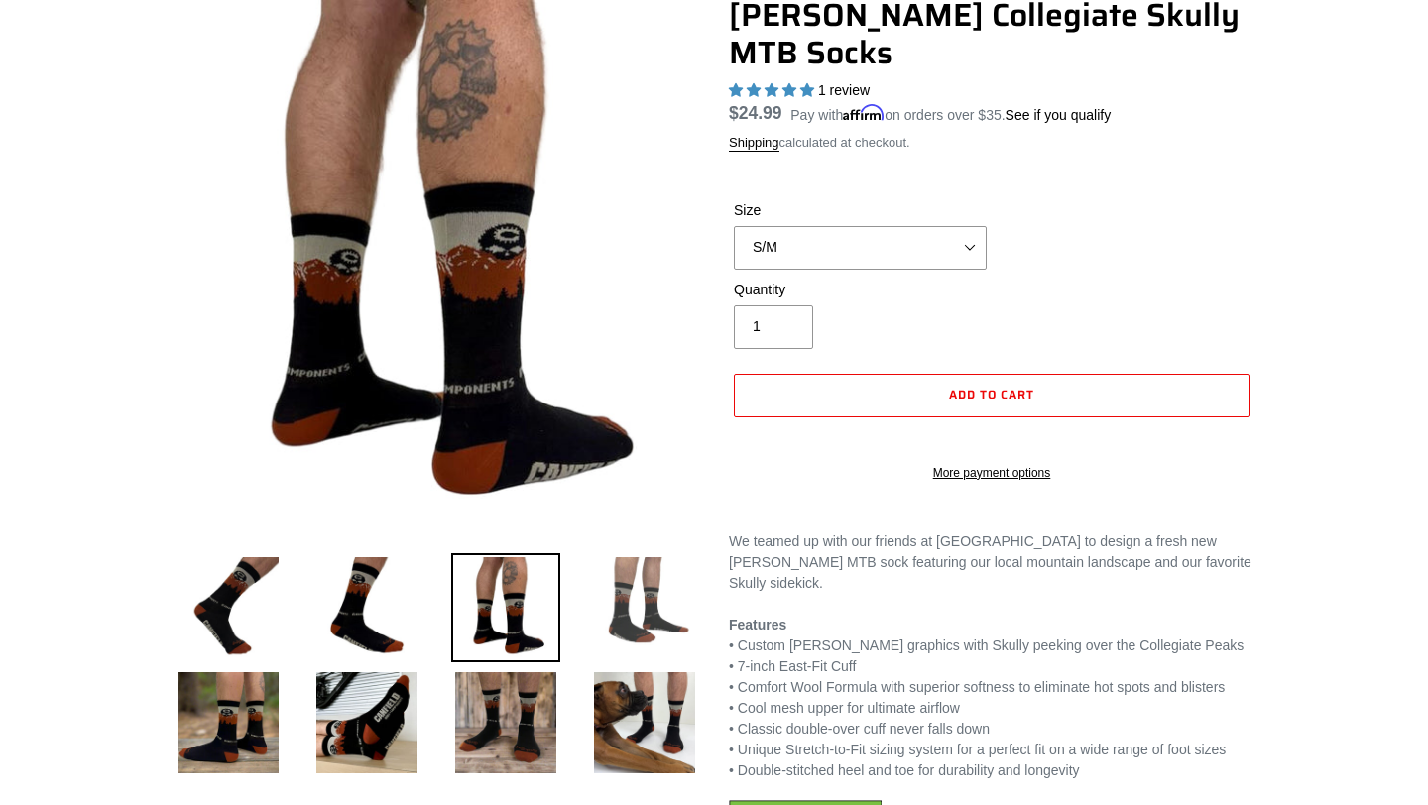
click at [604, 599] on img at bounding box center [644, 607] width 109 height 109
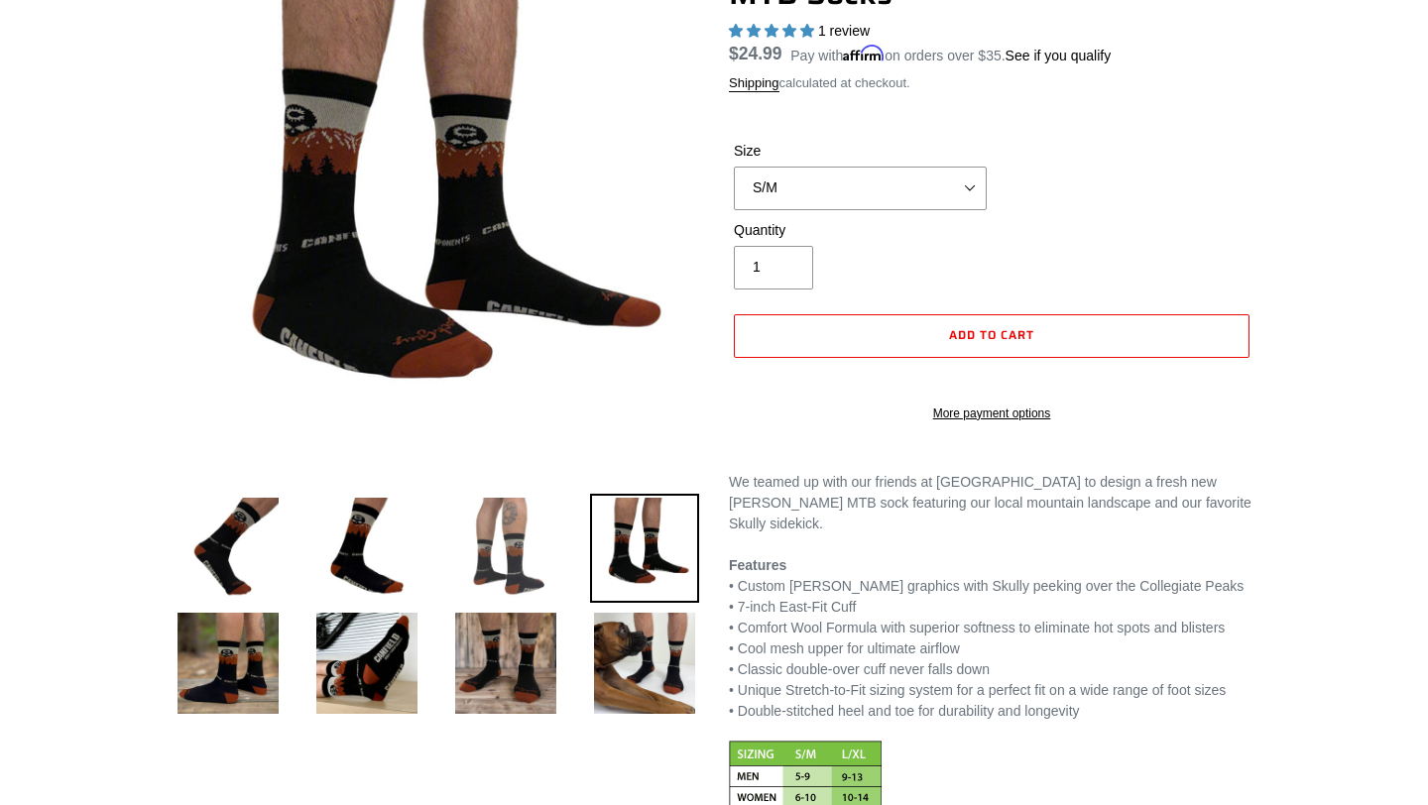
scroll to position [277, 0]
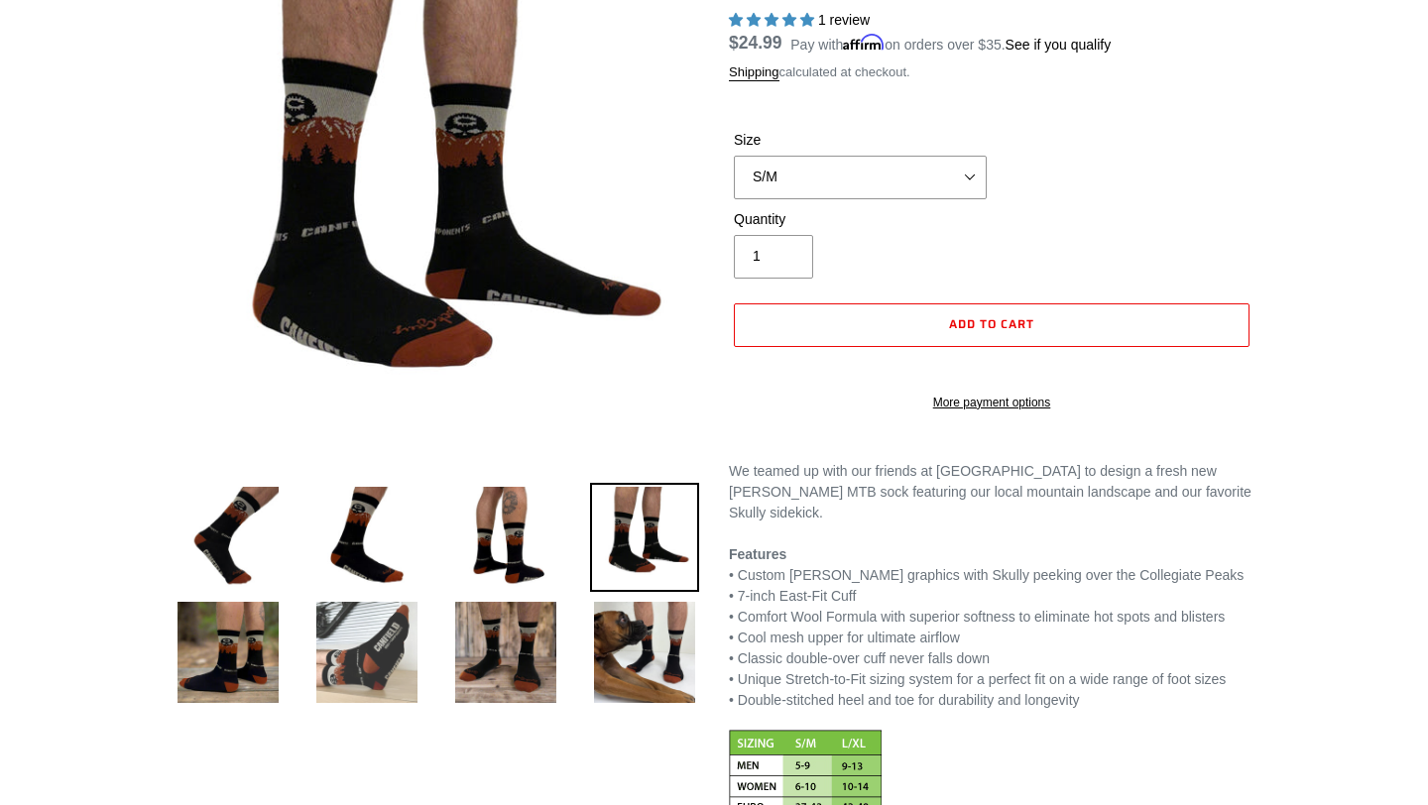
click at [327, 674] on img at bounding box center [366, 652] width 109 height 109
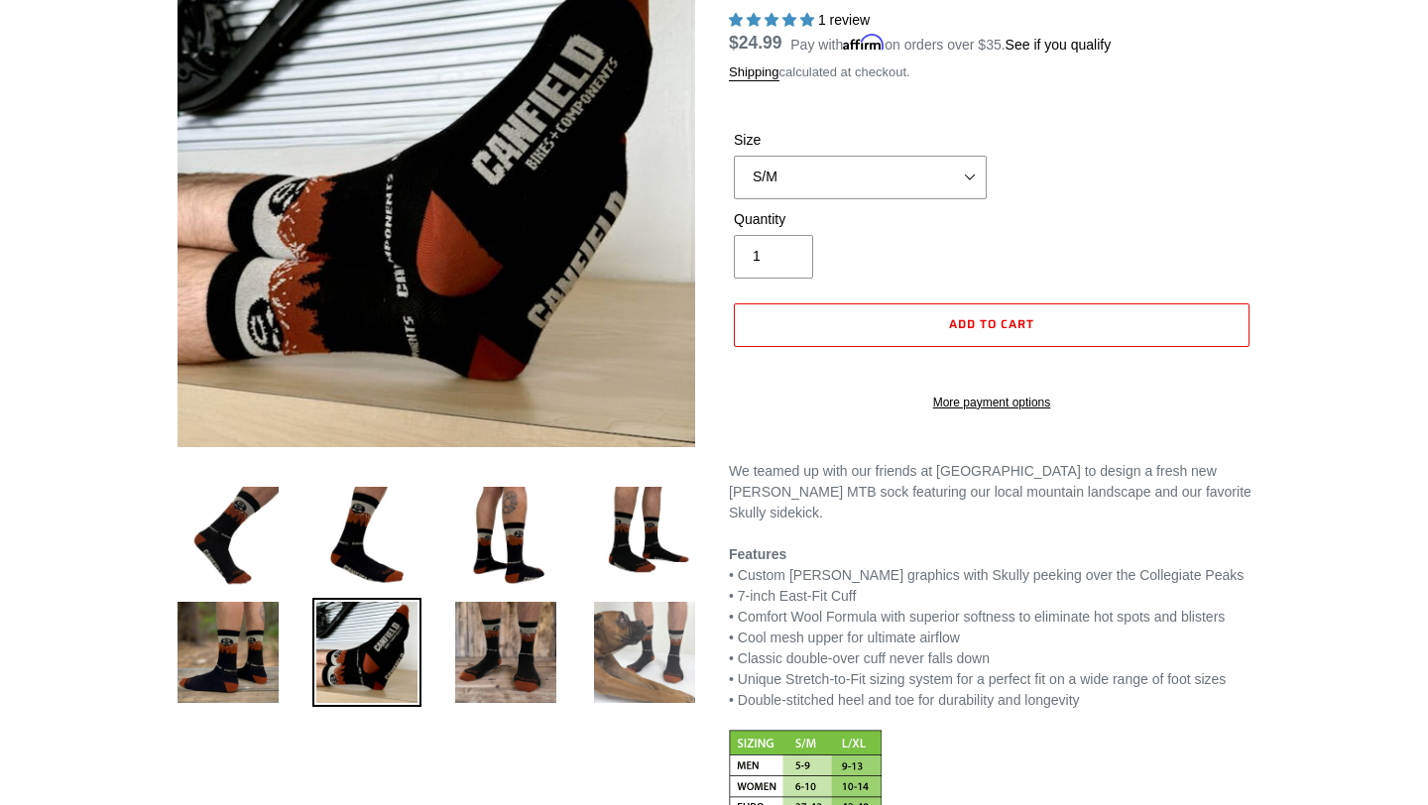
click at [678, 662] on img at bounding box center [644, 652] width 109 height 109
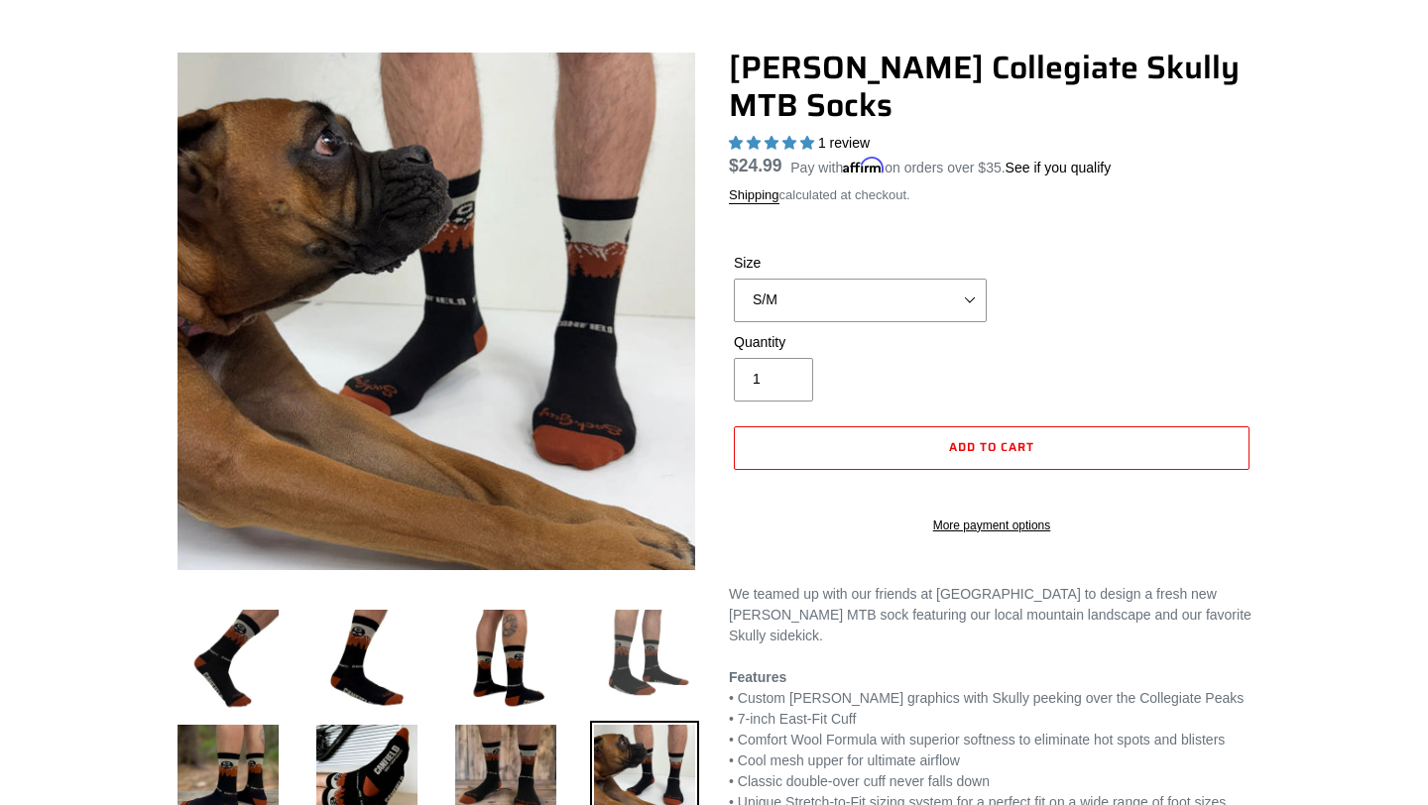
scroll to position [153, 0]
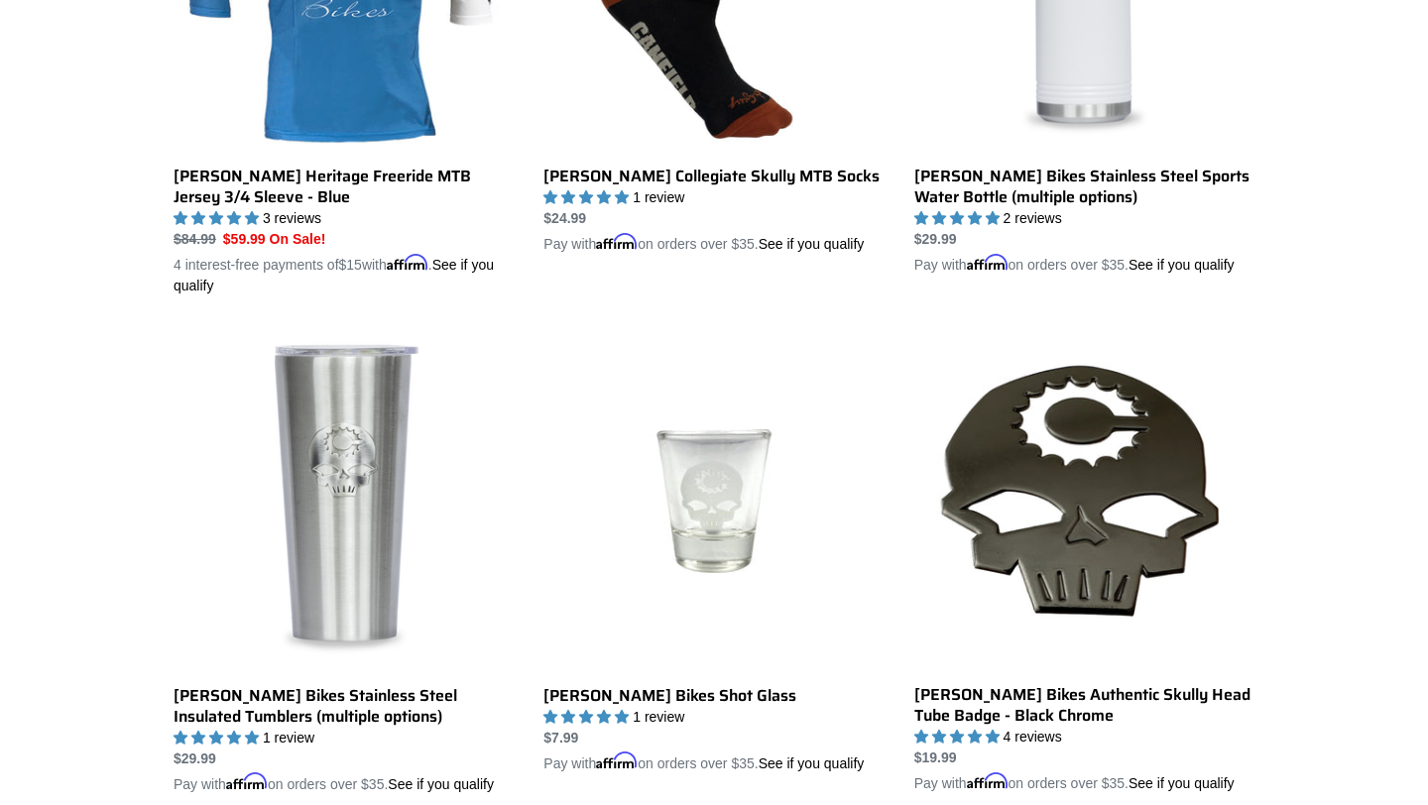
scroll to position [1262, 0]
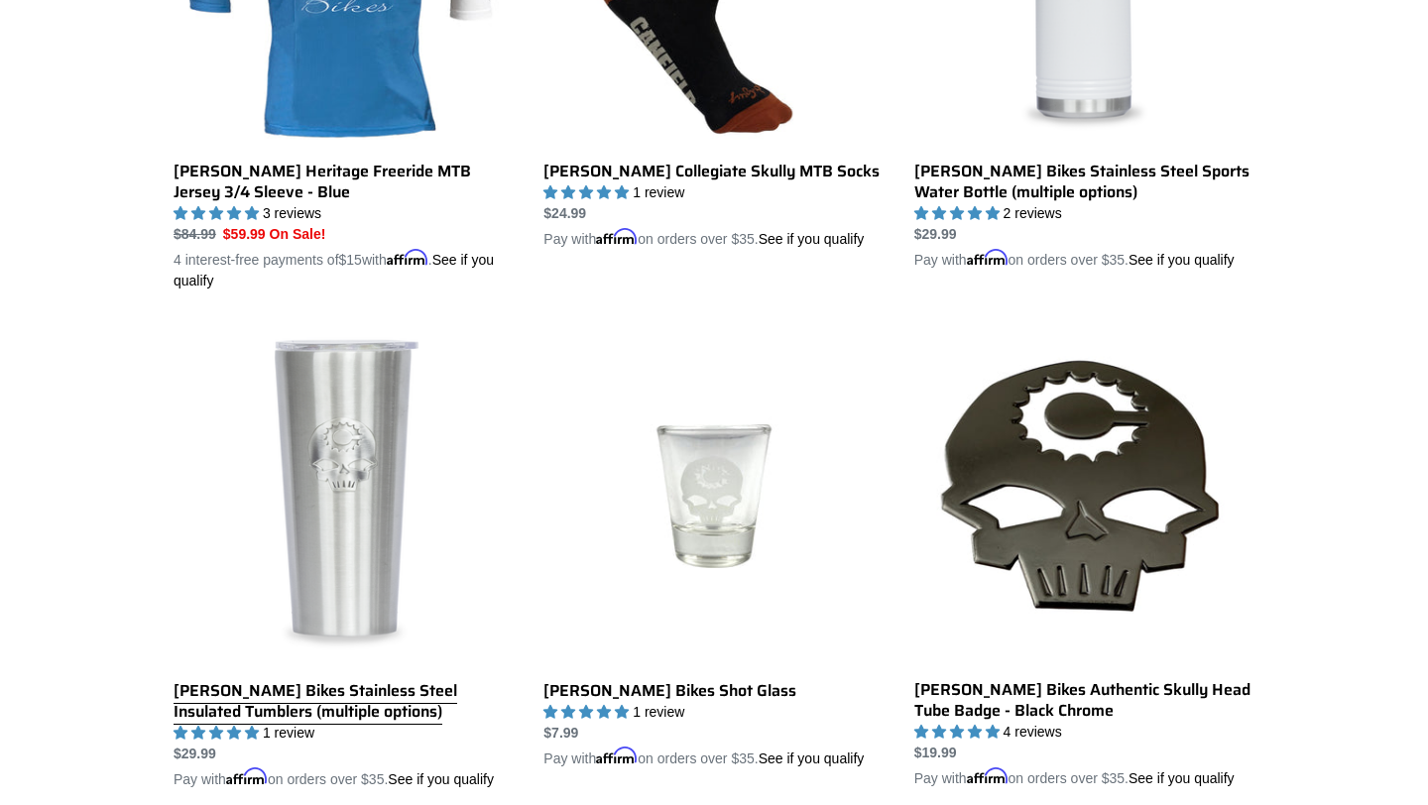
click at [318, 497] on link "[PERSON_NAME] Bikes Stainless Steel Insulated Tumblers (multiple options)" at bounding box center [344, 558] width 340 height 464
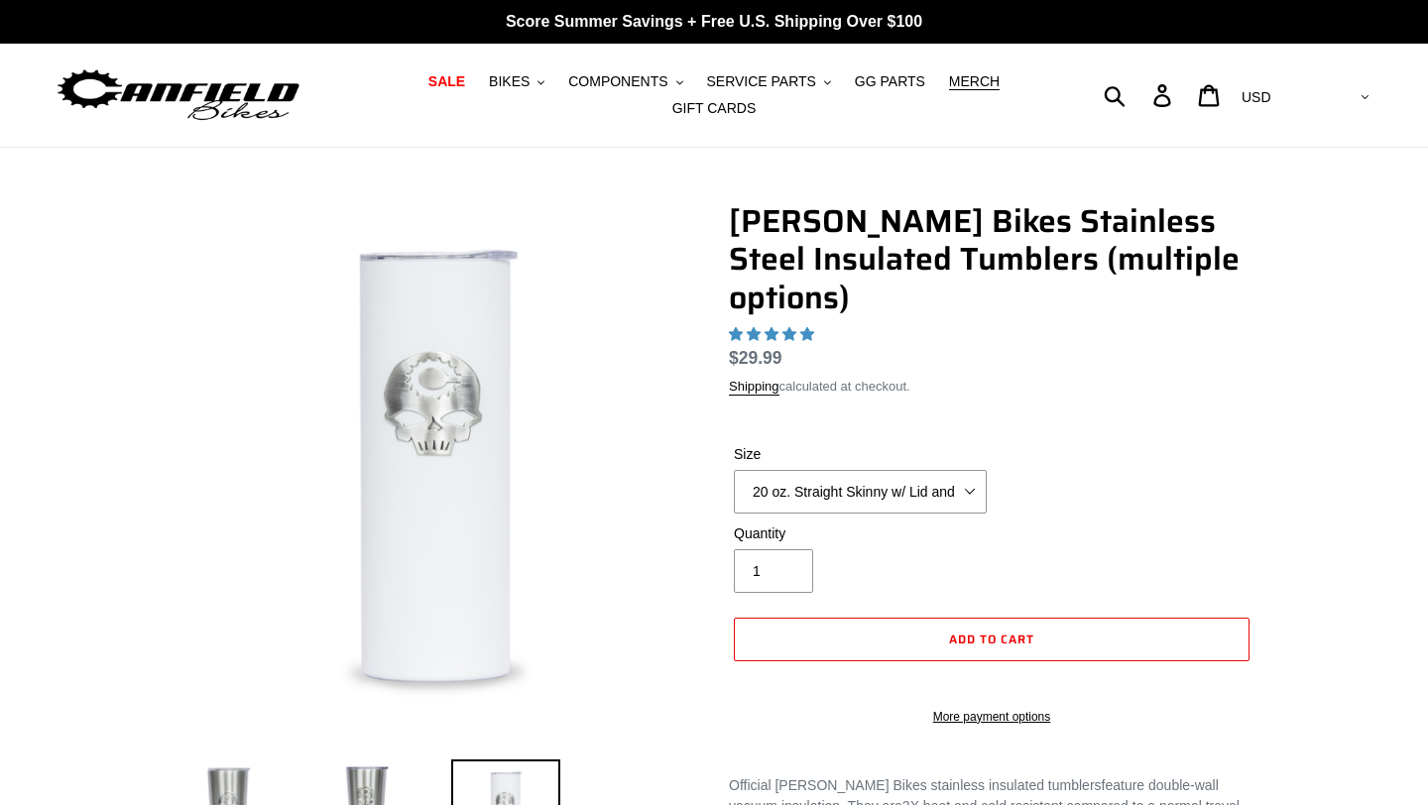
select select "highest-rating"
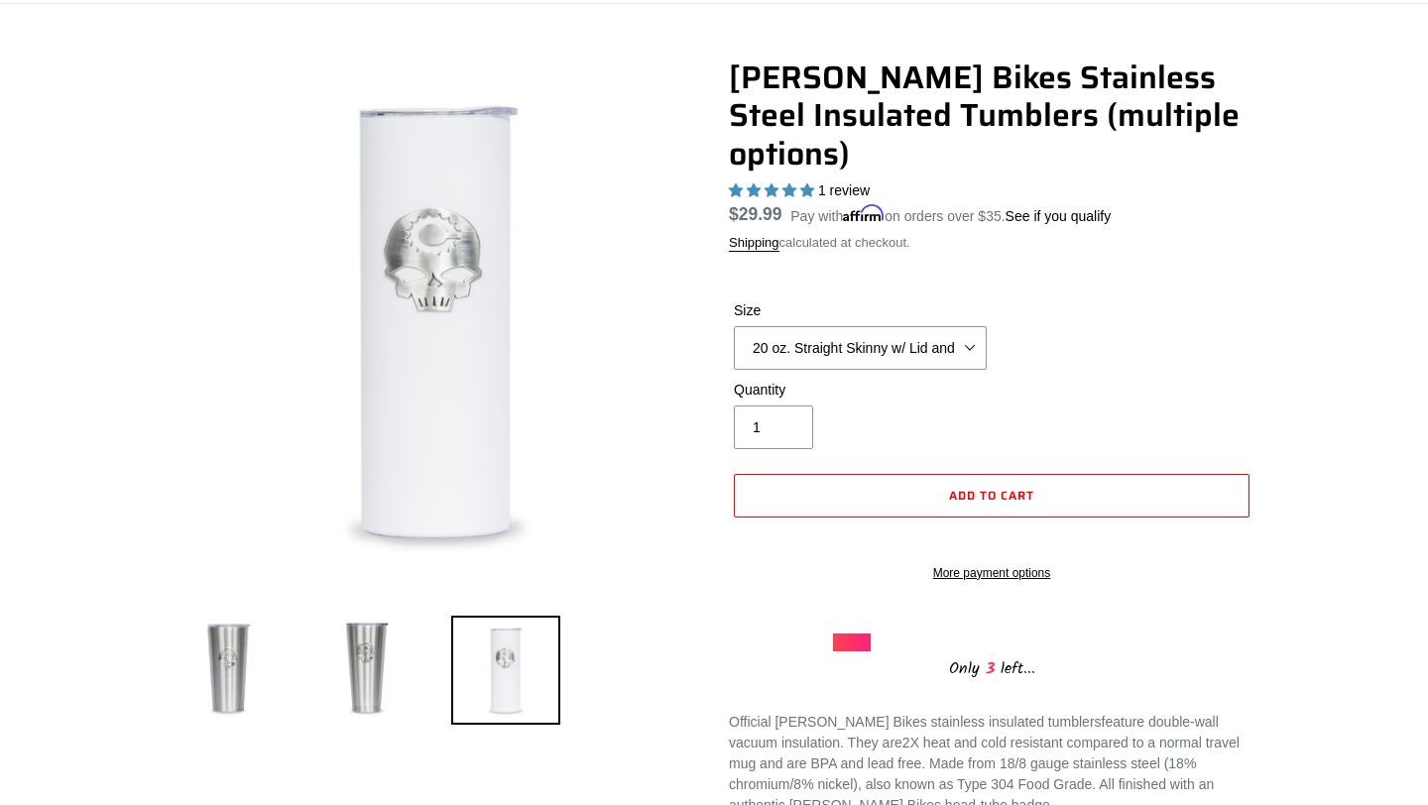
scroll to position [142, 0]
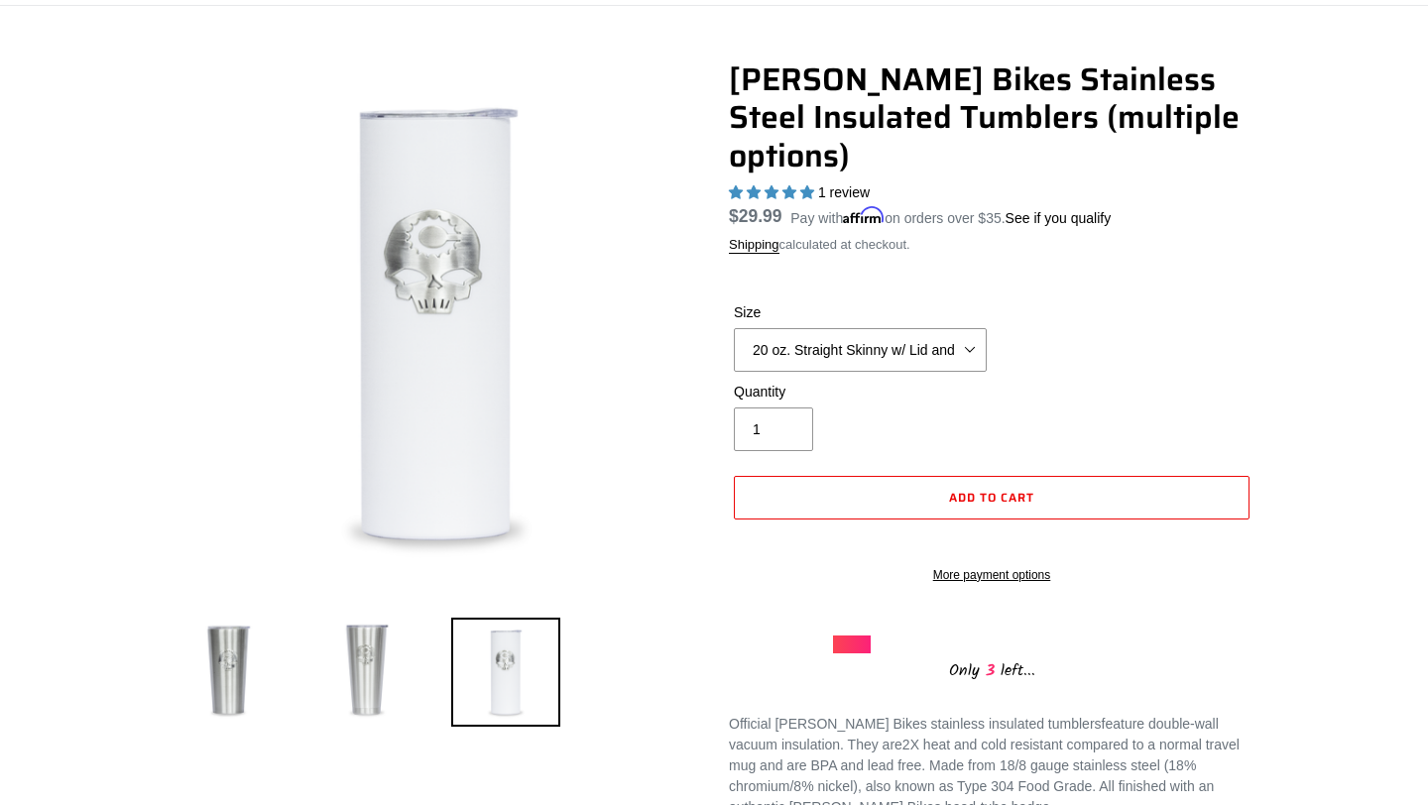
click at [355, 660] on img at bounding box center [366, 672] width 109 height 109
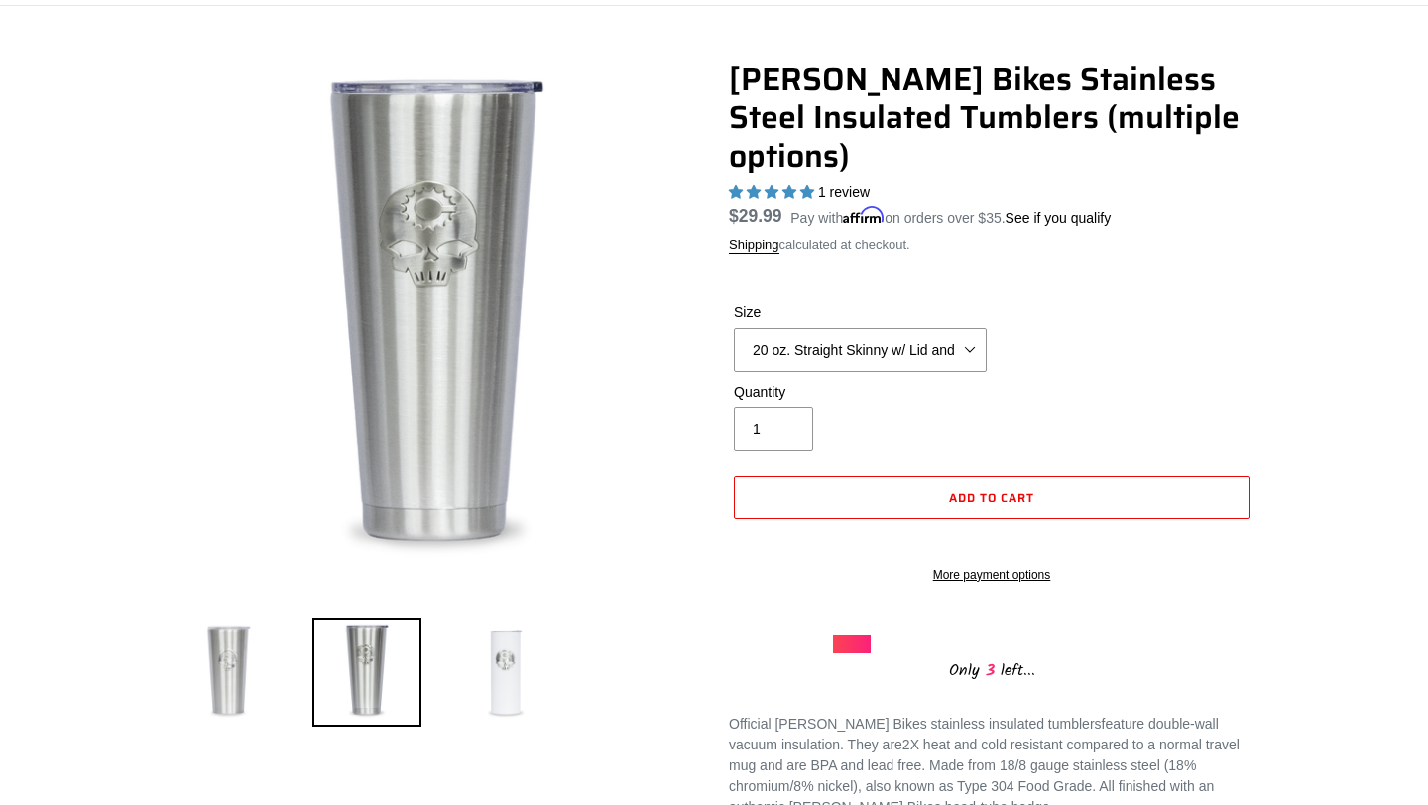
click at [249, 676] on img at bounding box center [228, 672] width 109 height 109
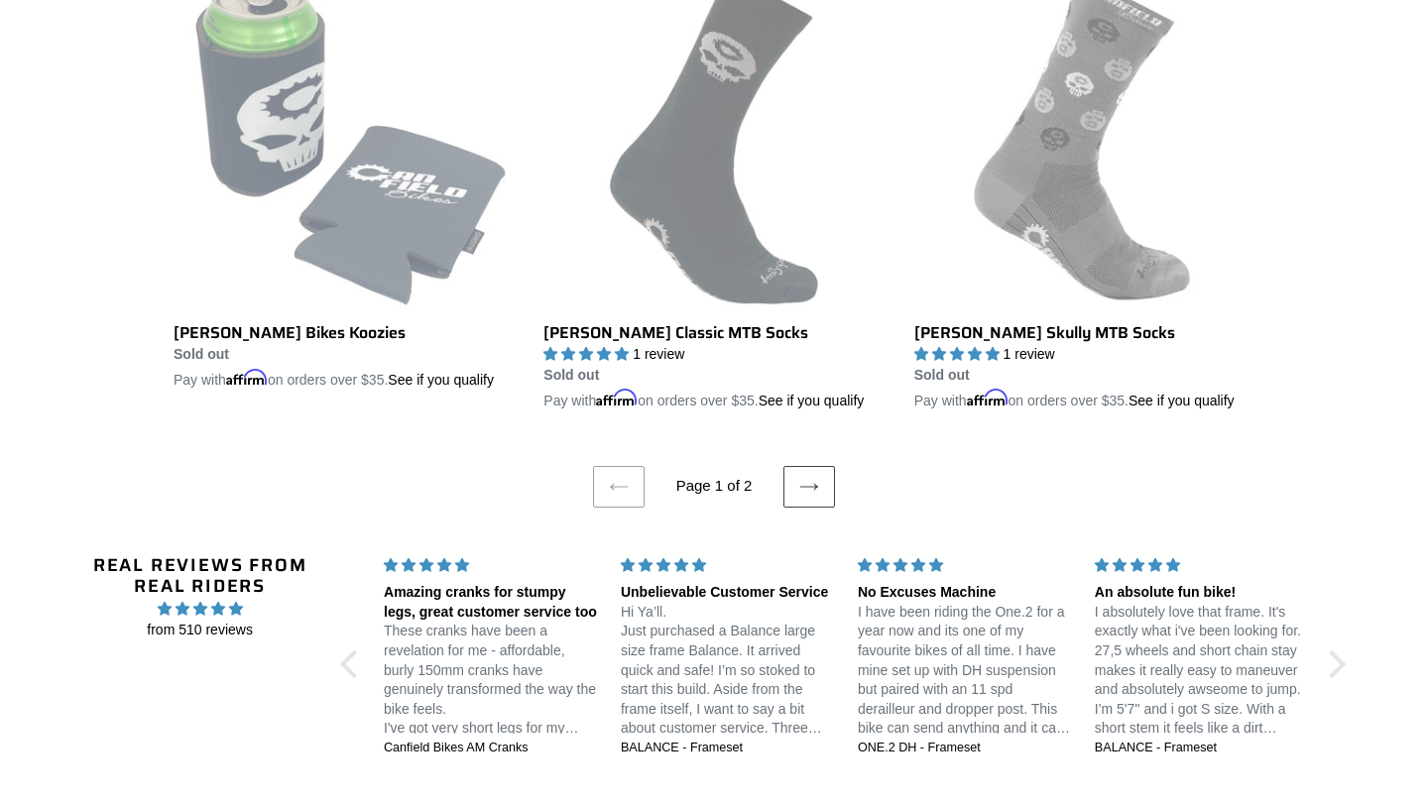
scroll to position [4128, 0]
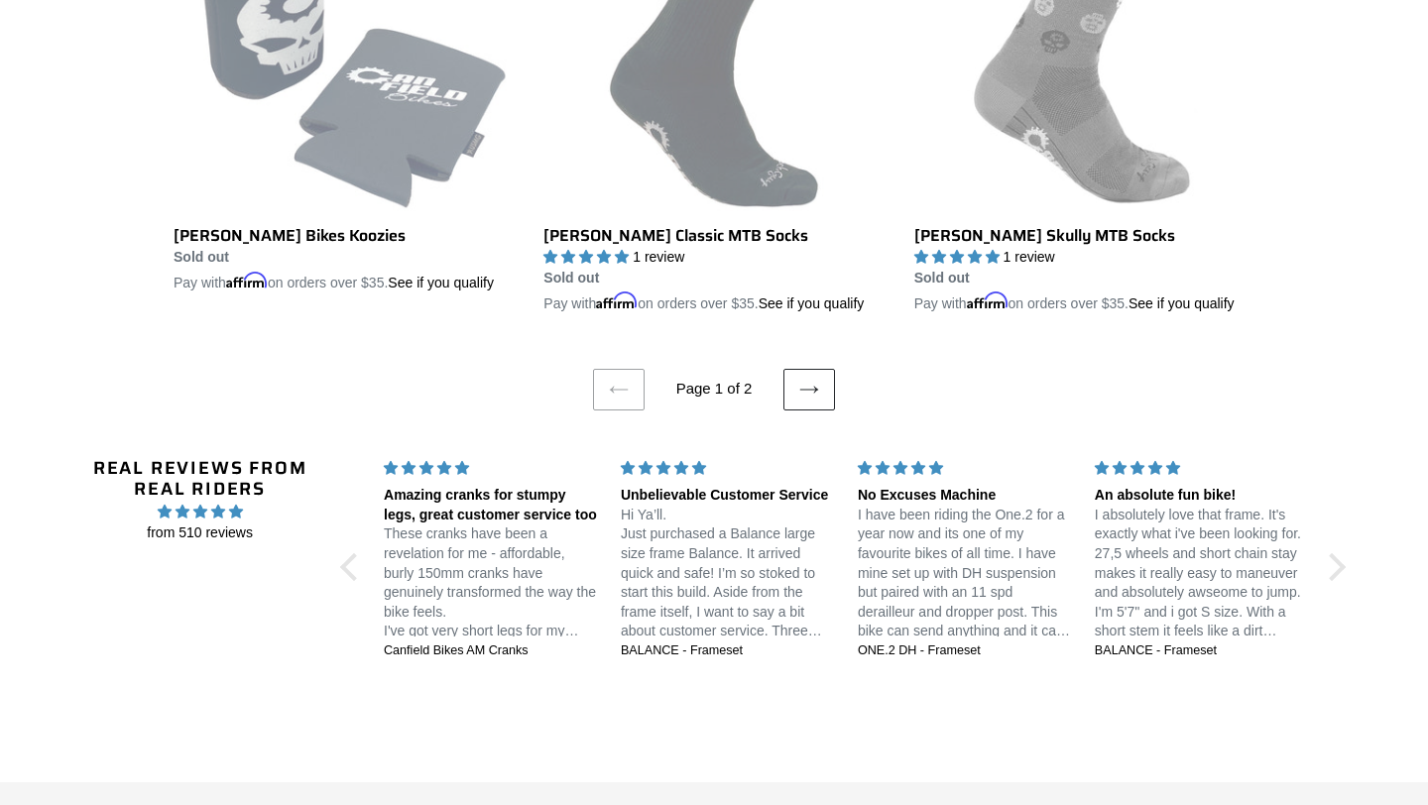
click at [808, 400] on icon at bounding box center [809, 390] width 20 height 20
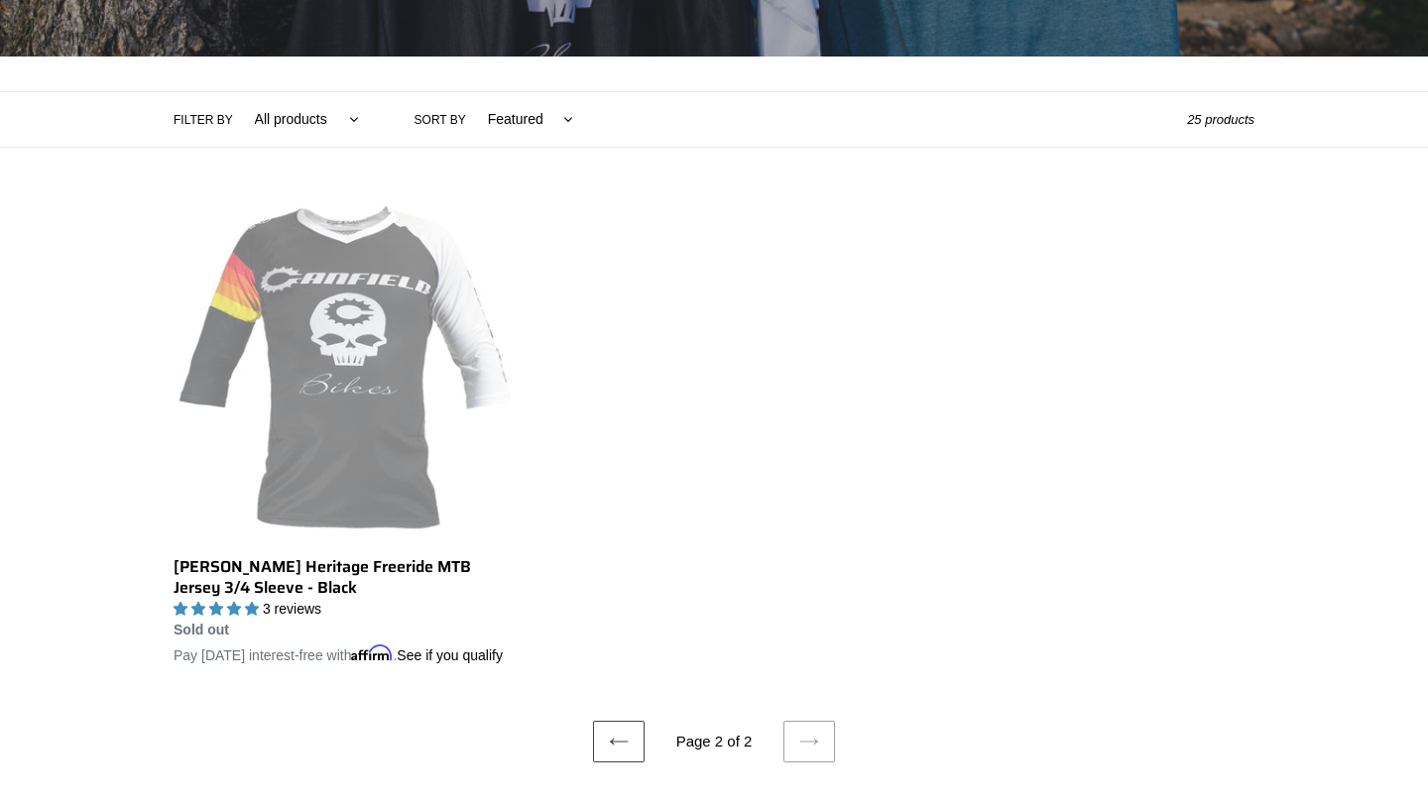
scroll to position [389, 0]
click at [619, 752] on icon at bounding box center [619, 742] width 20 height 20
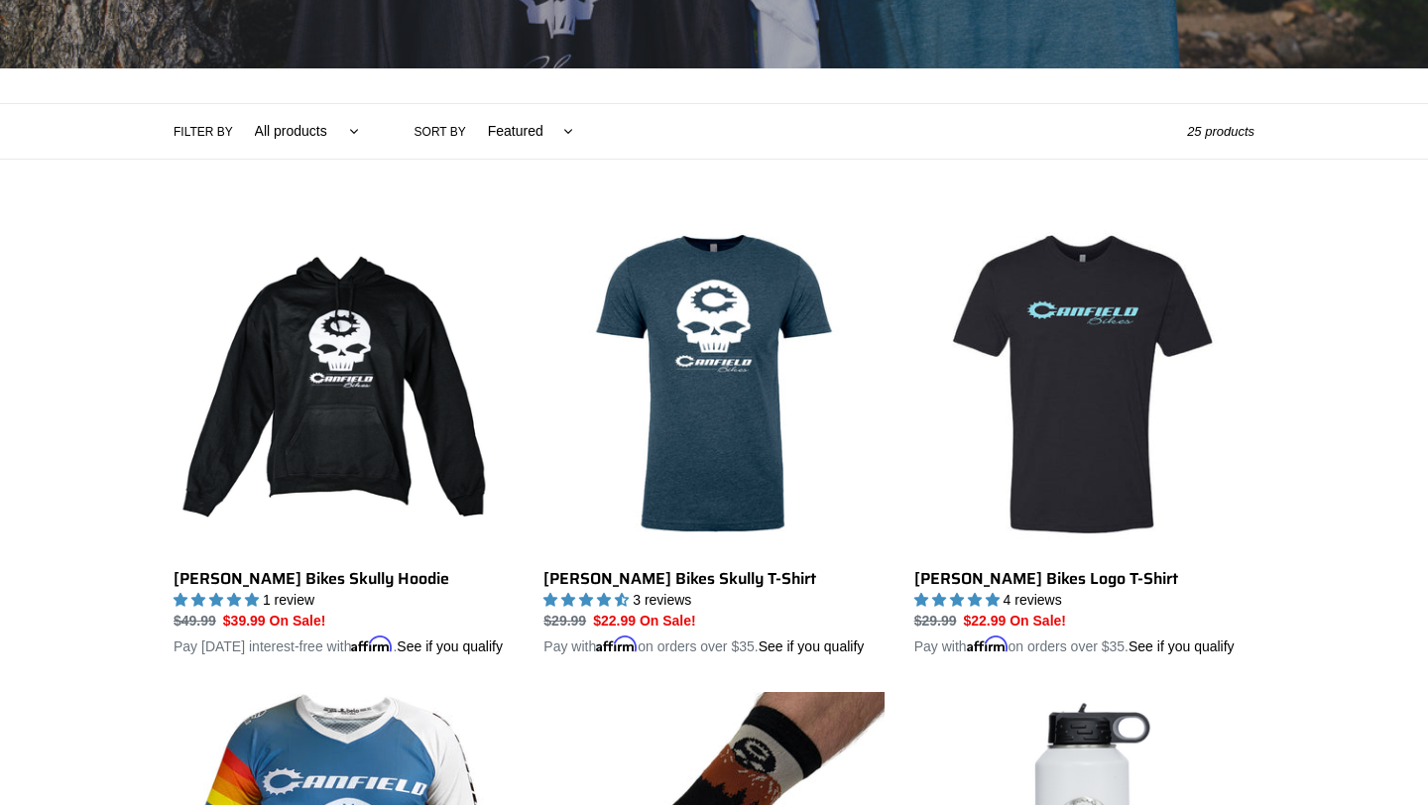
scroll to position [382, 0]
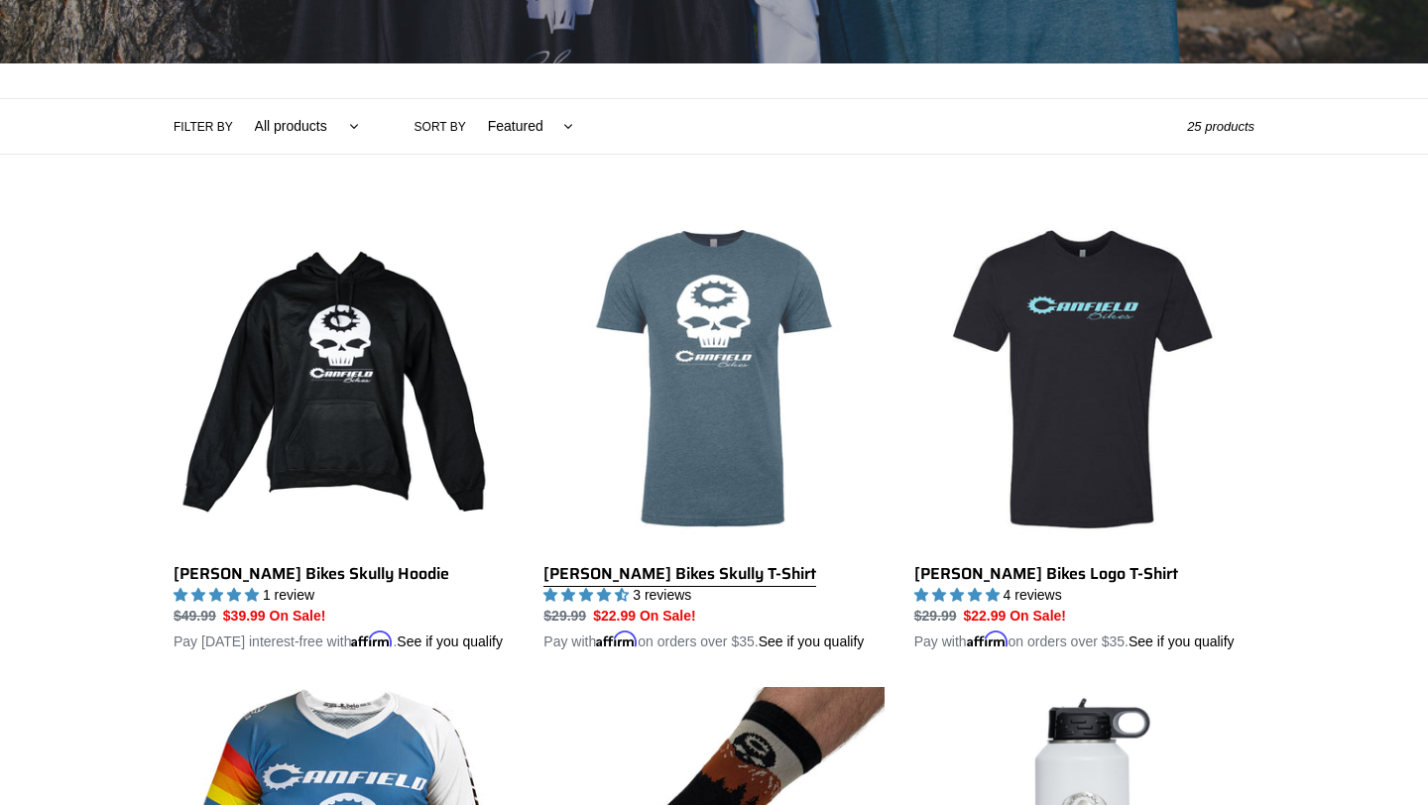
click at [706, 573] on link "[PERSON_NAME] Bikes Skully T-Shirt" at bounding box center [713, 430] width 340 height 443
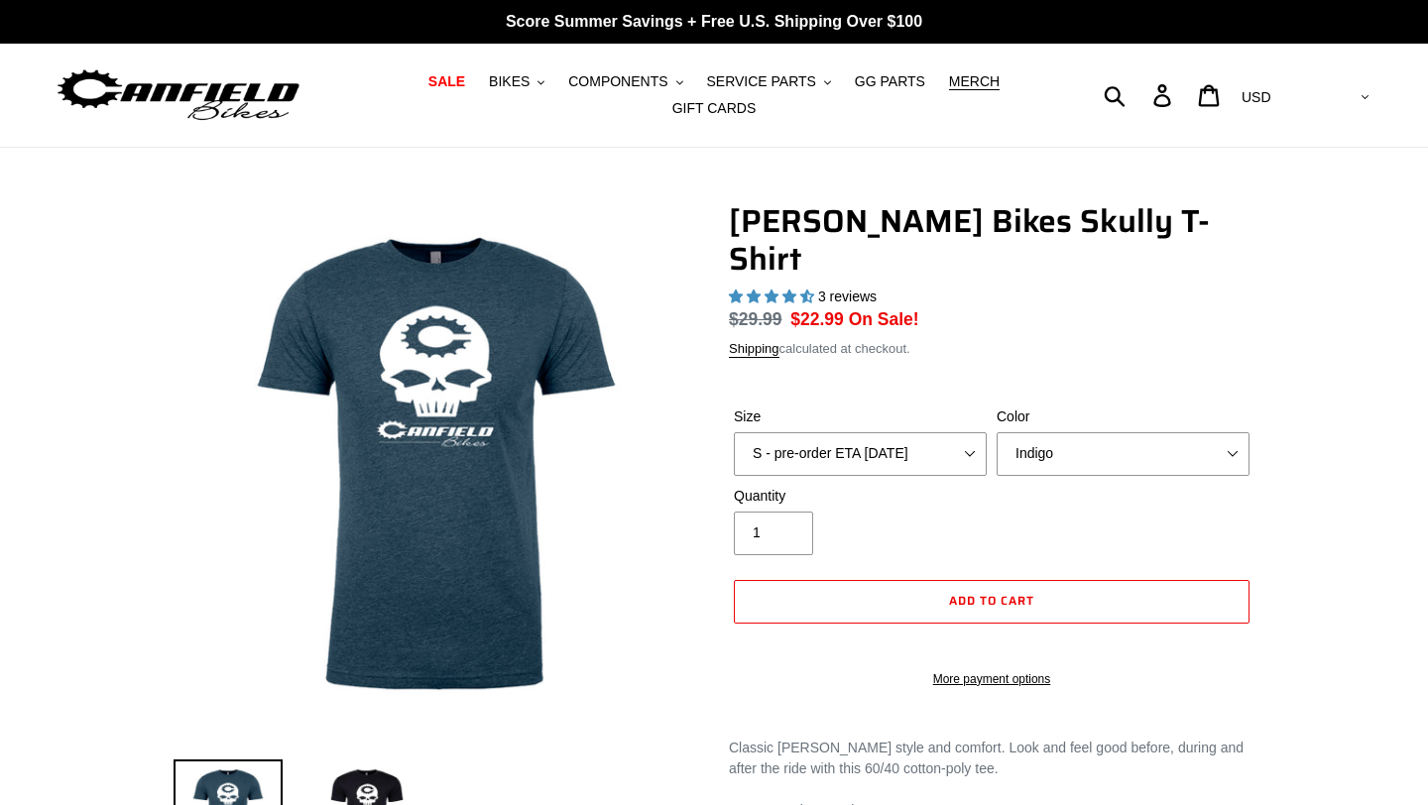
select select "highest-rating"
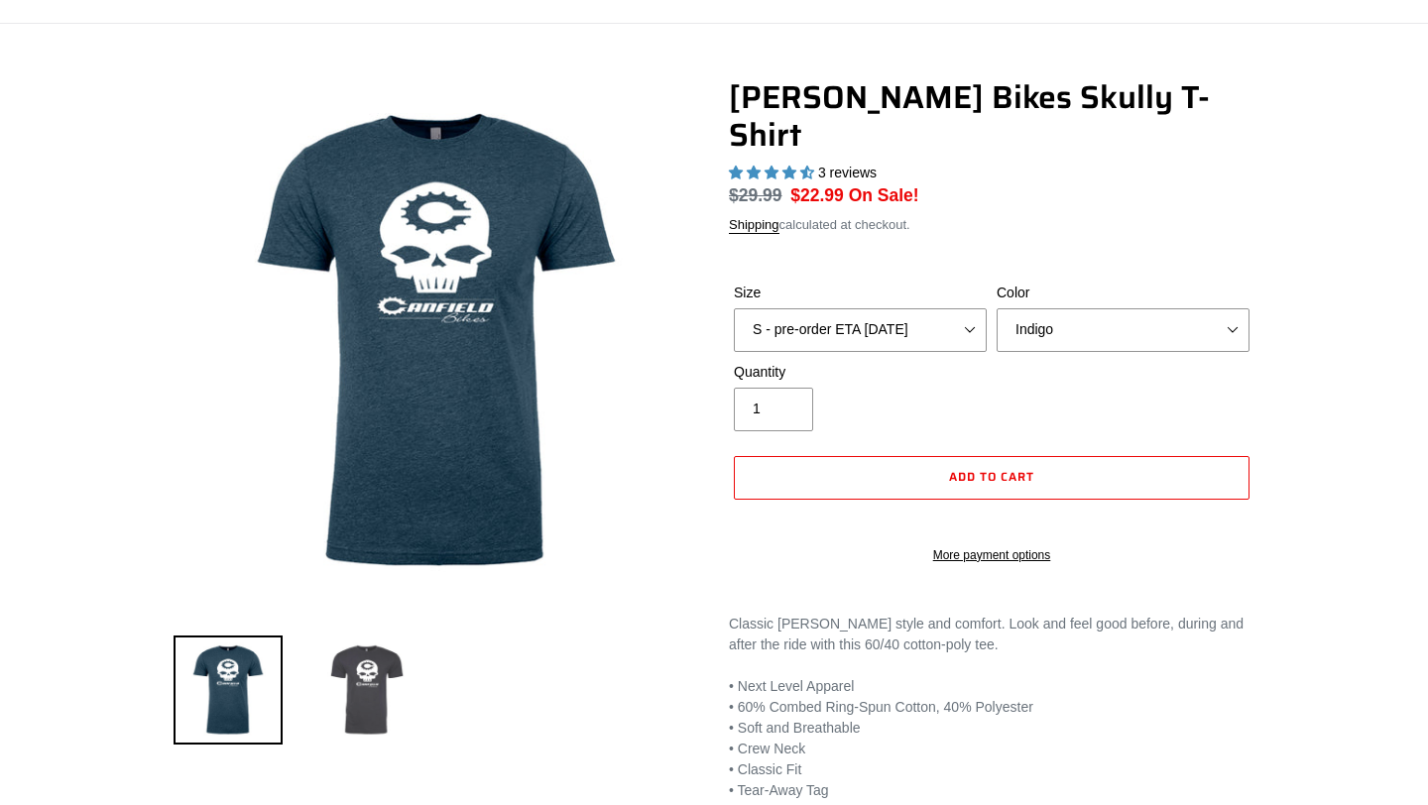
scroll to position [124, 0]
click at [349, 673] on img at bounding box center [366, 690] width 109 height 109
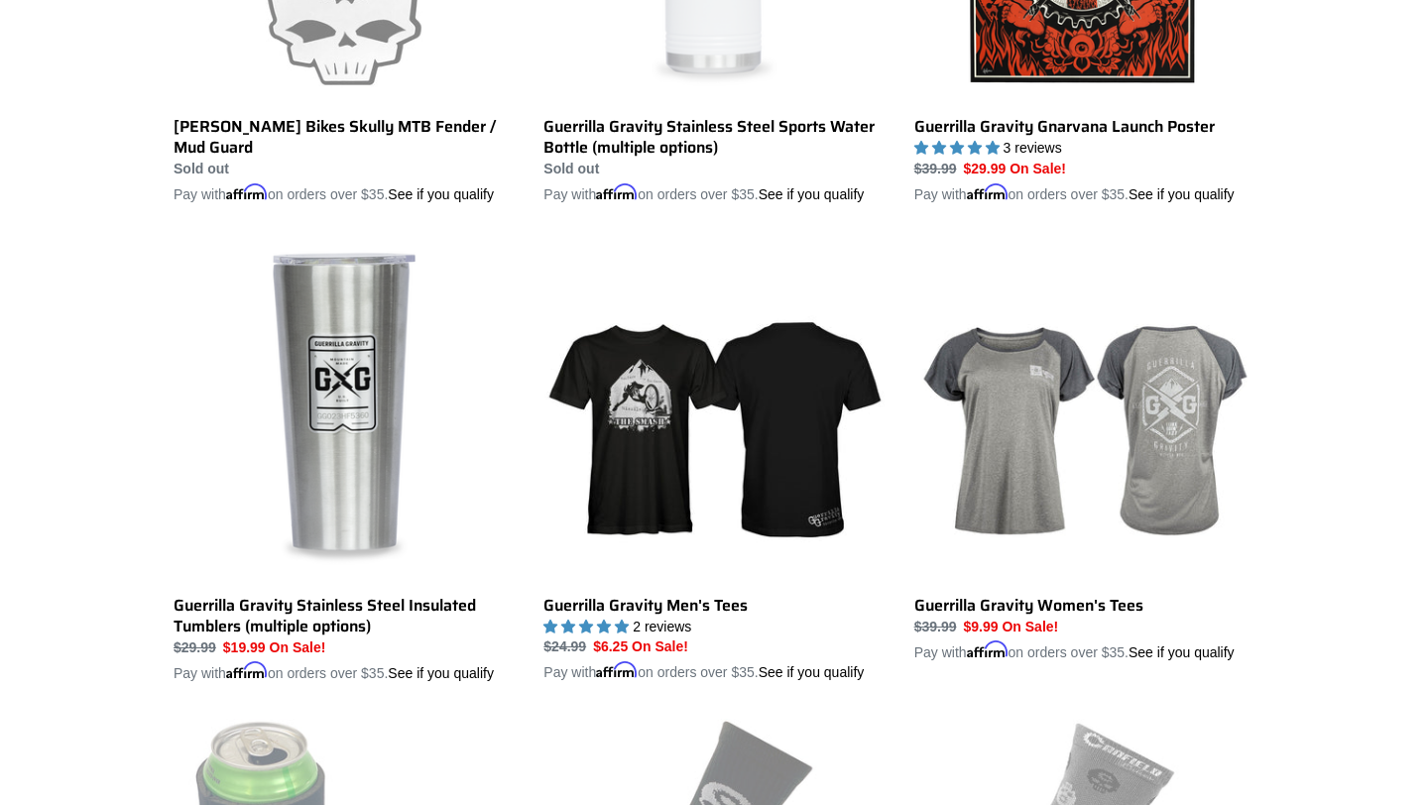
scroll to position [3353, 0]
